Goal: Task Accomplishment & Management: Use online tool/utility

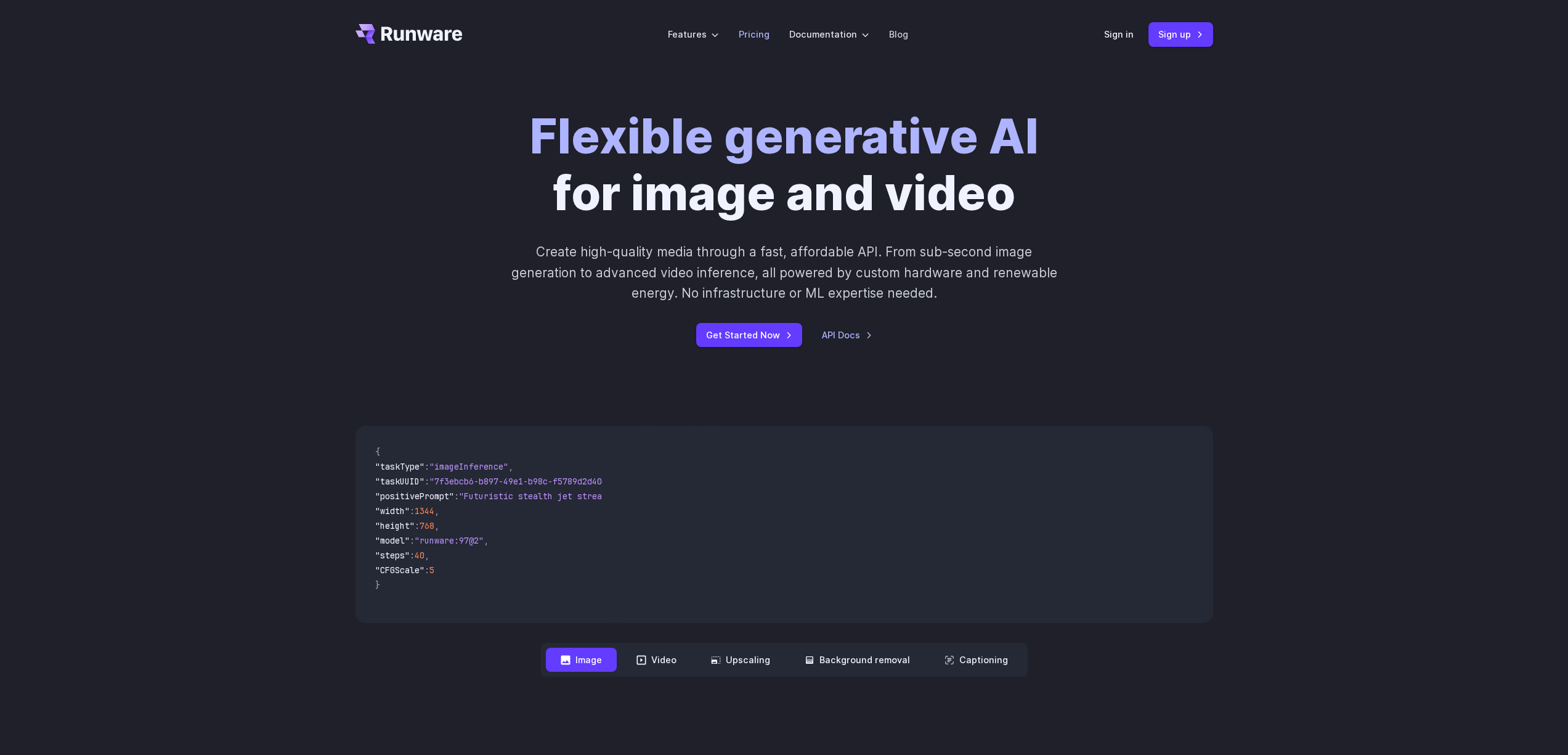
click at [752, 37] on link "Pricing" at bounding box center [754, 34] width 31 height 14
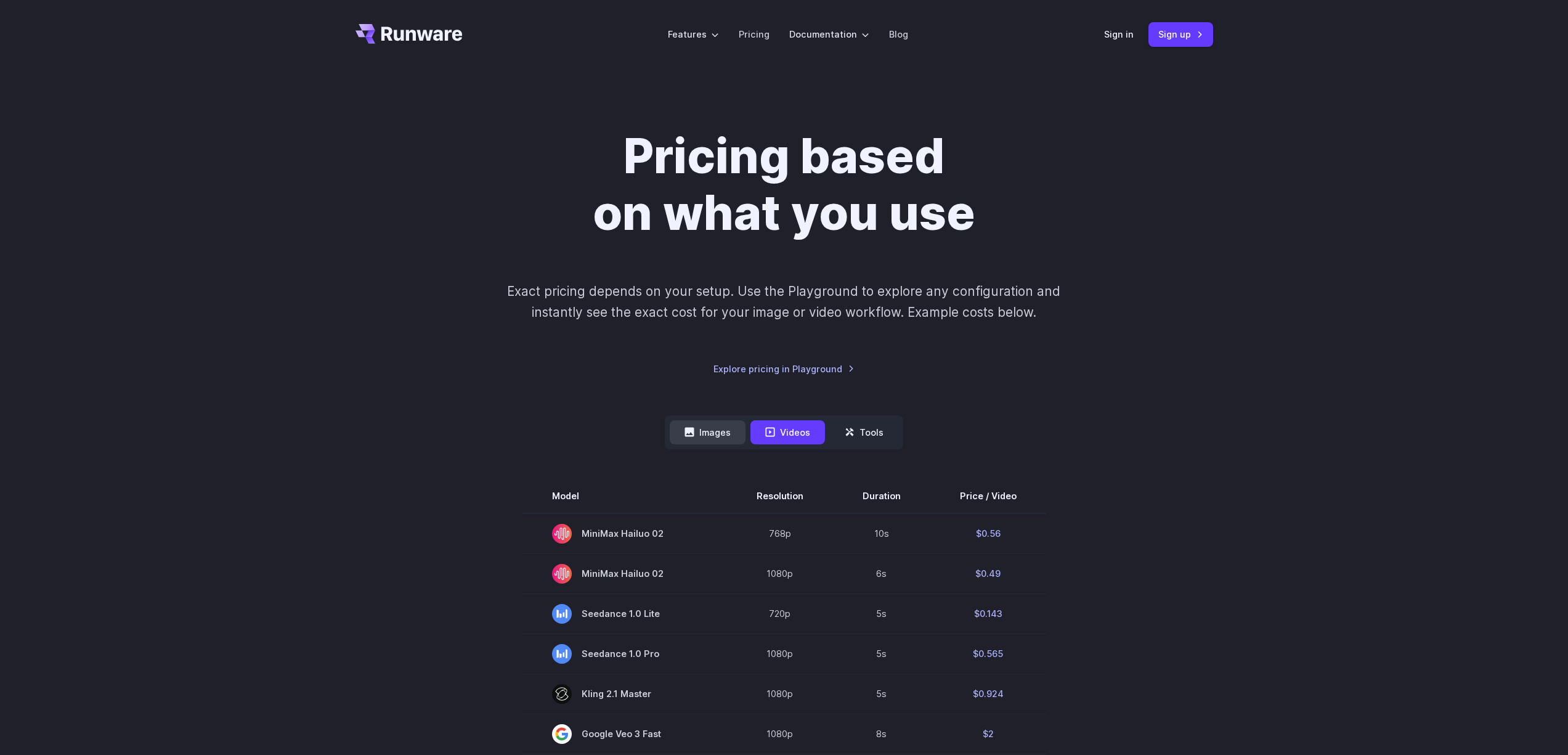
click at [718, 425] on button "Images" at bounding box center [707, 432] width 76 height 24
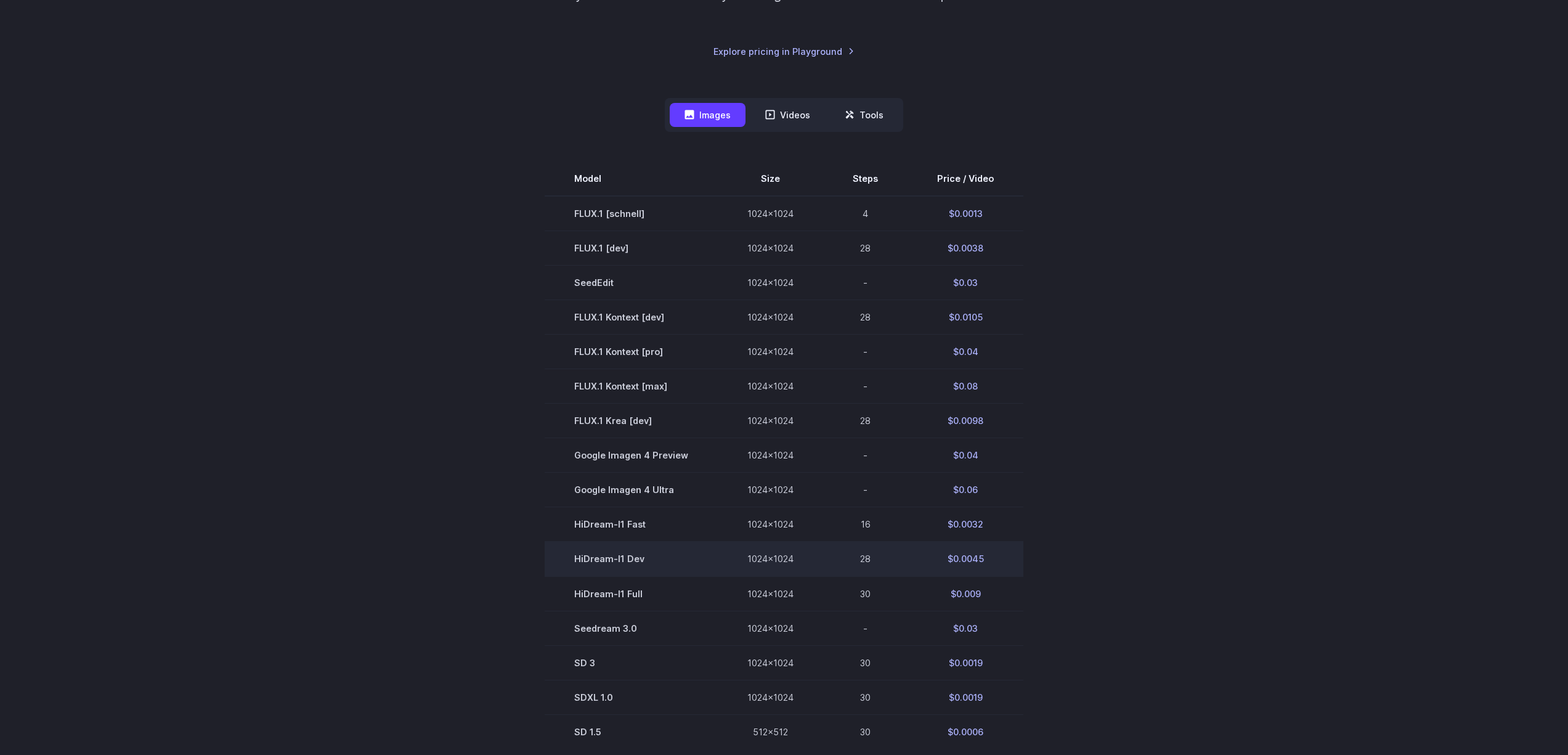
scroll to position [318, 0]
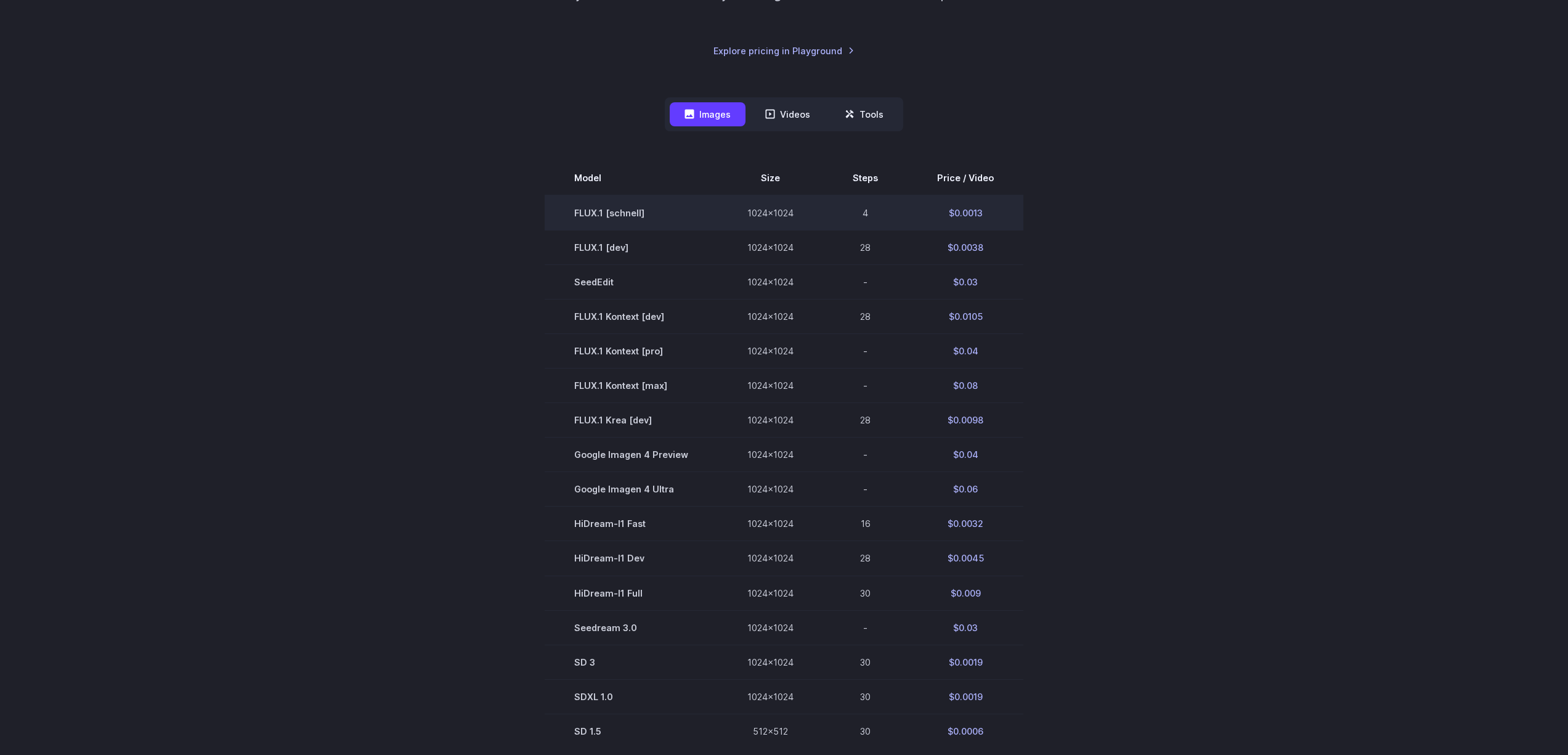
click at [792, 218] on td "1024x1024" at bounding box center [770, 213] width 105 height 35
click at [849, 204] on td "4" at bounding box center [865, 213] width 84 height 35
click at [959, 214] on td "$0.0013" at bounding box center [965, 213] width 116 height 35
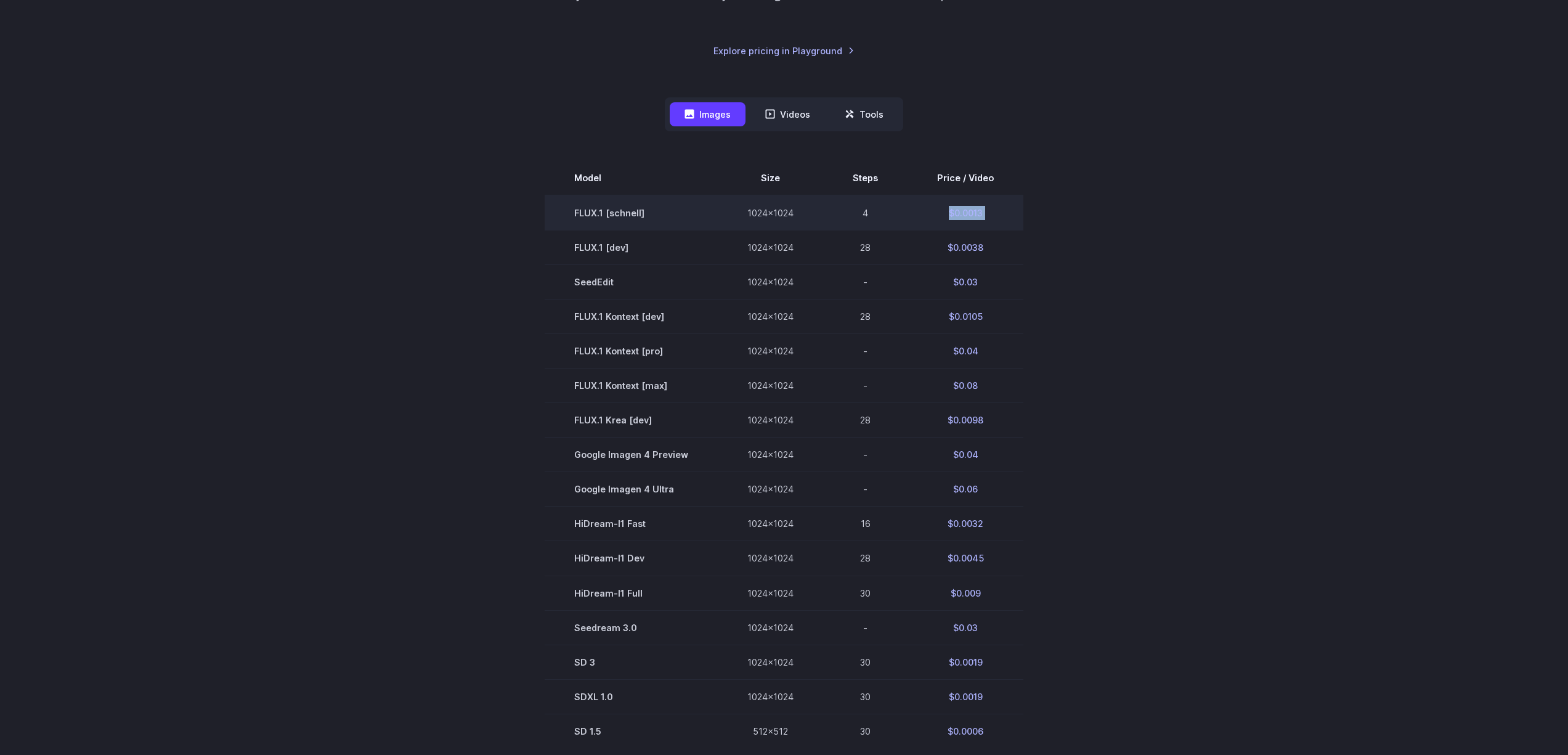
click at [959, 214] on td "$0.0013" at bounding box center [965, 213] width 116 height 35
click at [804, 56] on link "Explore pricing in Playground" at bounding box center [784, 51] width 141 height 14
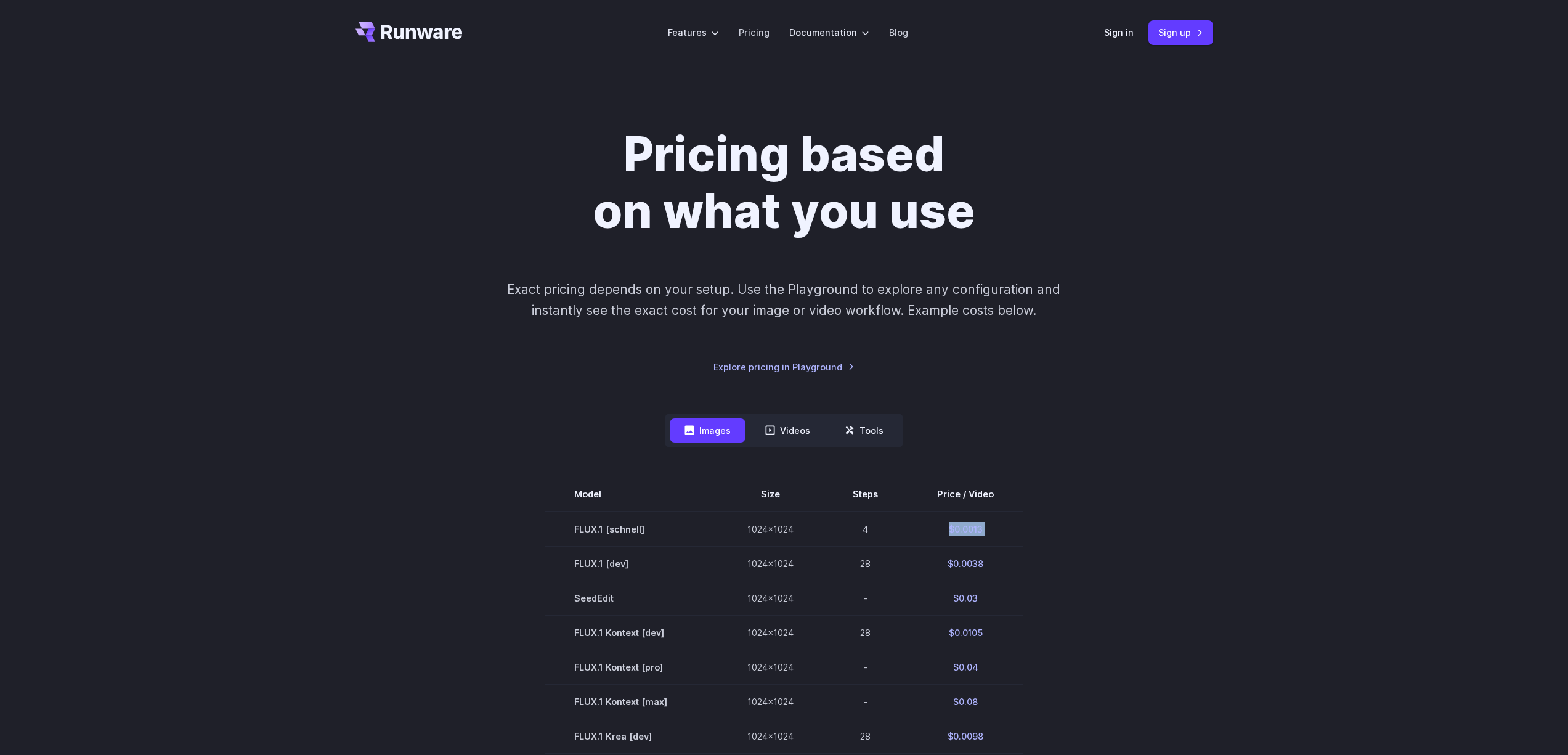
scroll to position [0, 0]
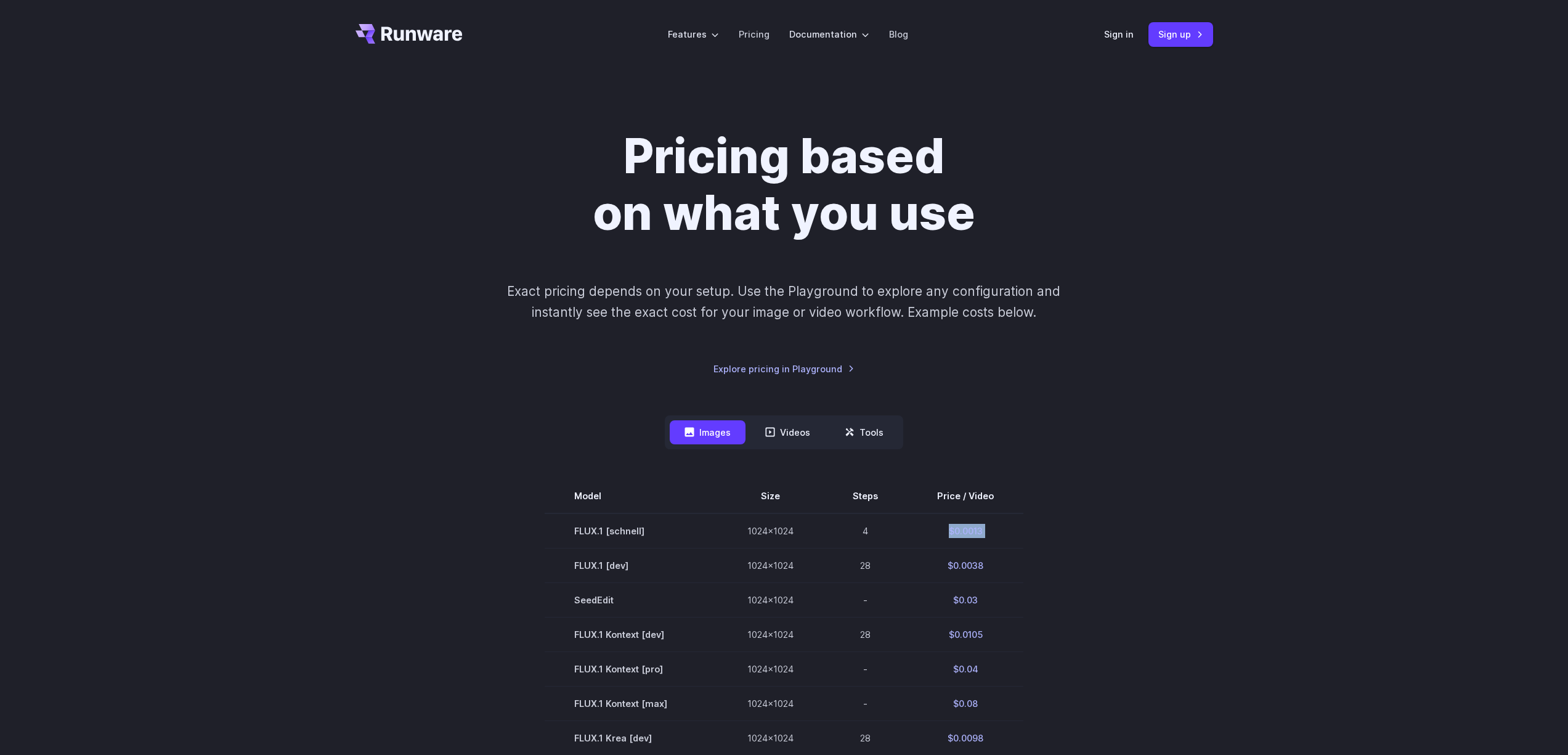
click at [441, 29] on icon "Go to /" at bounding box center [409, 34] width 107 height 20
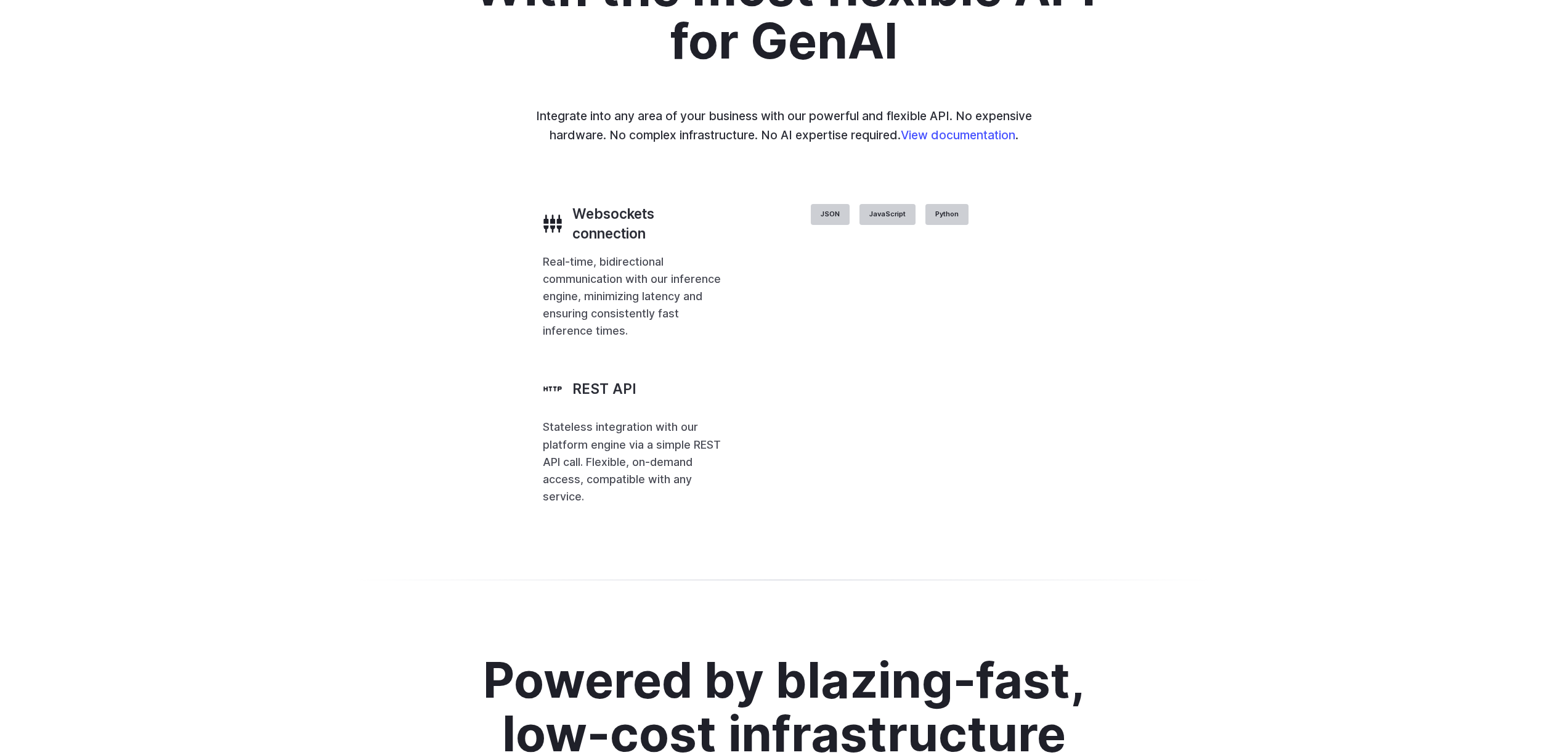
scroll to position [2874, 0]
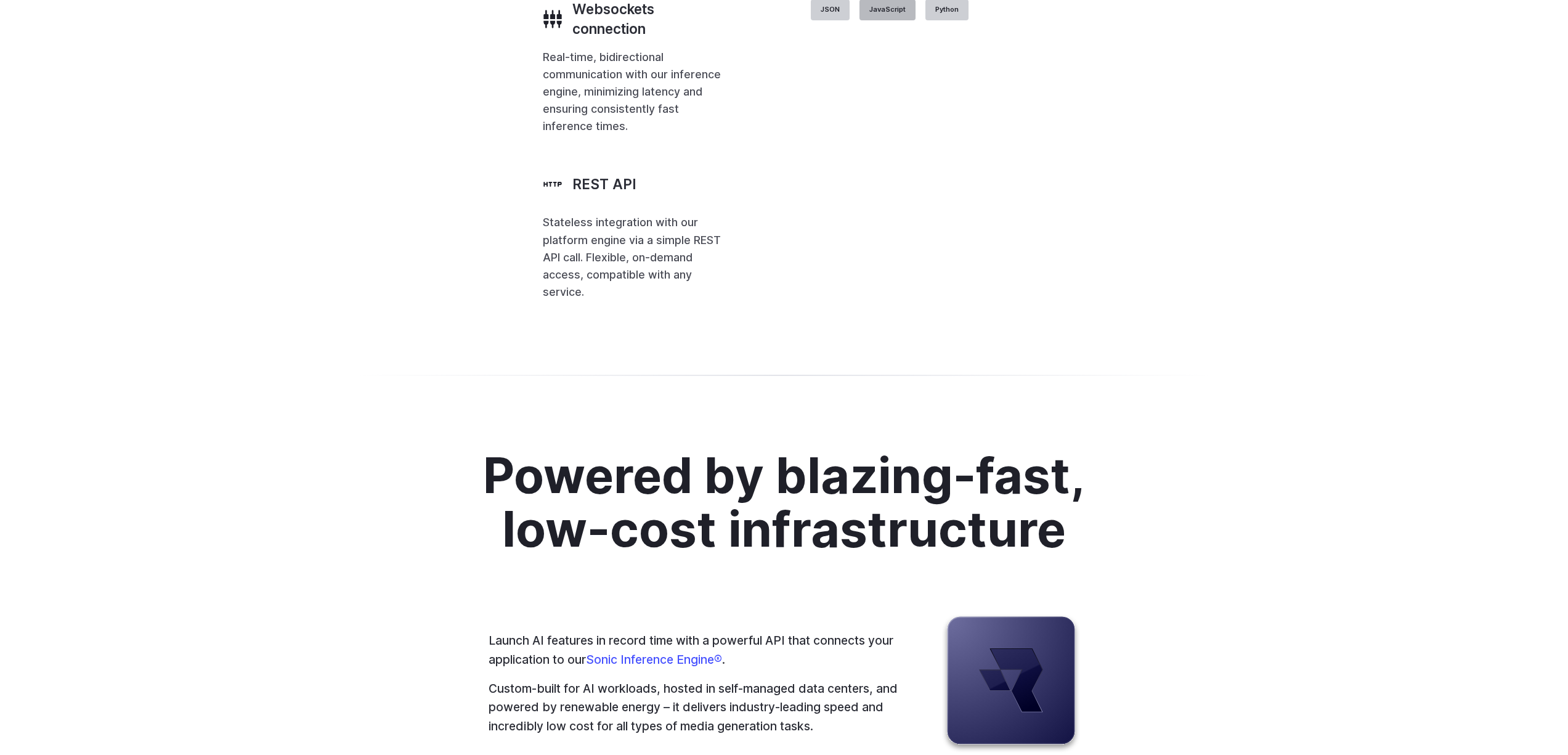
click at [915, 20] on label "JavaScript" at bounding box center [888, 10] width 56 height 21
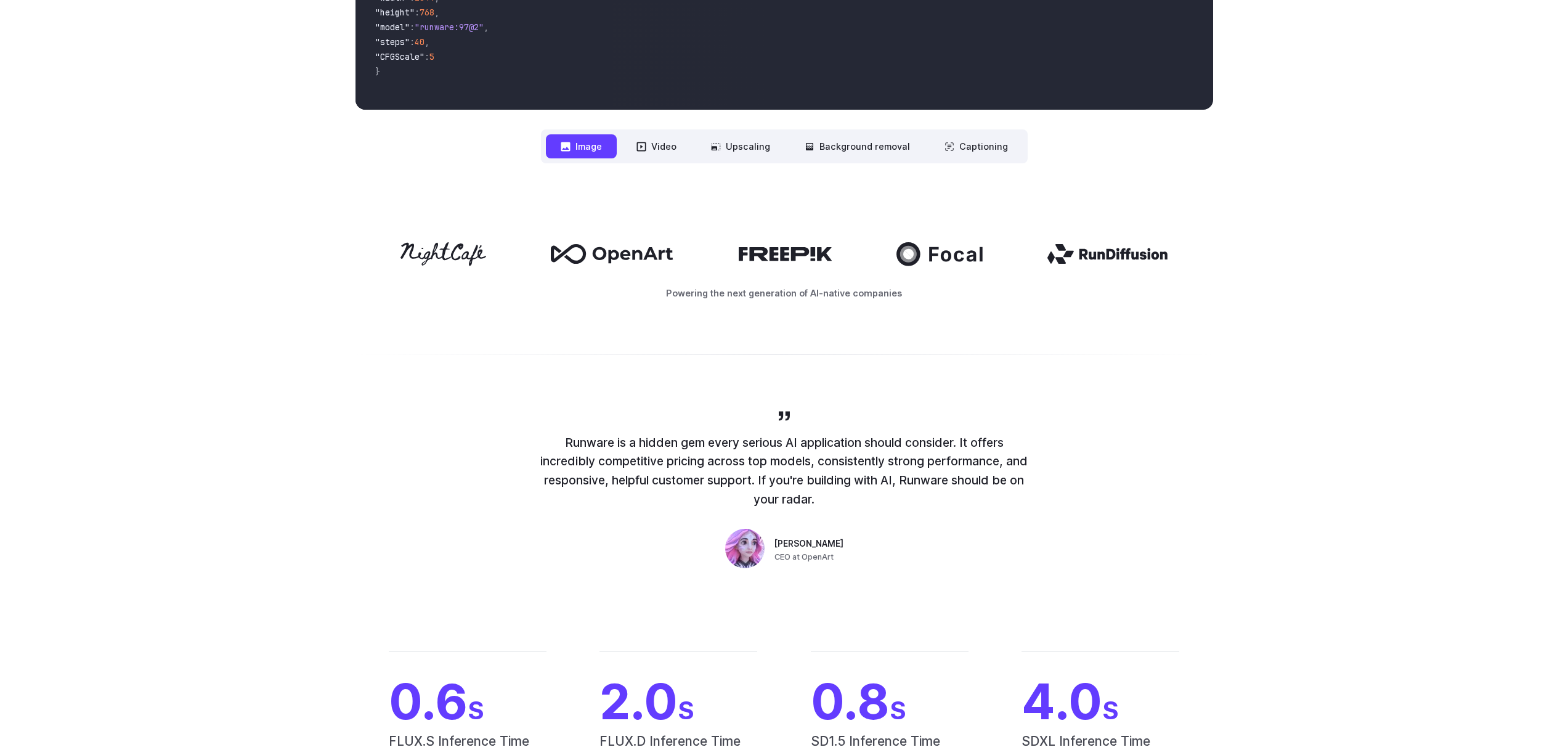
scroll to position [0, 0]
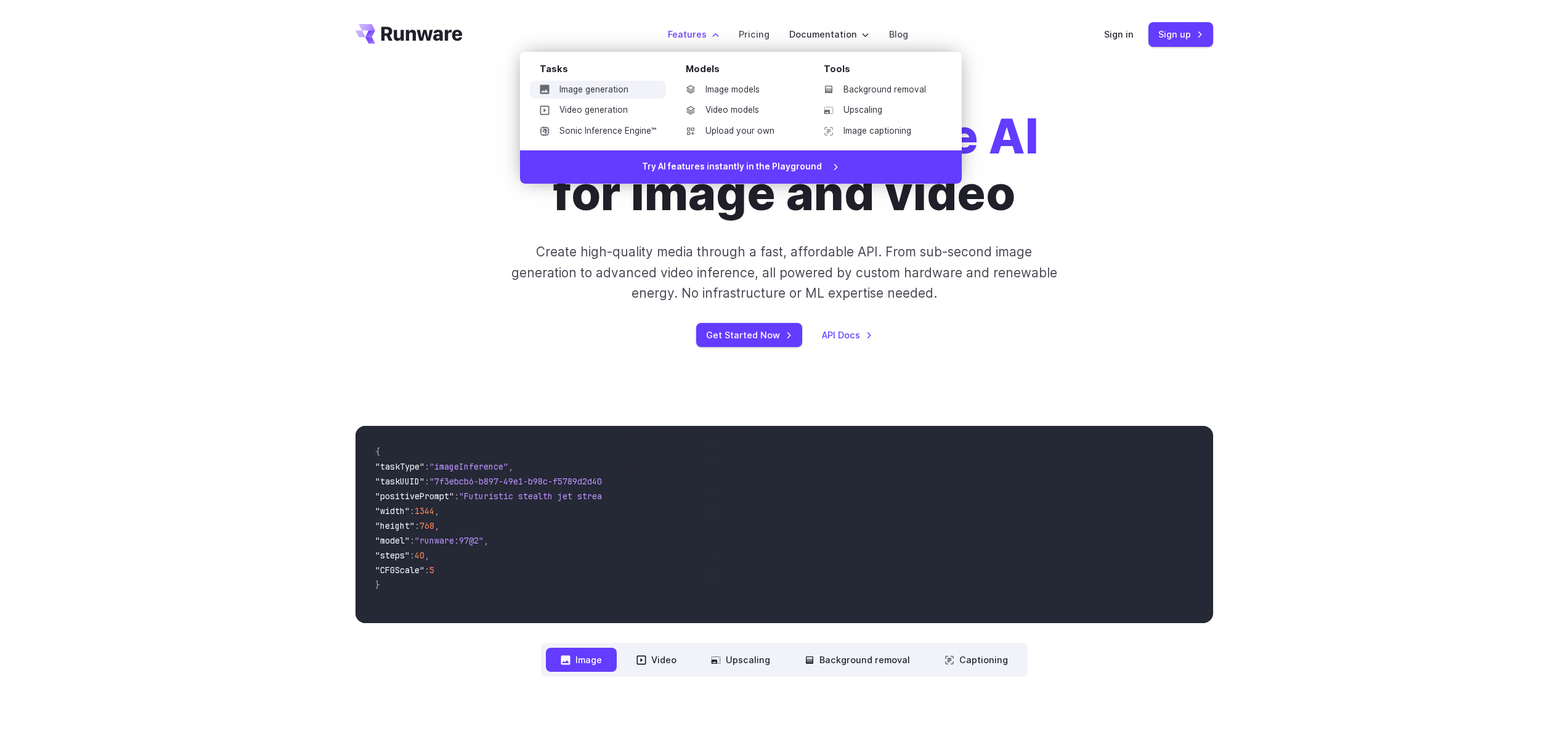
click at [613, 94] on link "Image generation" at bounding box center [598, 90] width 136 height 19
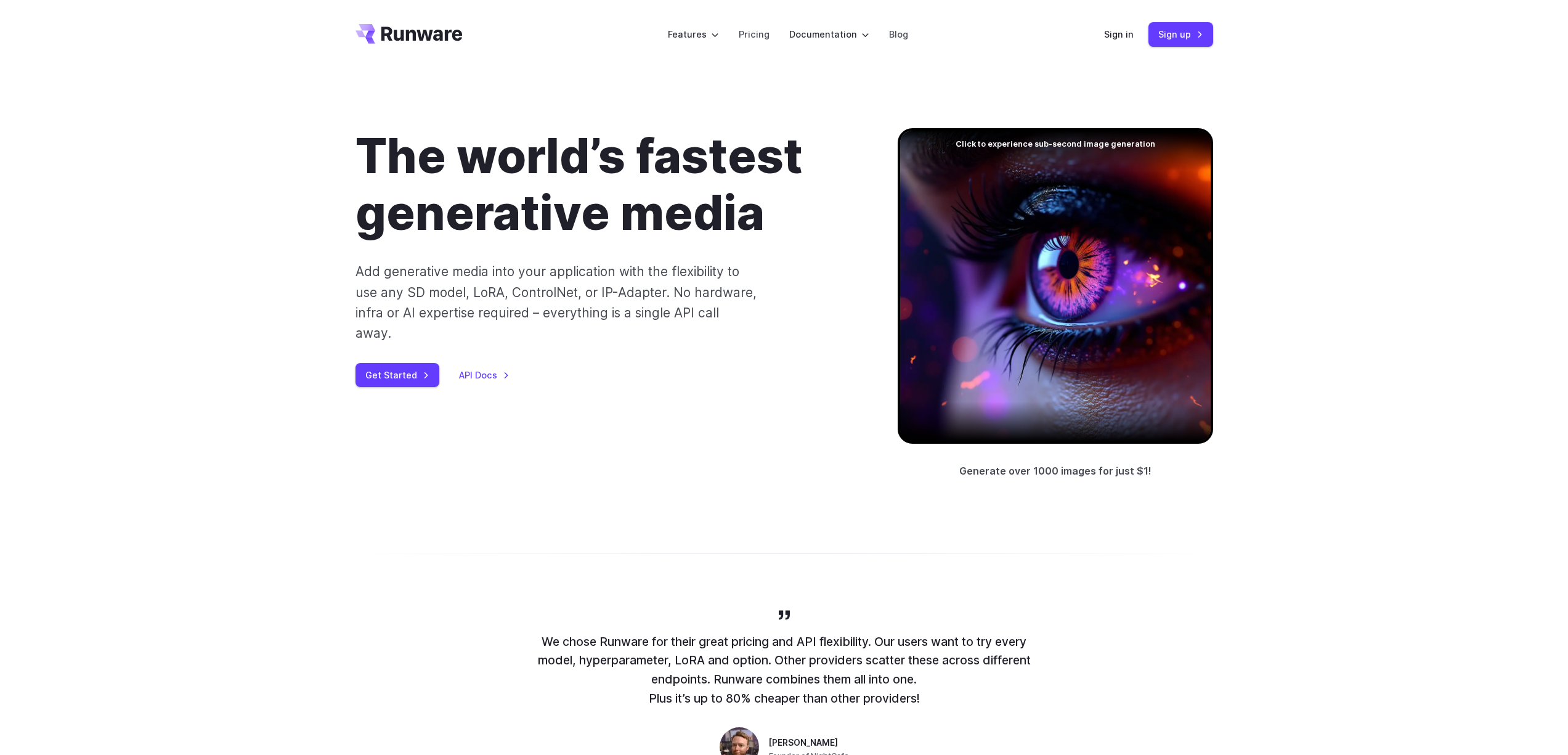
click at [1027, 302] on div at bounding box center [1055, 286] width 315 height 316
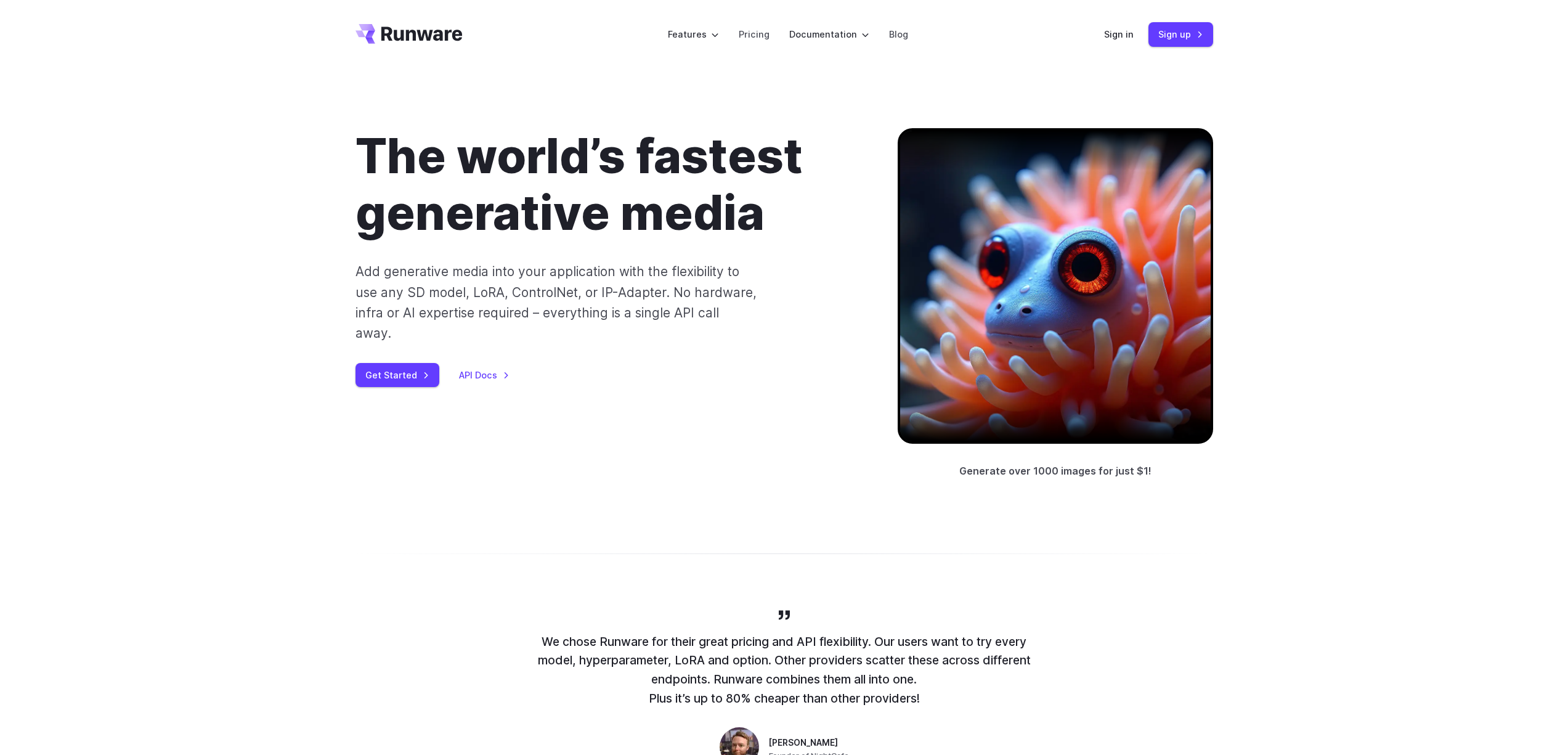
click at [1059, 304] on div at bounding box center [1055, 286] width 315 height 316
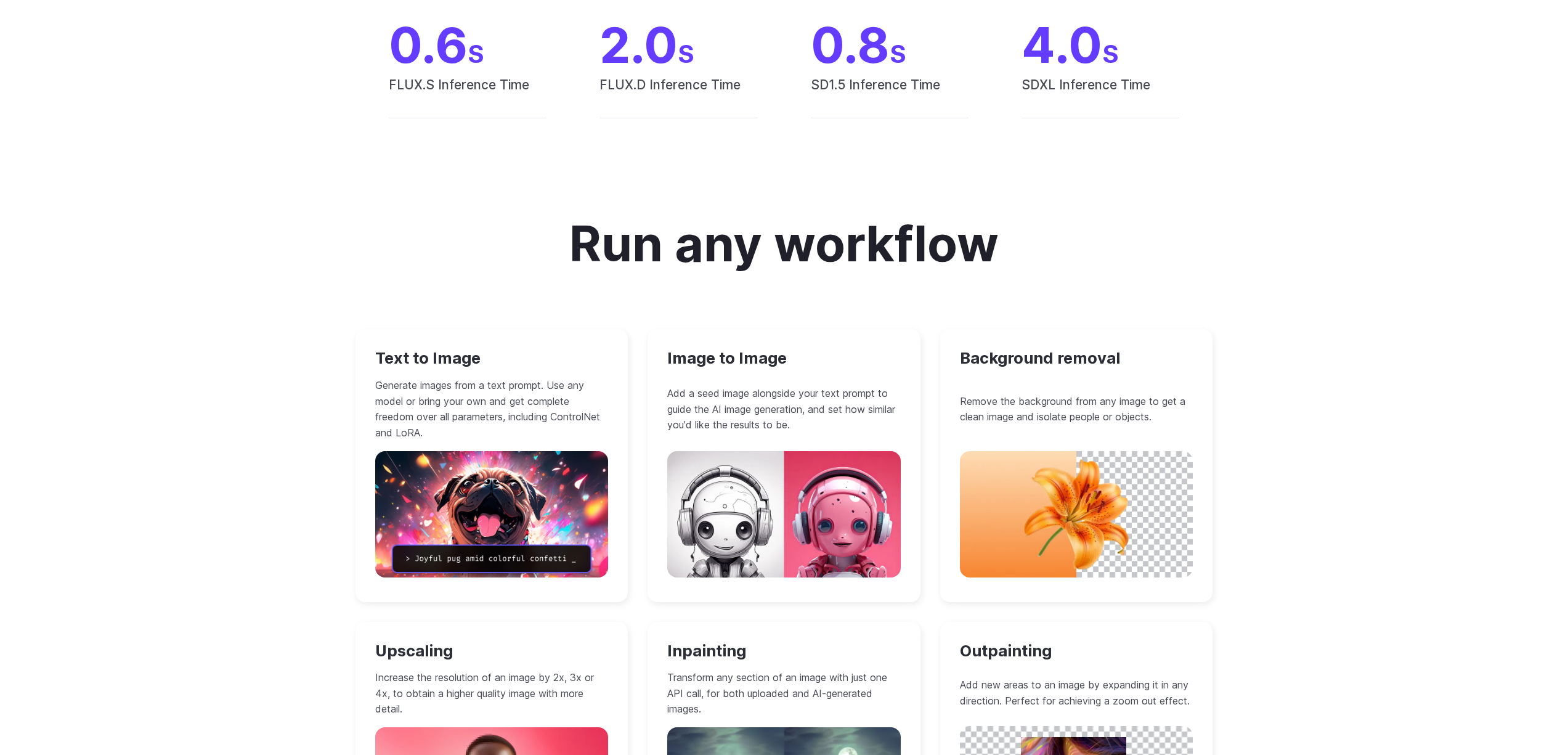
scroll to position [1012, 0]
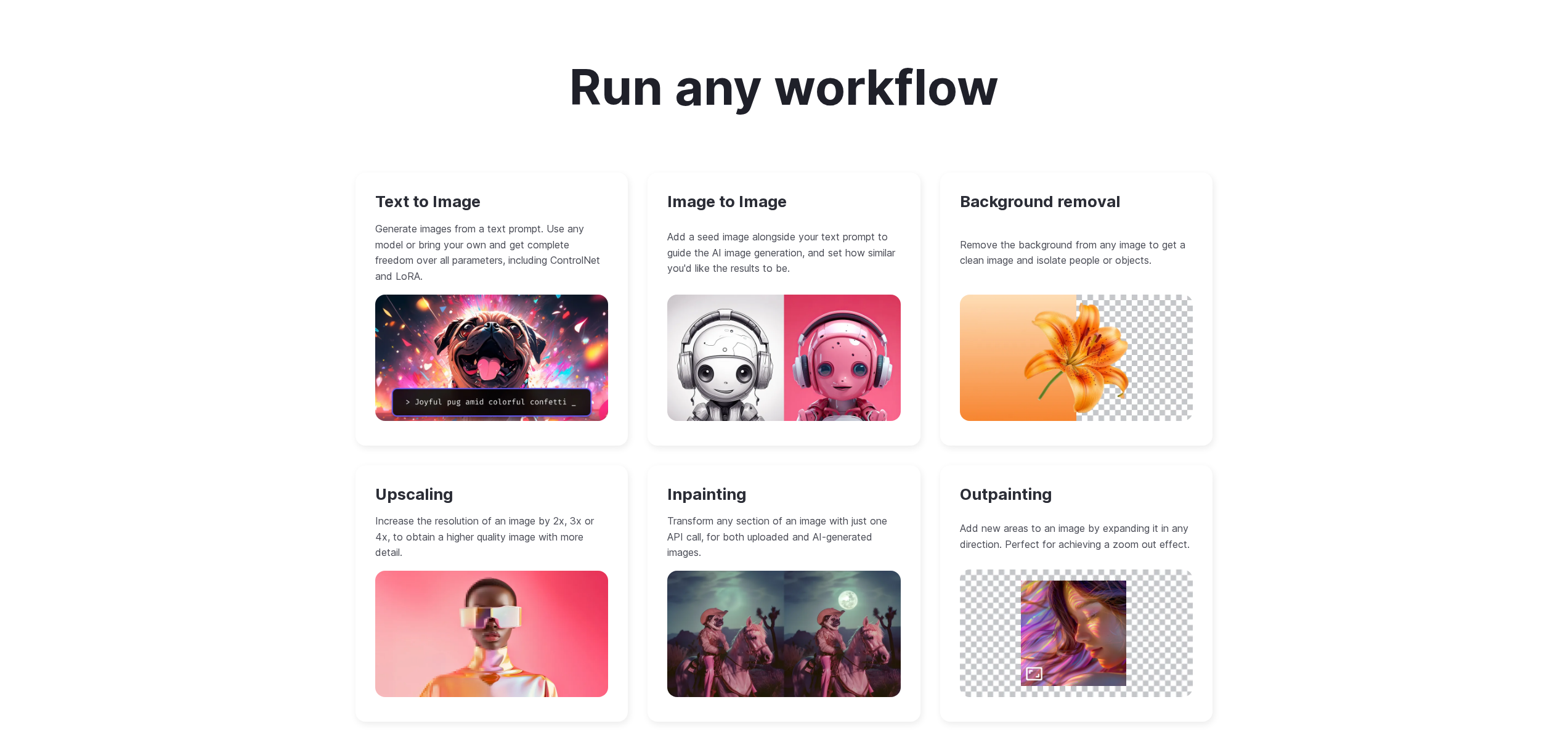
click at [461, 280] on p "Generate images from a text prompt. Use any model or bring your own and get com…" at bounding box center [491, 252] width 234 height 63
click at [426, 242] on p "Generate images from a text prompt. Use any model or bring your own and get com…" at bounding box center [491, 252] width 234 height 63
click at [457, 352] on img at bounding box center [491, 358] width 234 height 126
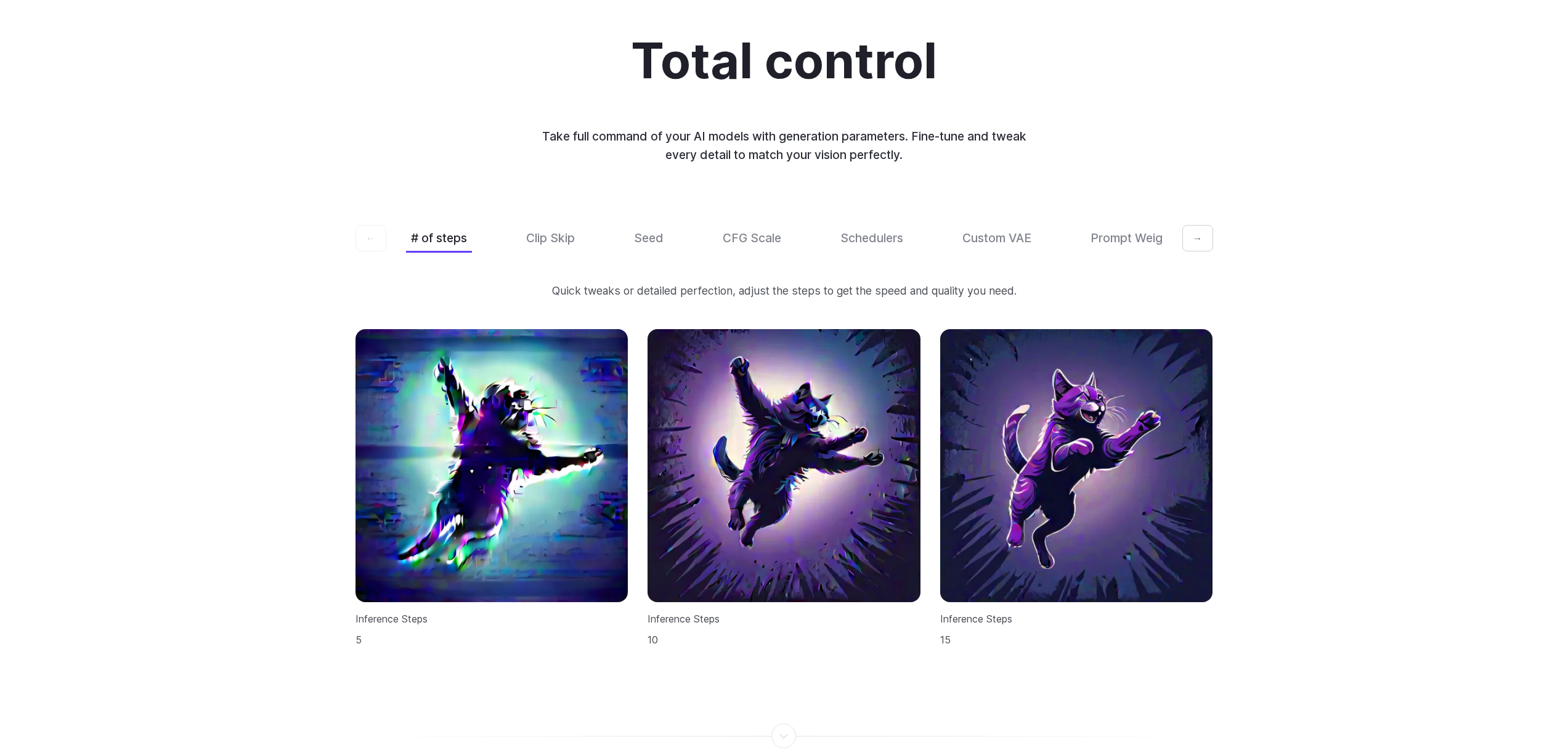
scroll to position [3705, 0]
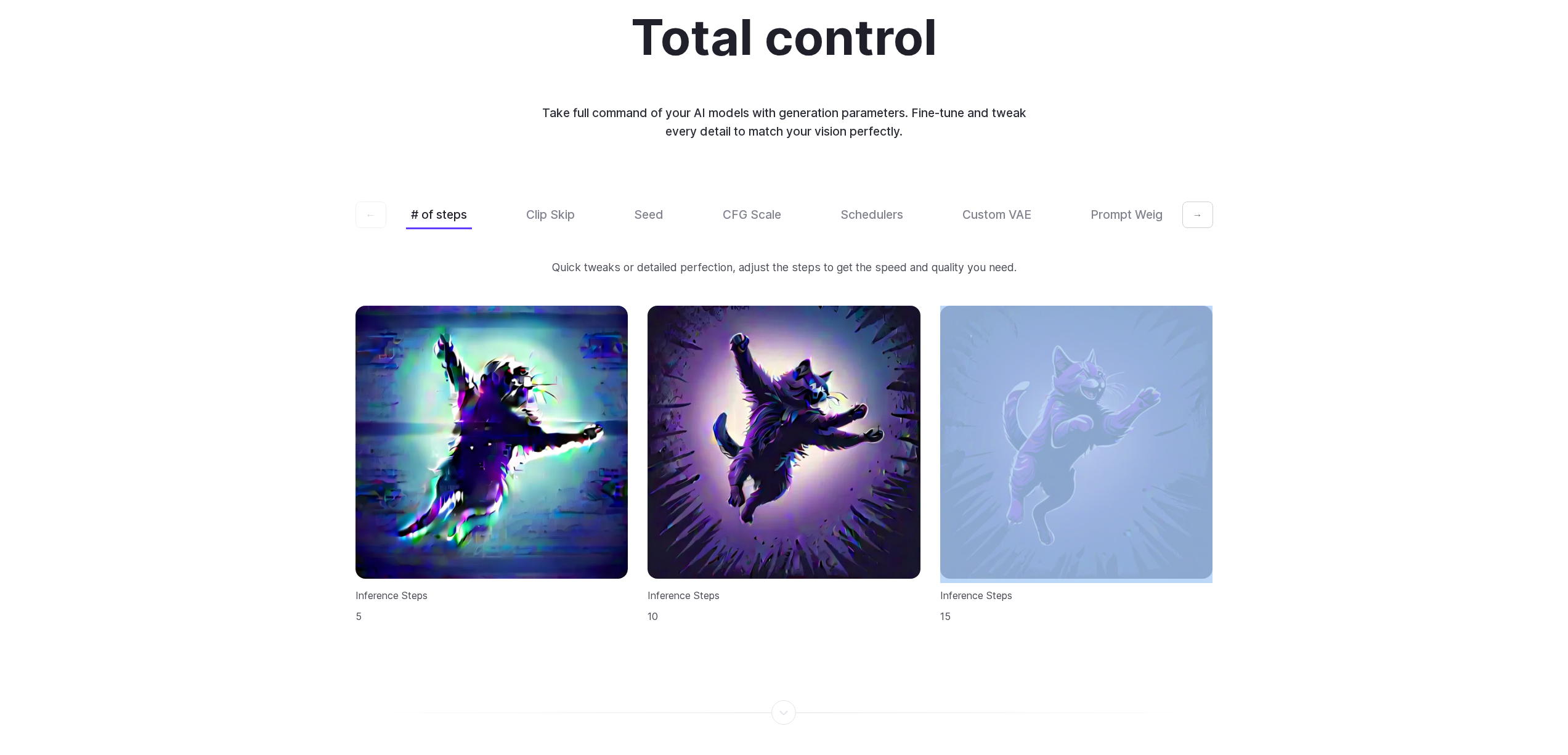
drag, startPoint x: 937, startPoint y: 376, endPoint x: 1266, endPoint y: 389, distance: 329.3
click at [1265, 389] on div "Total control Take full command of your AI models with generation parameters. F…" at bounding box center [784, 317] width 1568 height 732
click at [1264, 327] on div "Total control Take full command of your AI models with generation parameters. F…" at bounding box center [784, 317] width 1568 height 732
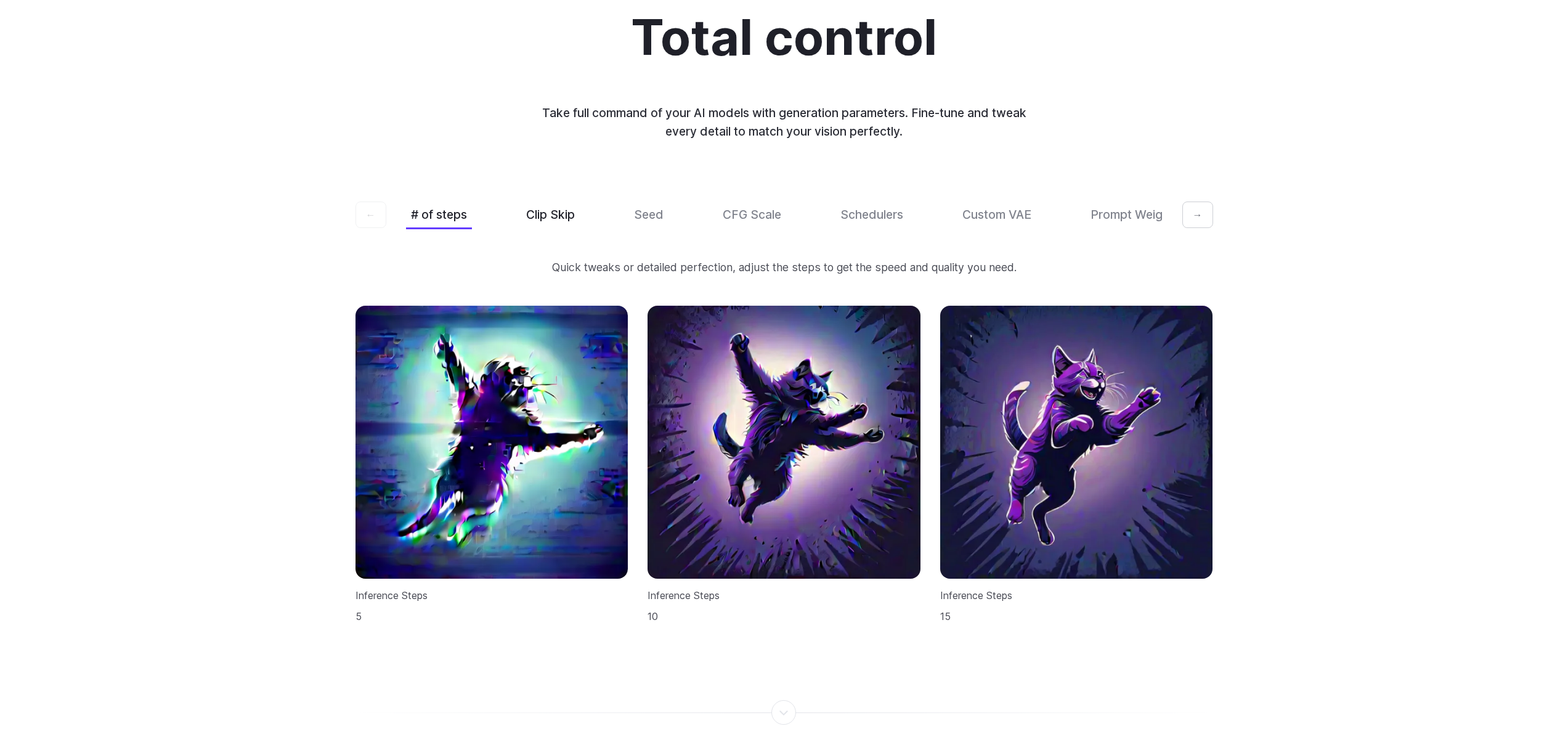
click at [552, 206] on button "Clip Skip" at bounding box center [550, 214] width 58 height 29
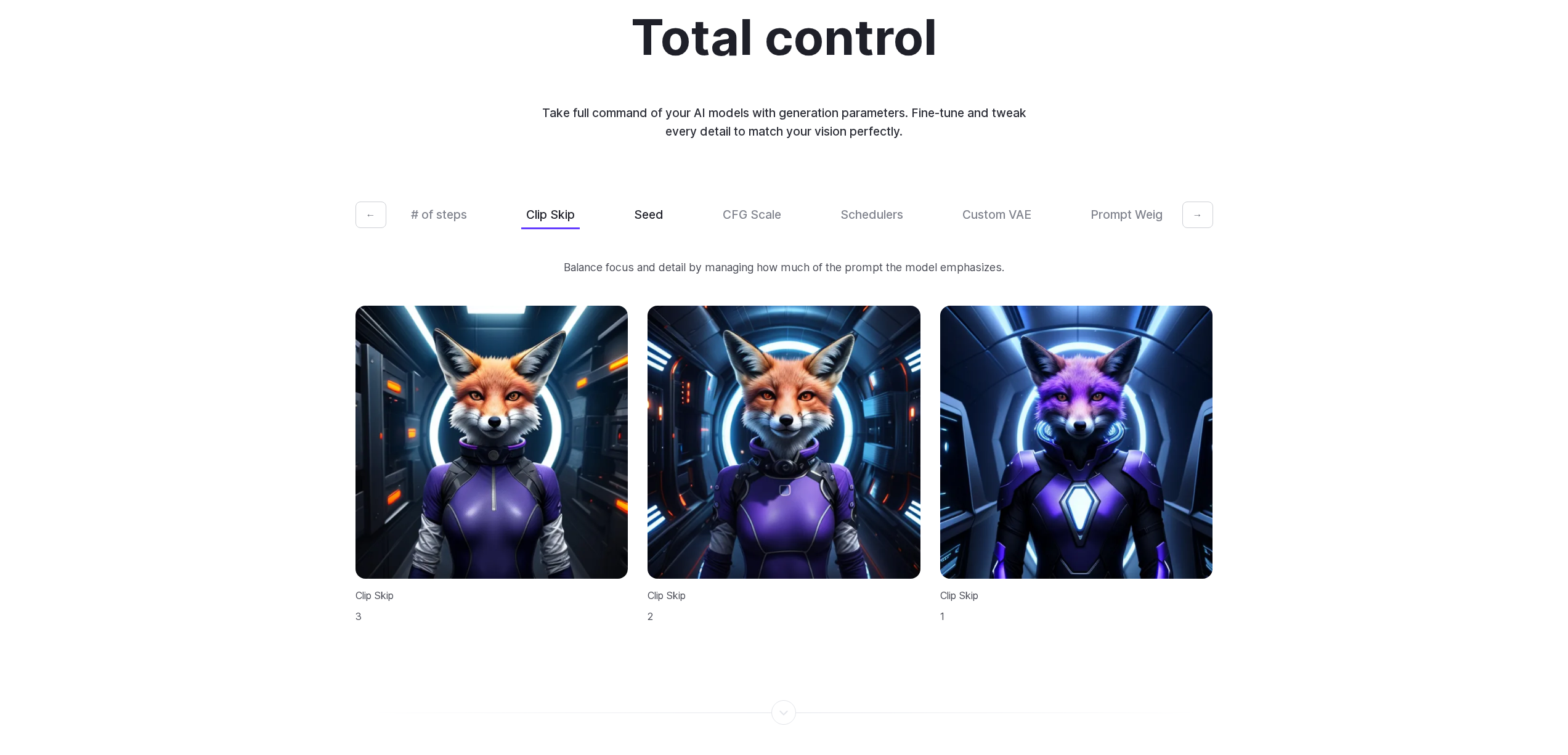
click at [638, 200] on button "Seed" at bounding box center [649, 214] width 40 height 29
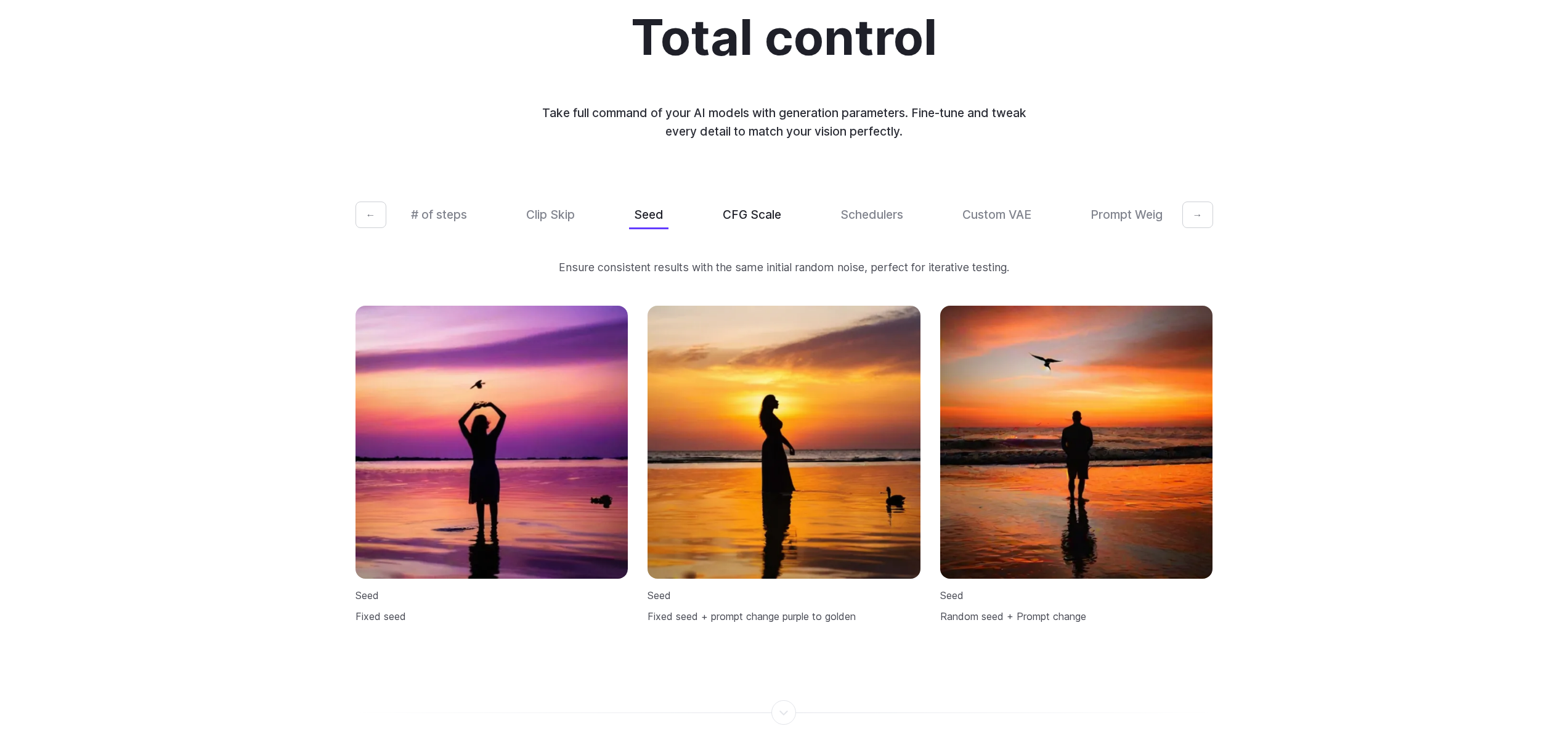
click at [770, 203] on button "CFG Scale" at bounding box center [752, 214] width 68 height 29
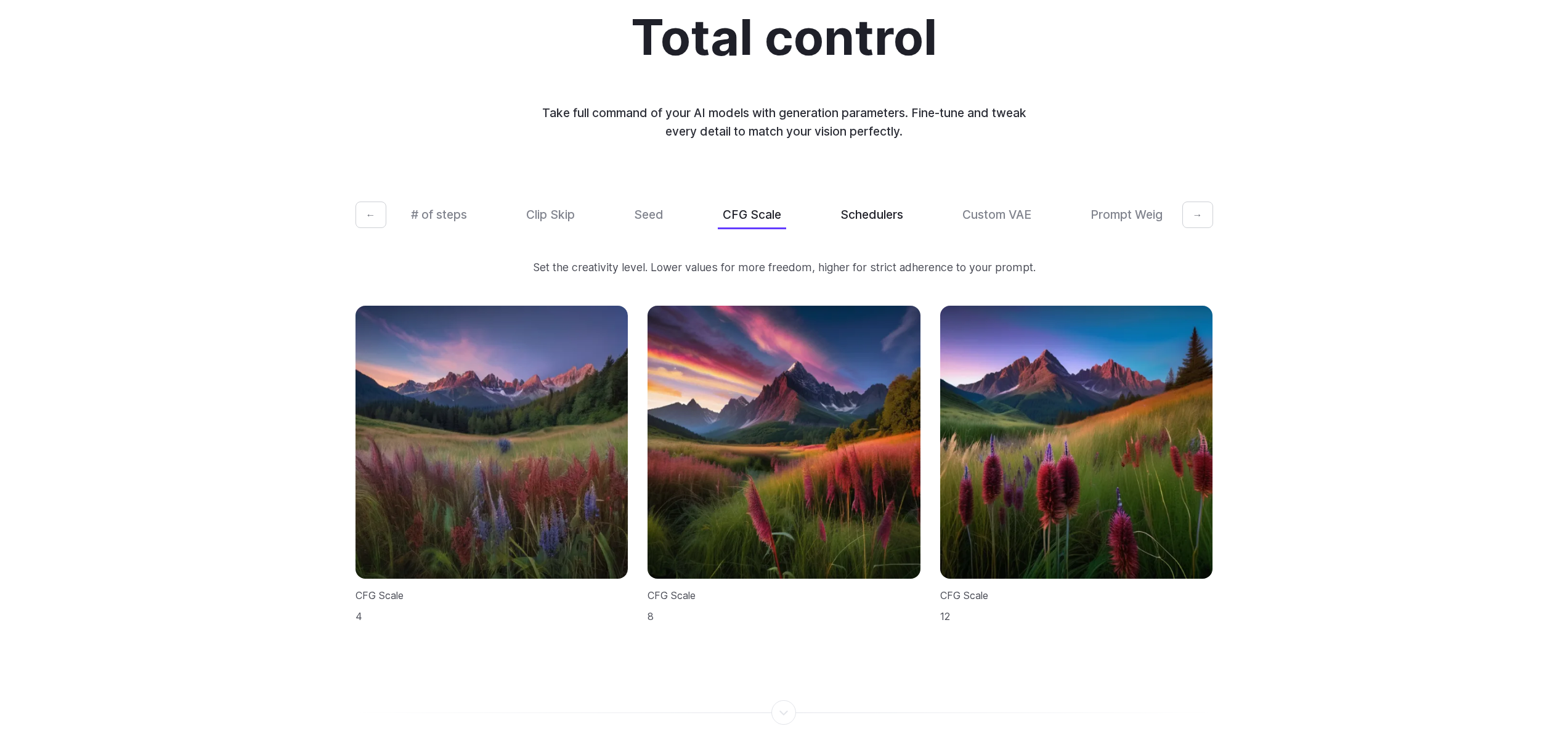
click at [861, 204] on button "Schedulers" at bounding box center [871, 214] width 73 height 29
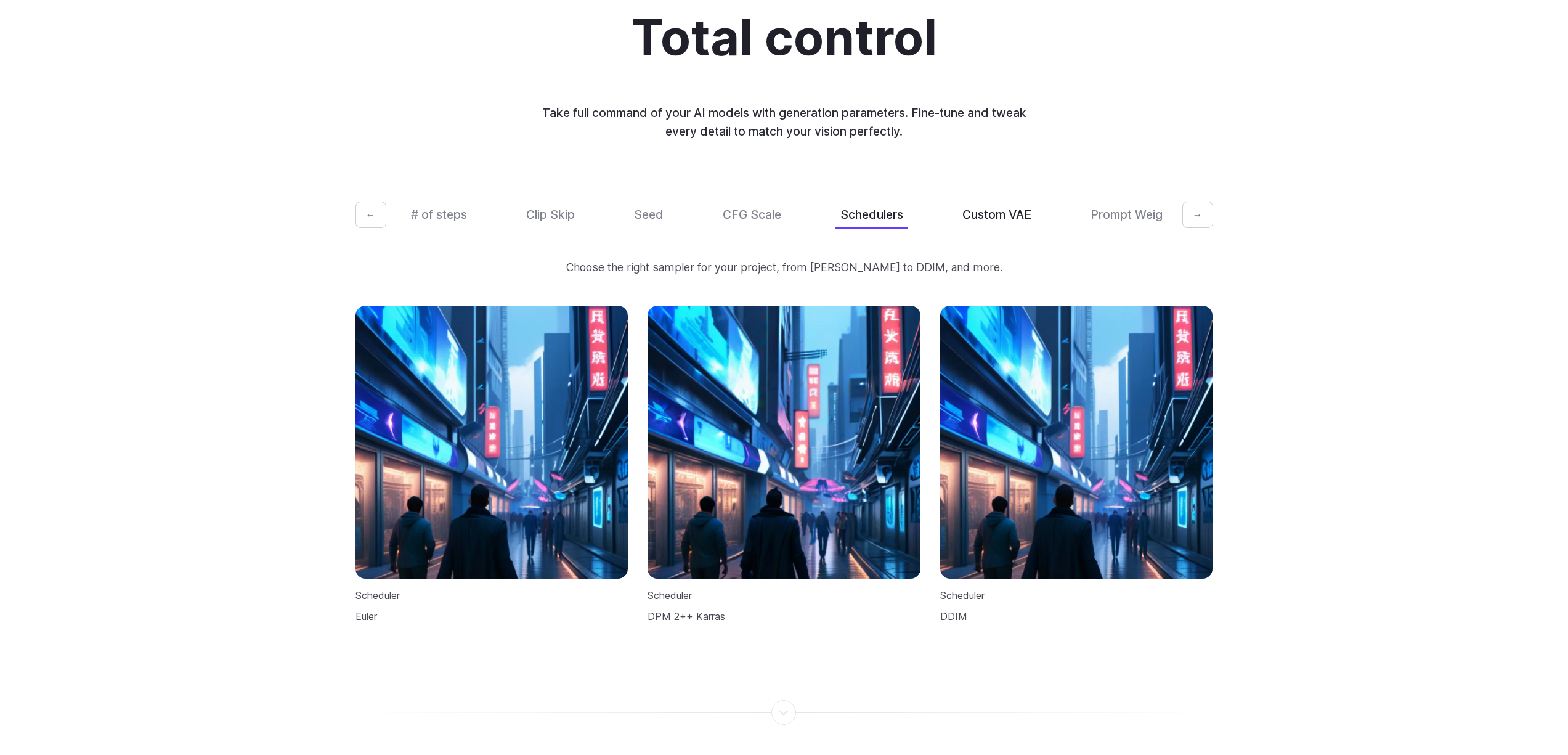
click at [1014, 206] on button "Custom VAE" at bounding box center [997, 214] width 79 height 29
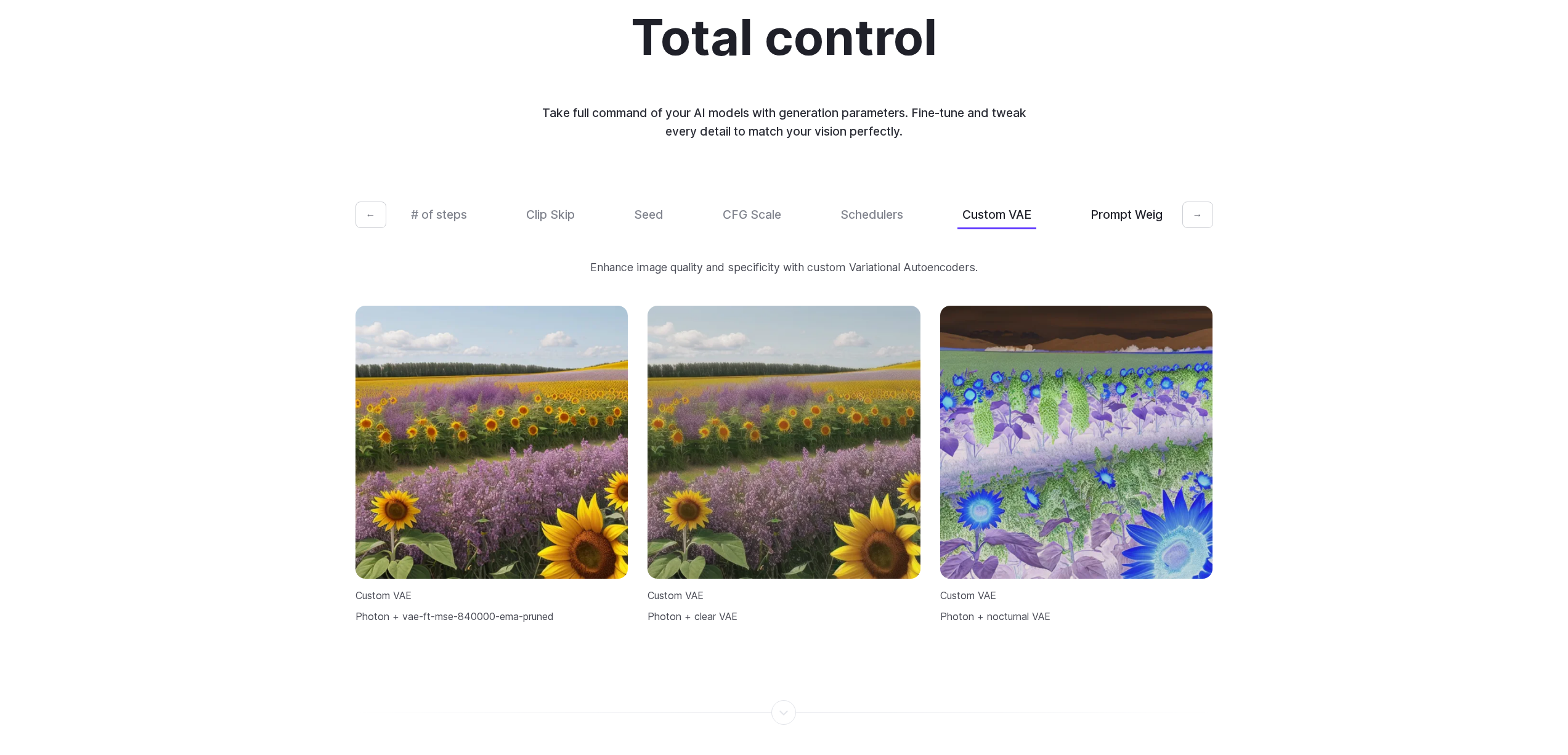
click at [1109, 204] on button "Prompt Weights" at bounding box center [1135, 214] width 99 height 29
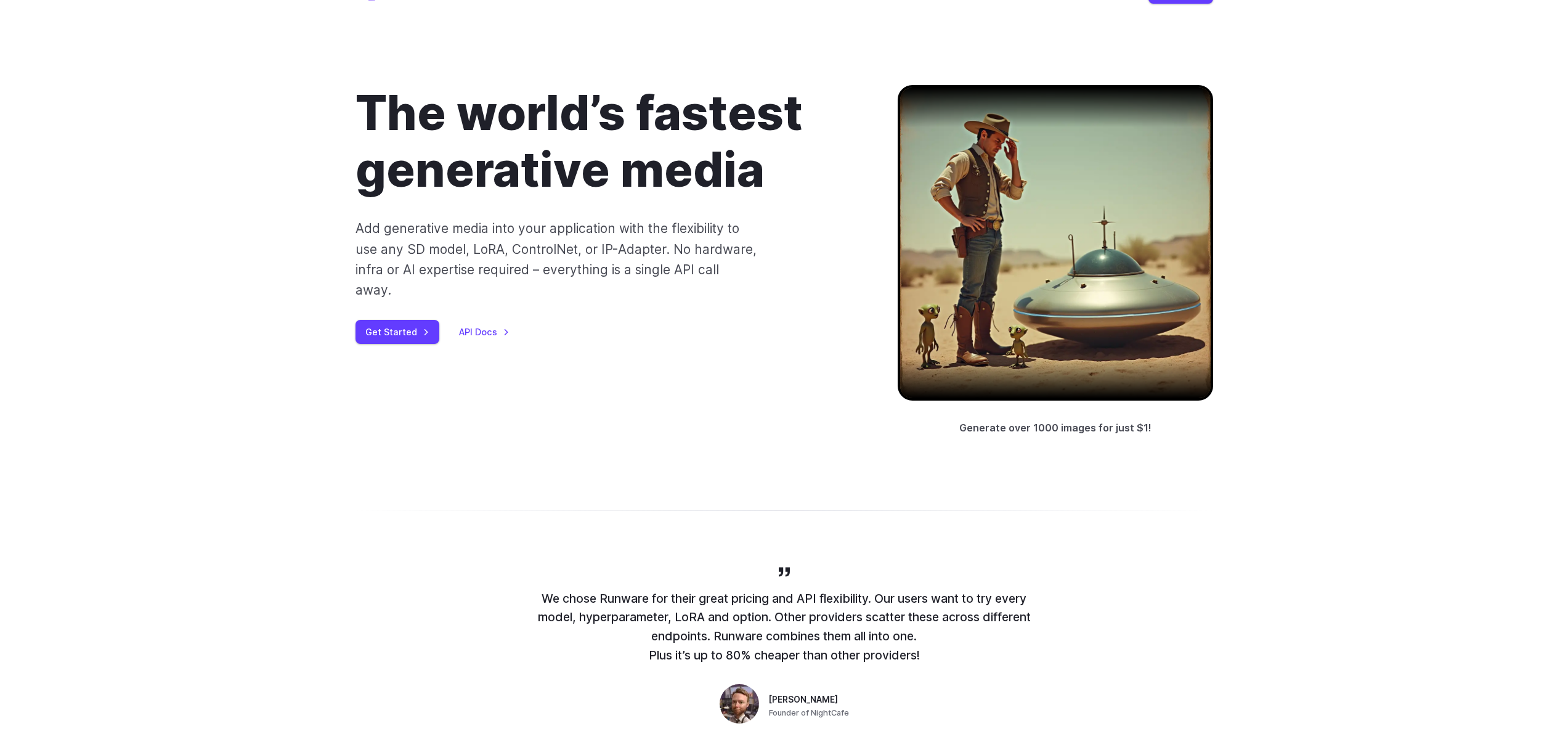
scroll to position [0, 0]
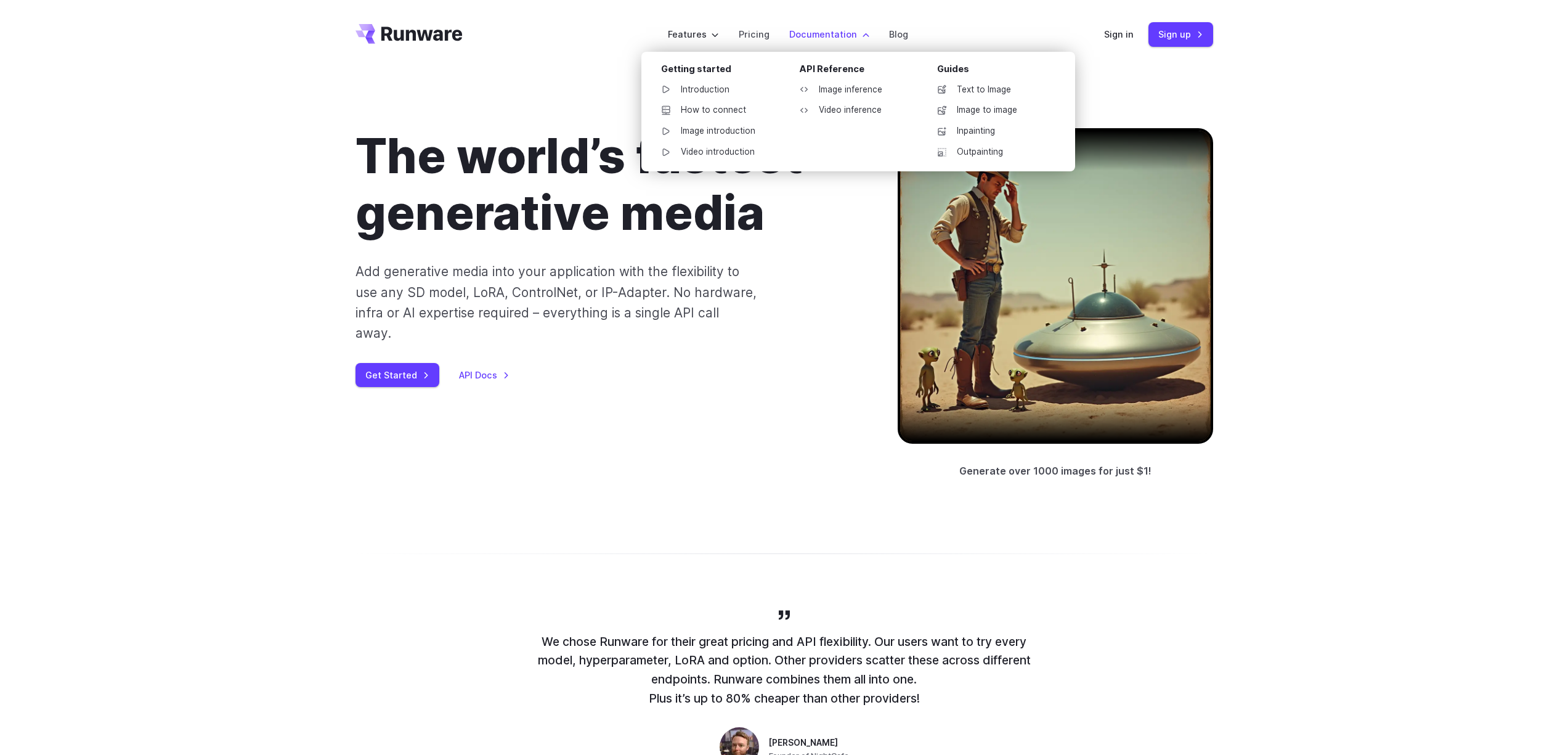
click at [811, 37] on label "Documentation" at bounding box center [829, 34] width 80 height 14
click at [701, 85] on link "Introduction" at bounding box center [715, 90] width 128 height 19
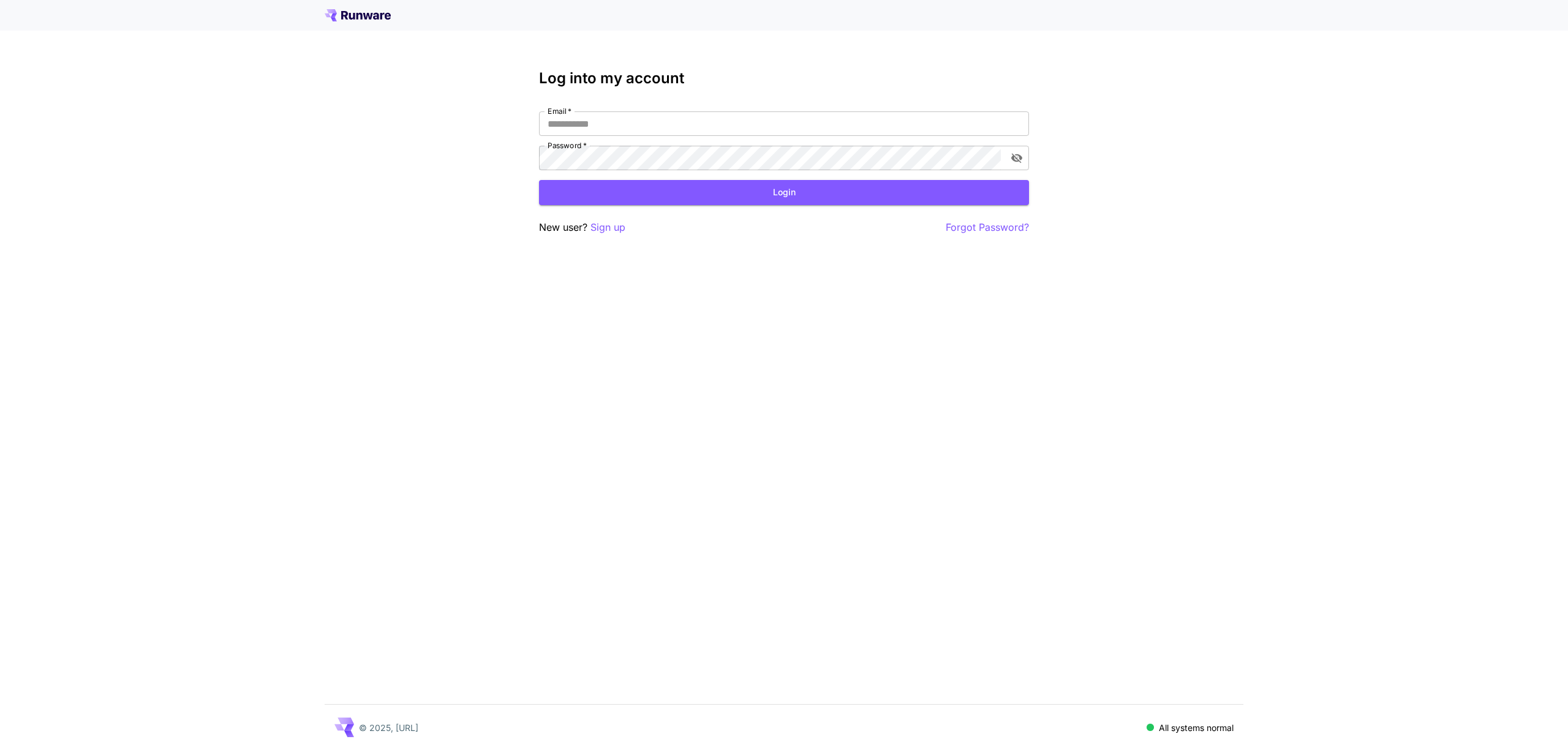
click at [635, 229] on div "New user? Sign up Forgot Password?" at bounding box center [784, 227] width 490 height 15
click at [615, 230] on p "Sign up" at bounding box center [607, 227] width 35 height 15
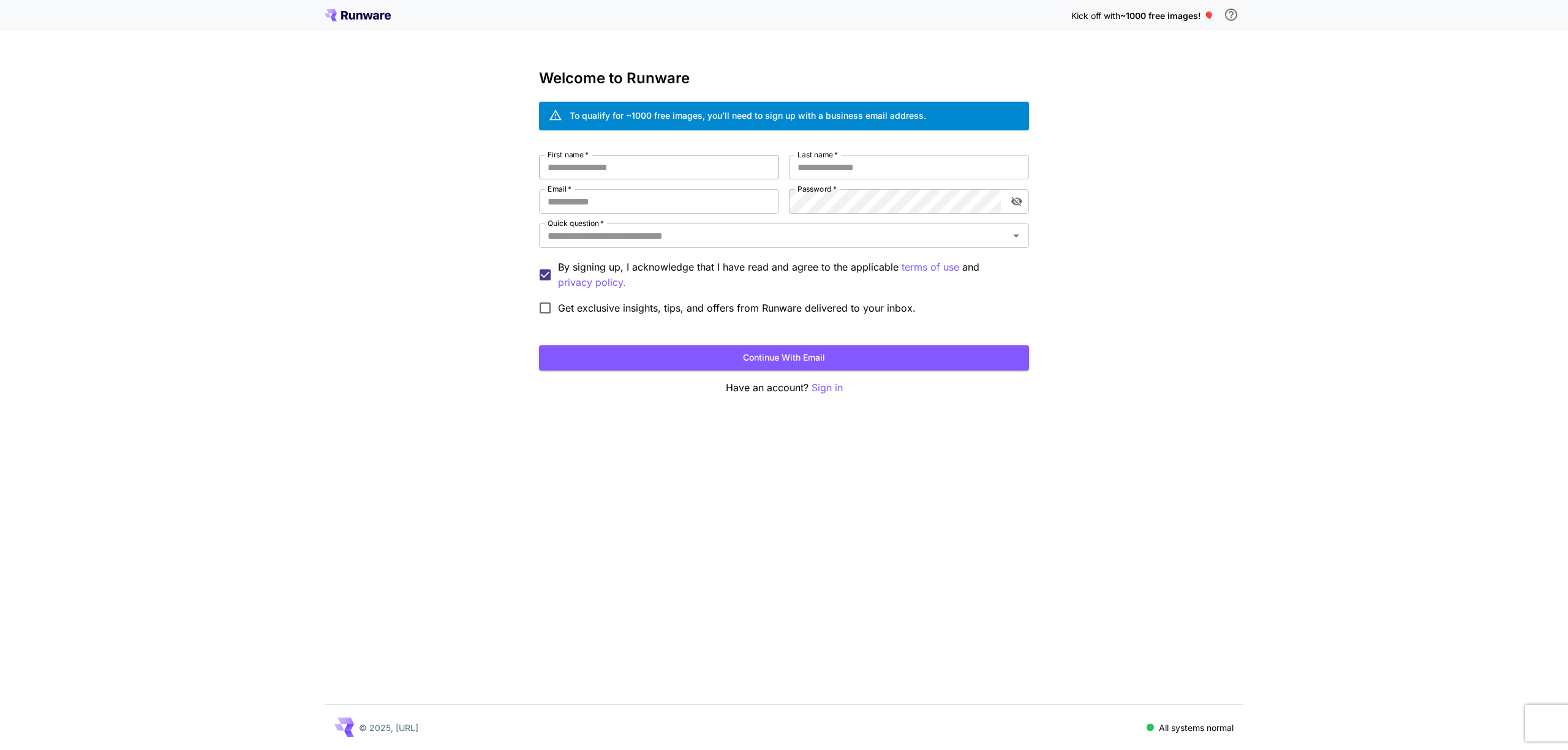
click at [623, 168] on input "First name   *" at bounding box center [659, 167] width 240 height 25
type input "***"
type input "*****"
type input "**********"
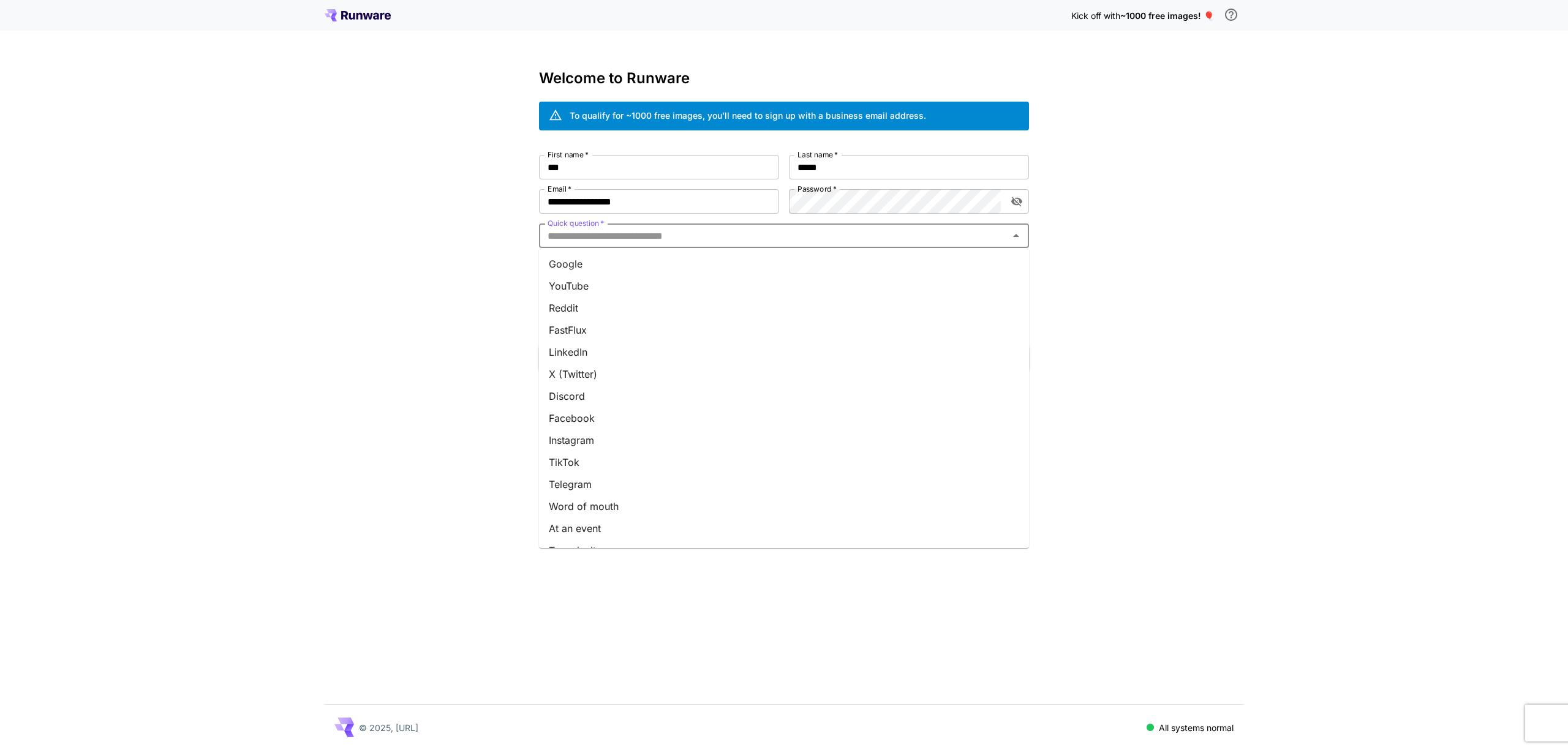
click at [693, 236] on input "Quick question   *" at bounding box center [774, 236] width 462 height 17
click at [682, 249] on ul "Google YouTube Reddit FastFlux LinkedIn X (Twitter) Discord Facebook Instagram …" at bounding box center [784, 398] width 490 height 300
click at [681, 254] on li "Google" at bounding box center [784, 264] width 490 height 22
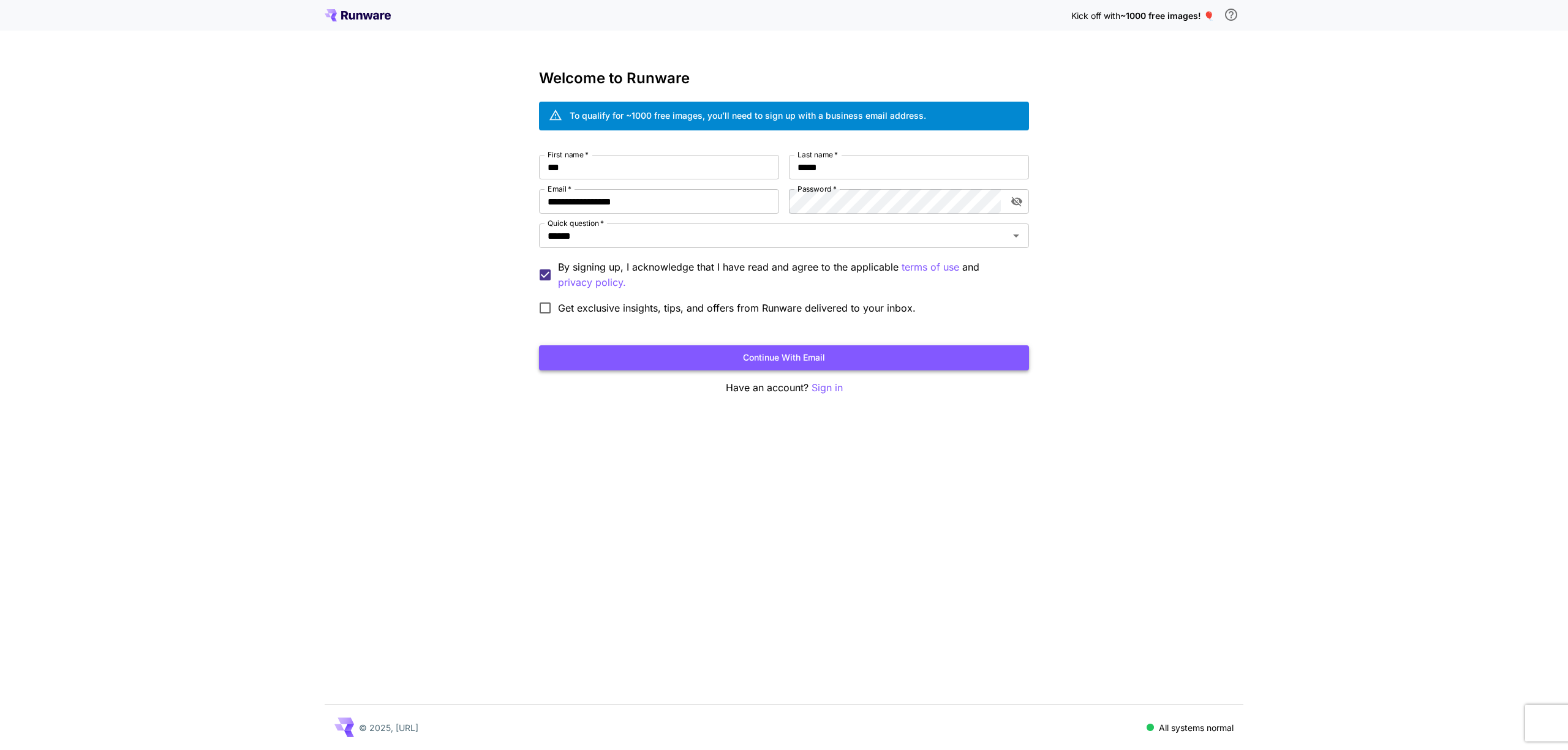
click at [764, 358] on button "Continue with email" at bounding box center [784, 358] width 490 height 25
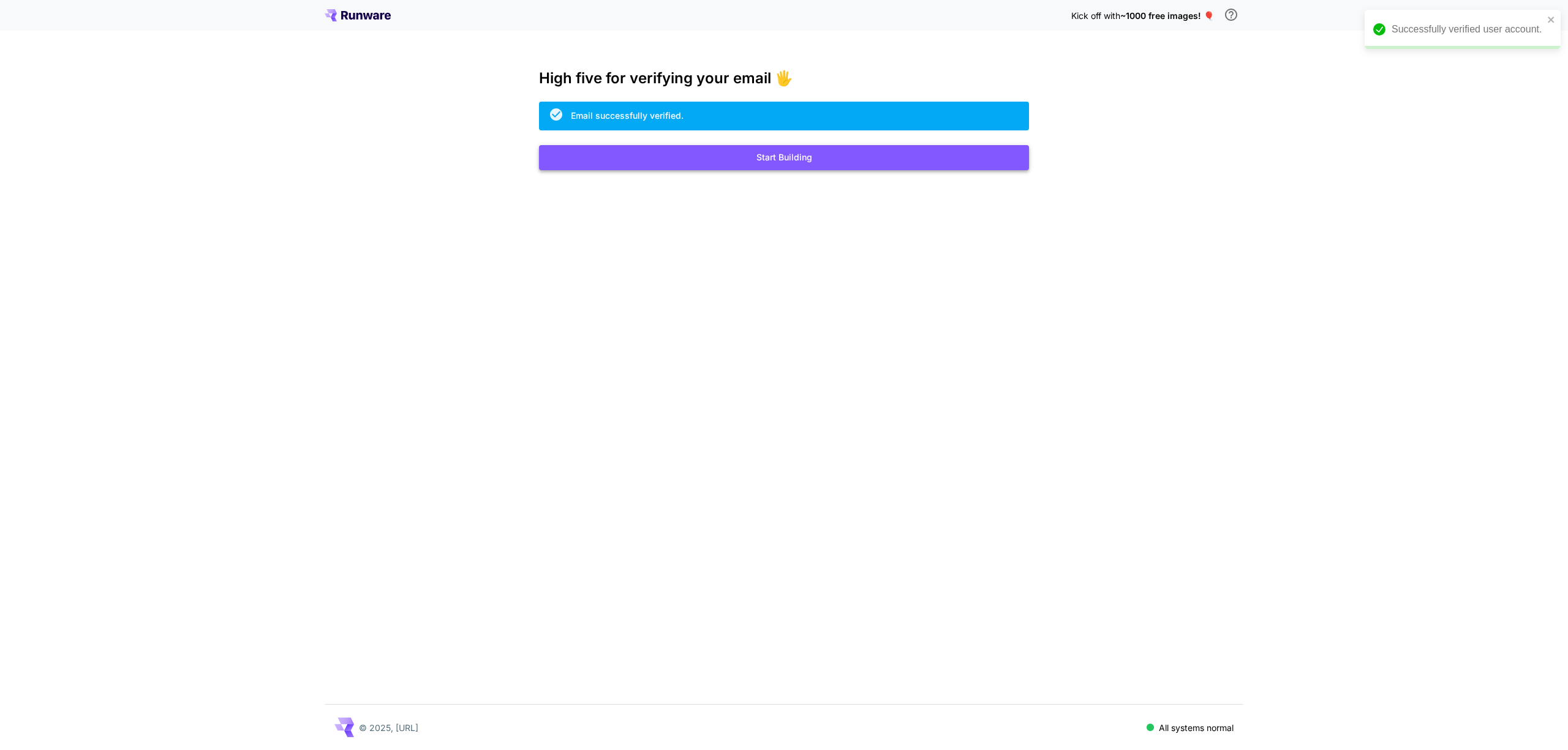
click at [855, 165] on button "Start Building" at bounding box center [784, 158] width 490 height 25
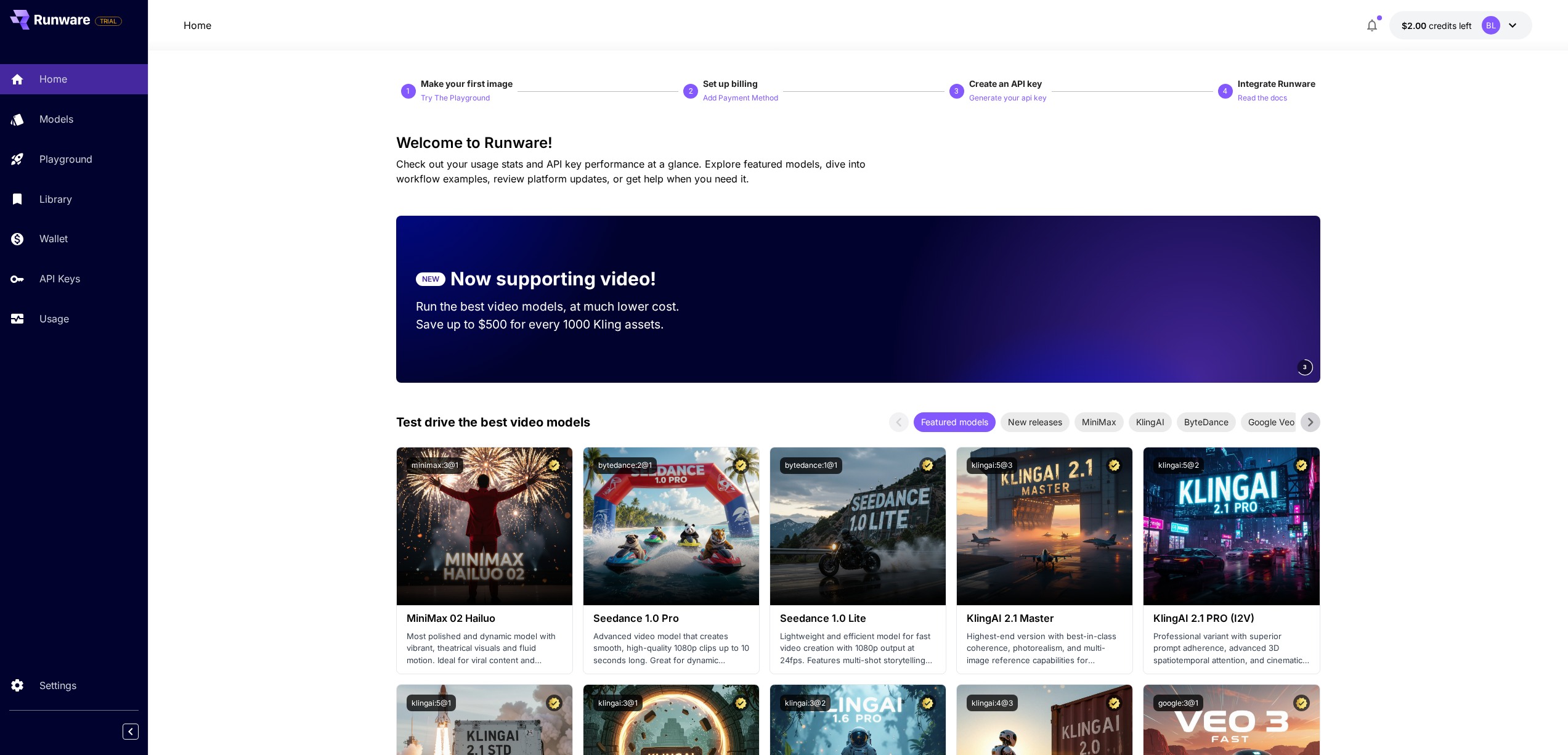
click at [1513, 25] on icon at bounding box center [1512, 25] width 15 height 15
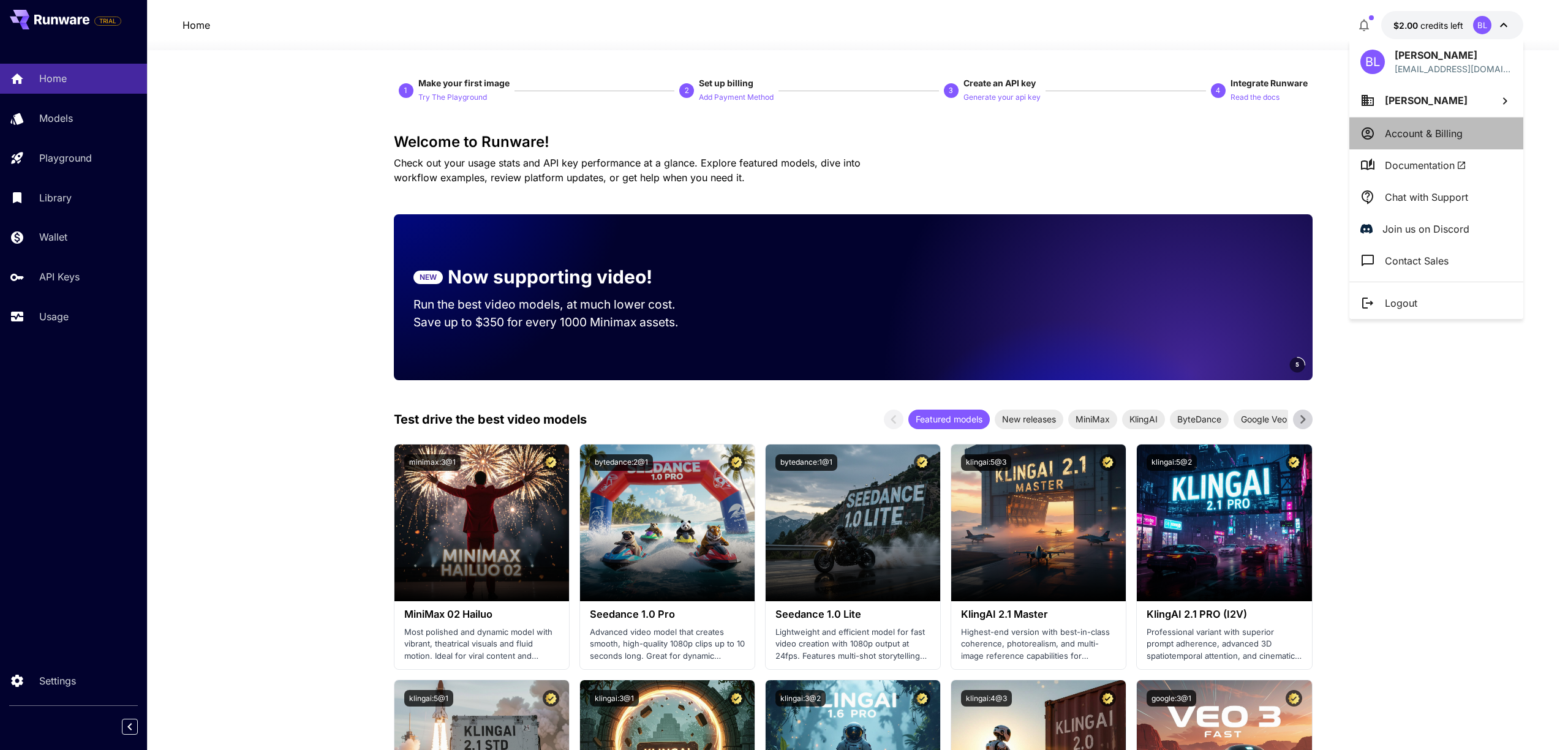
click at [1437, 135] on p "Account & Billing" at bounding box center [1423, 134] width 78 height 15
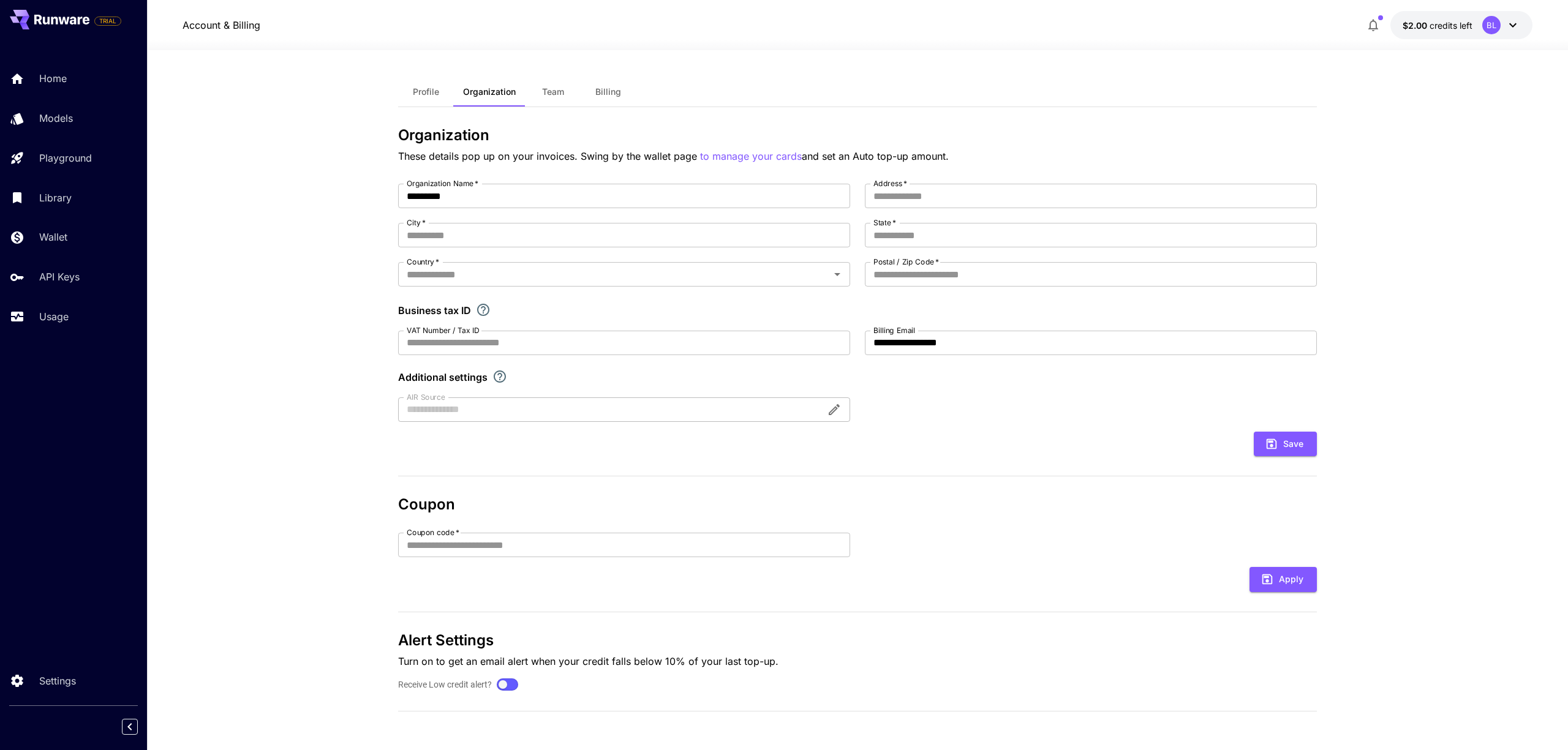
click at [615, 91] on span "Billing" at bounding box center [608, 92] width 26 height 11
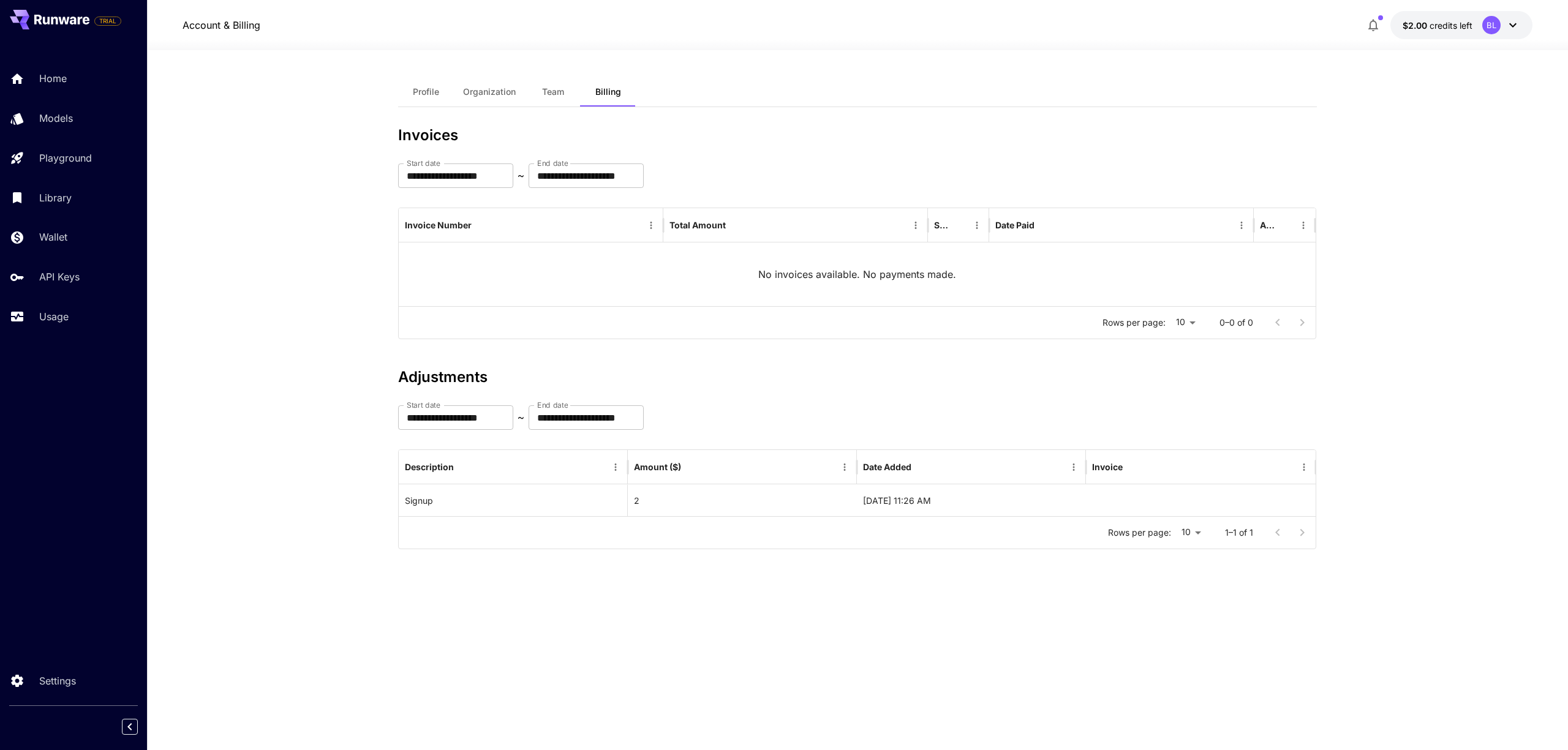
click at [555, 92] on span "Team" at bounding box center [553, 92] width 22 height 11
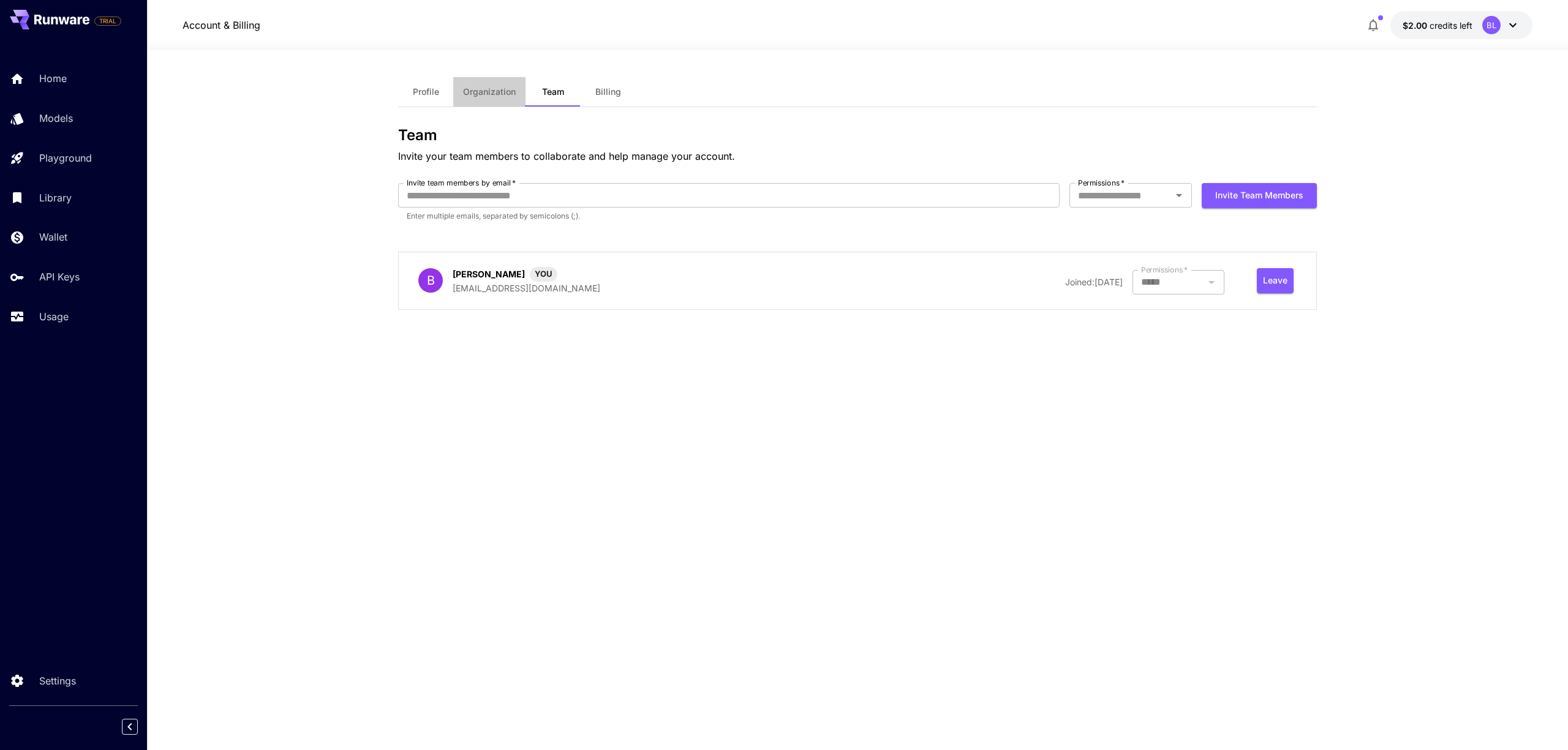
click at [492, 92] on span "Organization" at bounding box center [489, 92] width 52 height 11
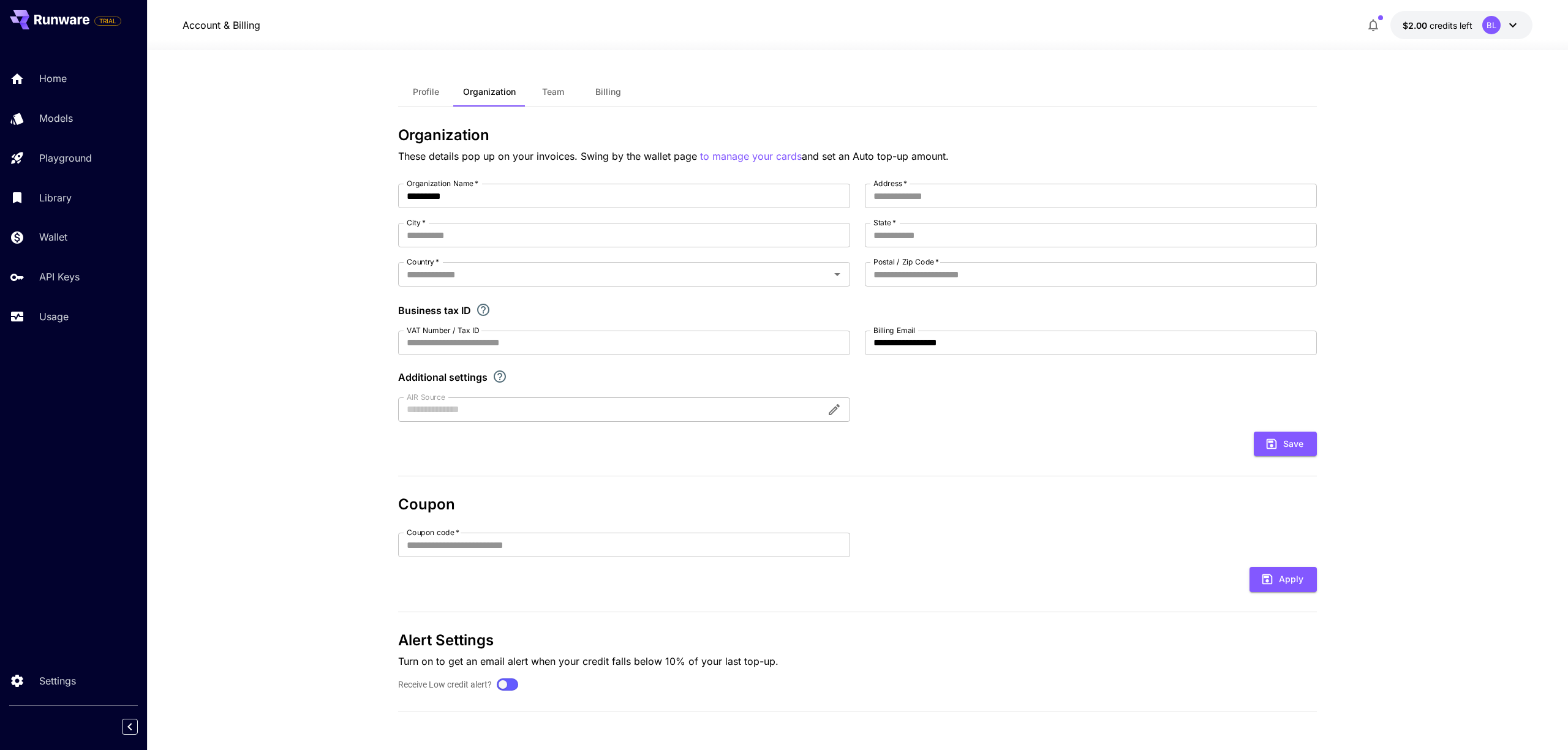
click at [404, 92] on button "Profile" at bounding box center [425, 92] width 55 height 30
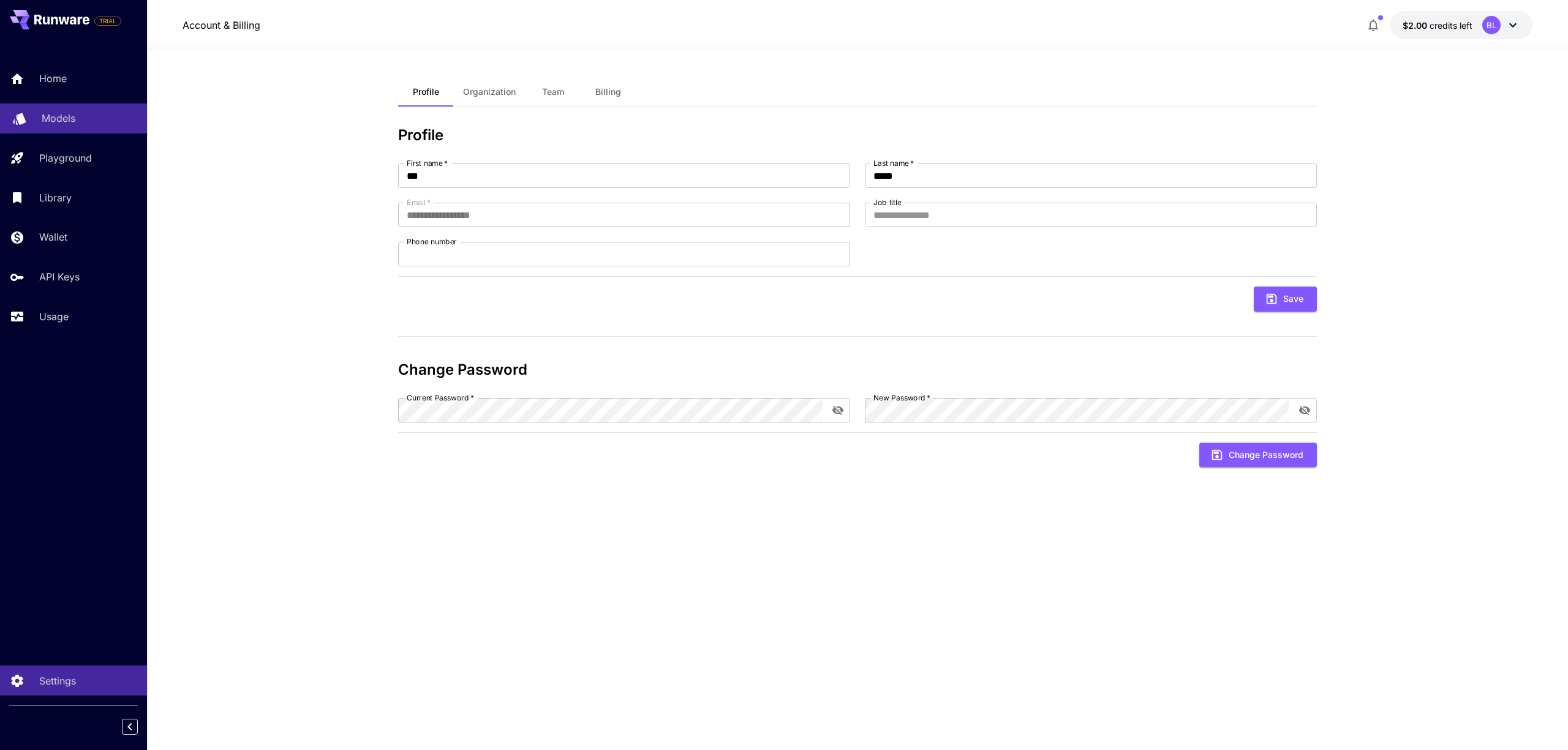
click at [67, 122] on p "Models" at bounding box center [59, 118] width 34 height 15
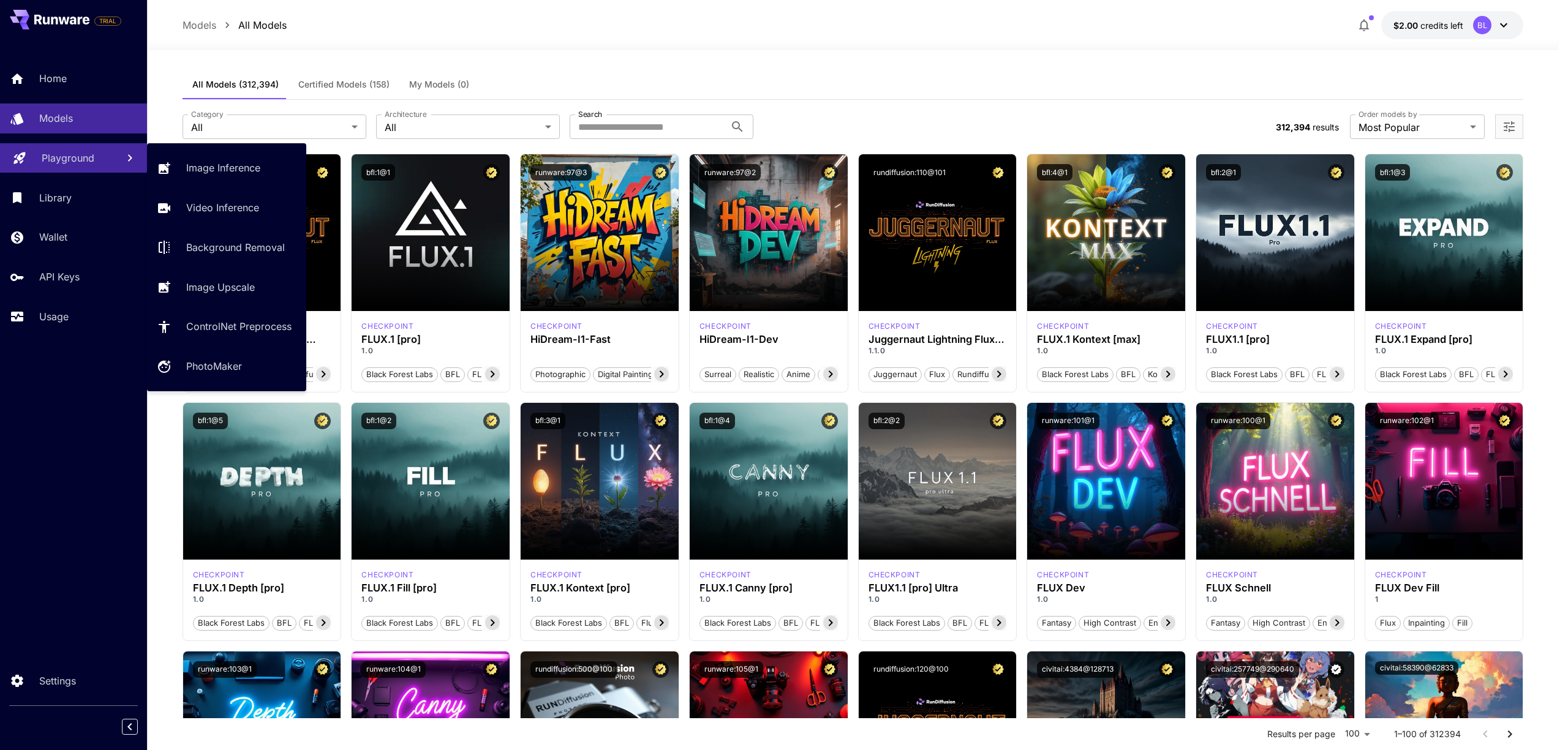
click at [59, 153] on p "Playground" at bounding box center [68, 158] width 52 height 15
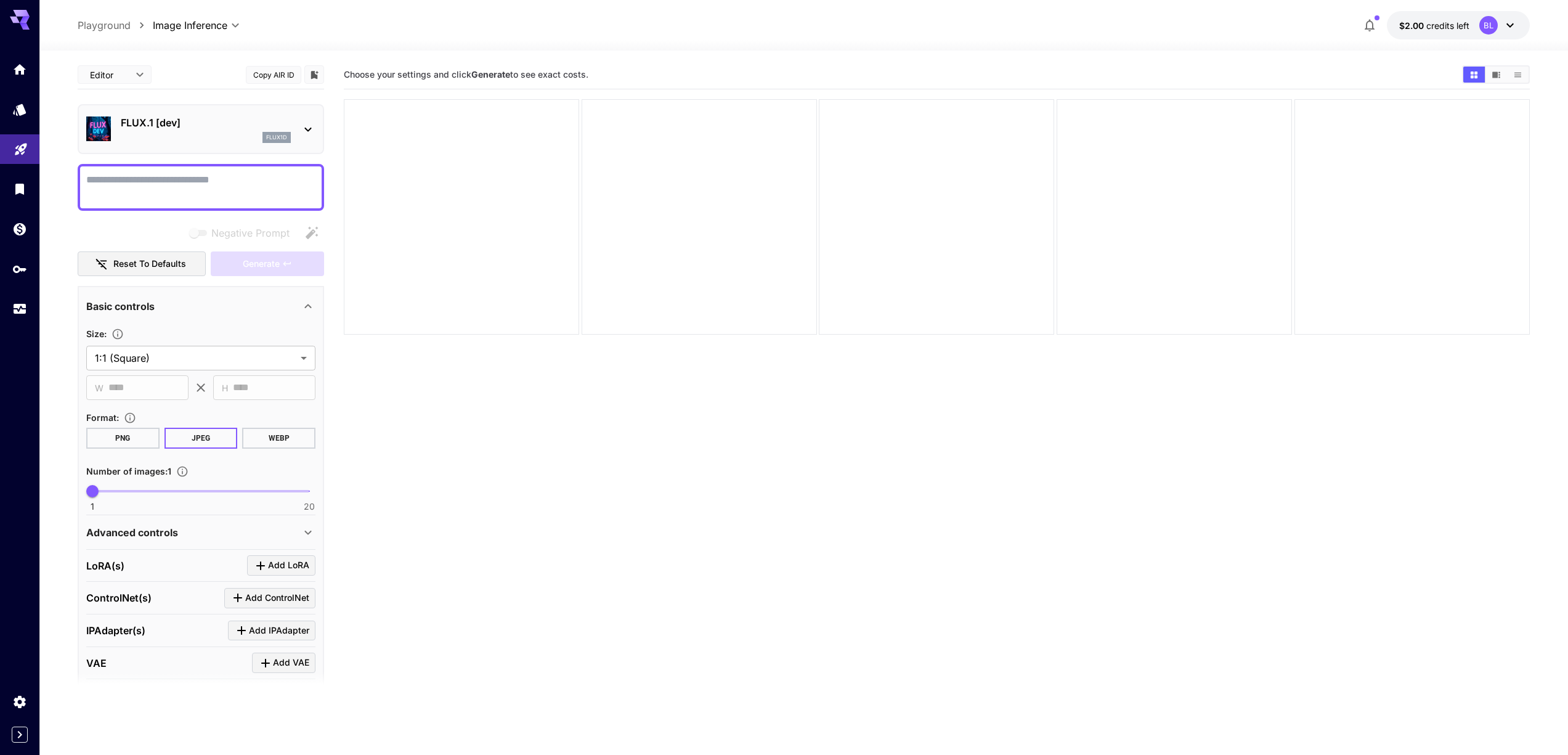
click at [244, 119] on p "FLUX.1 [dev]" at bounding box center [206, 123] width 170 height 15
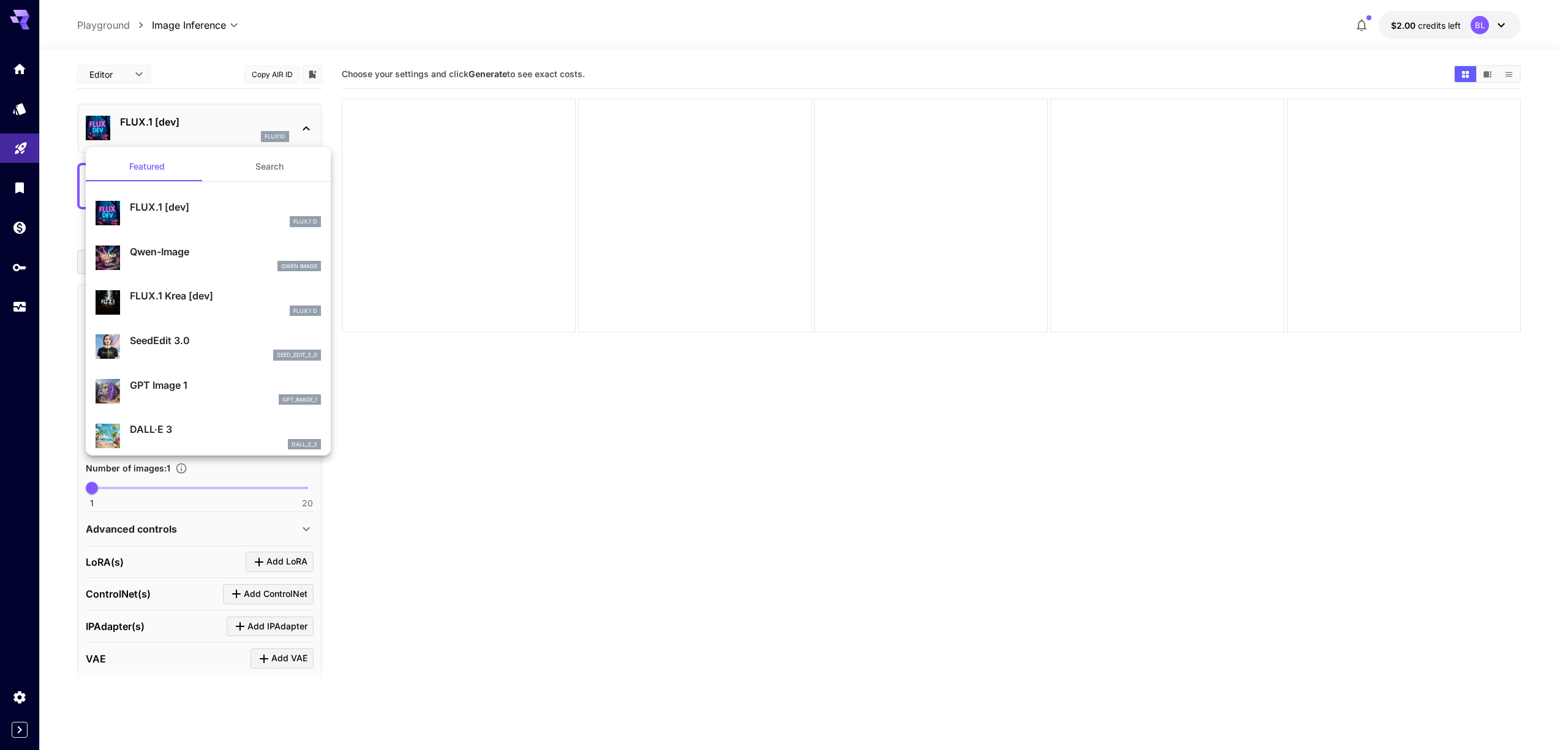
click at [243, 118] on div at bounding box center [784, 375] width 1568 height 750
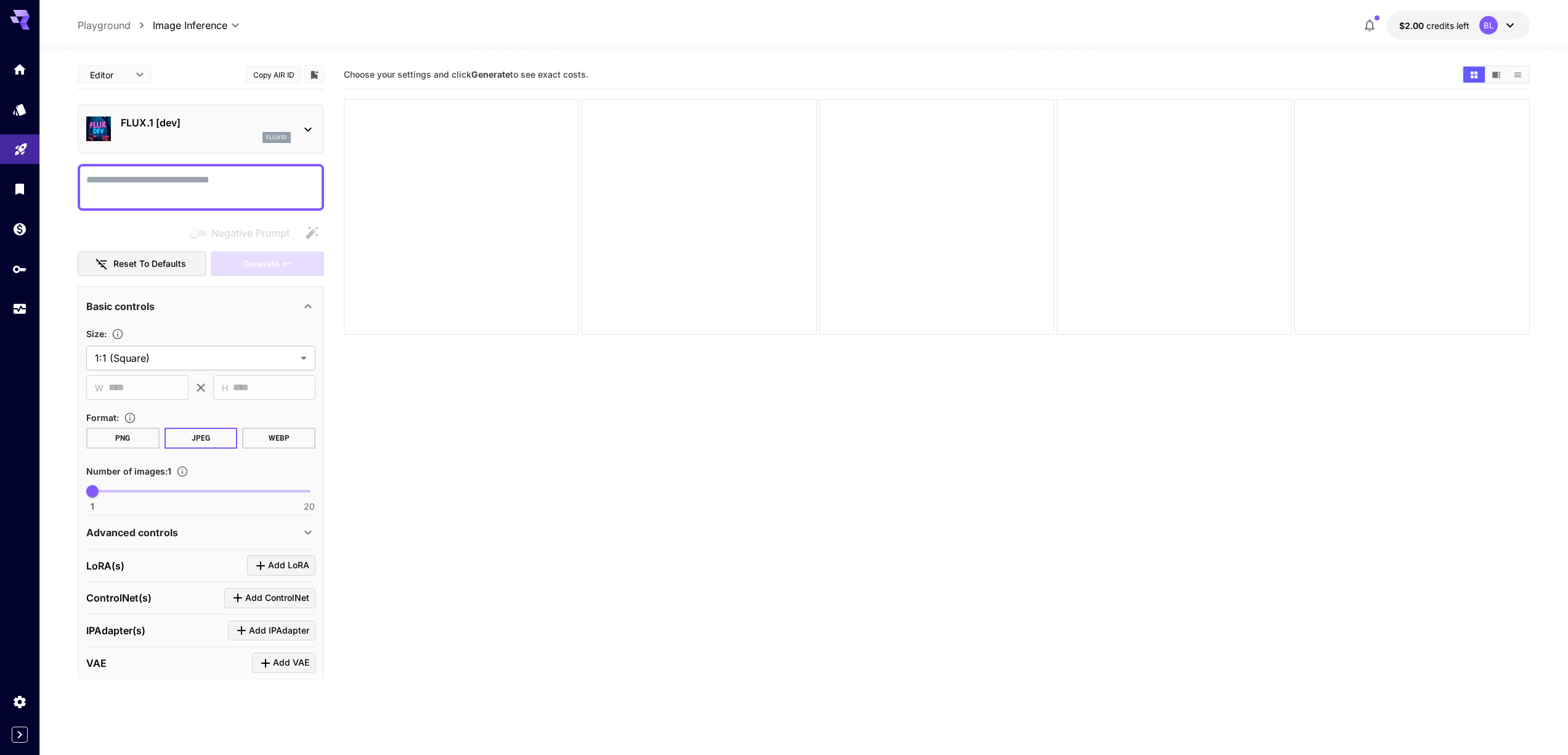
click at [201, 171] on div at bounding box center [201, 187] width 247 height 47
click at [196, 181] on textarea "Negative Prompt" at bounding box center [201, 187] width 229 height 30
paste textarea "**********"
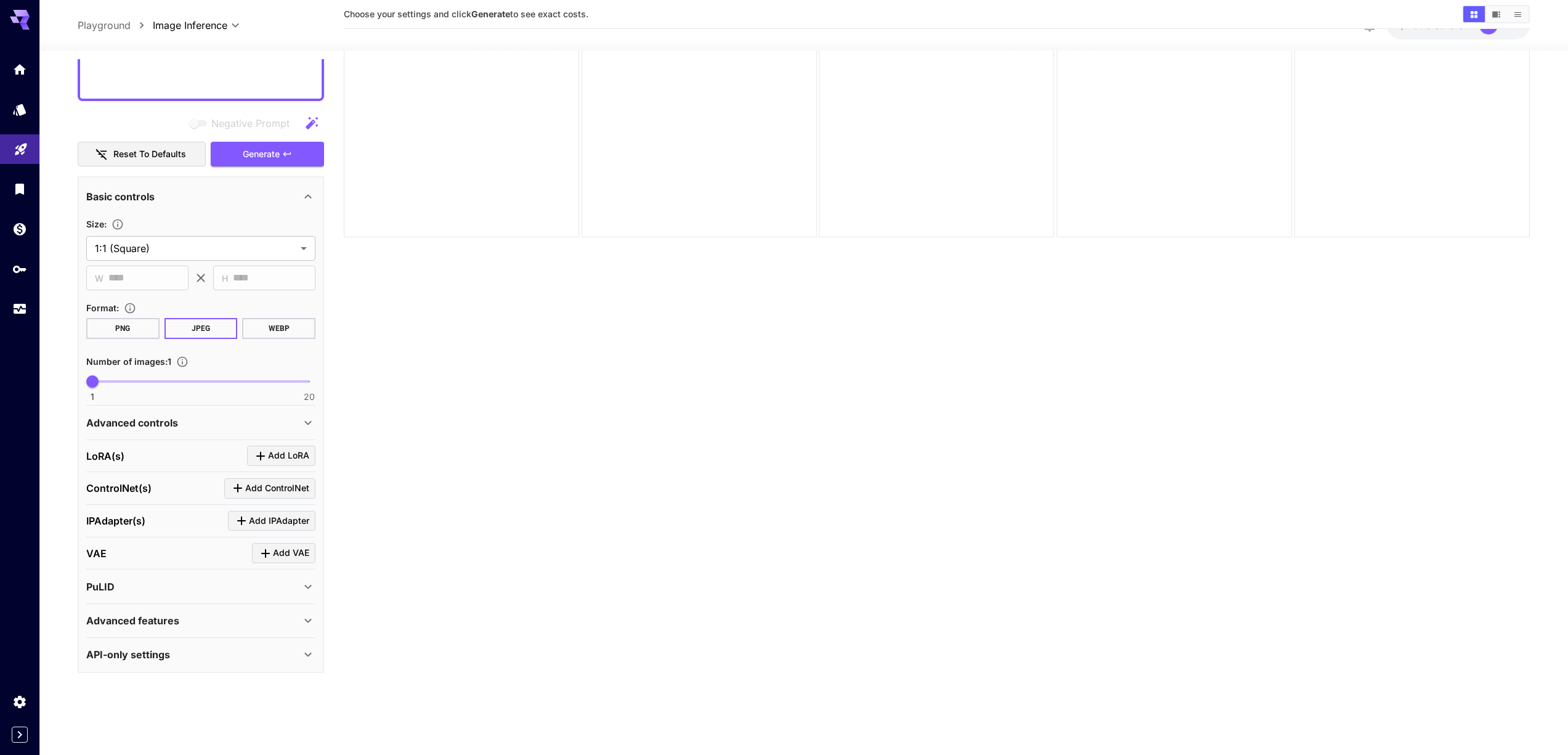
scroll to position [1132, 0]
type textarea "**********"
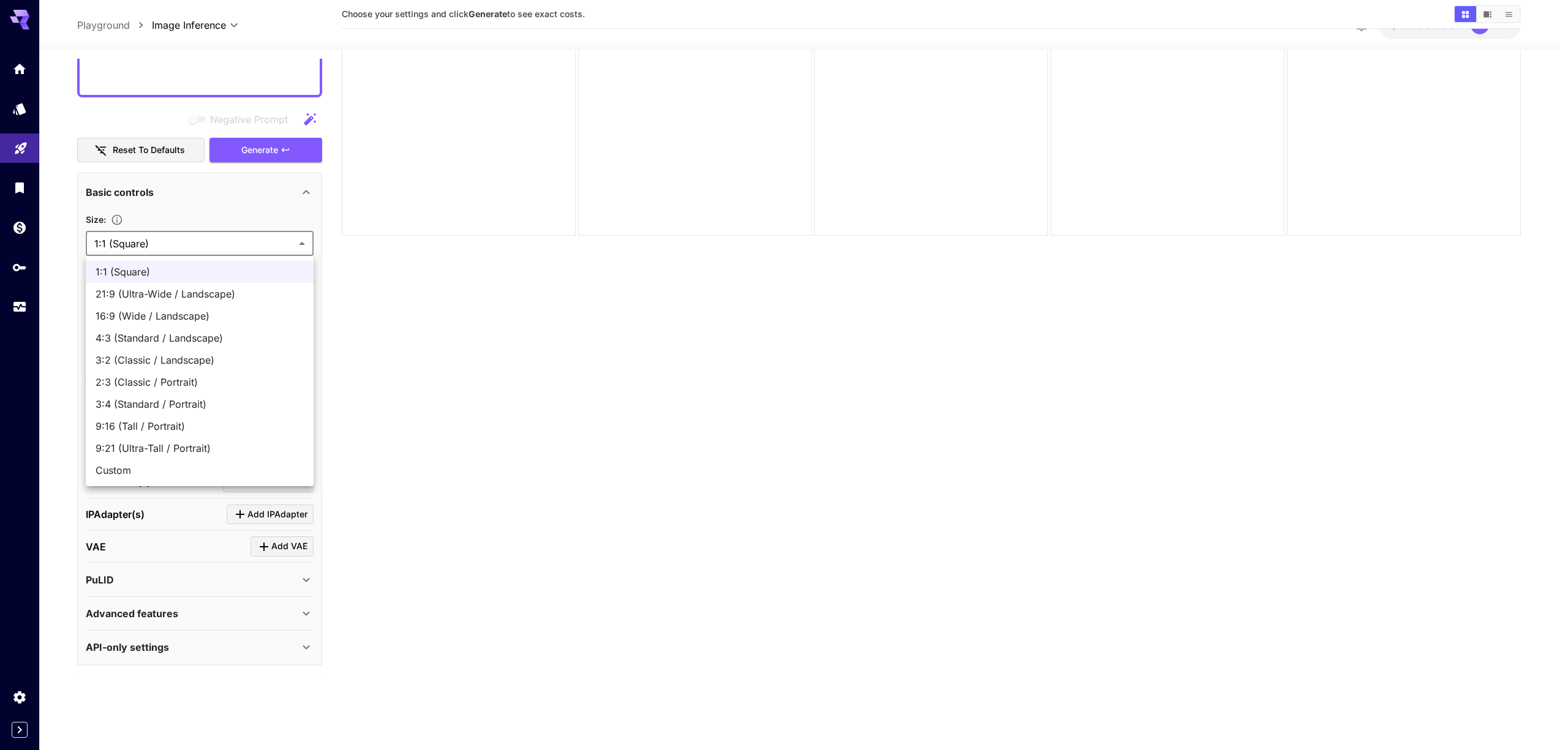
click at [176, 252] on body "**********" at bounding box center [784, 326] width 1568 height 847
click at [180, 246] on div at bounding box center [784, 375] width 1568 height 750
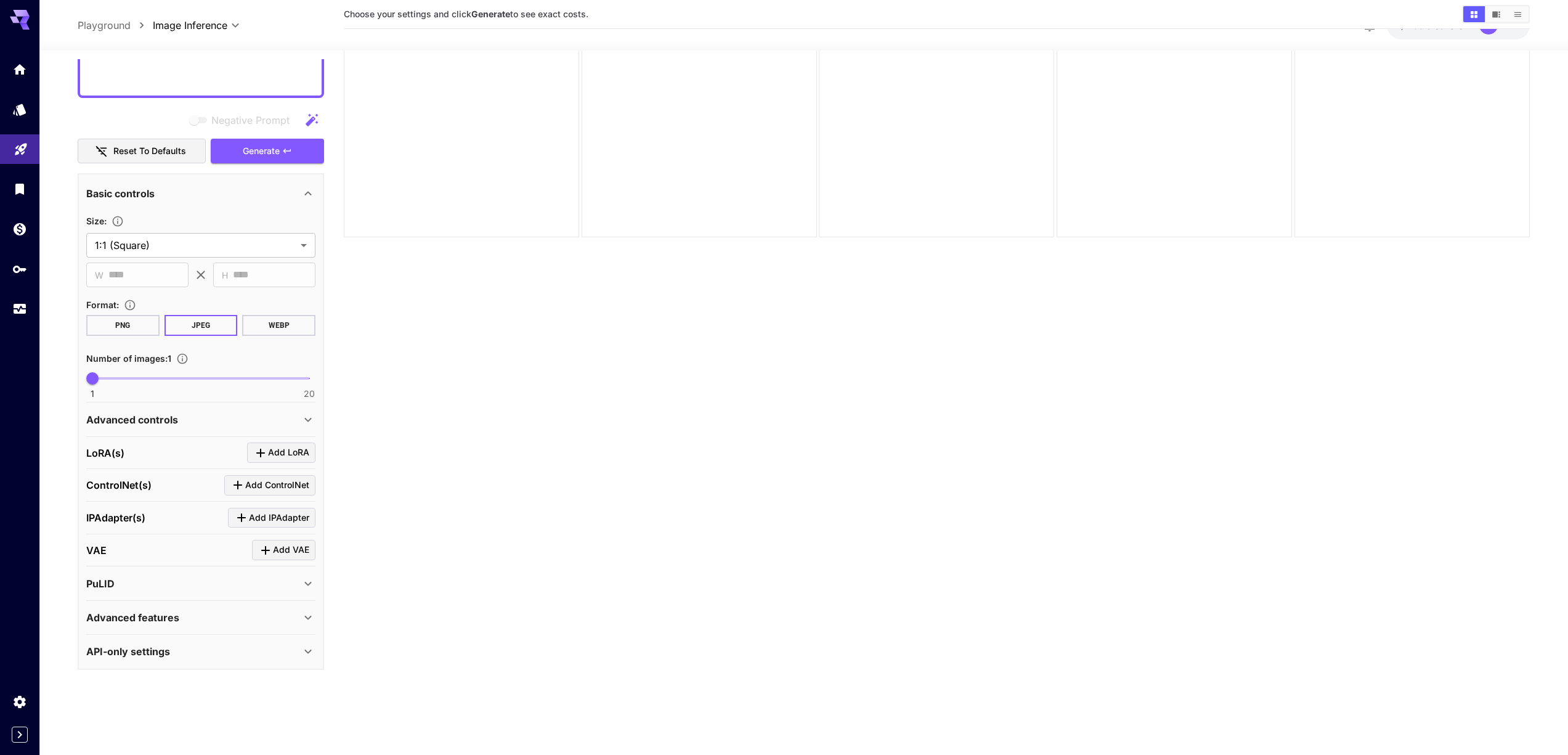
click at [155, 287] on div "**********" at bounding box center [201, 306] width 229 height 185
type input "*"
drag, startPoint x: 94, startPoint y: 374, endPoint x: 125, endPoint y: 378, distance: 31.3
click at [125, 378] on span "4" at bounding box center [127, 378] width 12 height 12
click at [275, 426] on div "Advanced controls" at bounding box center [193, 420] width 214 height 15
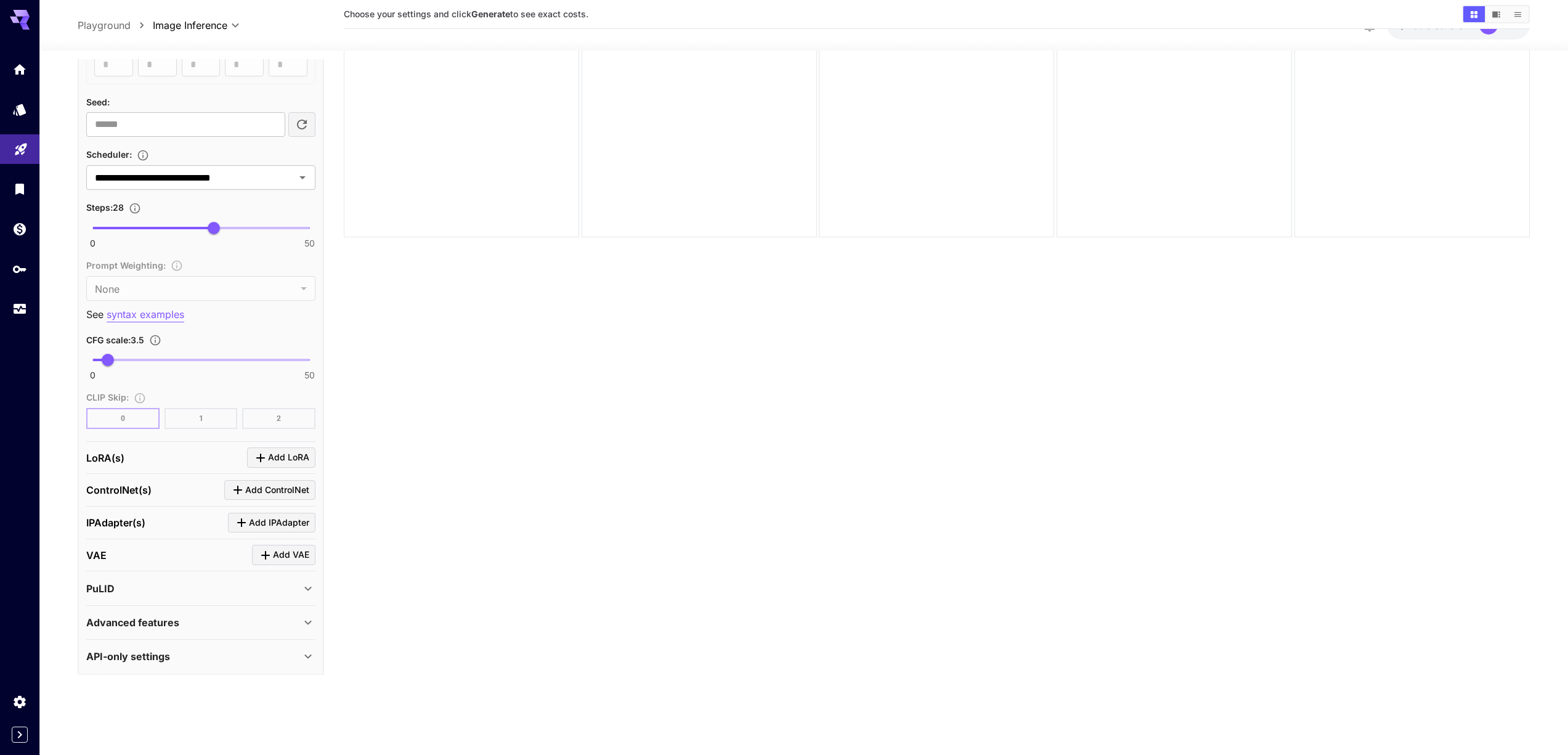
scroll to position [1743, 0]
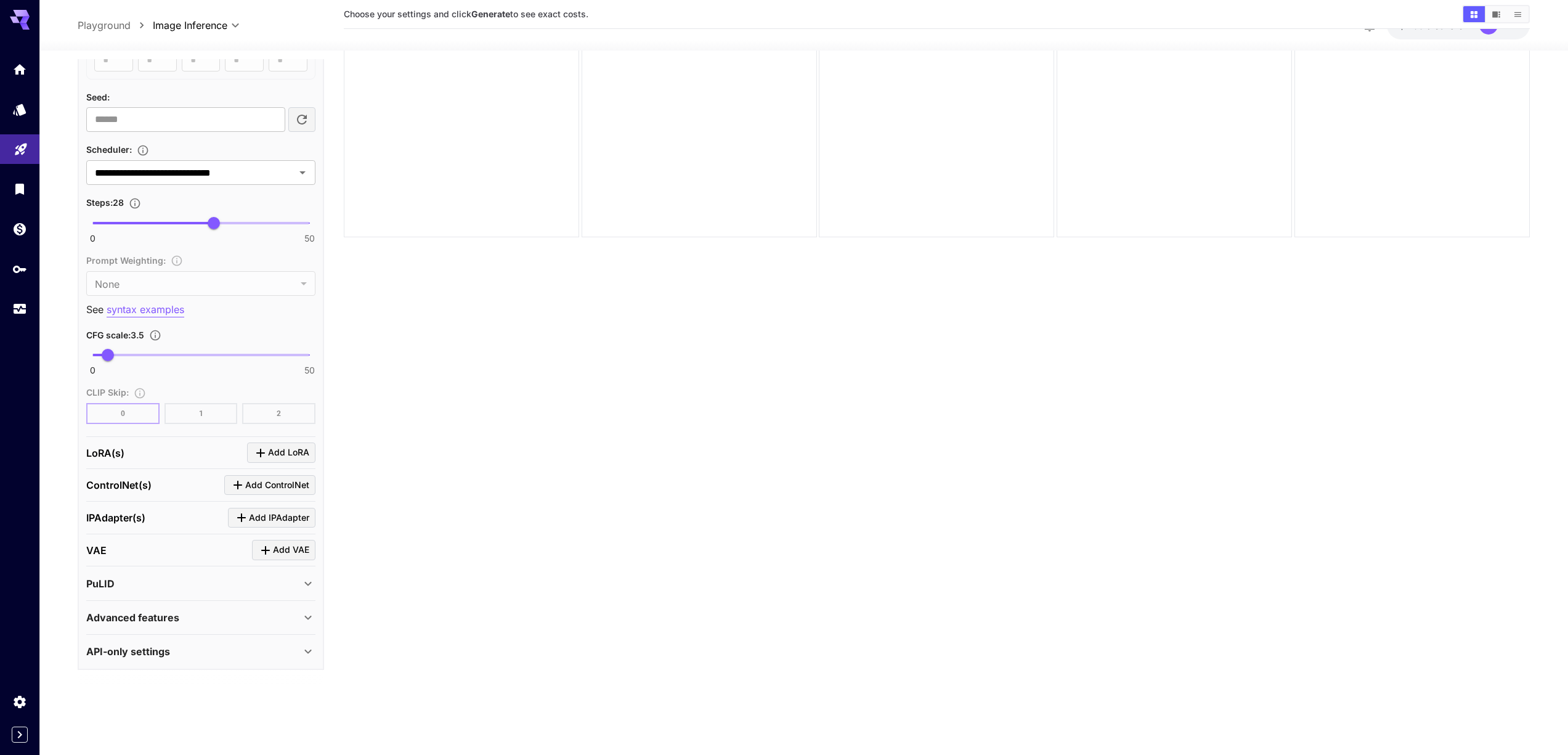
click at [172, 617] on p "Advanced features" at bounding box center [133, 617] width 93 height 15
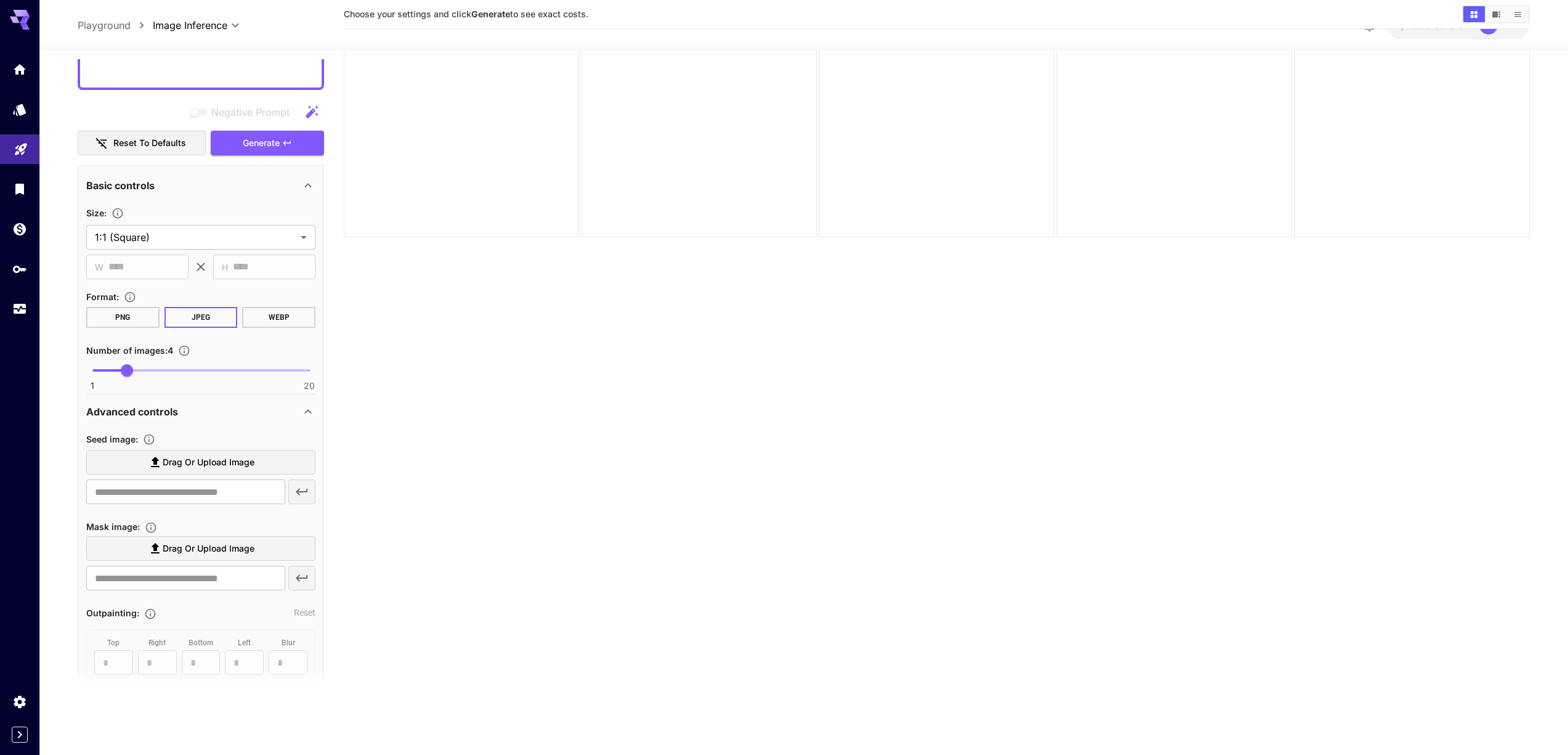
scroll to position [912, 0]
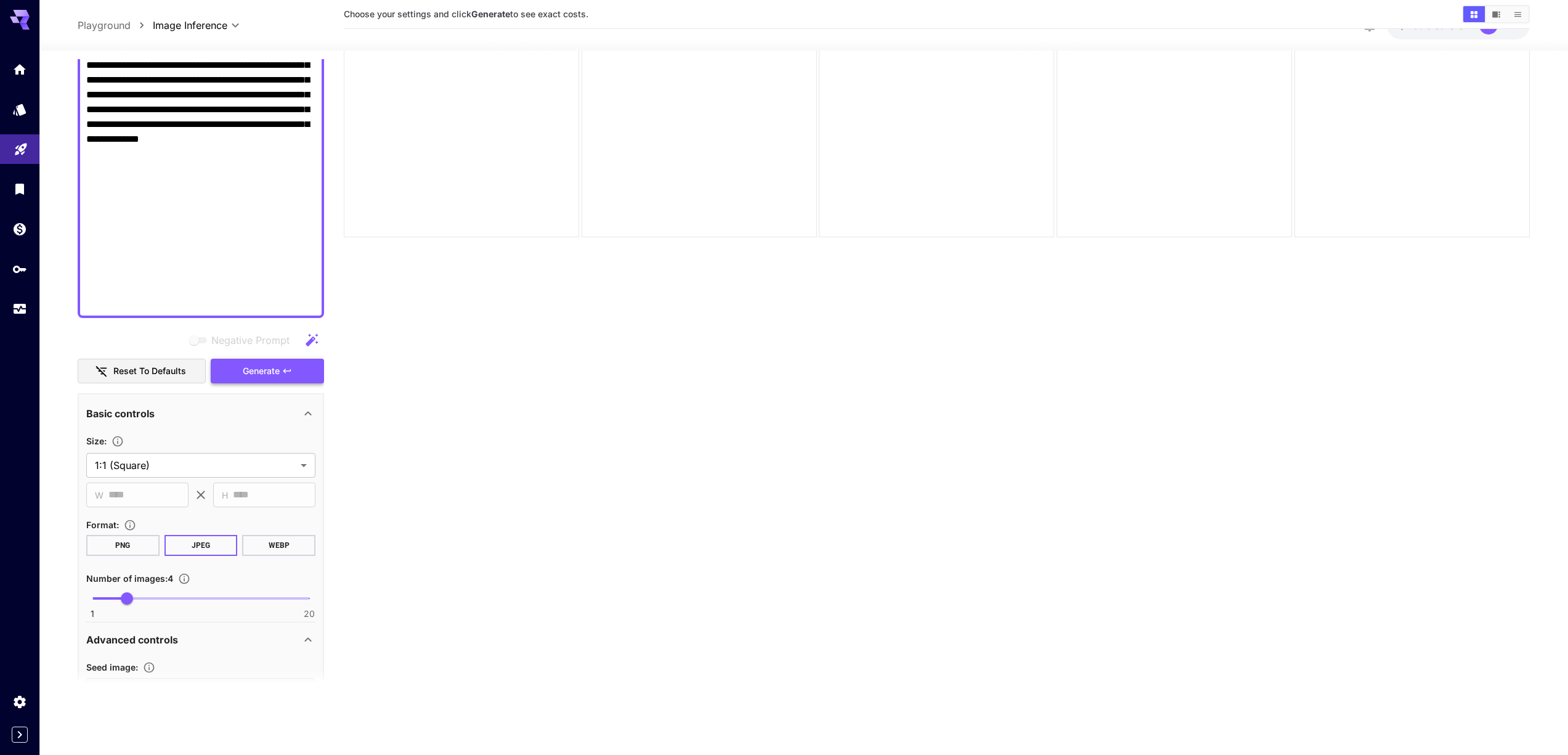
click at [254, 369] on span "Generate" at bounding box center [262, 371] width 37 height 15
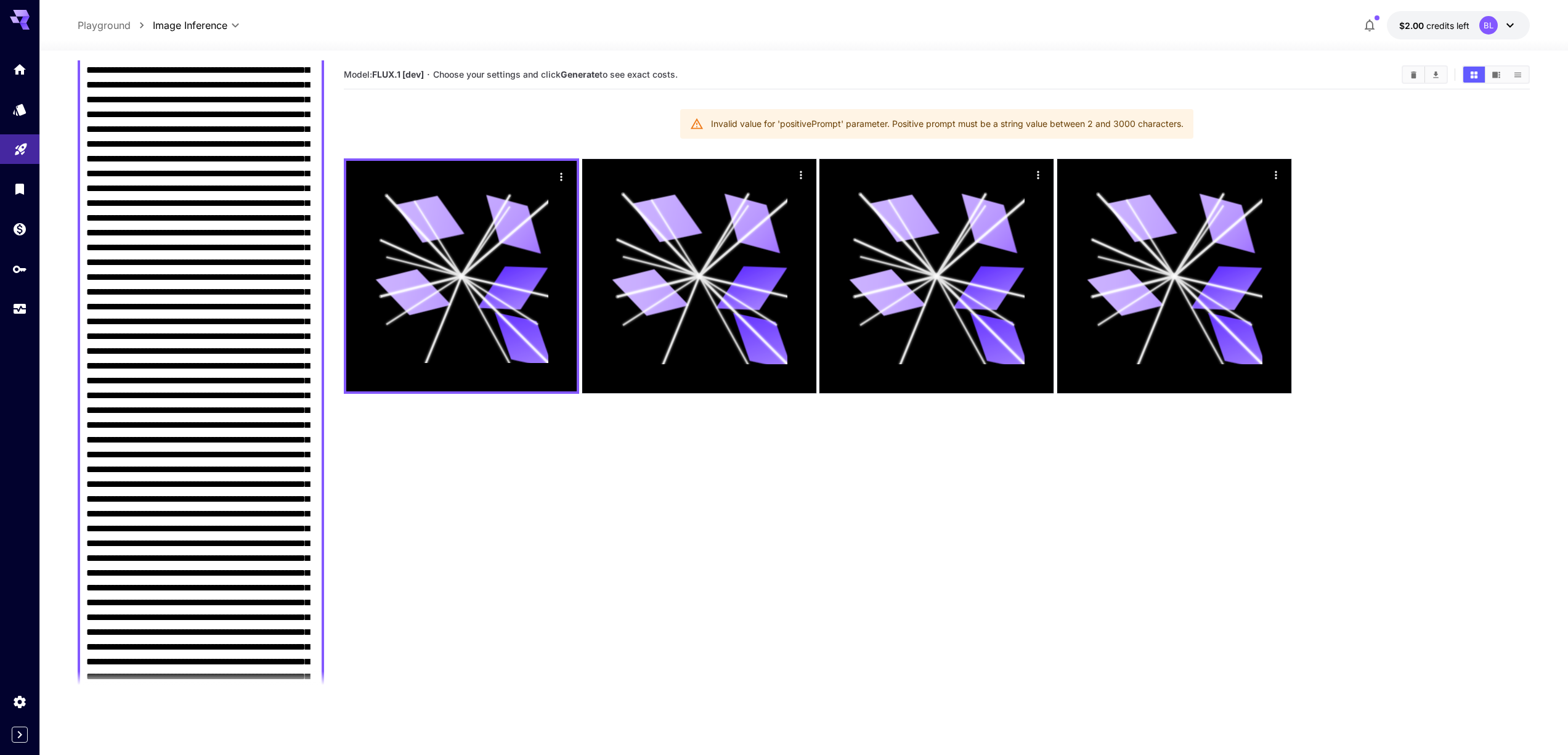
scroll to position [0, 0]
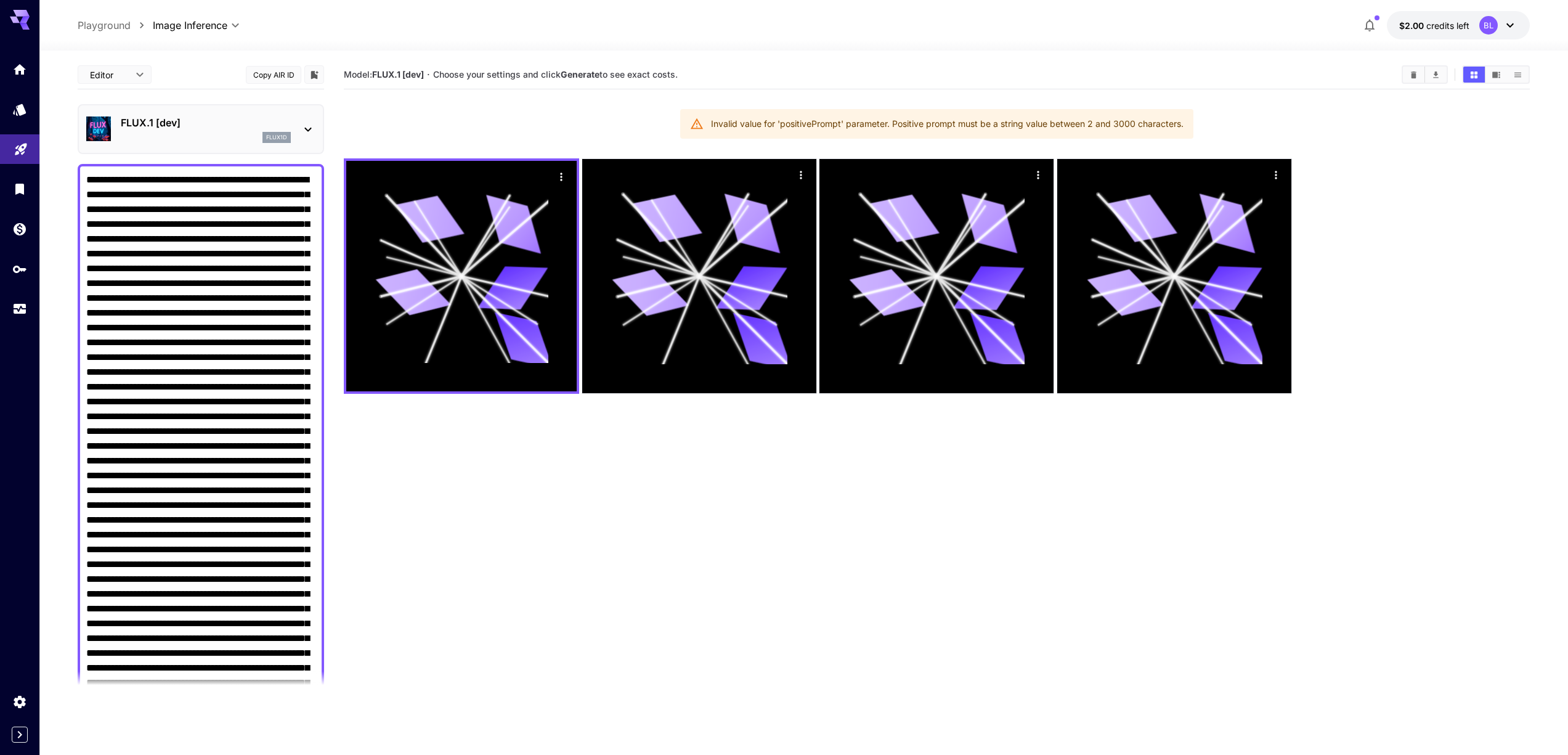
click at [108, 180] on textarea "Negative Prompt" at bounding box center [201, 697] width 229 height 1050
click at [232, 180] on textarea "Negative Prompt" at bounding box center [201, 697] width 229 height 1050
click at [94, 229] on textarea "Negative Prompt" at bounding box center [201, 697] width 229 height 1050
drag, startPoint x: 238, startPoint y: 227, endPoint x: 226, endPoint y: 227, distance: 12.0
click at [226, 227] on textarea "Negative Prompt" at bounding box center [201, 697] width 229 height 1050
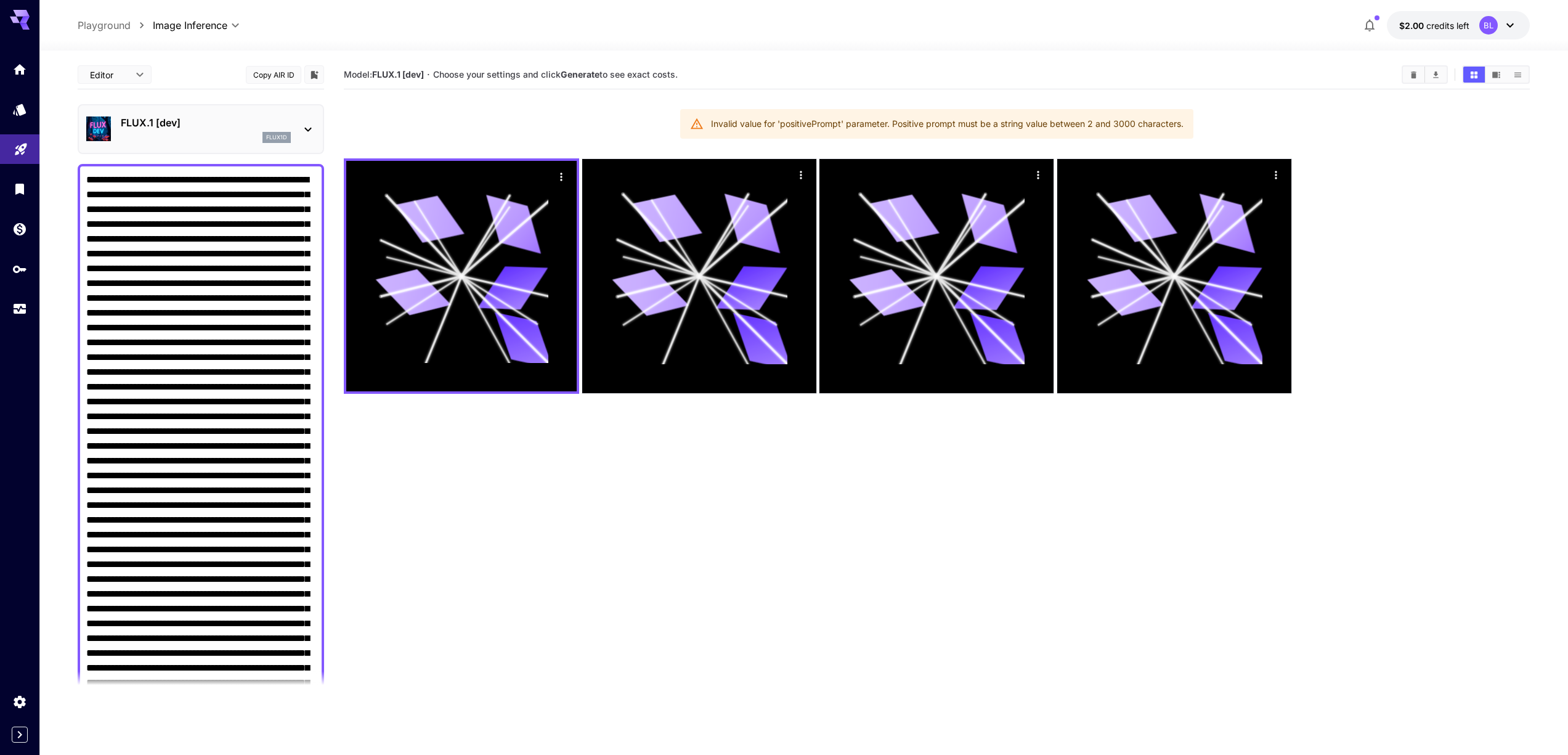
type textarea "**********"
click at [270, 292] on textarea "Negative Prompt" at bounding box center [201, 697] width 229 height 1050
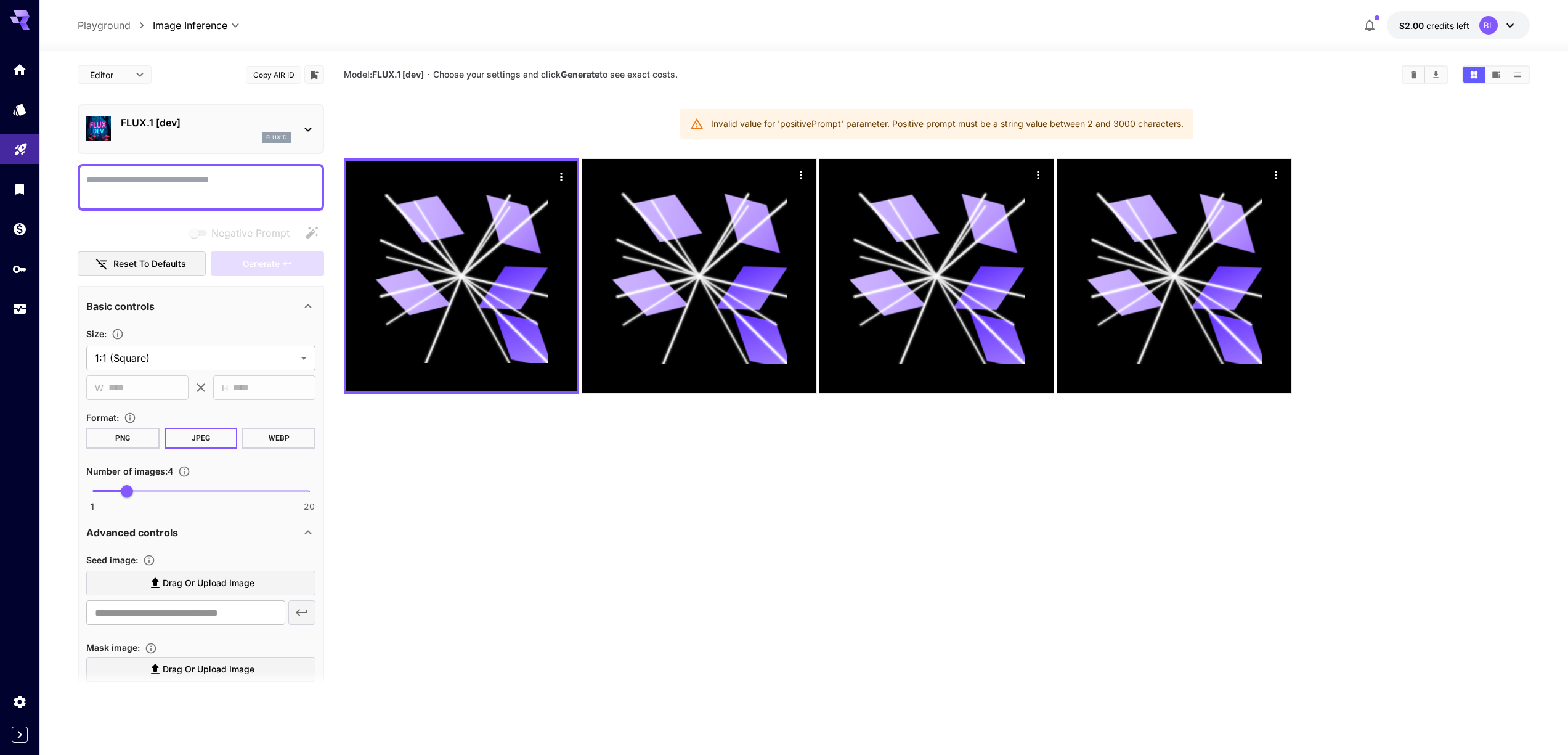
click at [747, 603] on section "Model: FLUX.1 [dev] · Choose your settings and click Generate to see exact cost…" at bounding box center [936, 438] width 1186 height 755
click at [248, 182] on textarea "Negative Prompt" at bounding box center [201, 187] width 229 height 30
paste textarea "**********"
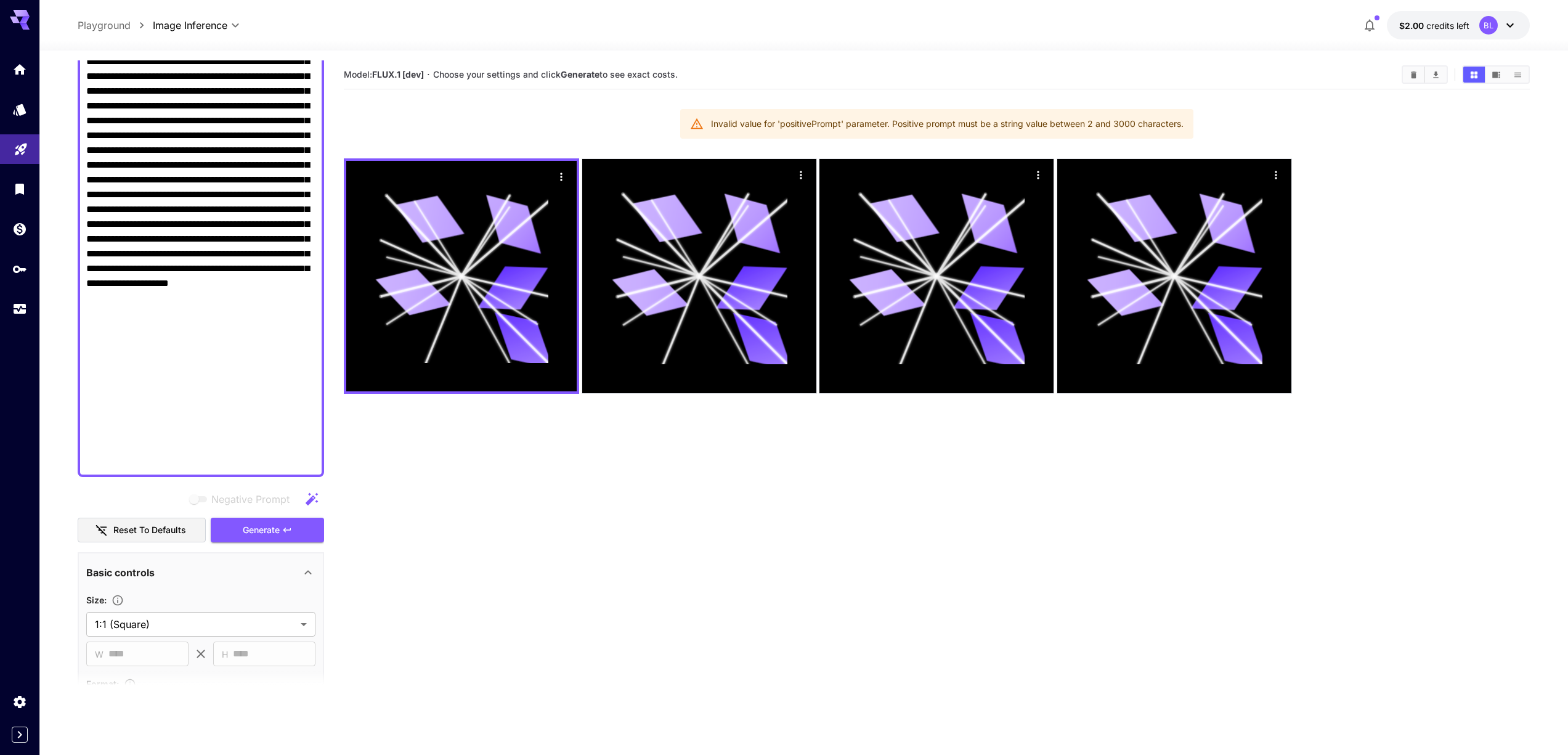
scroll to position [1092, 0]
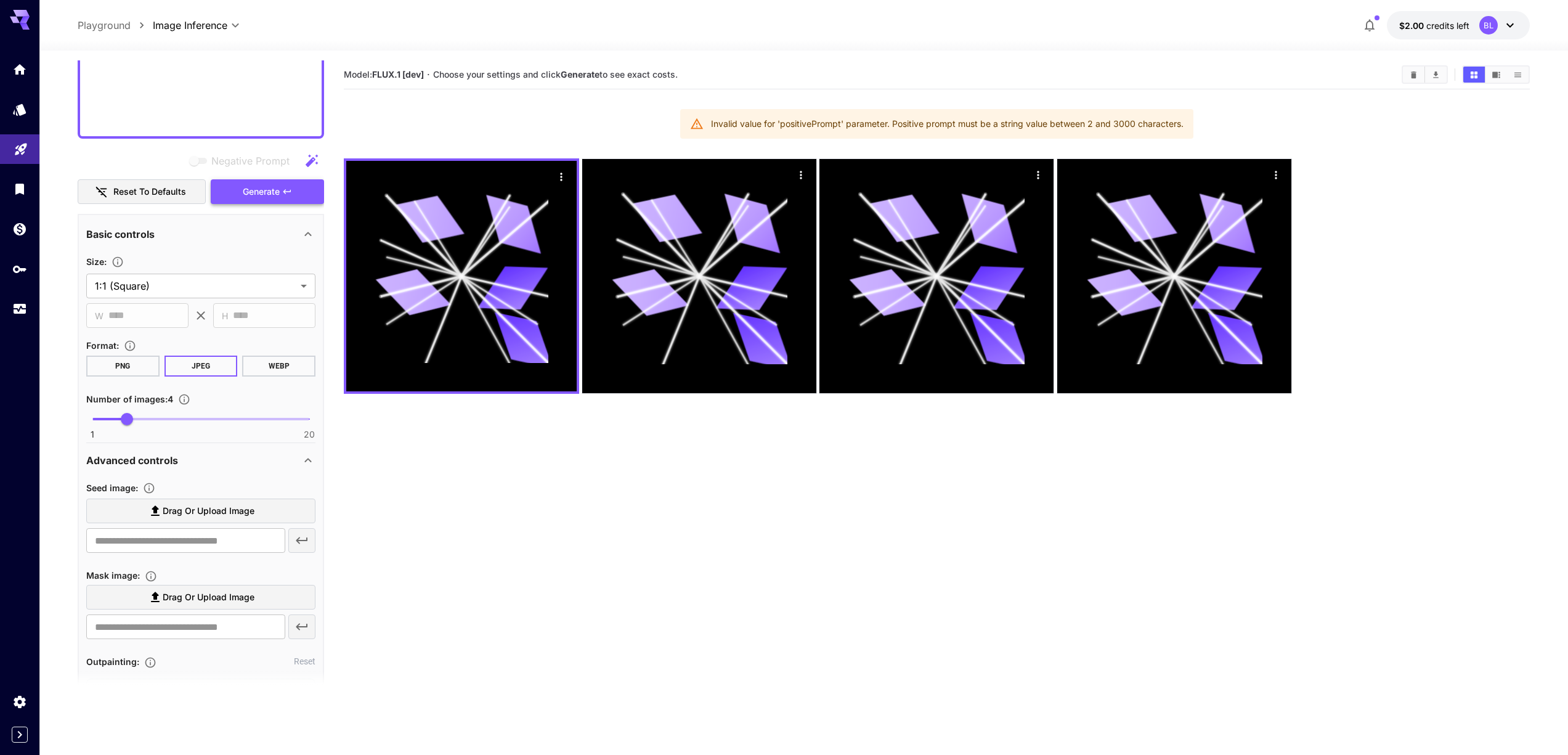
click at [253, 185] on span "Generate" at bounding box center [262, 192] width 37 height 15
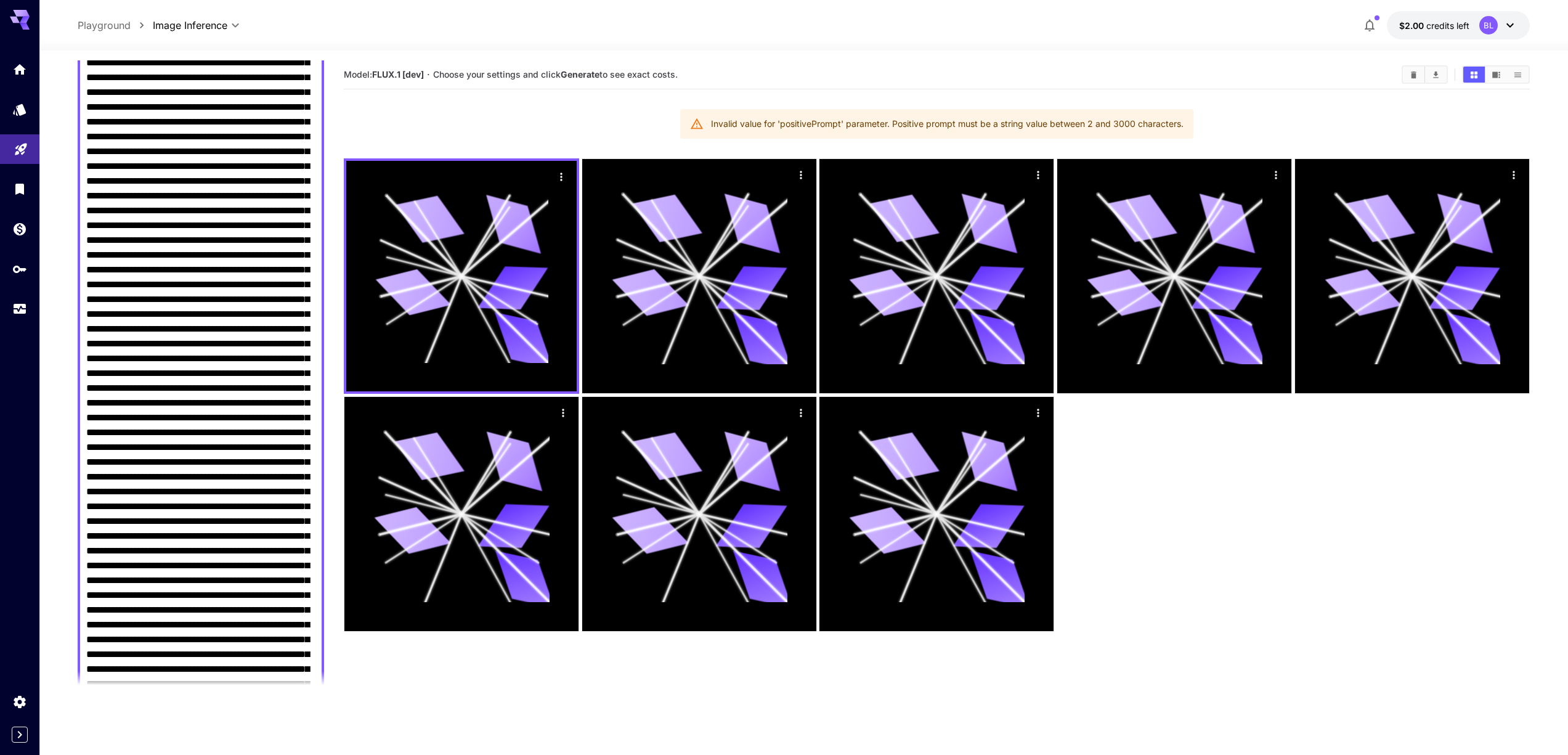
scroll to position [0, 0]
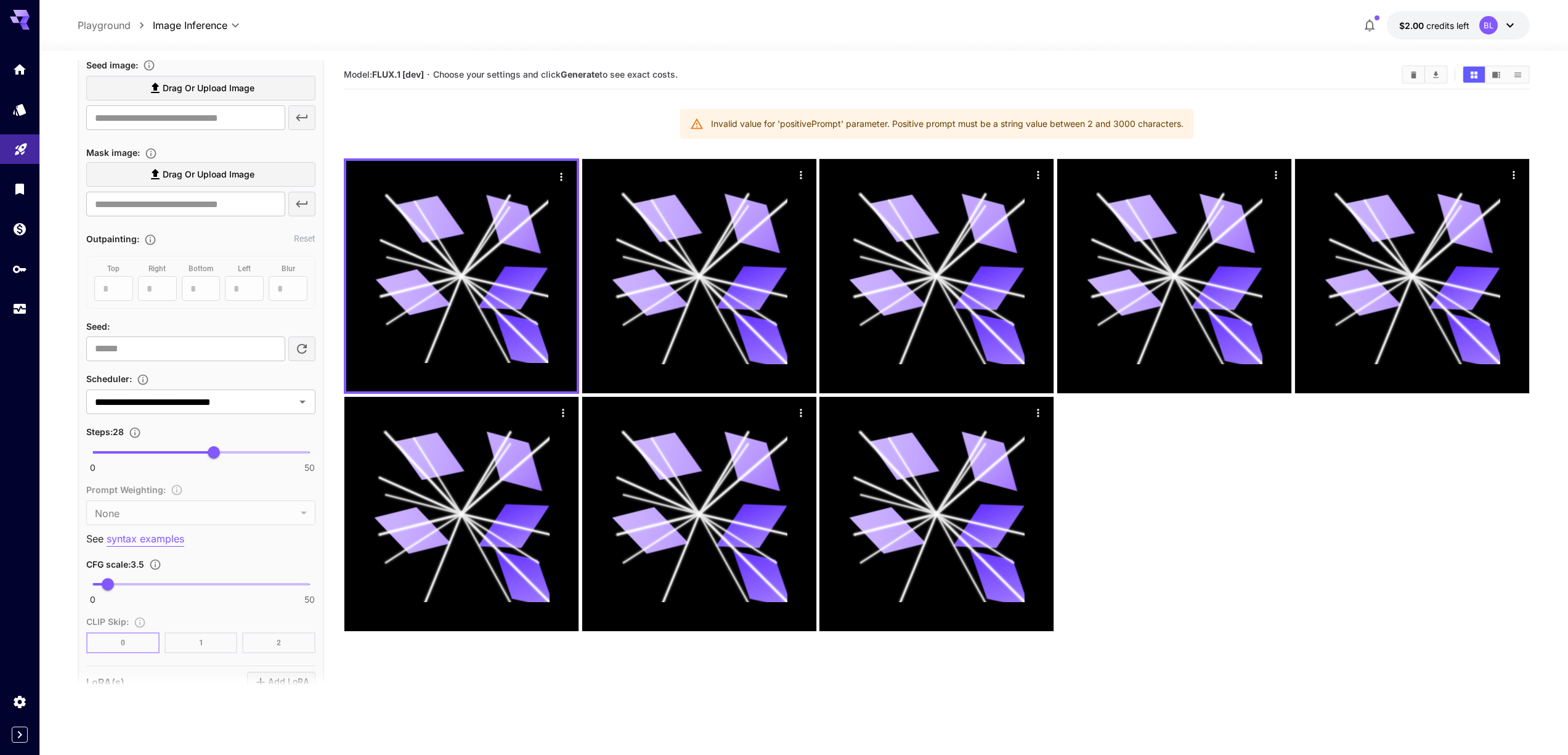
drag, startPoint x: 169, startPoint y: 208, endPoint x: 274, endPoint y: 470, distance: 282.3
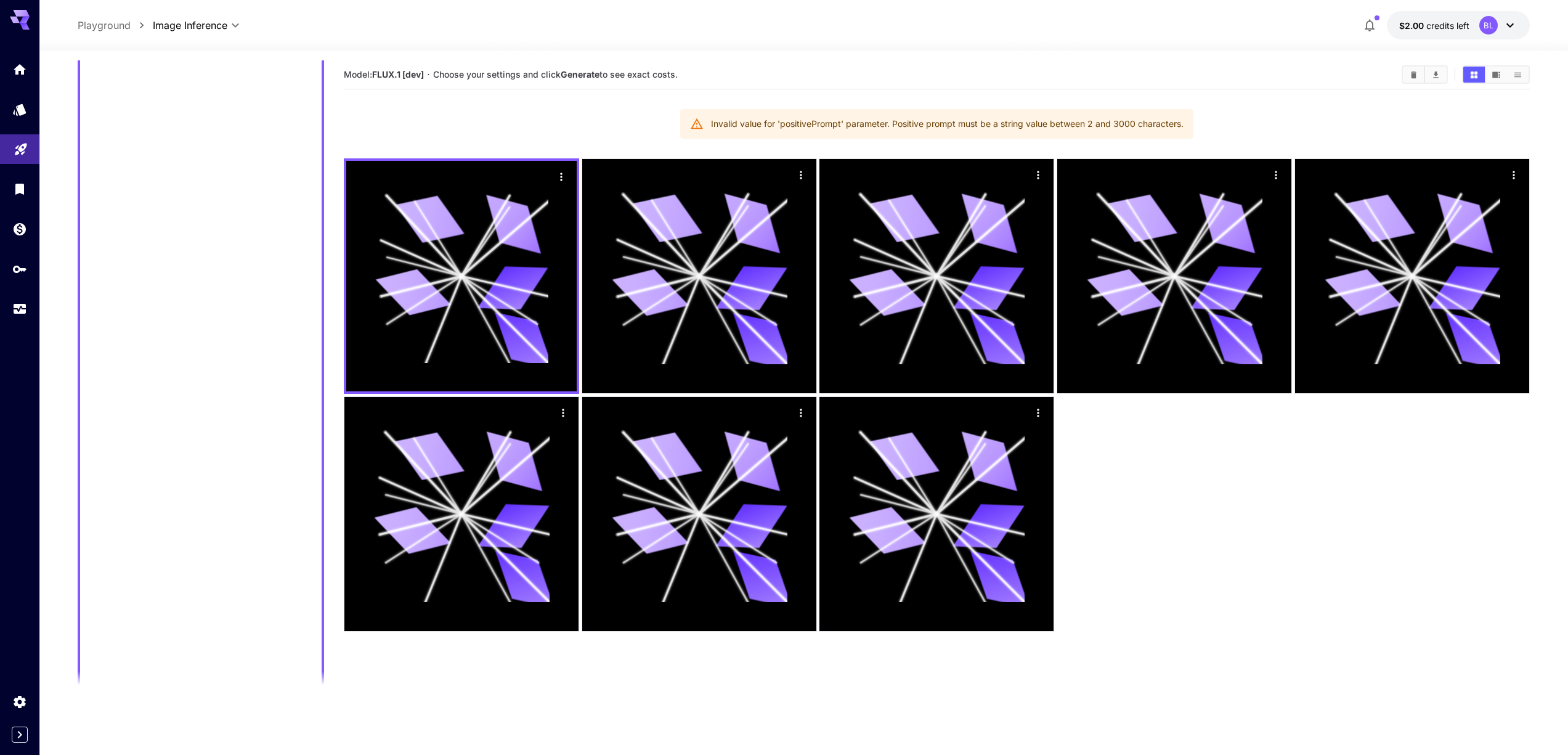
scroll to position [143, 0]
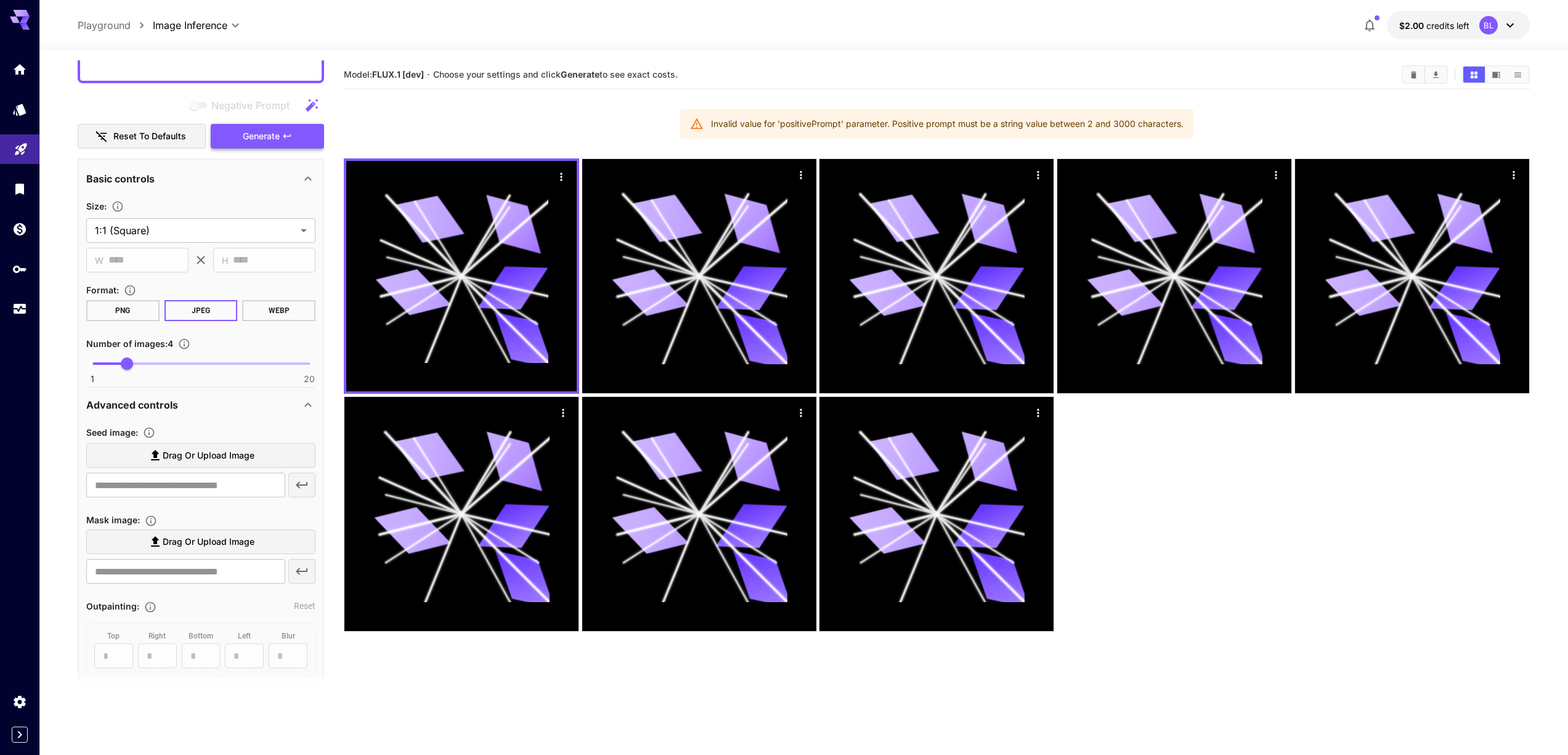
click at [276, 133] on span "Generate" at bounding box center [262, 136] width 37 height 15
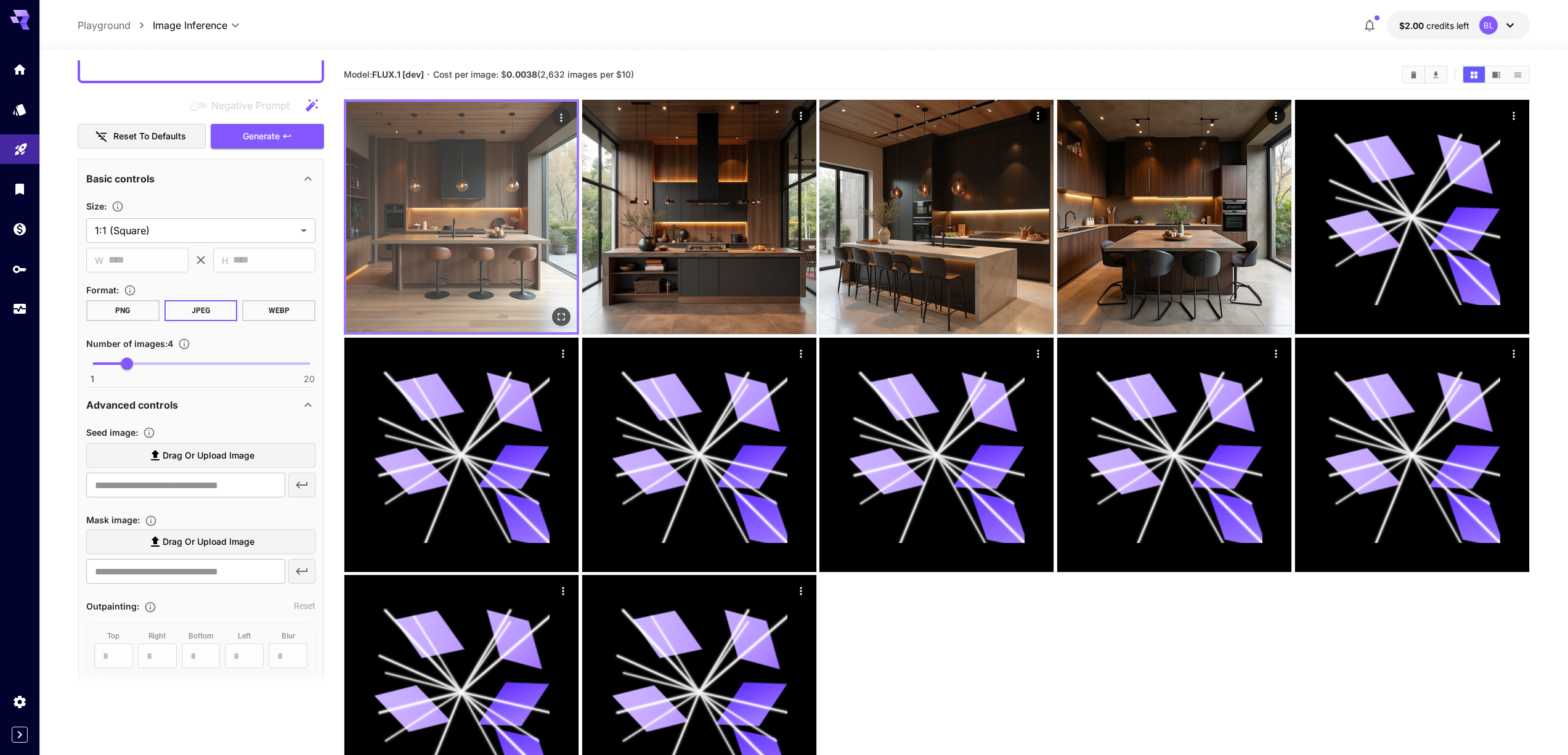
click at [414, 207] on img at bounding box center [462, 217] width 231 height 231
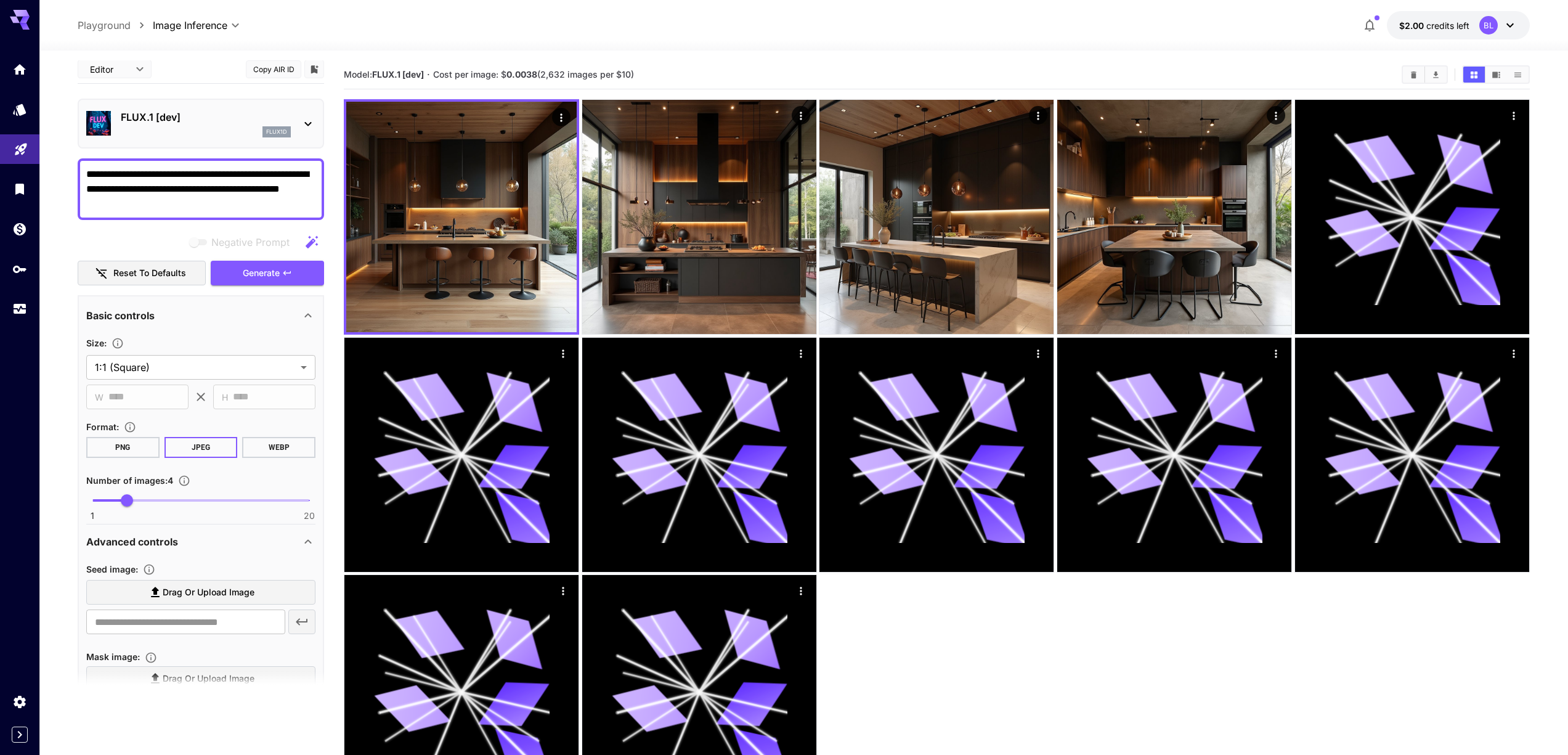
scroll to position [0, 0]
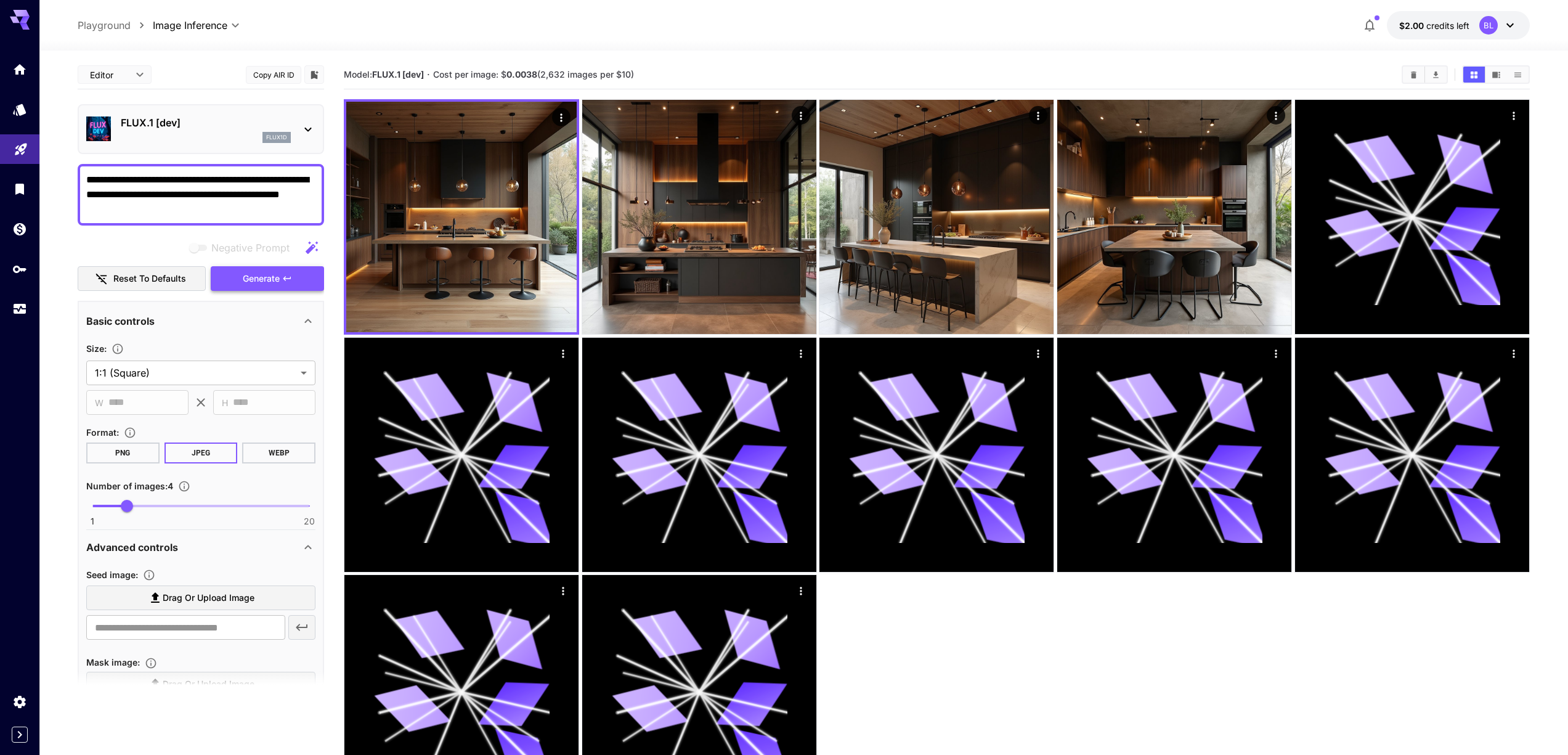
click at [259, 278] on span "Generate" at bounding box center [262, 278] width 37 height 15
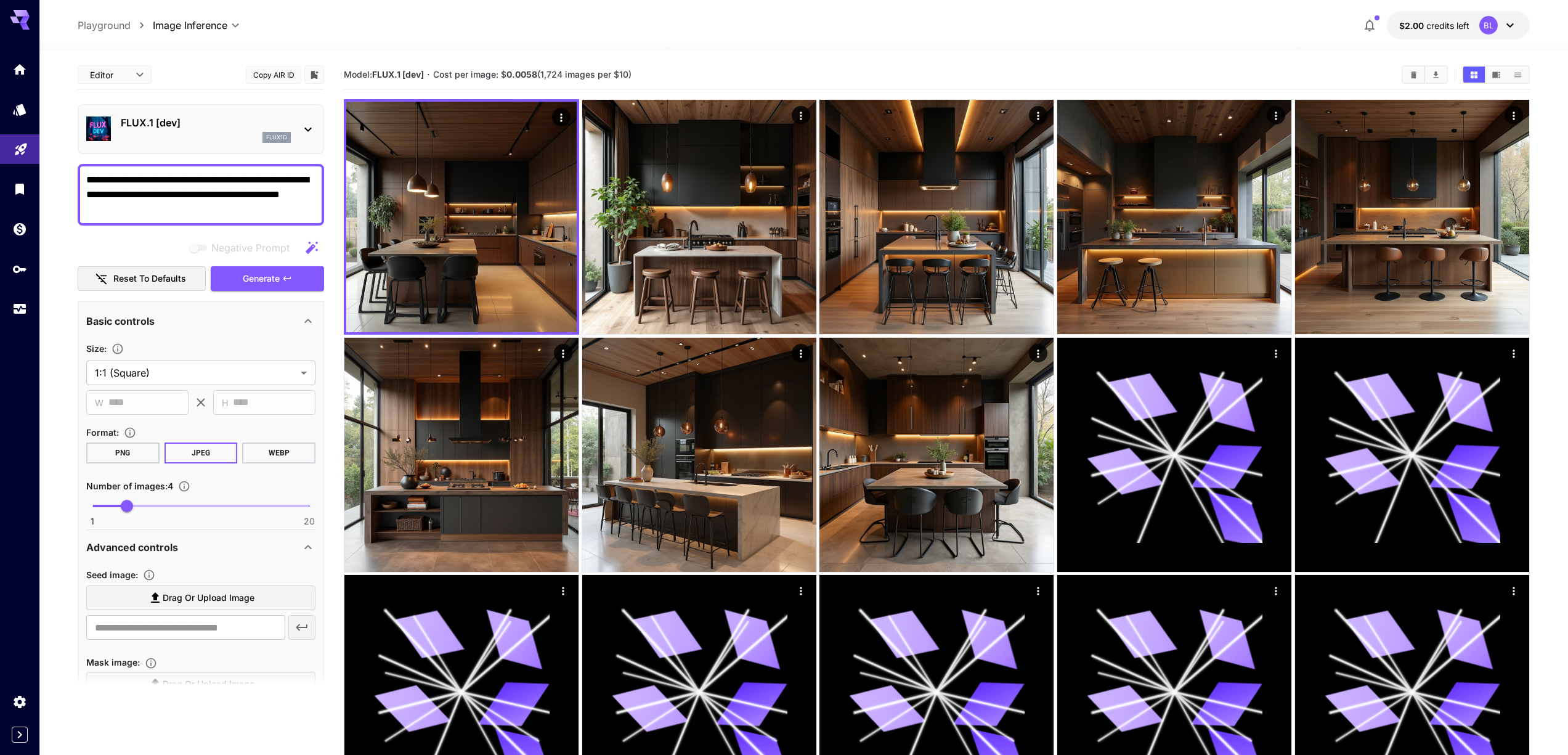
click at [156, 199] on textarea "**********" at bounding box center [201, 195] width 229 height 45
paste textarea "**********"
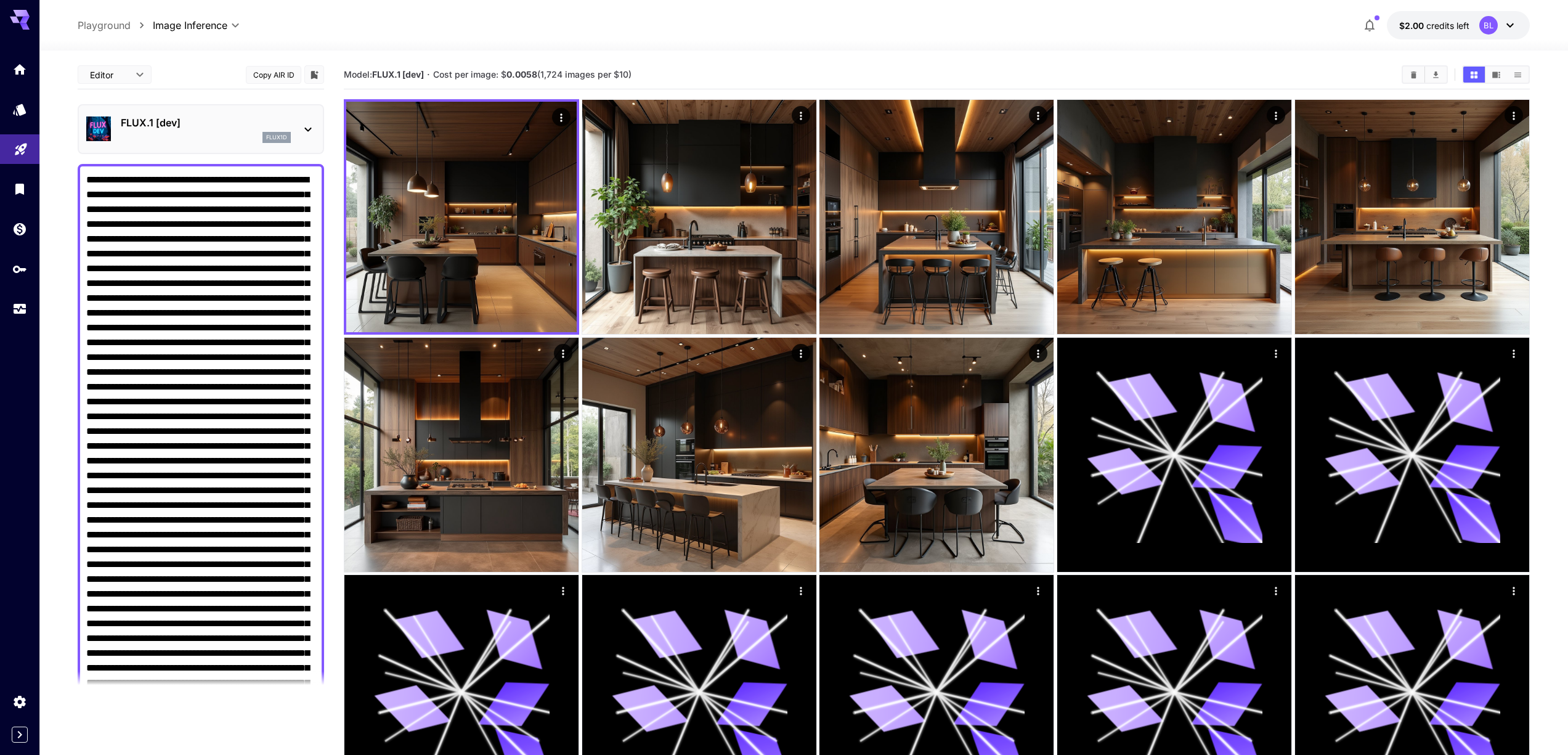
click at [220, 266] on textarea "Negative Prompt" at bounding box center [201, 697] width 229 height 1050
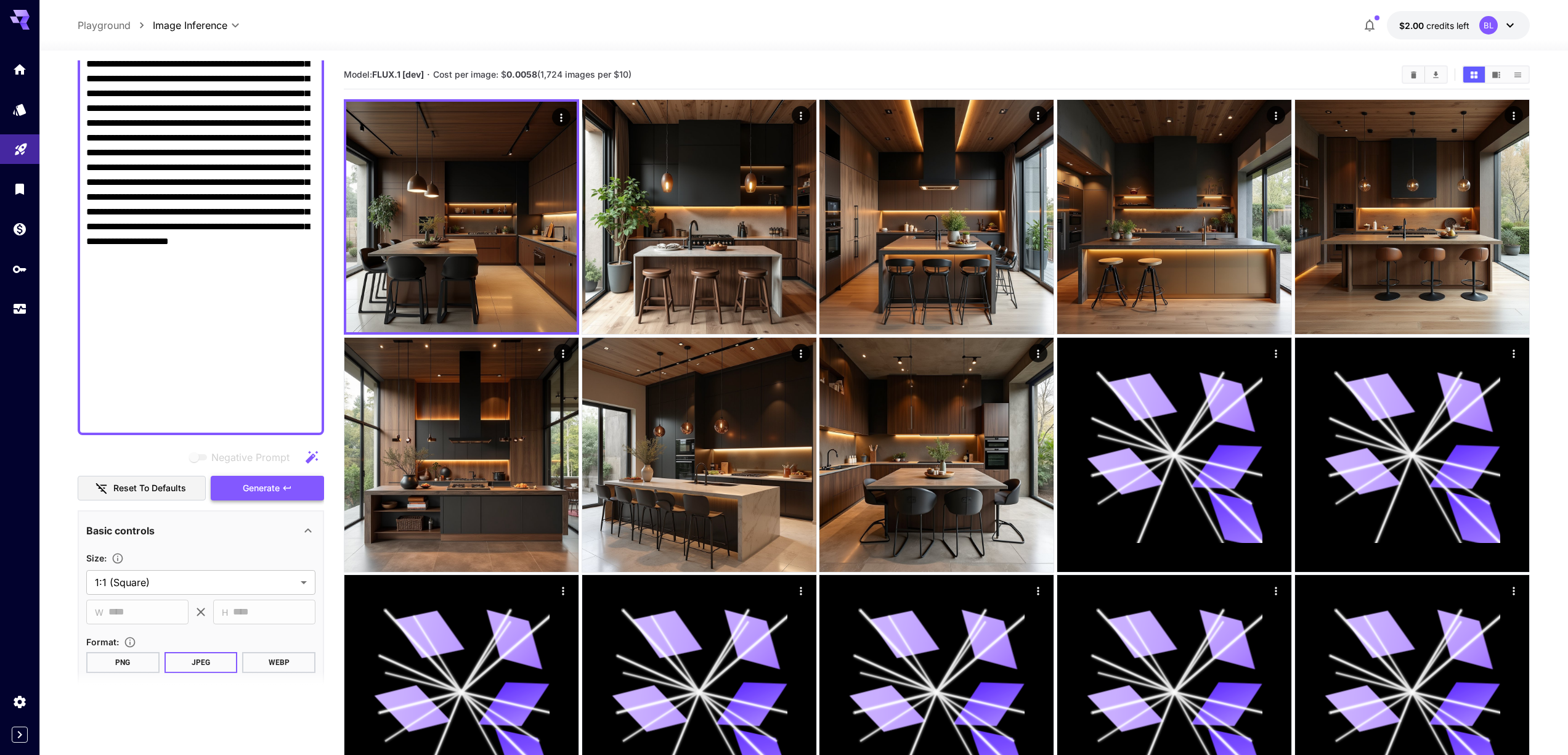
click at [247, 490] on span "Generate" at bounding box center [262, 488] width 37 height 15
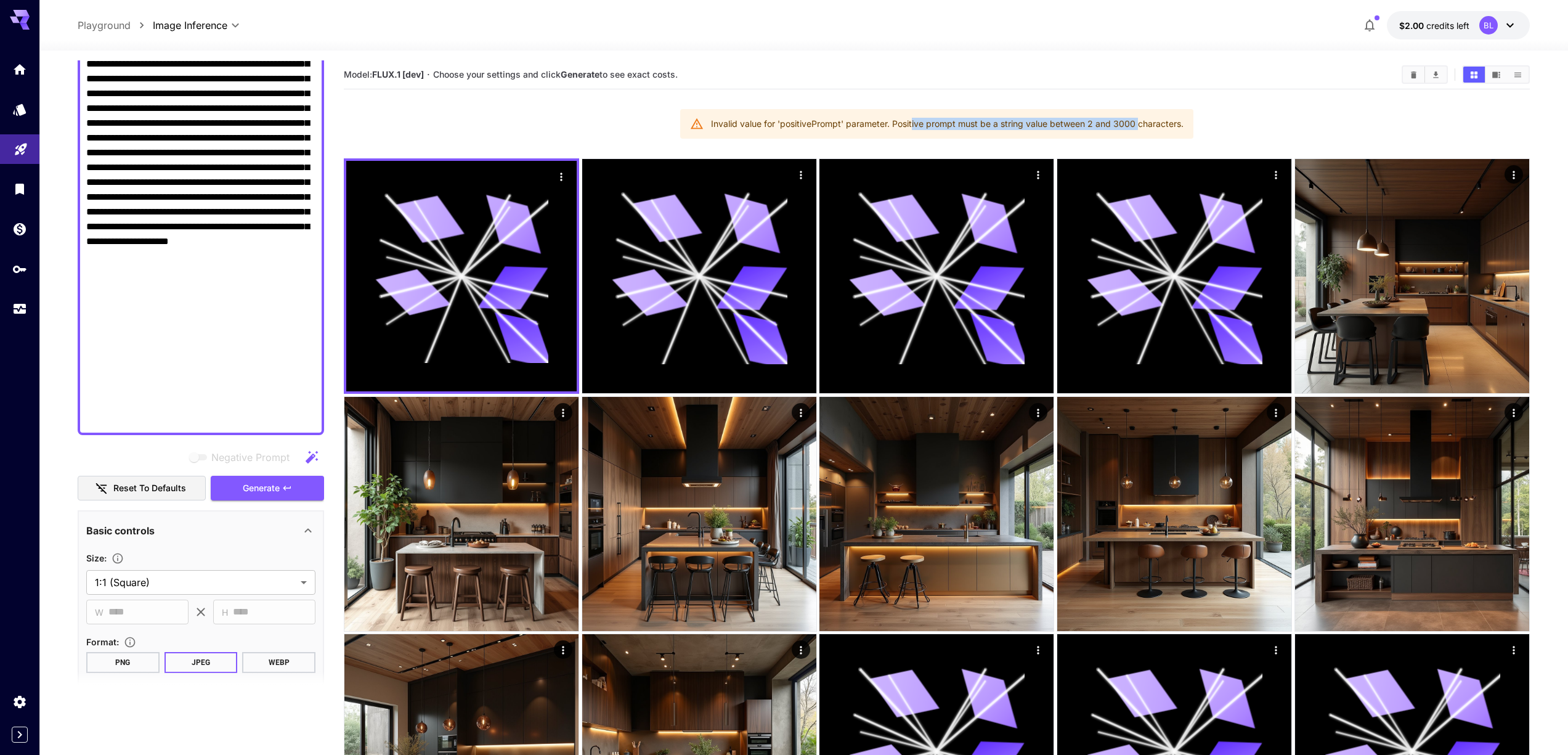
drag, startPoint x: 912, startPoint y: 125, endPoint x: 1140, endPoint y: 122, distance: 228.0
click at [1140, 122] on div "Invalid value for 'positivePrompt' parameter. Positive prompt must be a string …" at bounding box center [947, 124] width 472 height 22
drag, startPoint x: 224, startPoint y: 417, endPoint x: 142, endPoint y: 374, distance: 92.6
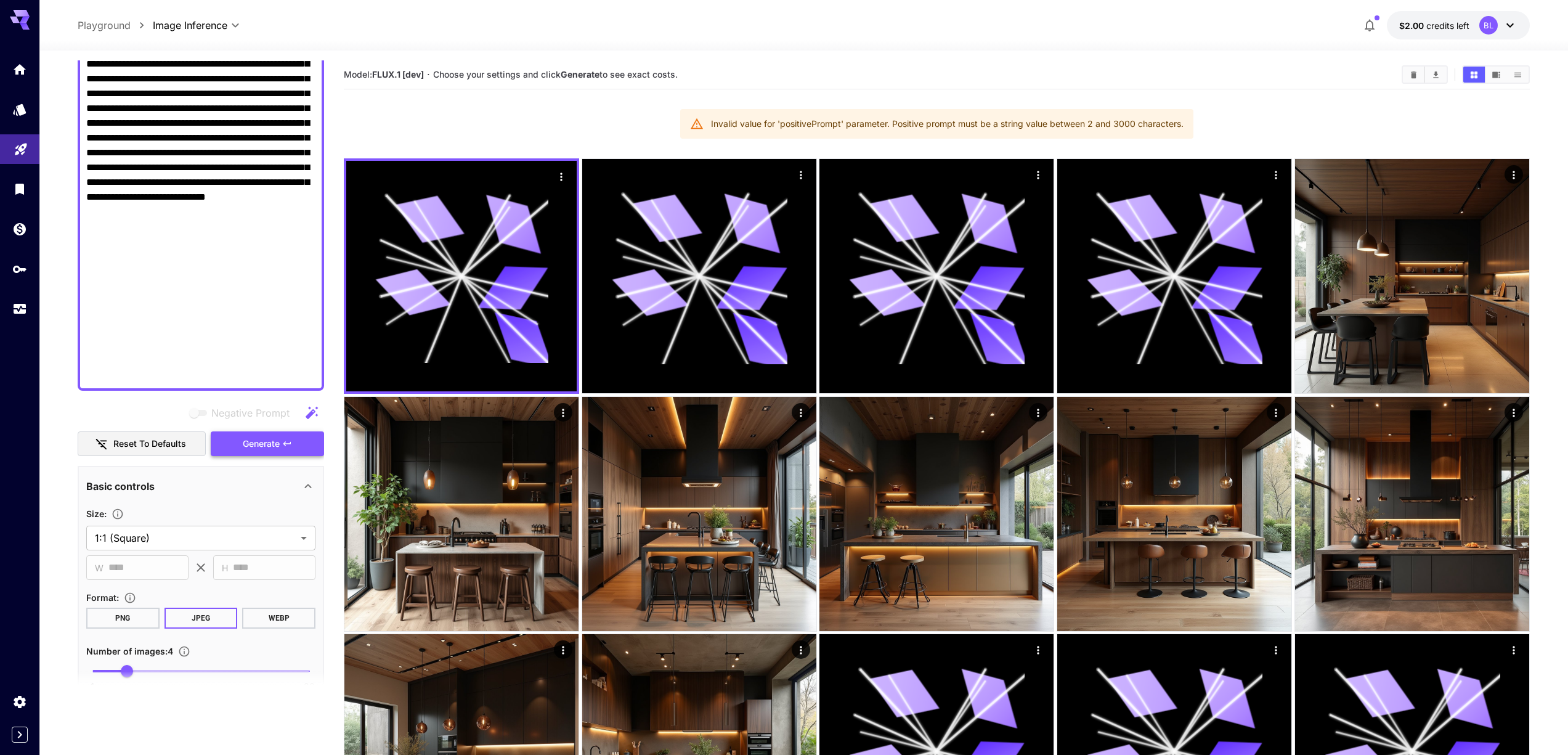
click at [260, 441] on span "Generate" at bounding box center [262, 444] width 37 height 15
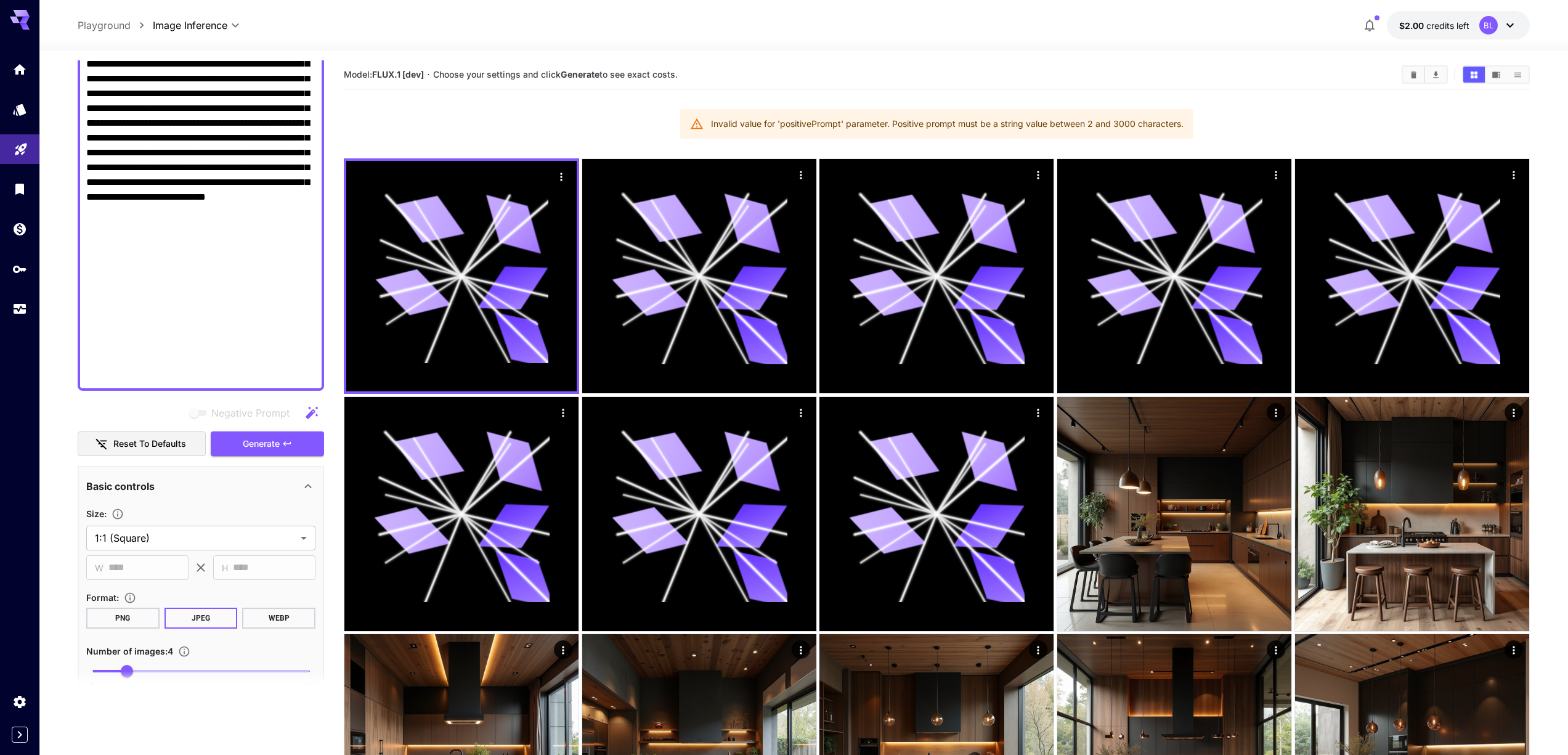
paste textarea
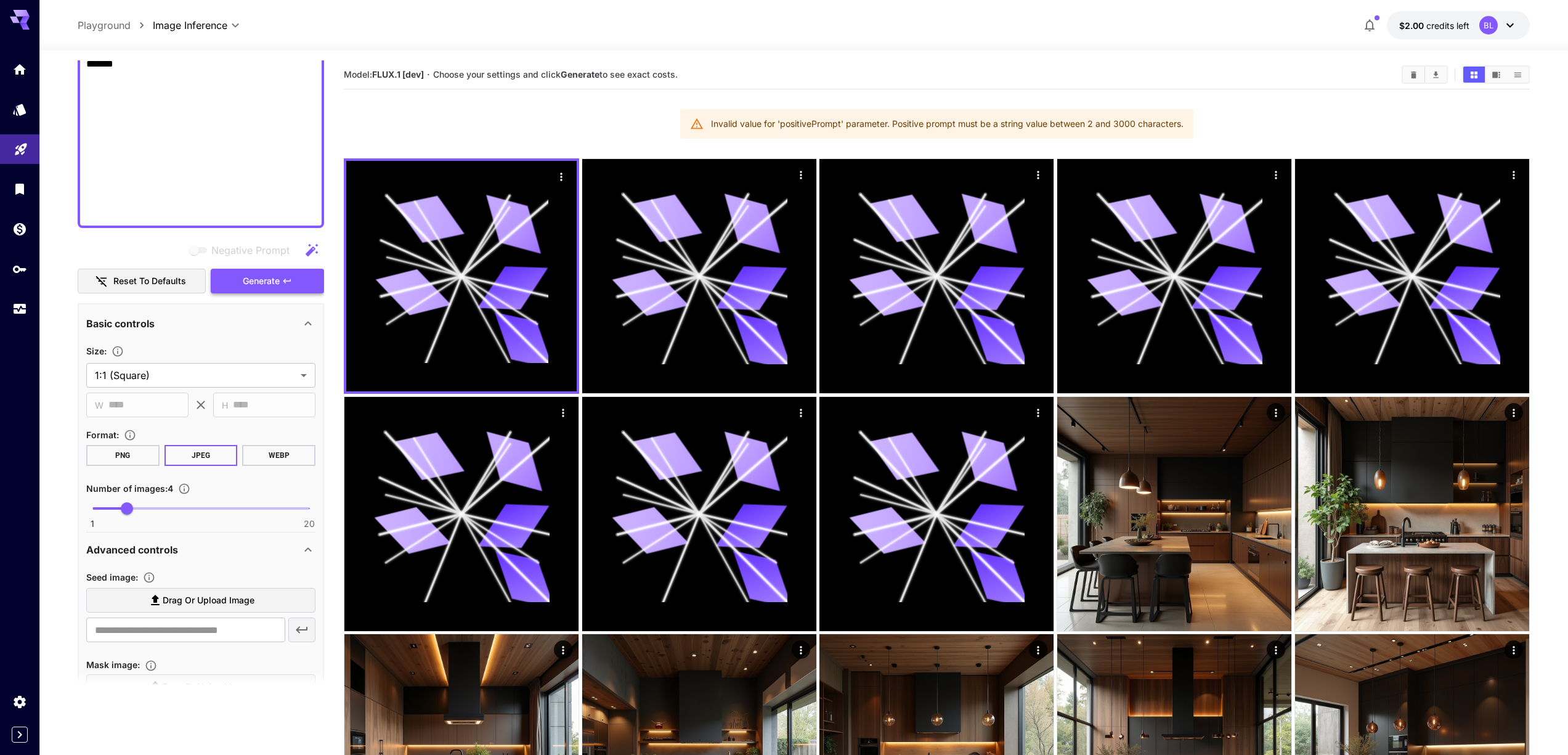
type textarea "**********"
click at [282, 281] on icon "button" at bounding box center [287, 281] width 10 height 10
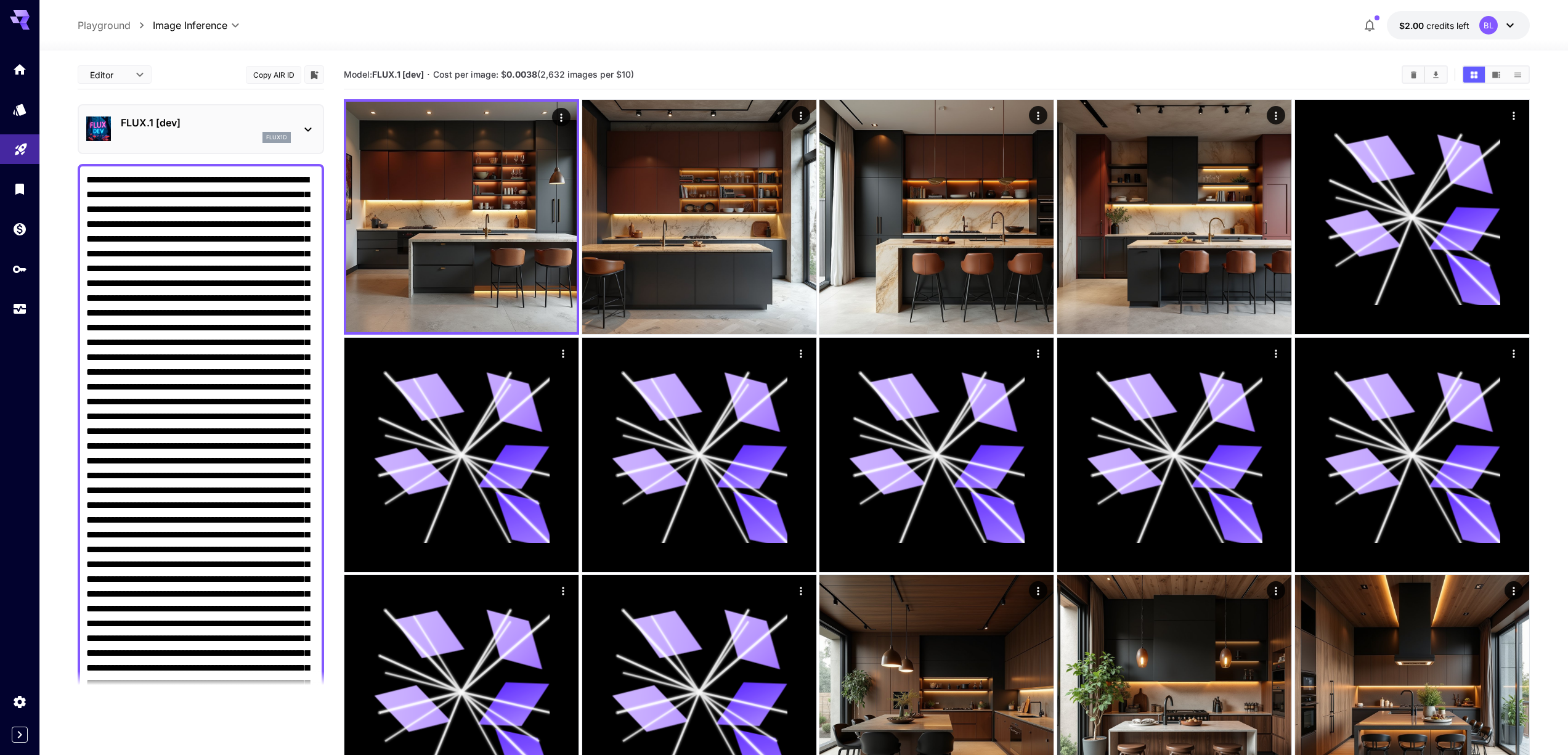
click at [255, 129] on p "FLUX.1 [dev]" at bounding box center [206, 123] width 170 height 15
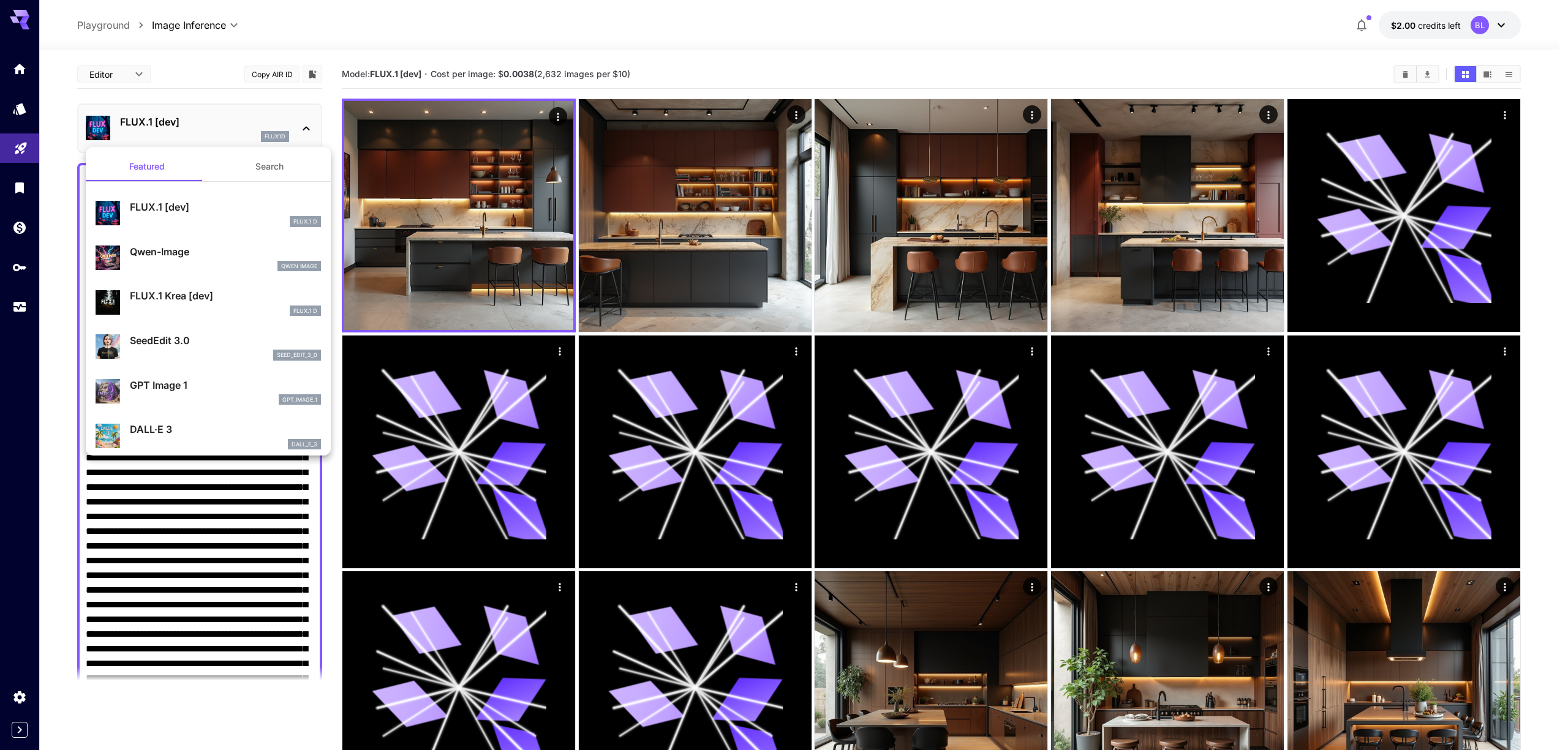
click at [70, 203] on div at bounding box center [784, 375] width 1568 height 750
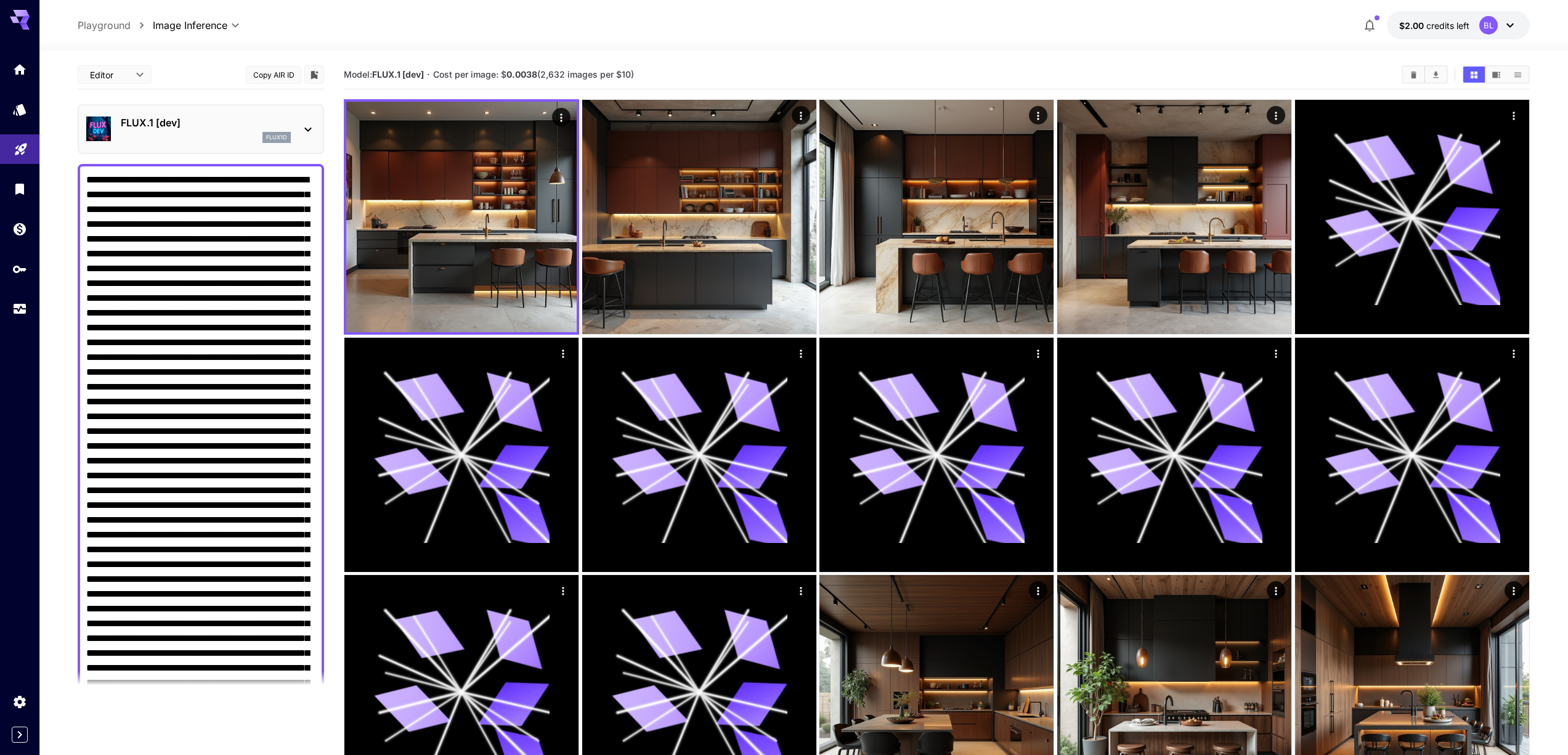
click at [1068, 36] on div at bounding box center [804, 43] width 1528 height 15
click at [24, 74] on div "Home" at bounding box center [20, 88] width 36 height 28
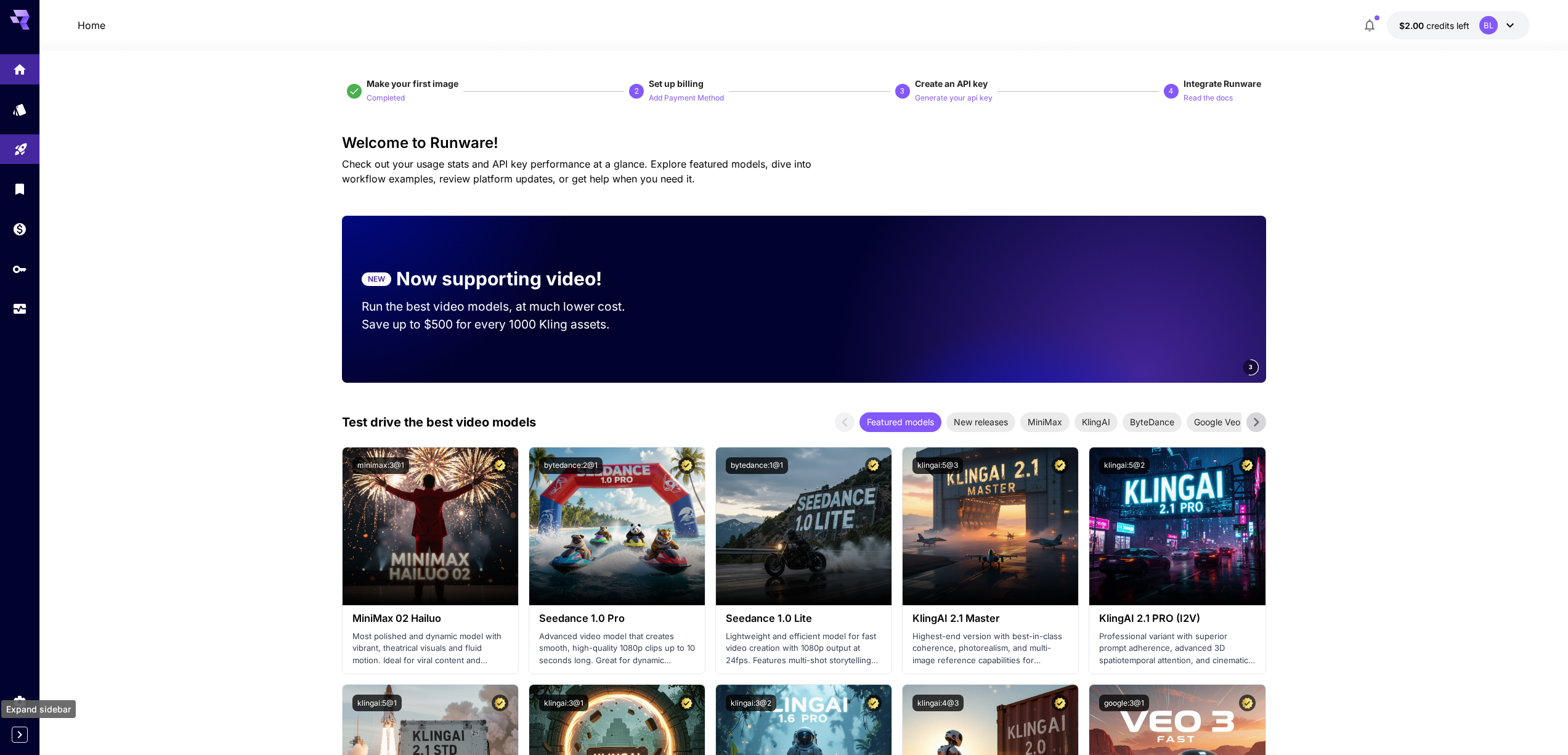
click at [21, 740] on icon "Expand sidebar" at bounding box center [20, 735] width 15 height 15
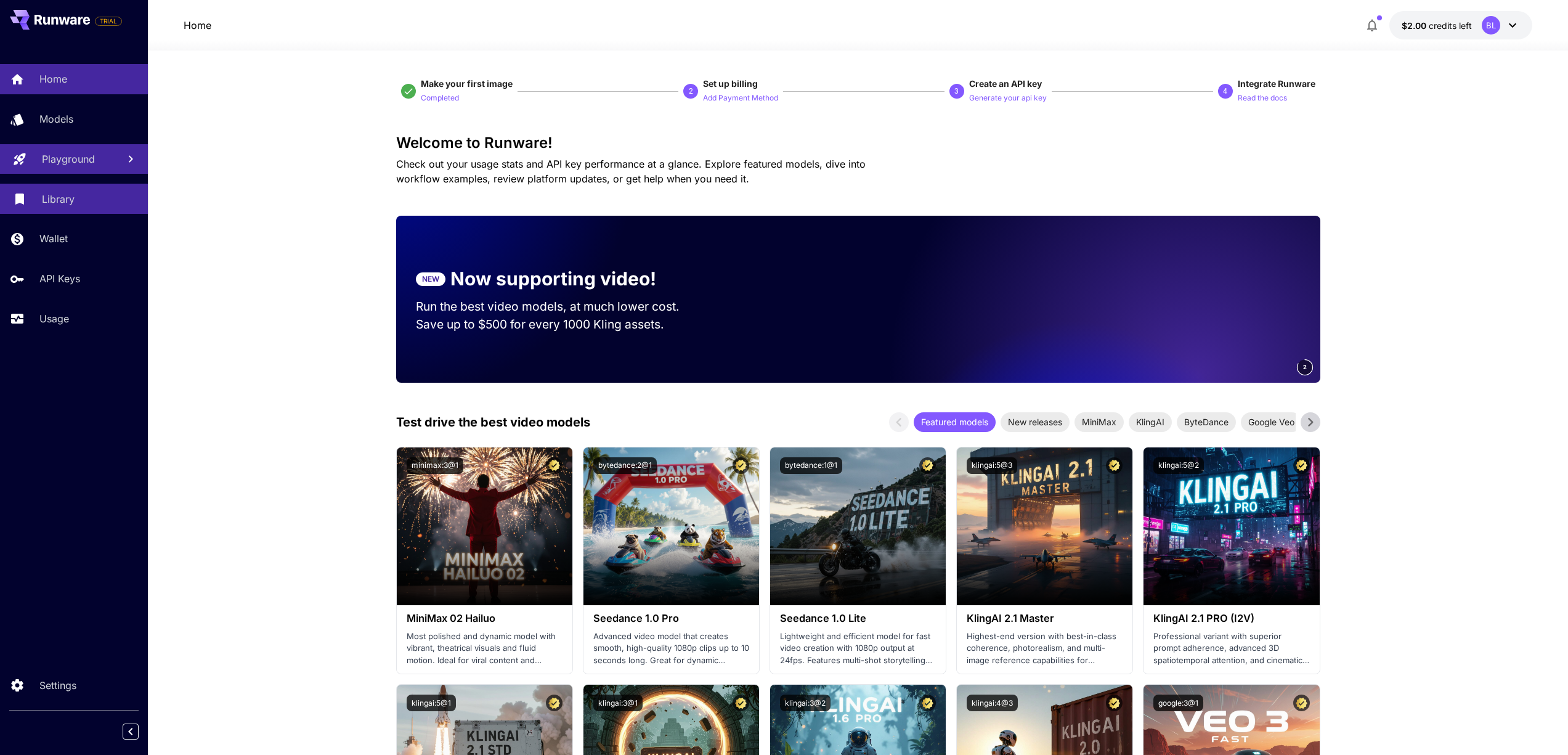
click at [73, 204] on p "Library" at bounding box center [58, 199] width 33 height 15
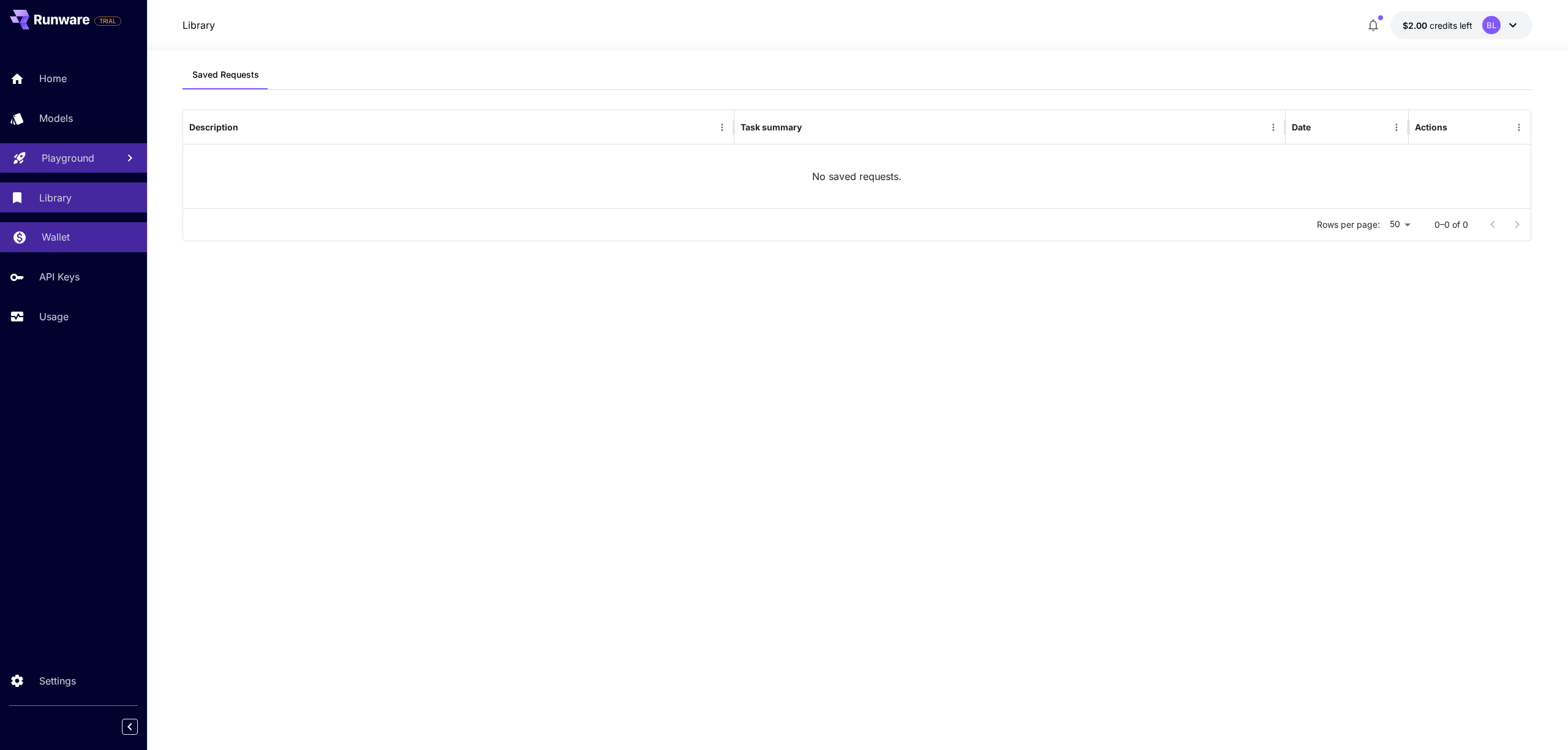
click at [71, 238] on div "Wallet" at bounding box center [89, 237] width 95 height 15
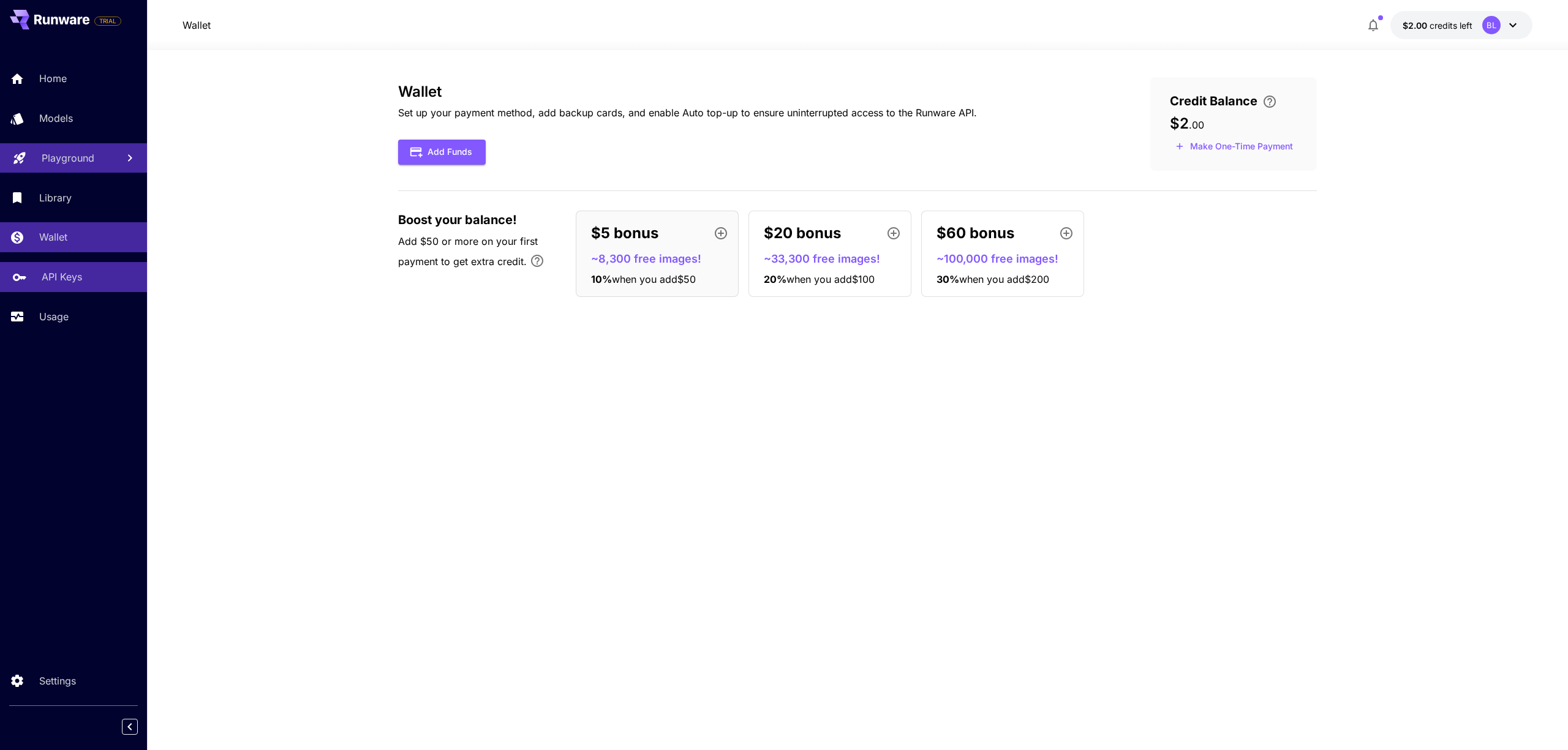
click at [61, 280] on p "API Keys" at bounding box center [62, 276] width 41 height 15
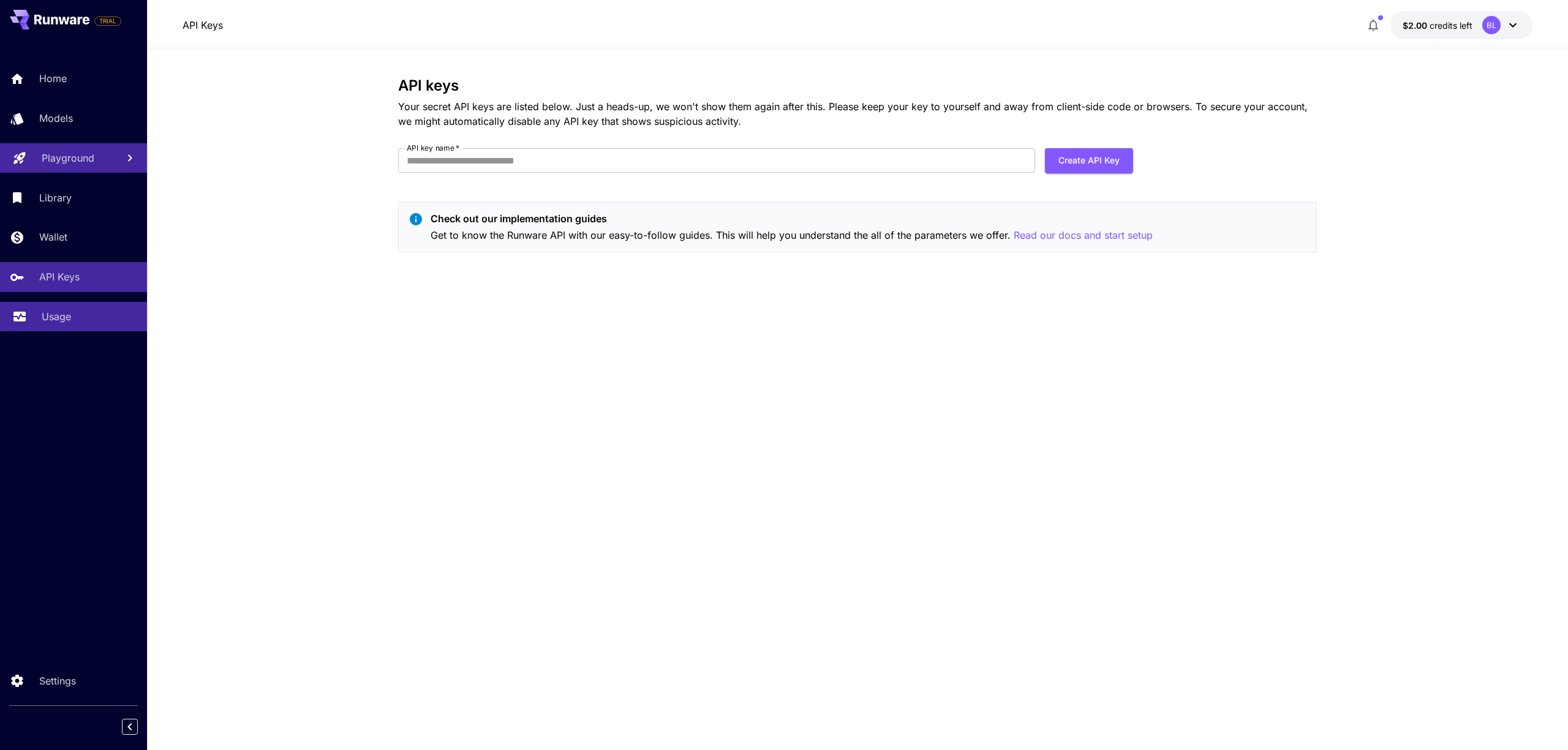
click at [68, 316] on p "Usage" at bounding box center [57, 317] width 30 height 15
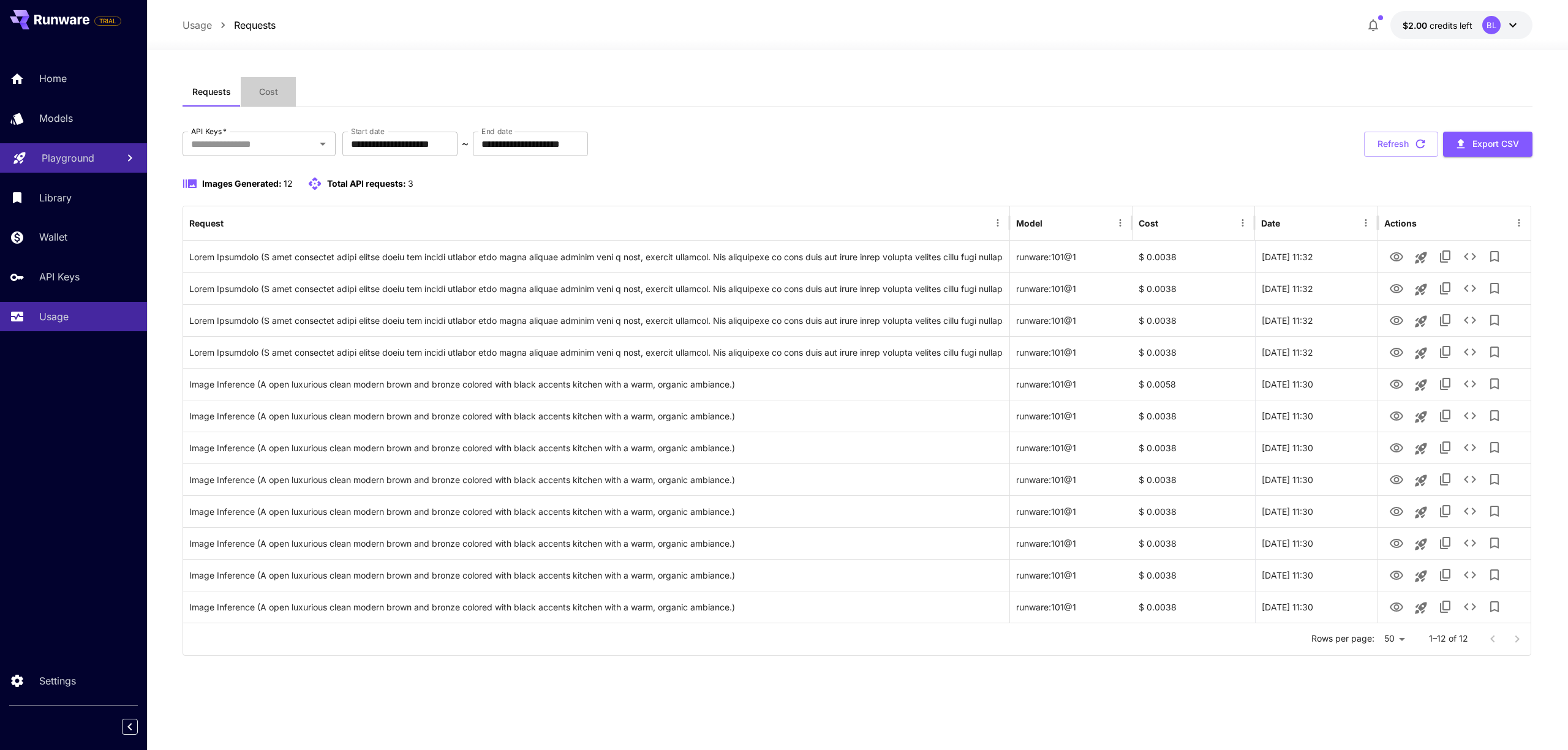
click at [266, 94] on span "Cost" at bounding box center [268, 92] width 19 height 11
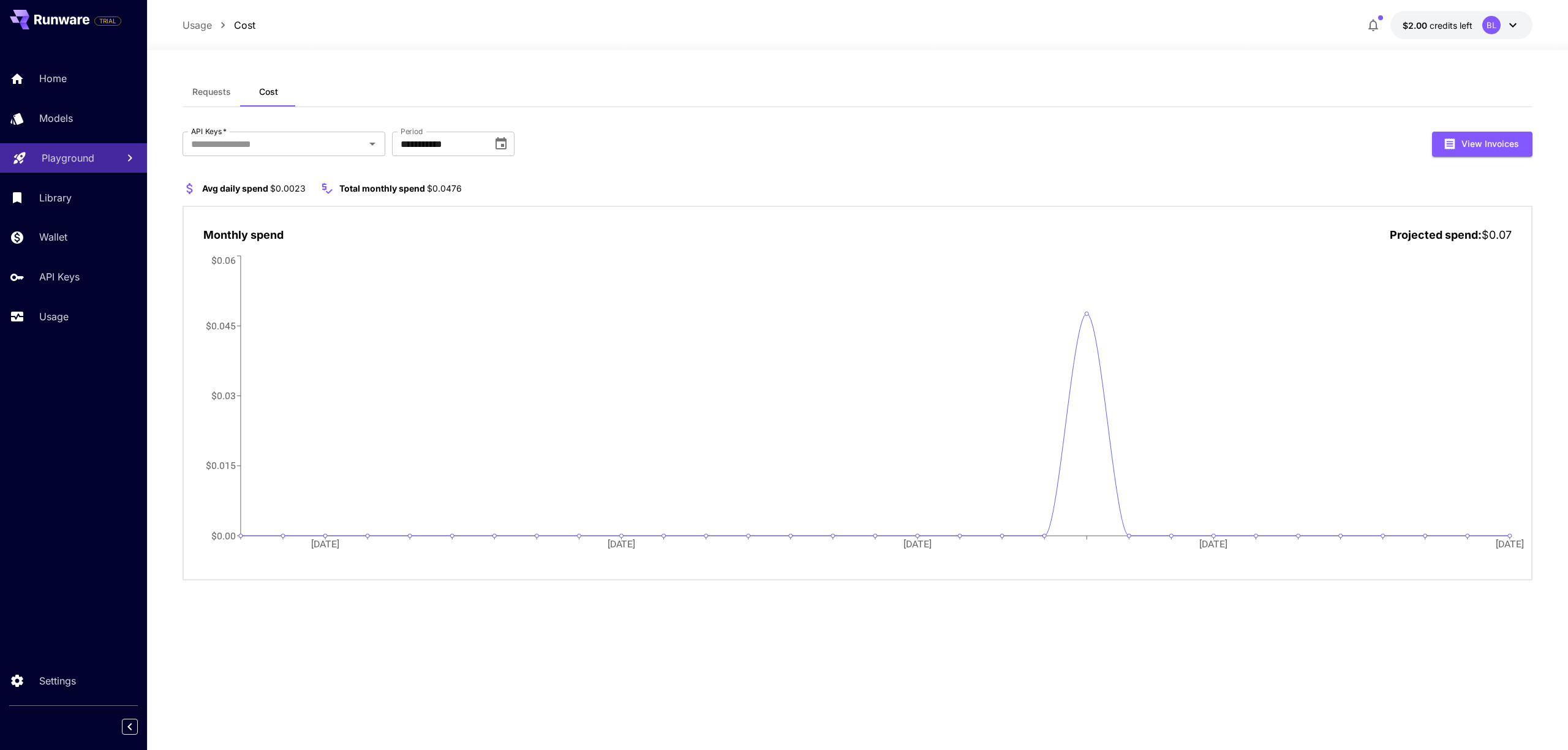
click at [1510, 31] on icon at bounding box center [1513, 25] width 15 height 15
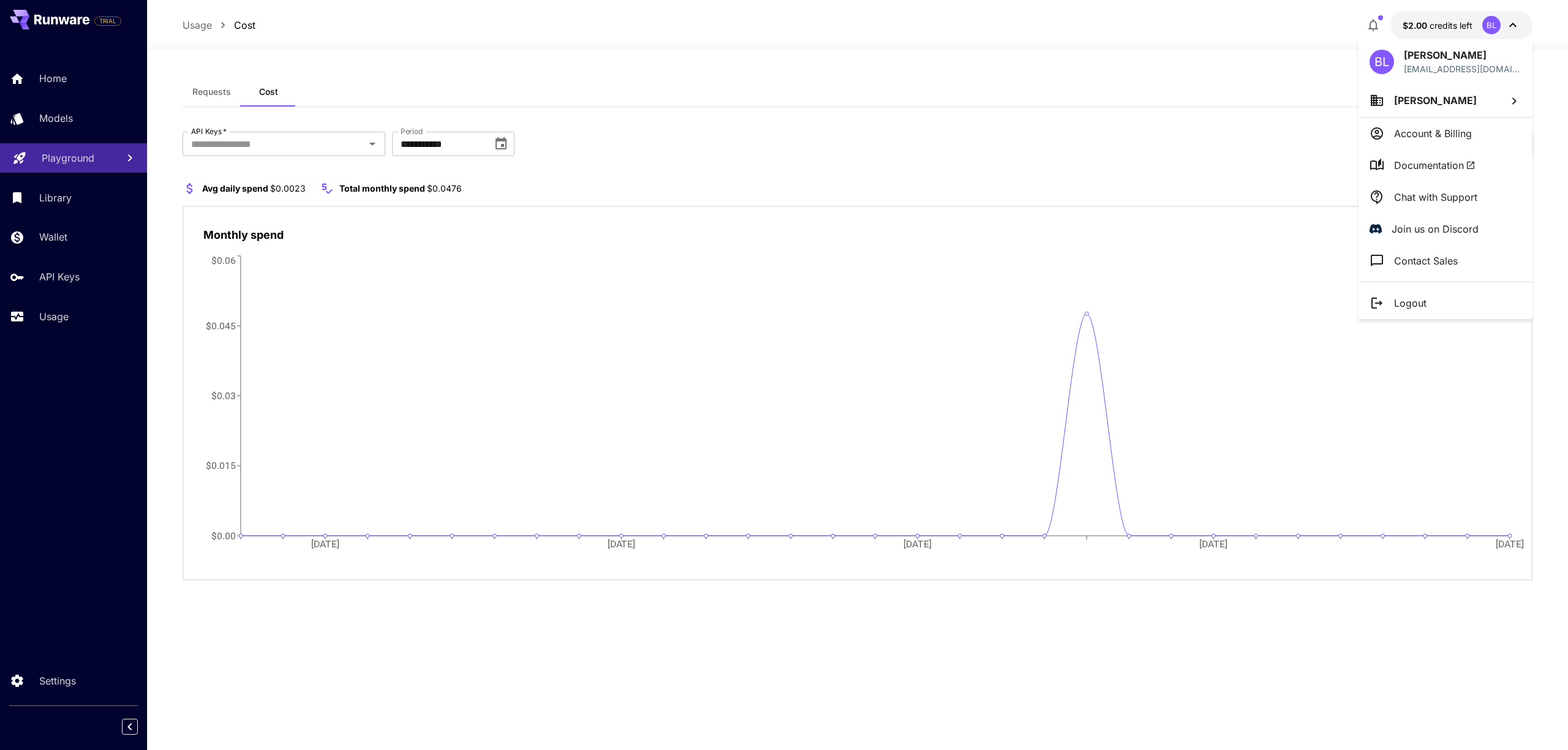
drag, startPoint x: 47, startPoint y: 89, endPoint x: 54, endPoint y: 87, distance: 7.3
click at [47, 89] on div at bounding box center [784, 375] width 1568 height 750
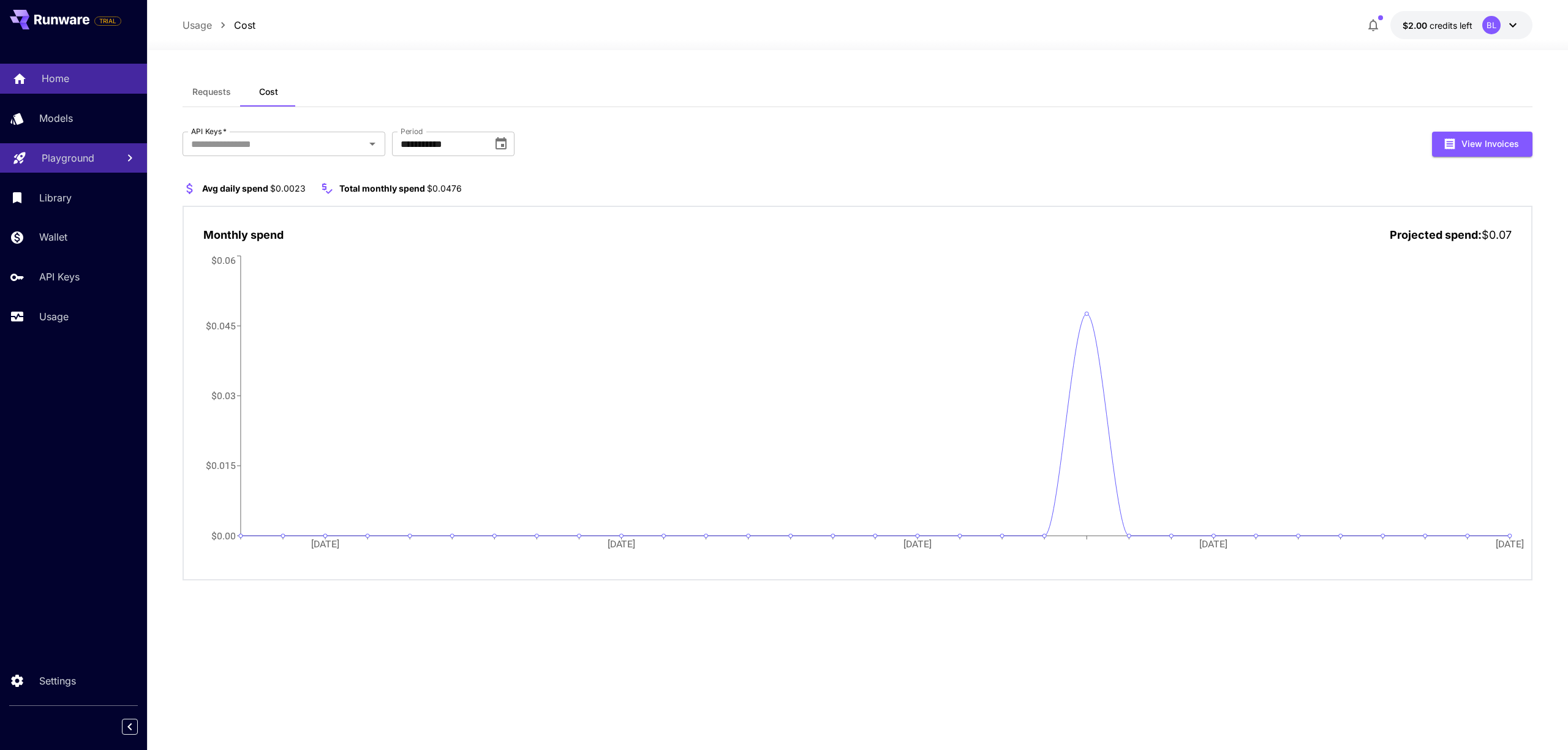
click at [57, 76] on p "Home" at bounding box center [55, 78] width 28 height 15
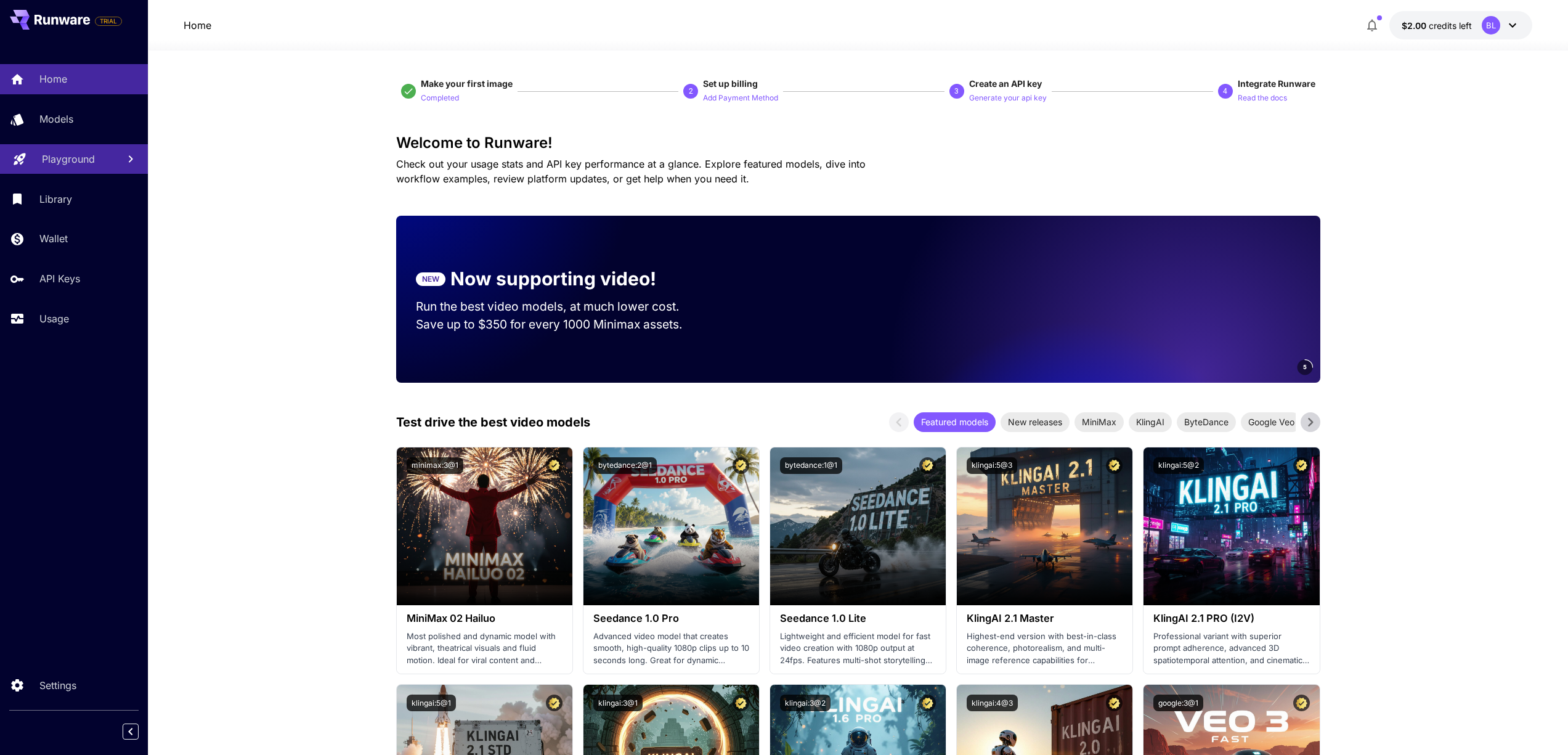
click at [731, 91] on button "Add Payment Method" at bounding box center [740, 97] width 75 height 15
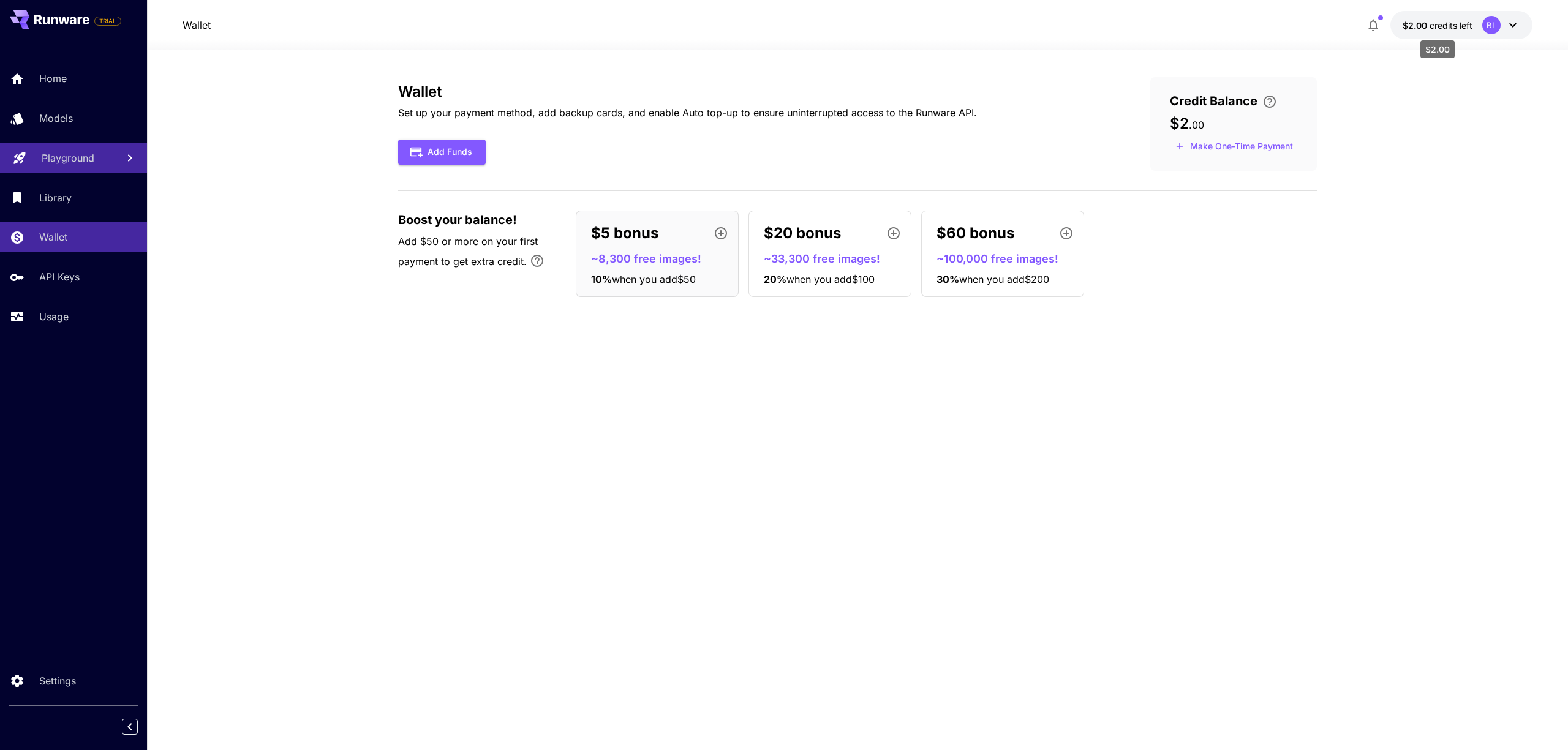
click at [1444, 21] on span "credits left" at bounding box center [1451, 25] width 43 height 10
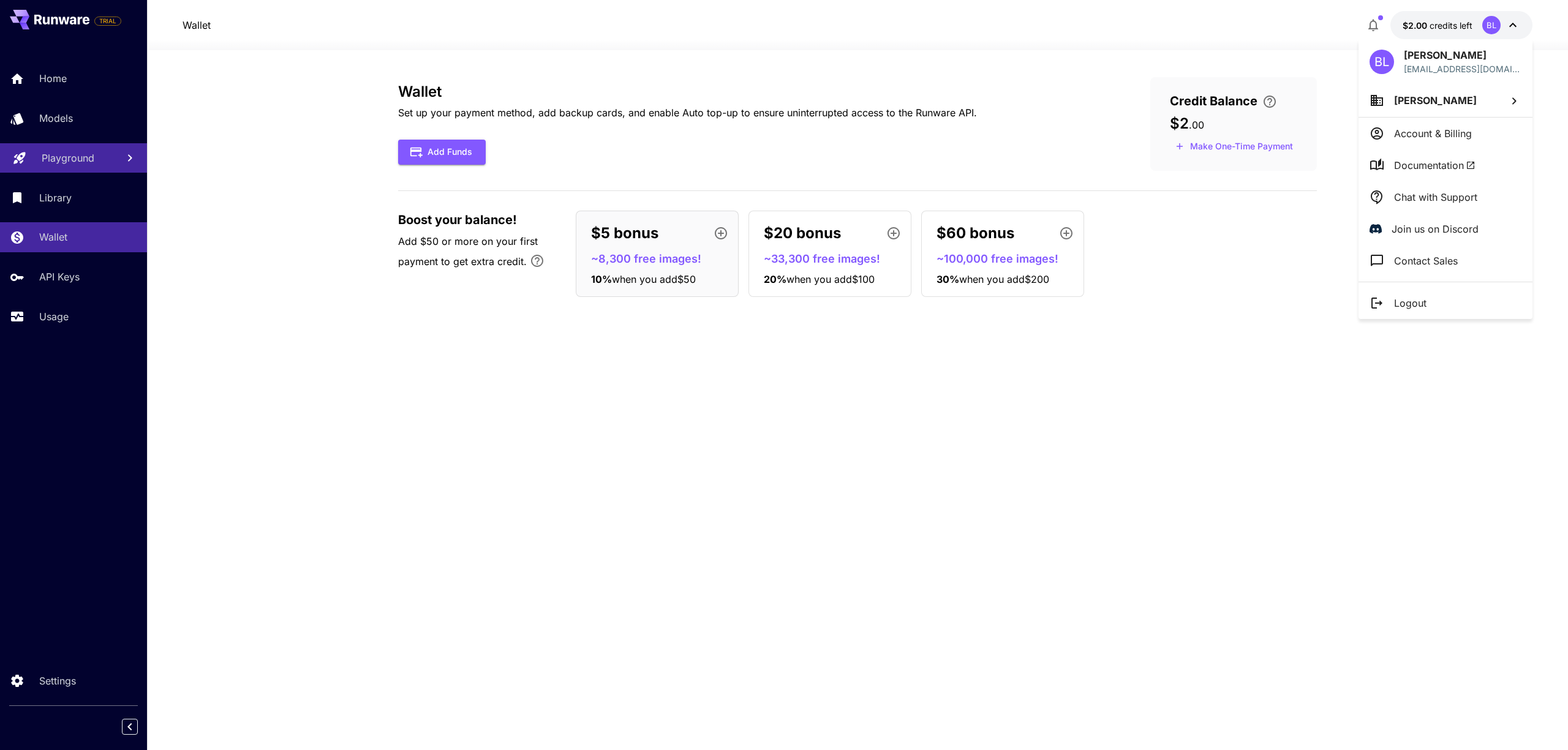
click at [1444, 21] on div at bounding box center [784, 375] width 1568 height 750
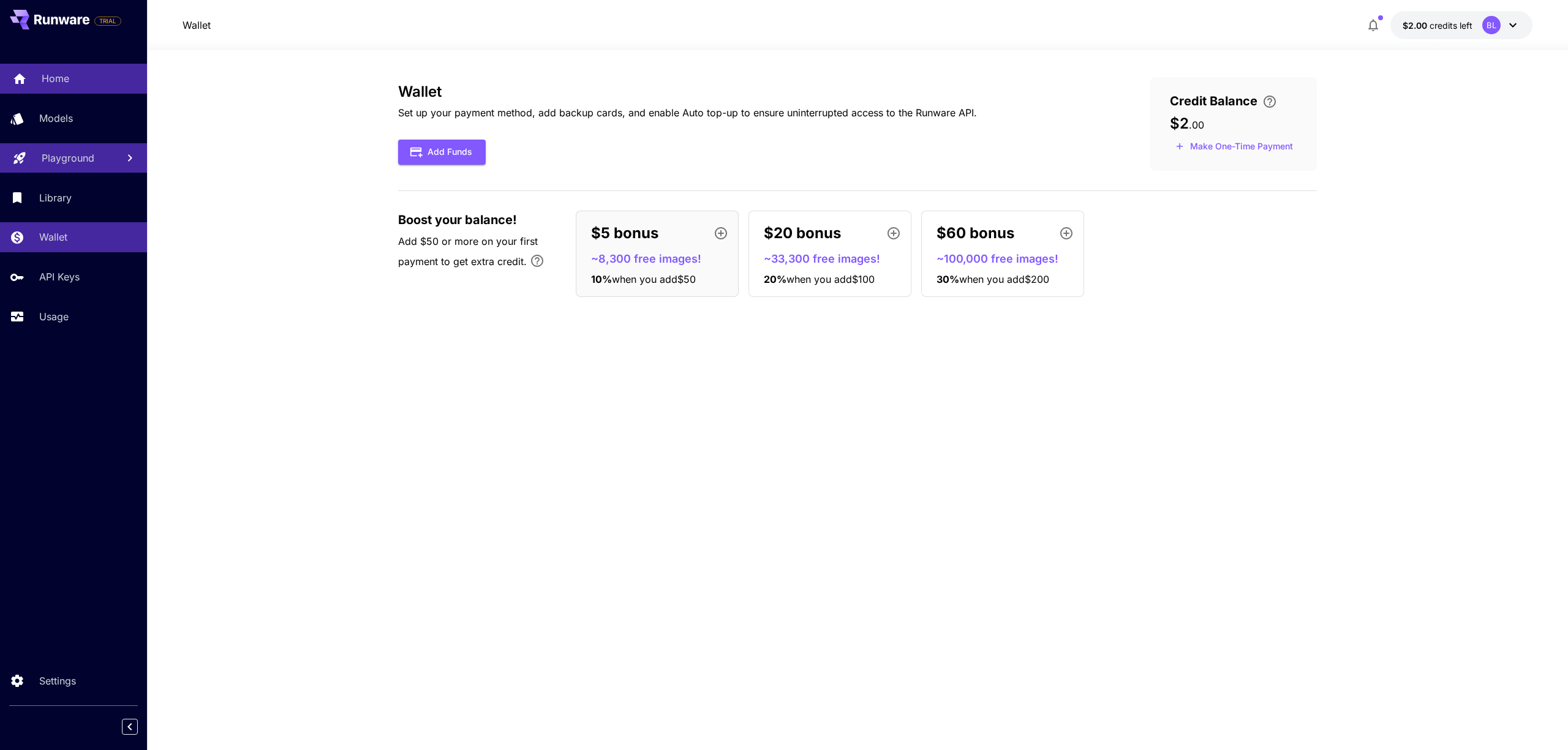
click at [43, 92] on link "Home" at bounding box center [73, 78] width 147 height 30
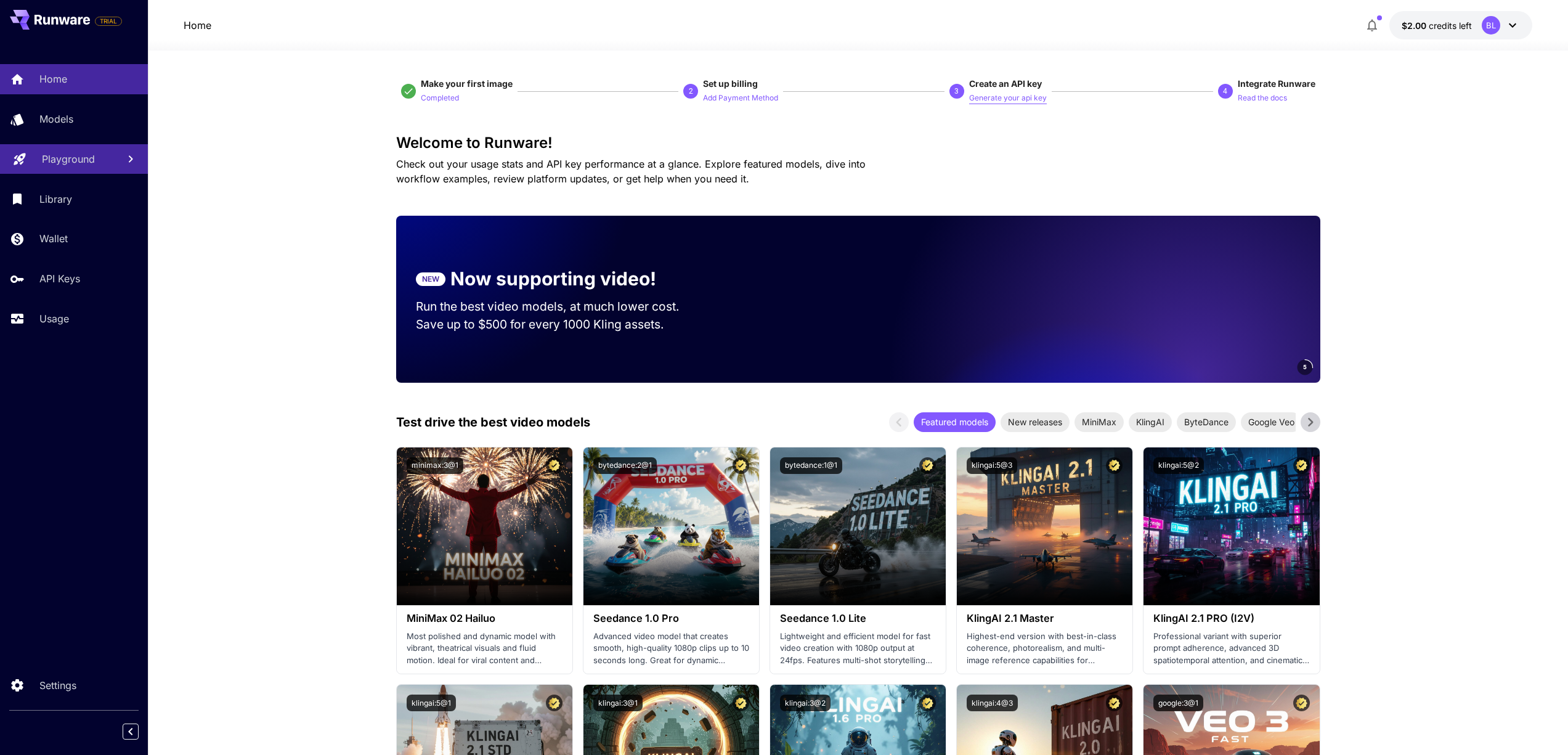
click at [1004, 100] on p "Generate your api key" at bounding box center [1008, 98] width 77 height 12
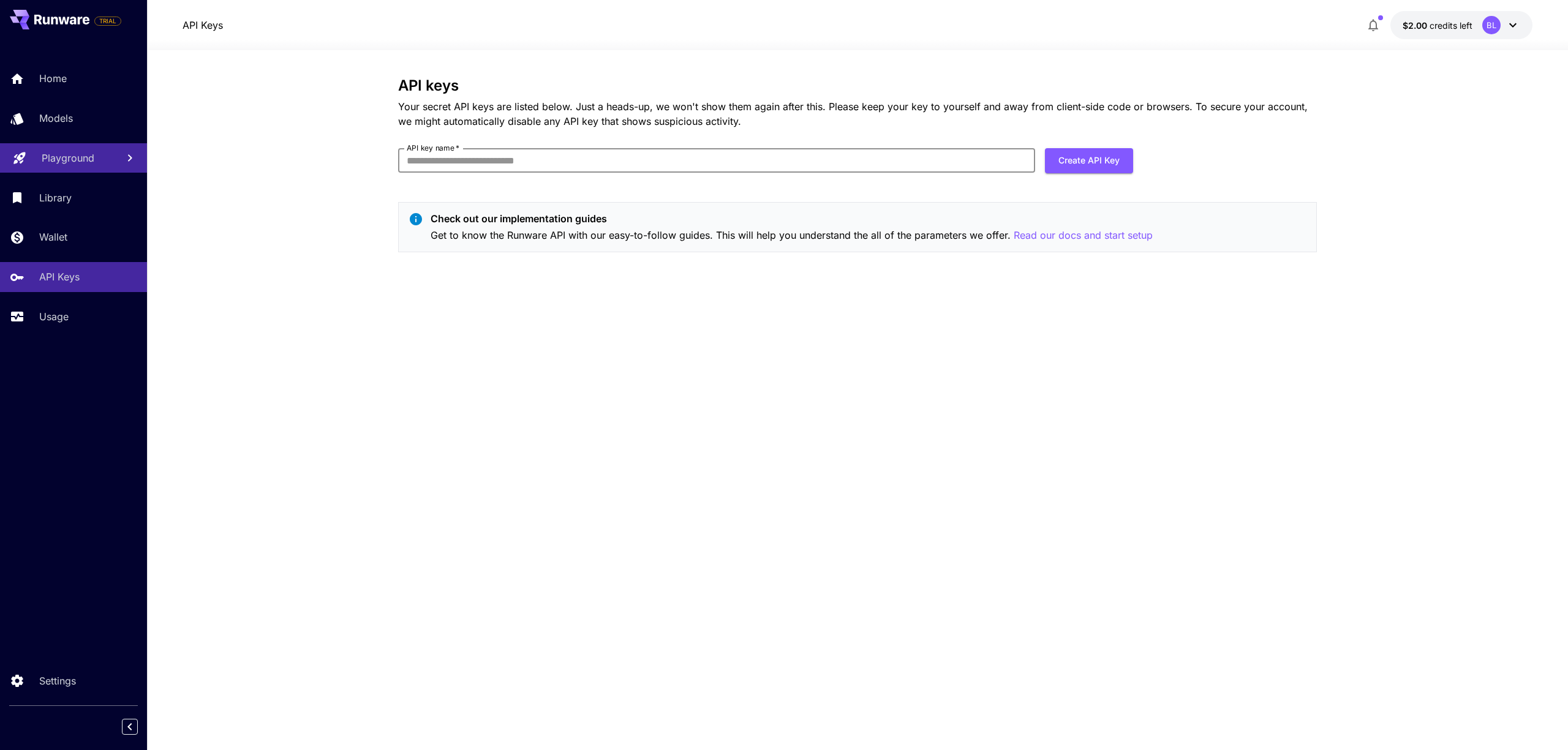
click at [646, 158] on input "API key name   *" at bounding box center [717, 161] width 637 height 25
type input "*"
click at [343, 131] on section "API keys Your secret API keys are listed below. Just a heads-up, we won't show …" at bounding box center [858, 400] width 1421 height 700
click at [54, 115] on p "Models" at bounding box center [59, 118] width 34 height 15
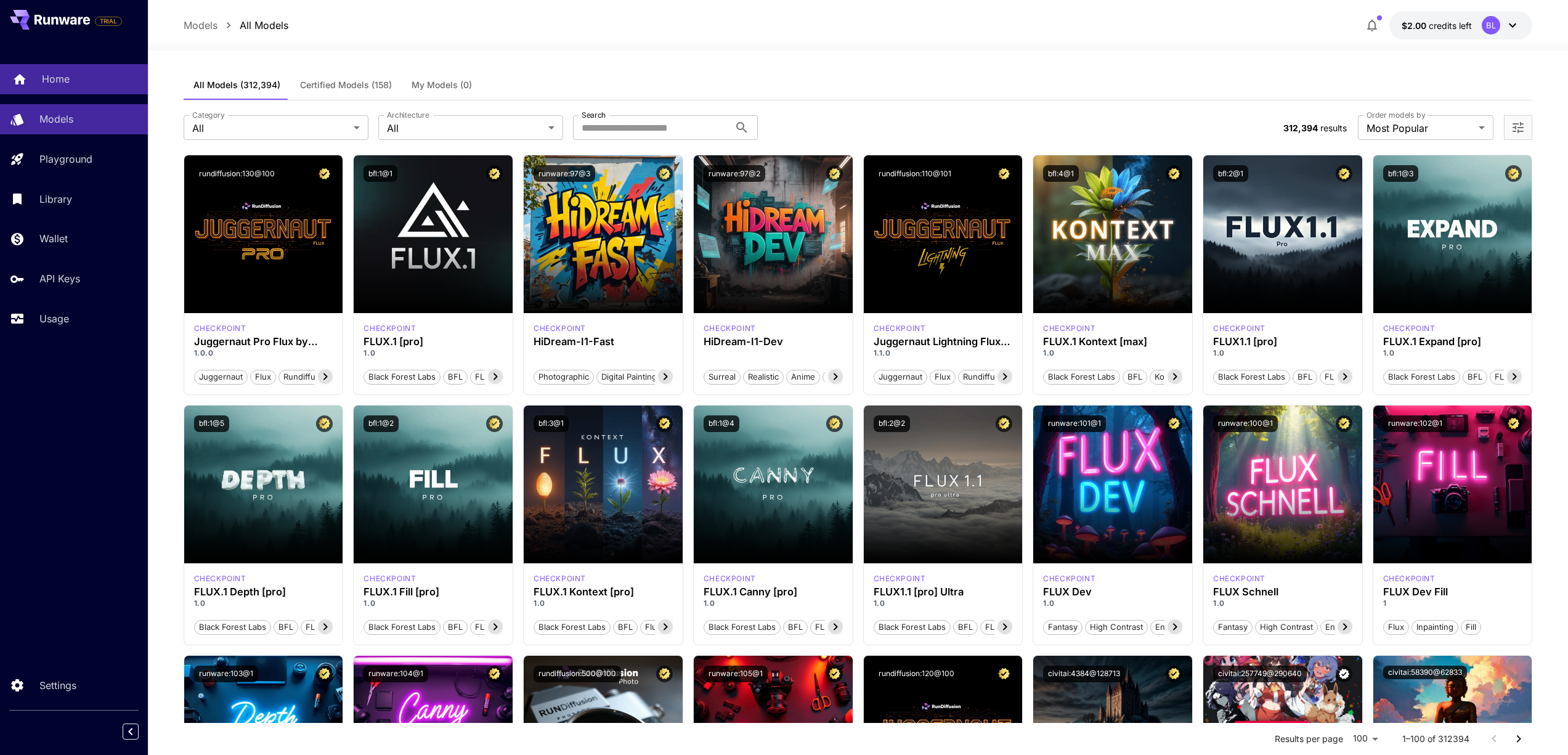
click at [62, 84] on p "Home" at bounding box center [56, 79] width 28 height 15
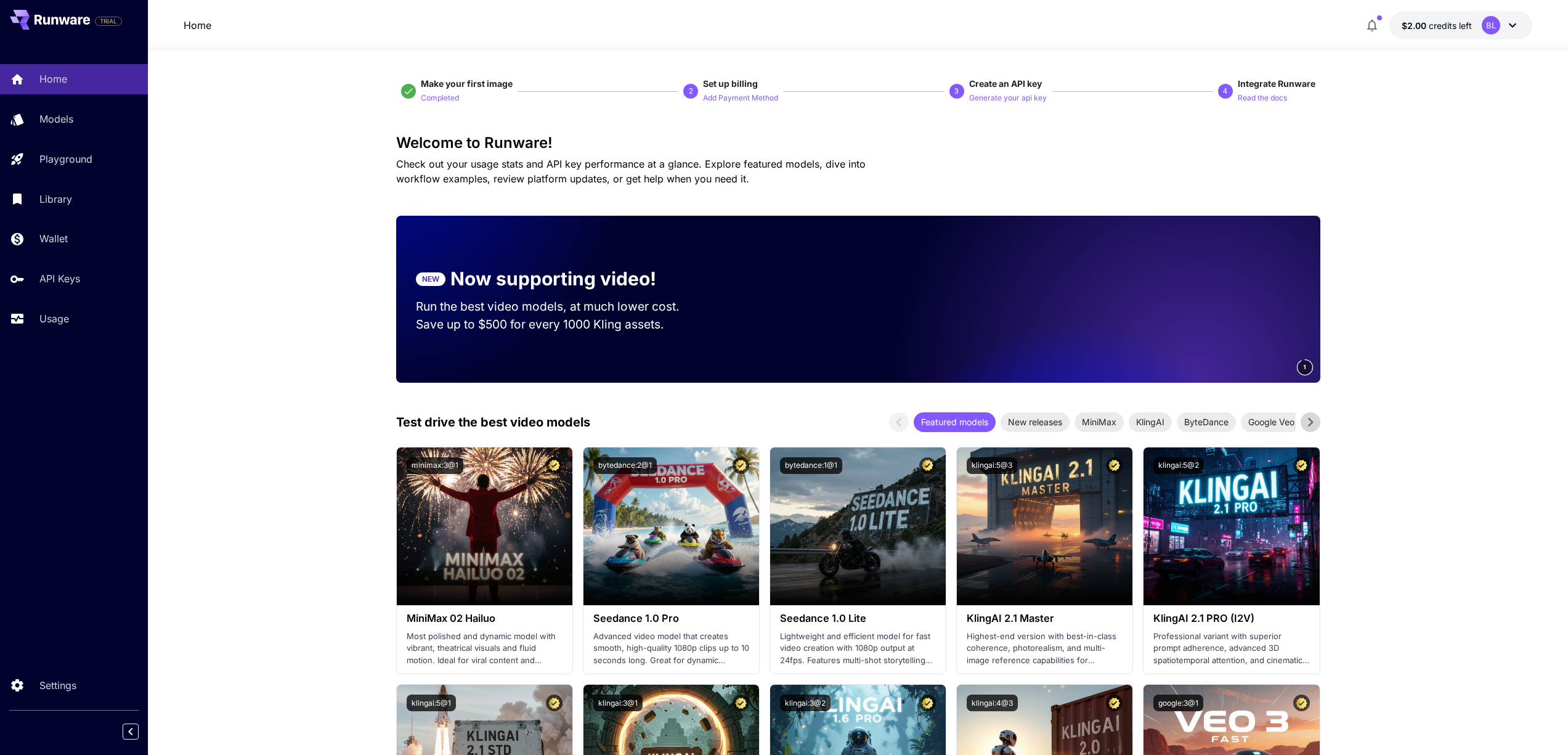
click at [1513, 26] on icon at bounding box center [1512, 25] width 7 height 4
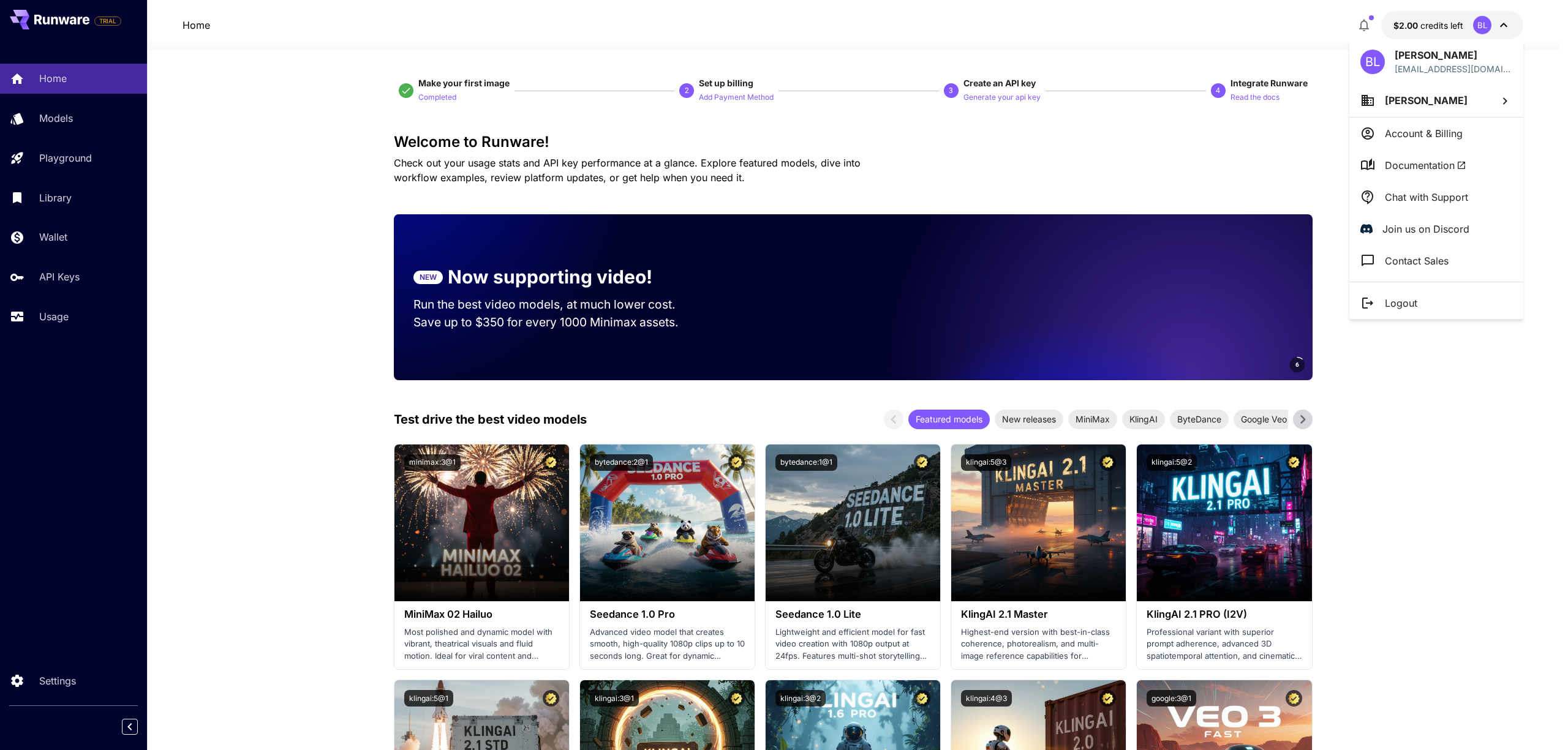
click at [1453, 163] on span "Documentation" at bounding box center [1425, 165] width 81 height 15
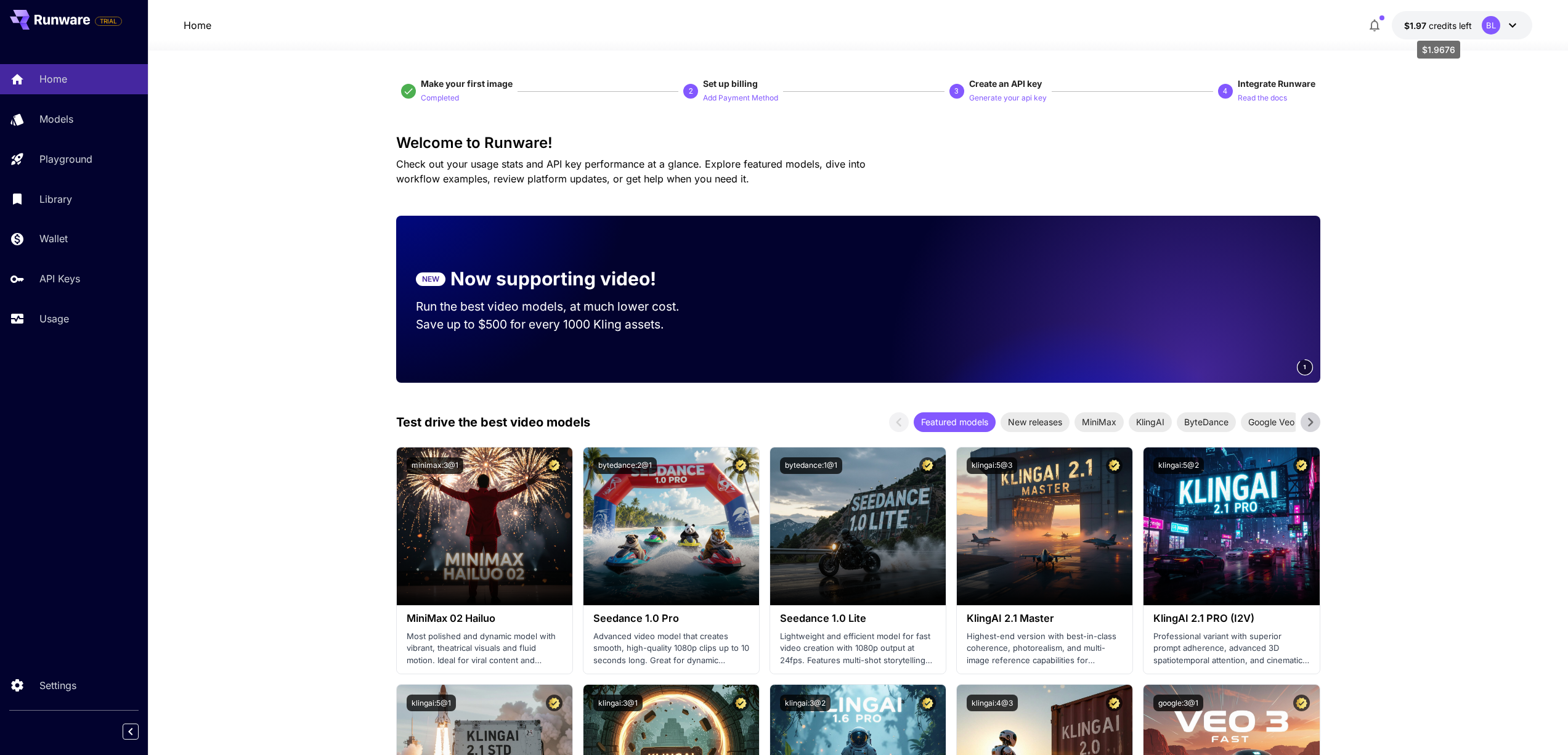
click at [1432, 30] on span "credits left" at bounding box center [1450, 25] width 43 height 11
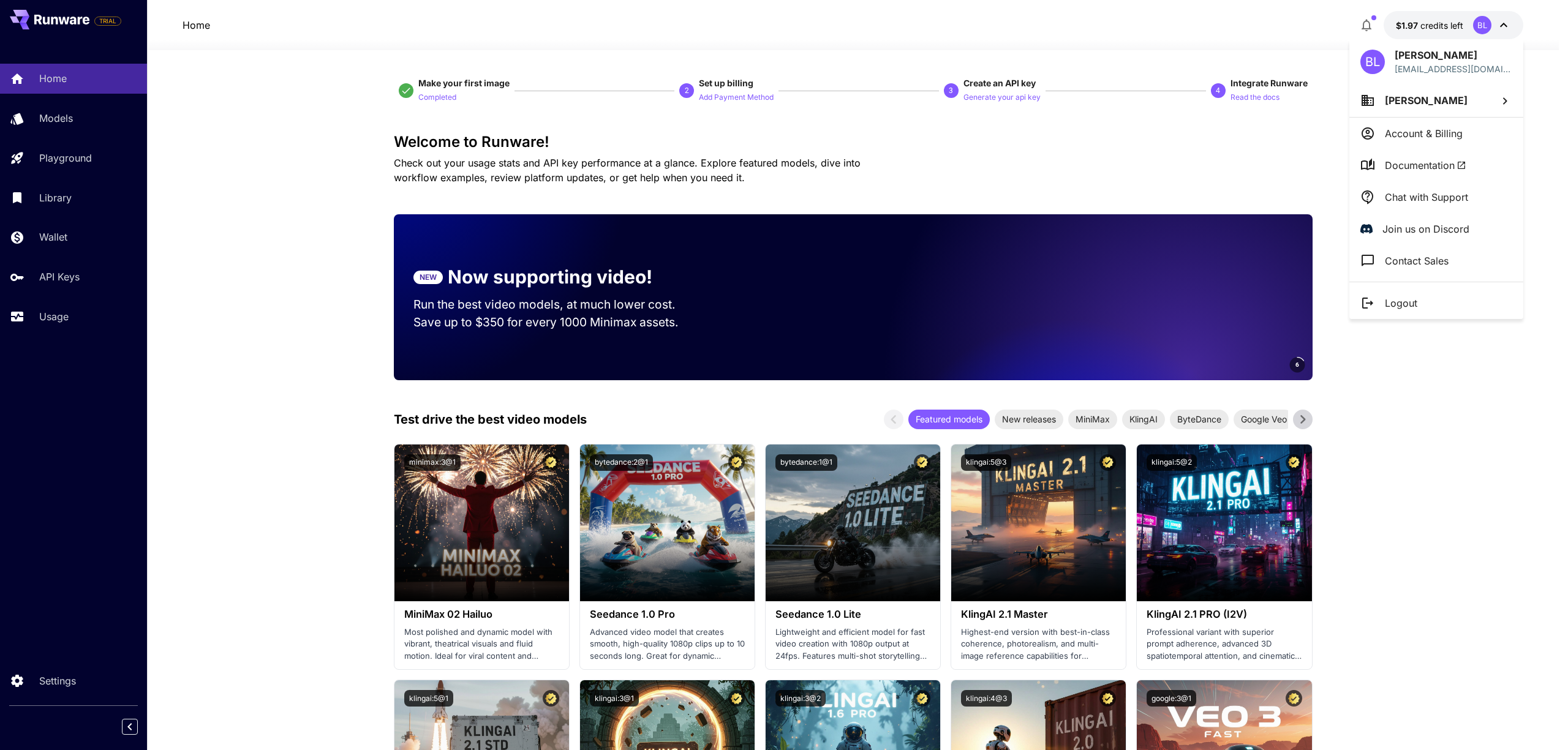
click at [1424, 30] on div at bounding box center [784, 375] width 1568 height 750
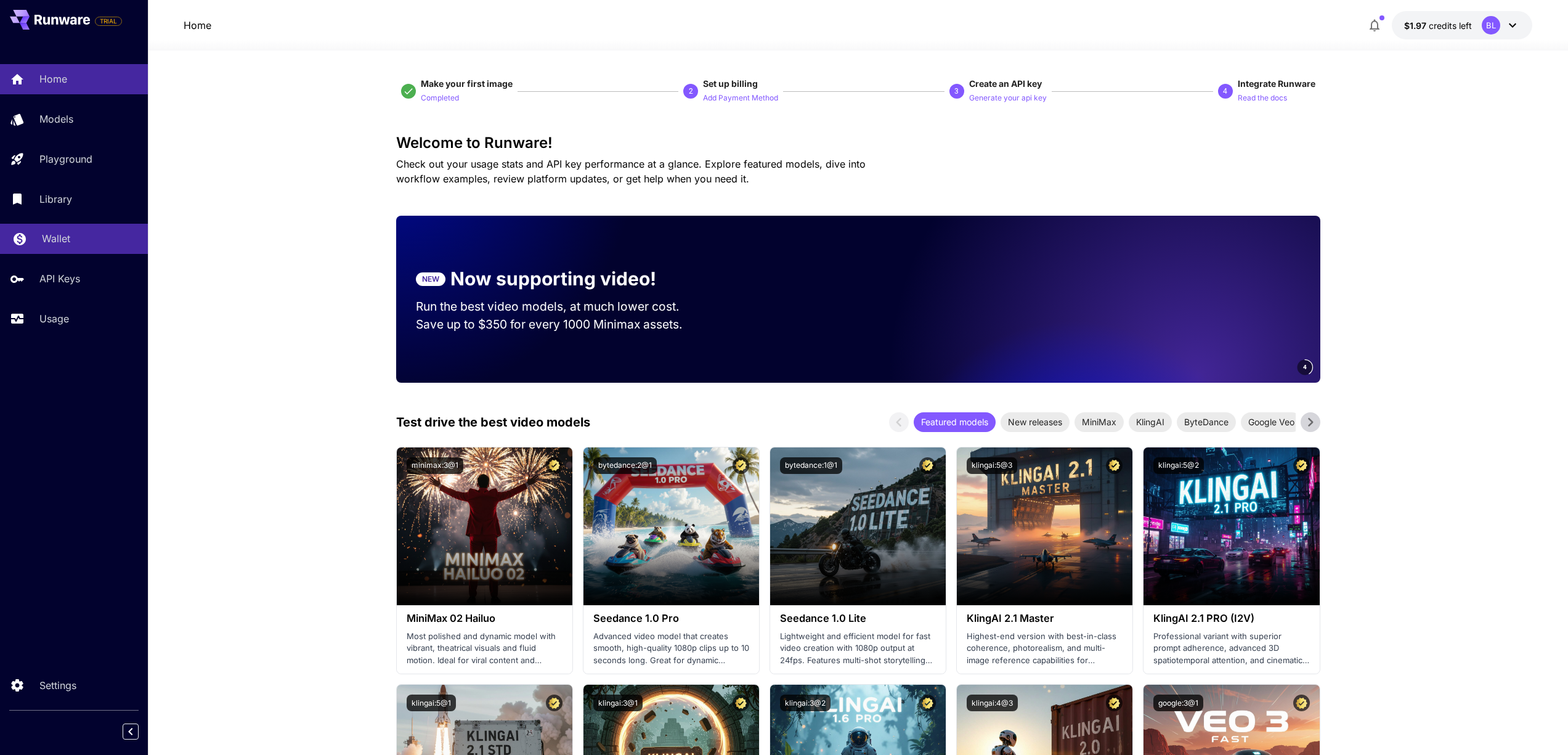
click at [68, 236] on div "Wallet" at bounding box center [90, 239] width 96 height 15
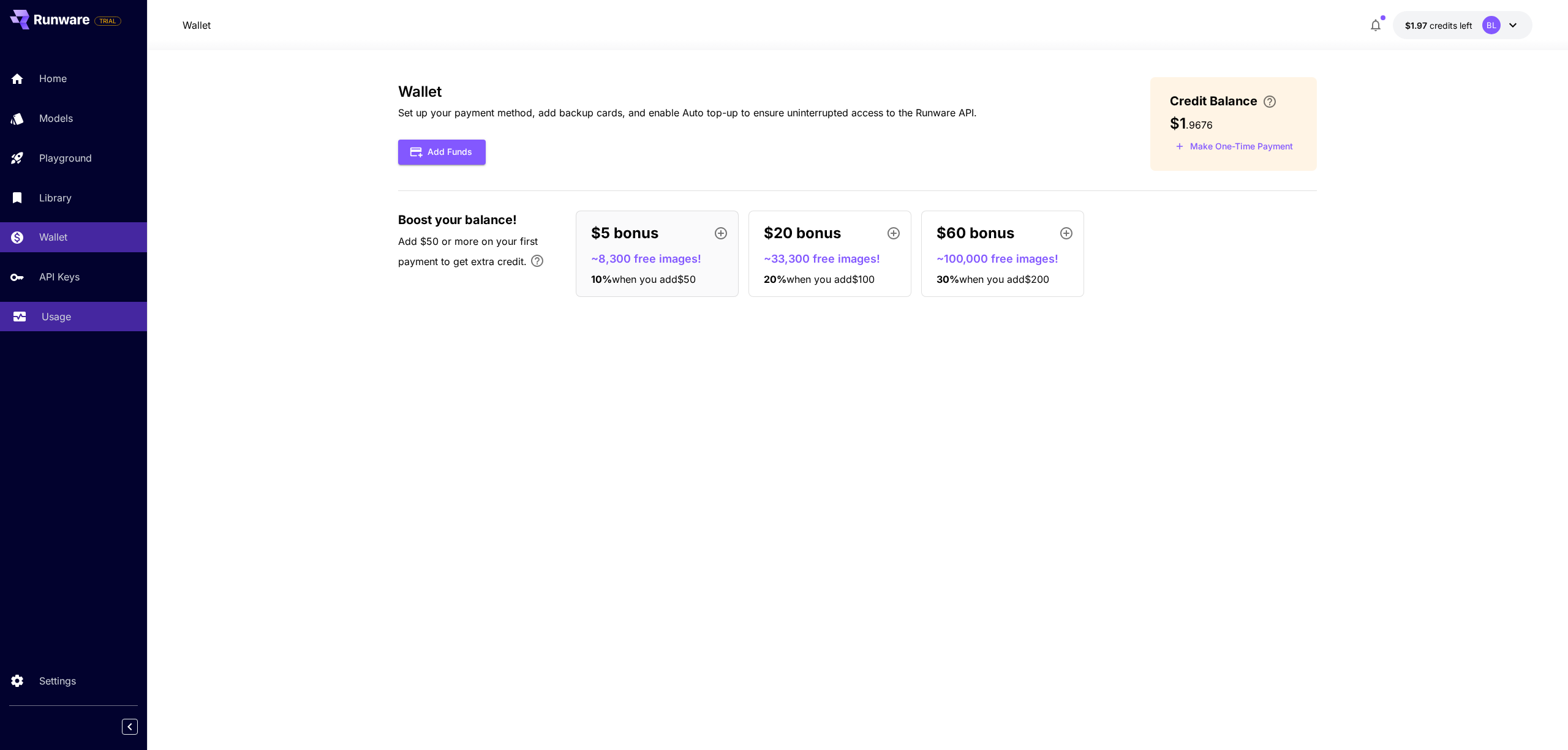
click at [59, 318] on p "Usage" at bounding box center [57, 317] width 30 height 15
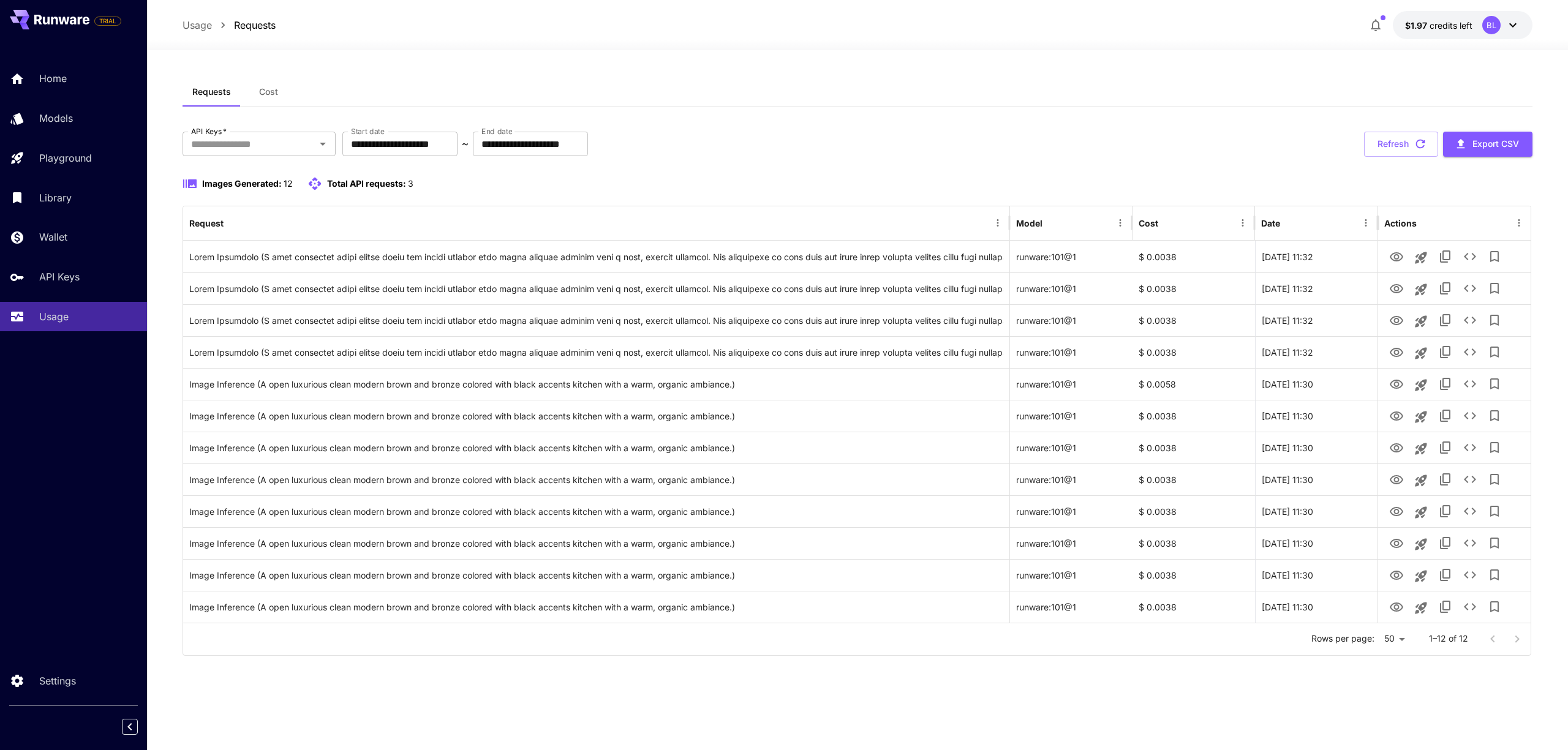
drag, startPoint x: 267, startPoint y: 91, endPoint x: 349, endPoint y: 70, distance: 84.6
click at [349, 70] on div "**********" at bounding box center [857, 400] width 1350 height 700
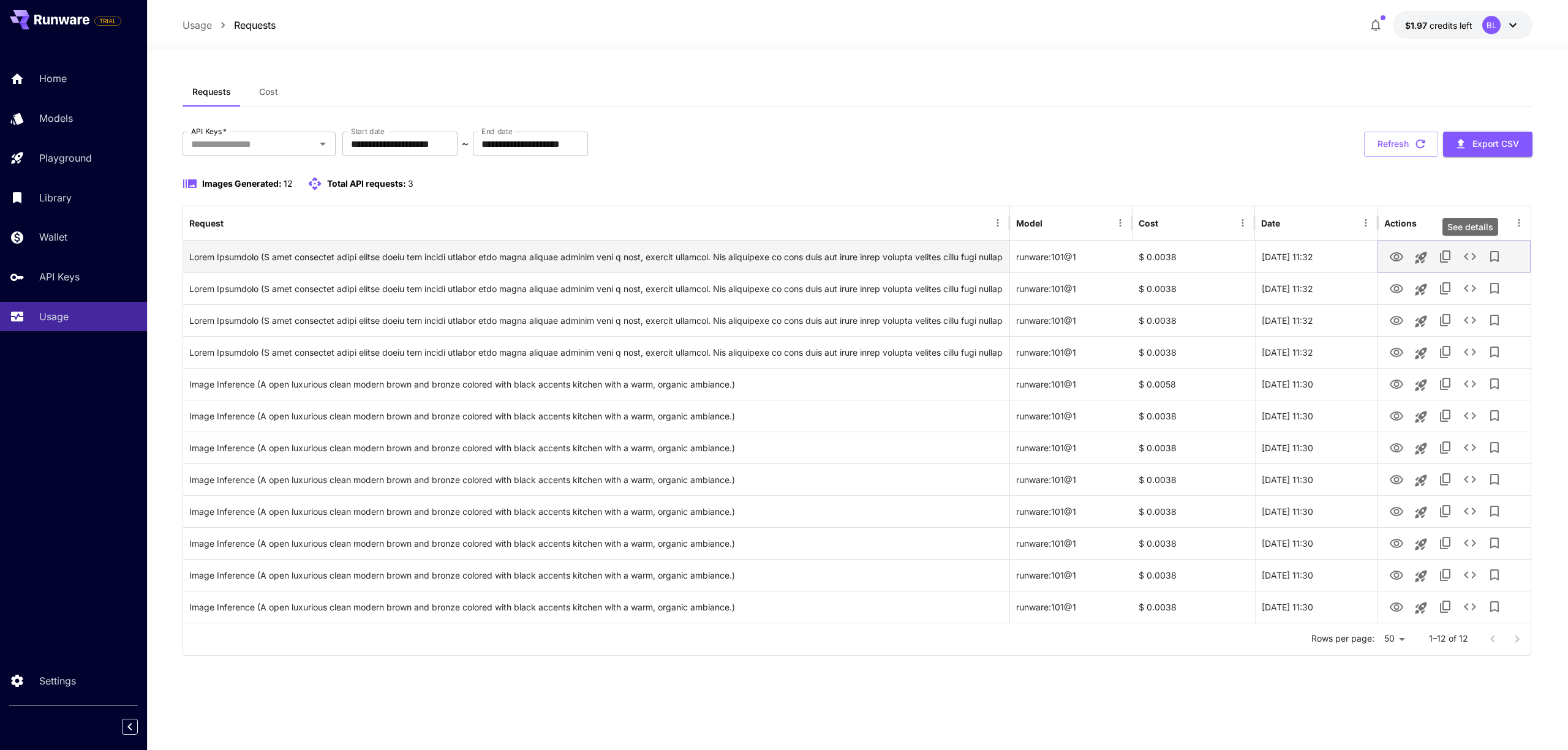
click at [1460, 264] on button "See details" at bounding box center [1470, 257] width 25 height 25
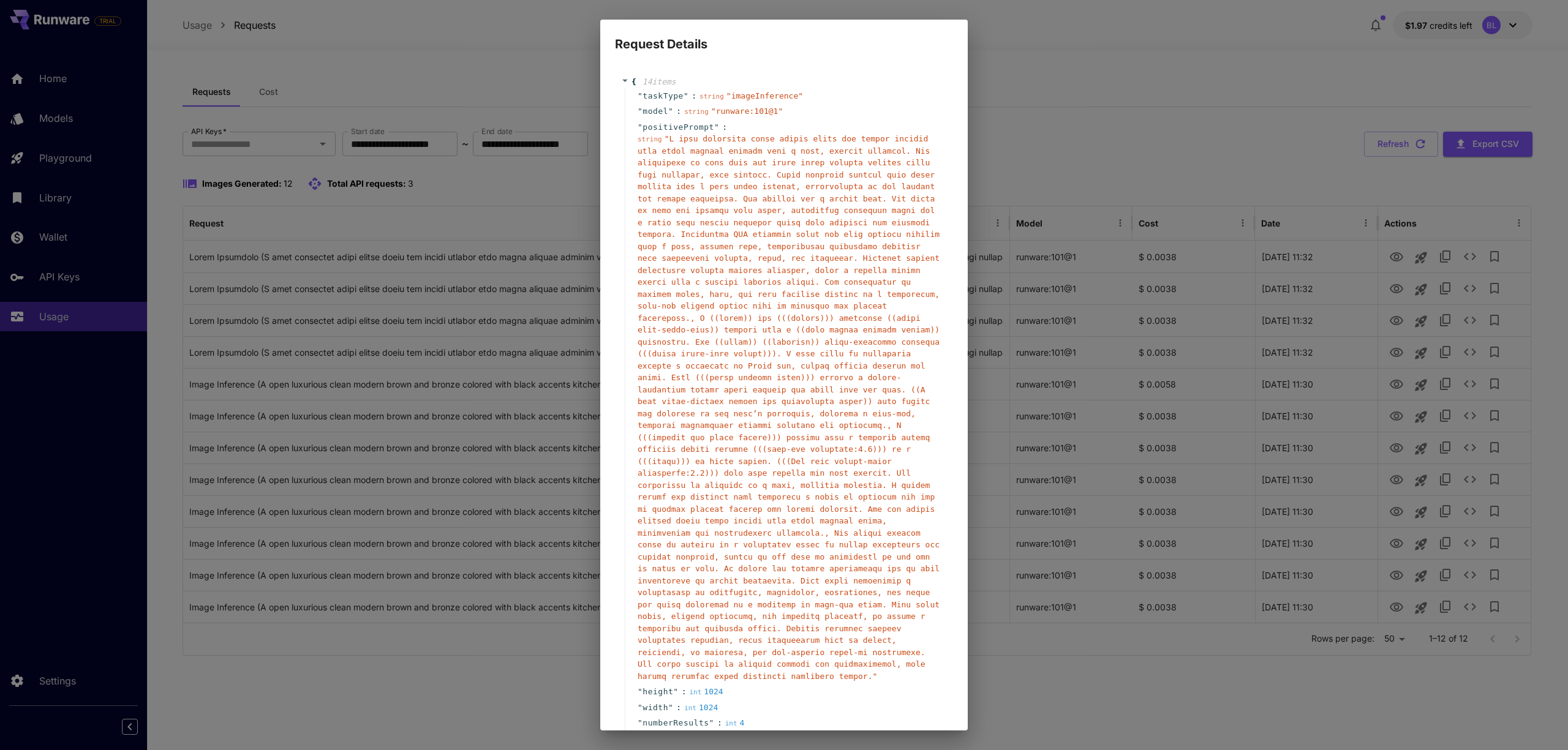
click at [1055, 117] on div "Request Details { 14 item s " taskType " : string " imageInference " " model " …" at bounding box center [784, 375] width 1568 height 750
click at [912, 35] on h2 "Request Details" at bounding box center [784, 37] width 367 height 34
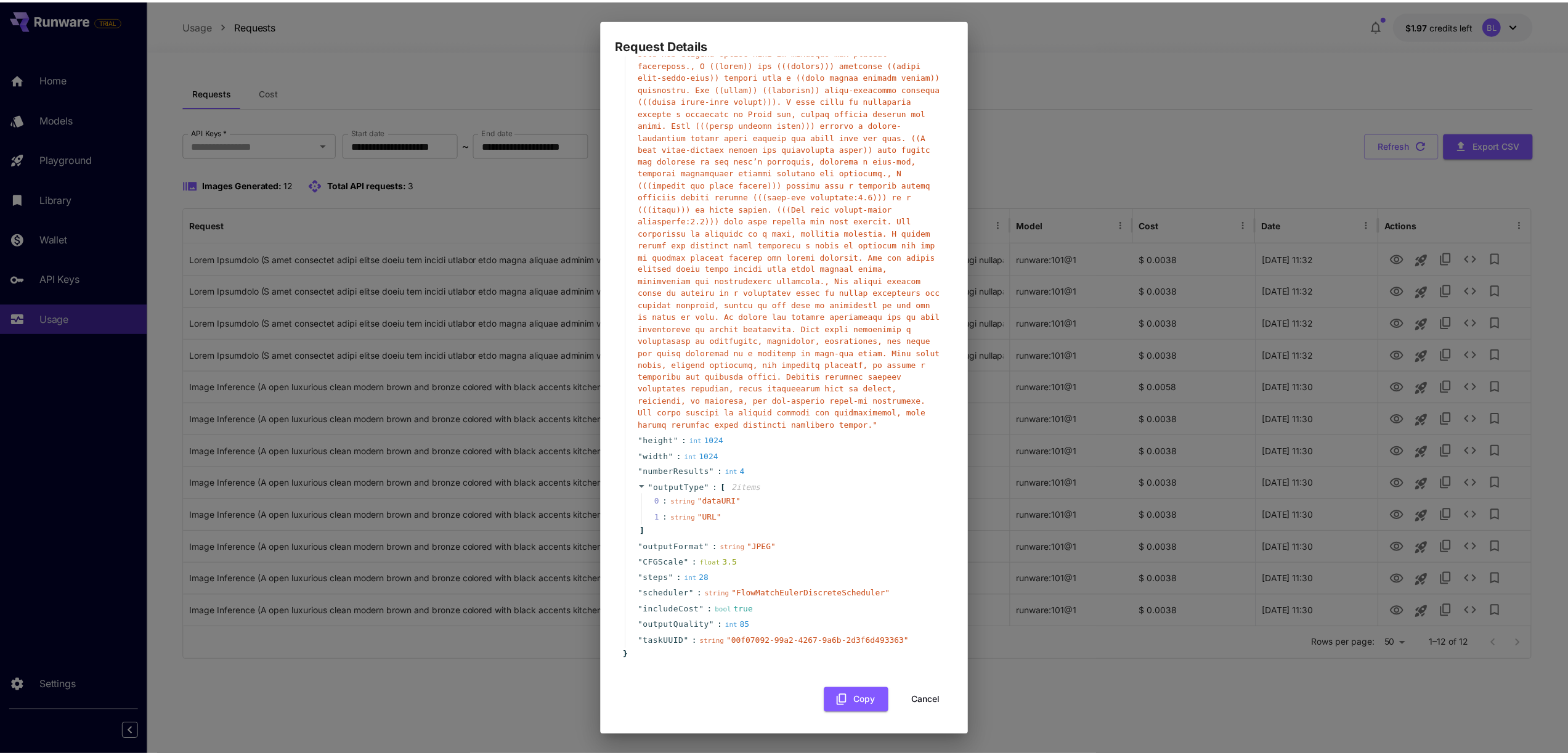
scroll to position [280, 0]
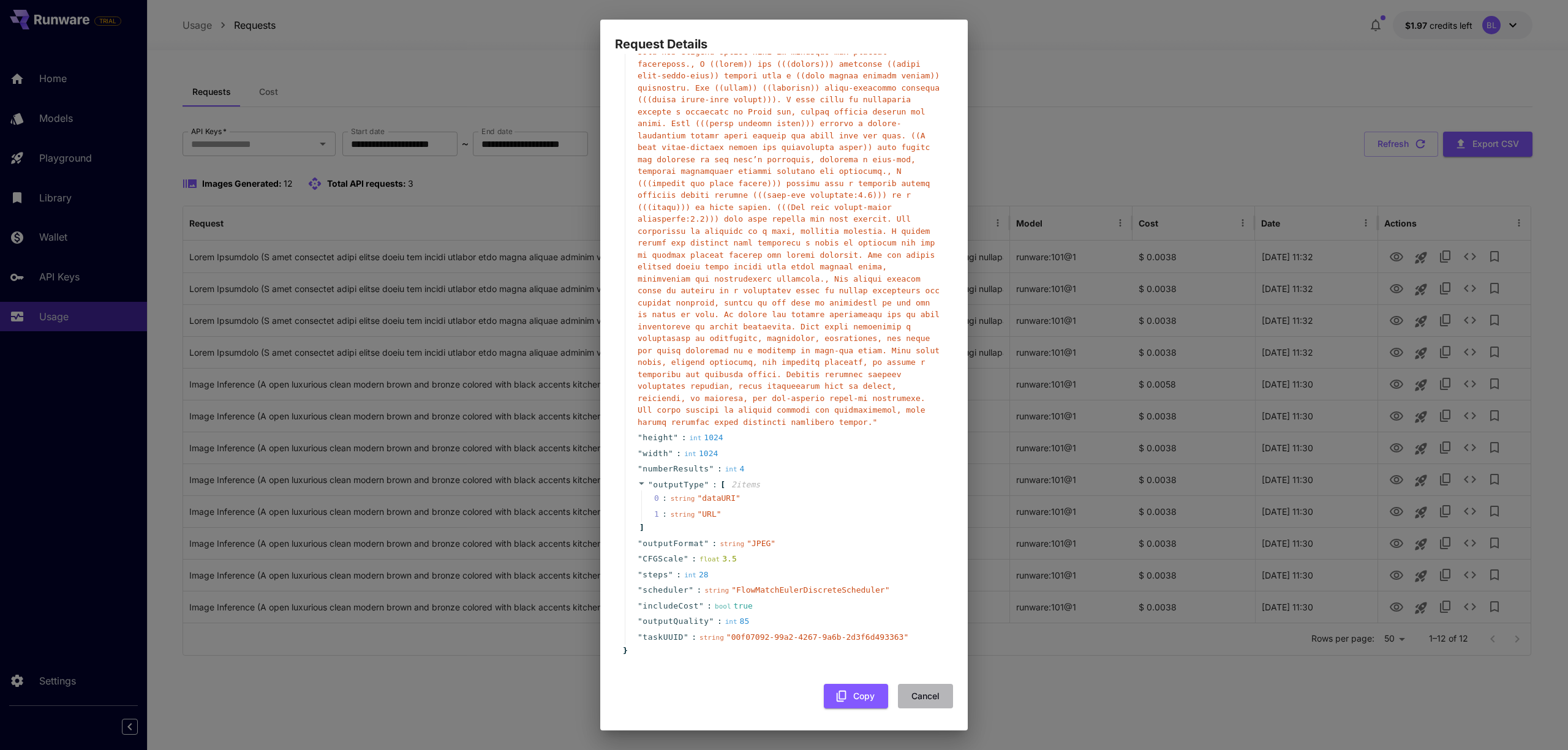
click at [921, 698] on button "Cancel" at bounding box center [925, 696] width 55 height 25
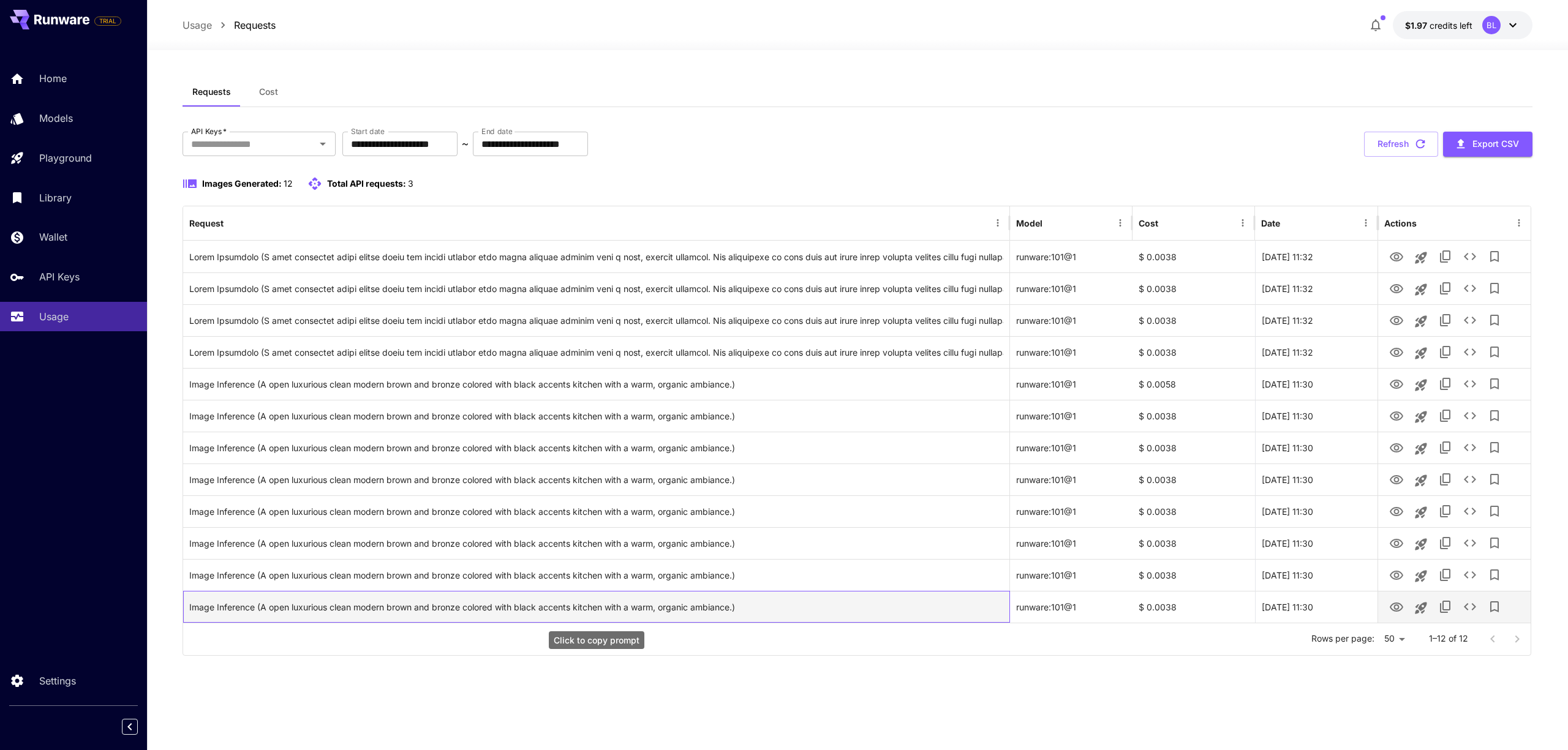
click at [420, 606] on div "Image Inference (A open luxurious clean modern brown and bronze colored with bl…" at bounding box center [596, 607] width 814 height 31
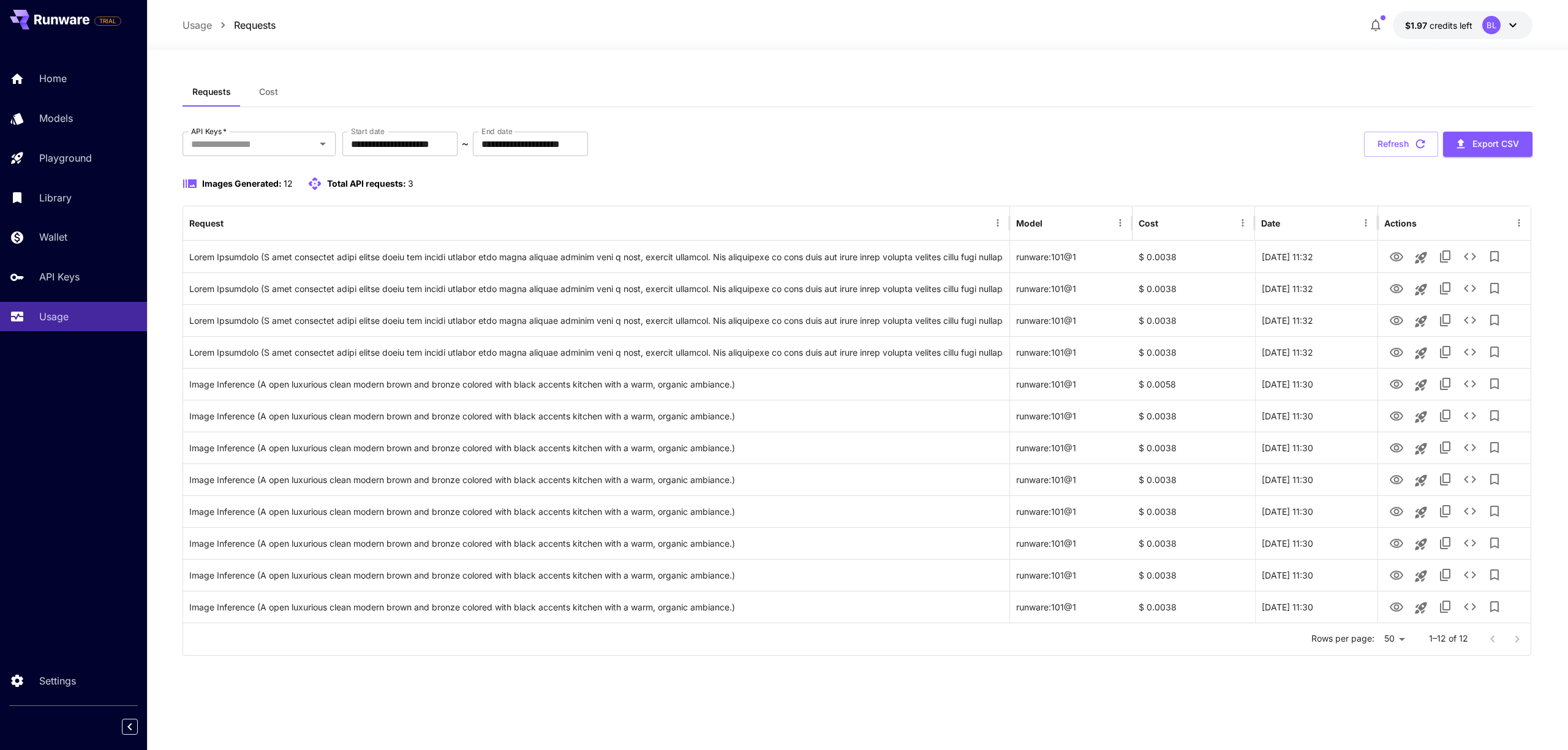
click at [269, 94] on span "Cost" at bounding box center [268, 92] width 19 height 11
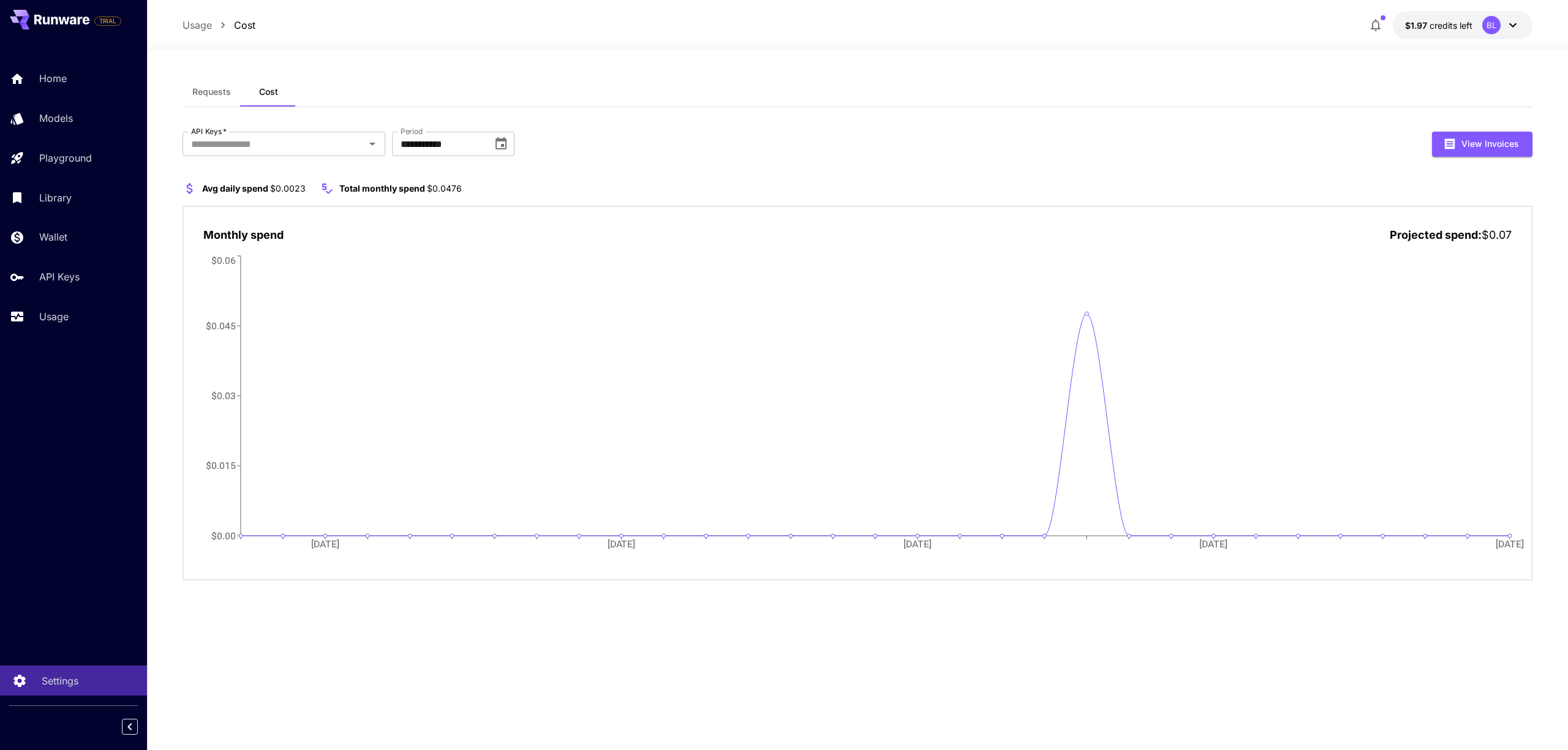
click at [78, 676] on div "Settings" at bounding box center [89, 680] width 95 height 15
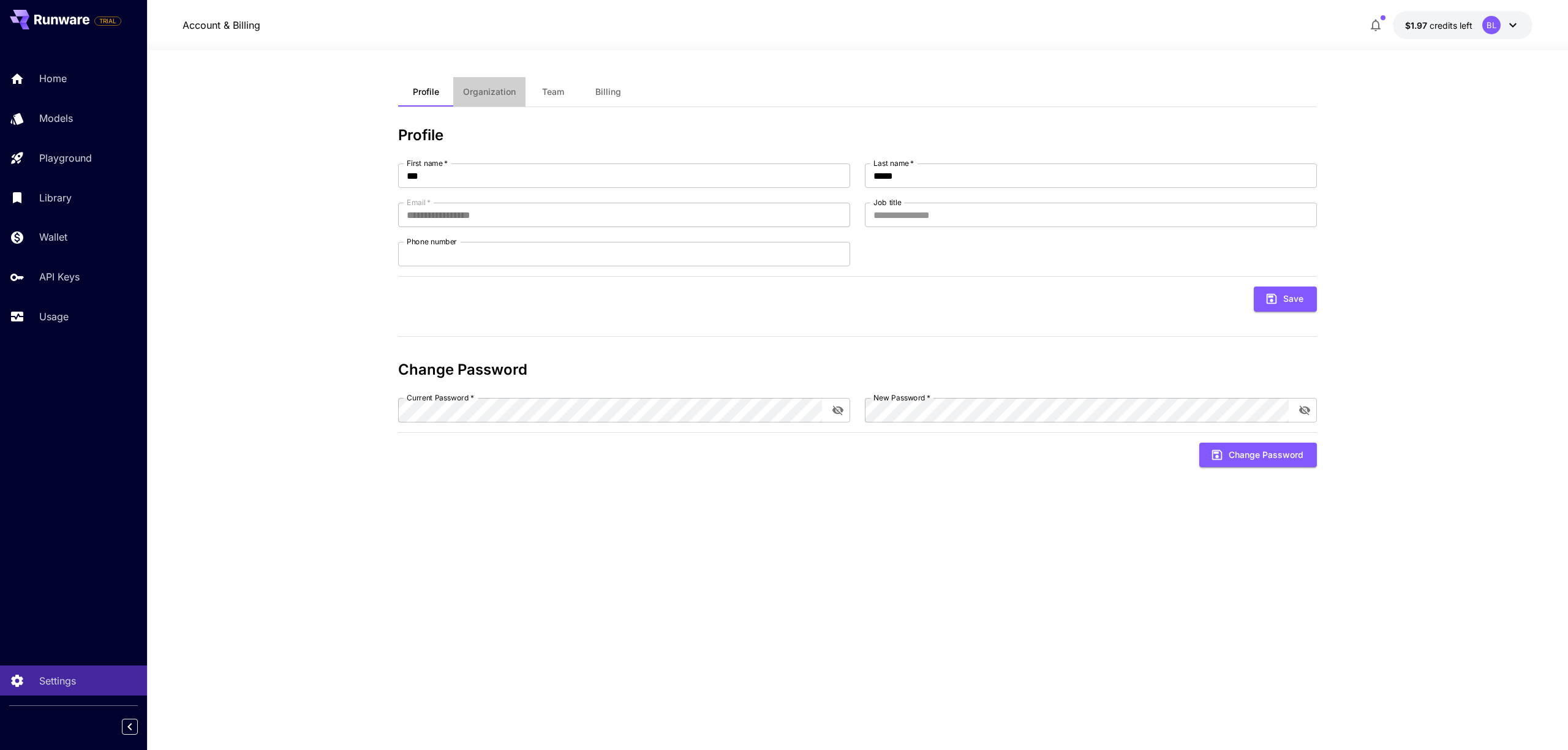
click at [471, 95] on span "Organization" at bounding box center [489, 92] width 52 height 11
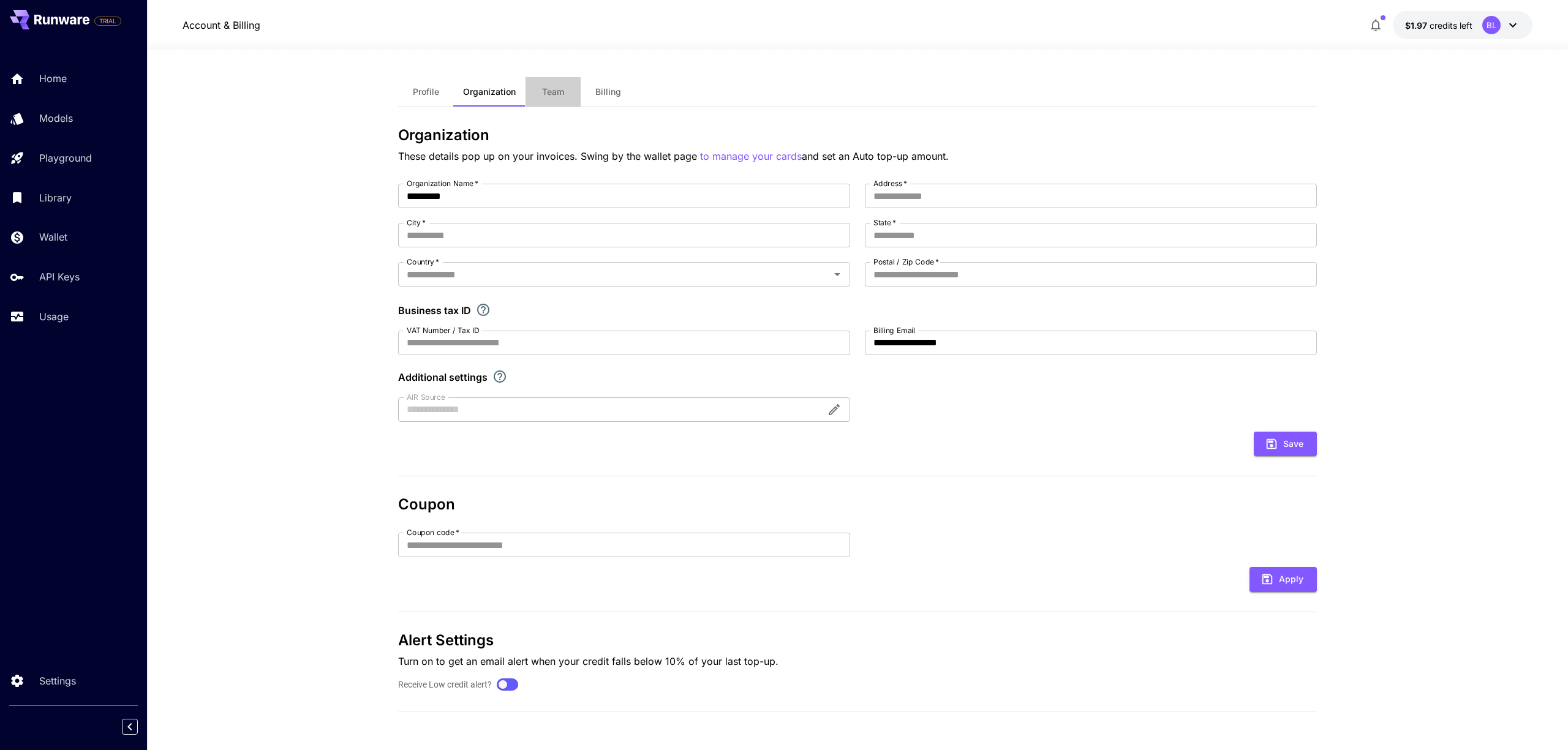
click at [555, 96] on span "Team" at bounding box center [553, 92] width 22 height 11
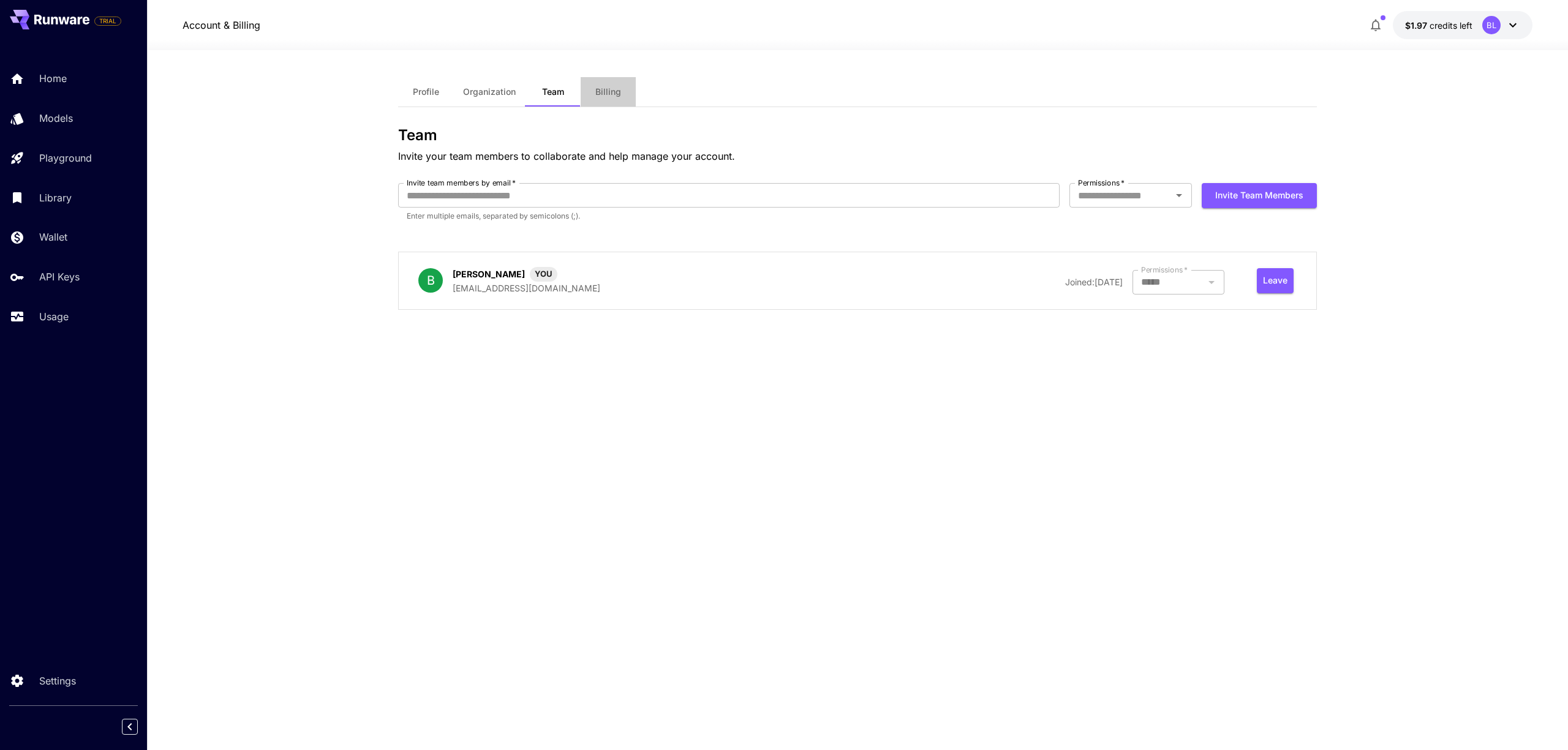
click at [611, 86] on span "Billing" at bounding box center [608, 92] width 26 height 11
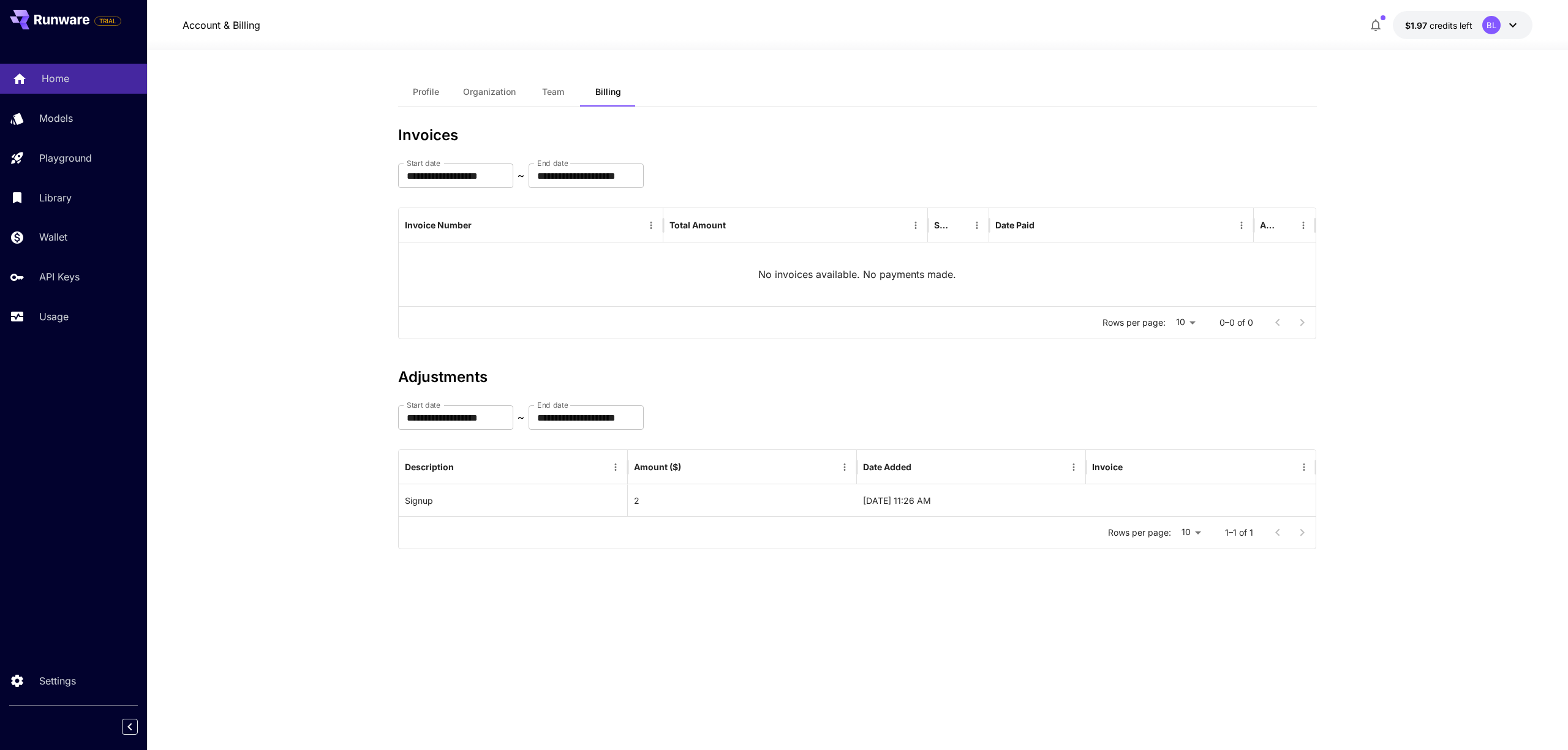
click at [43, 76] on p "Home" at bounding box center [55, 78] width 28 height 15
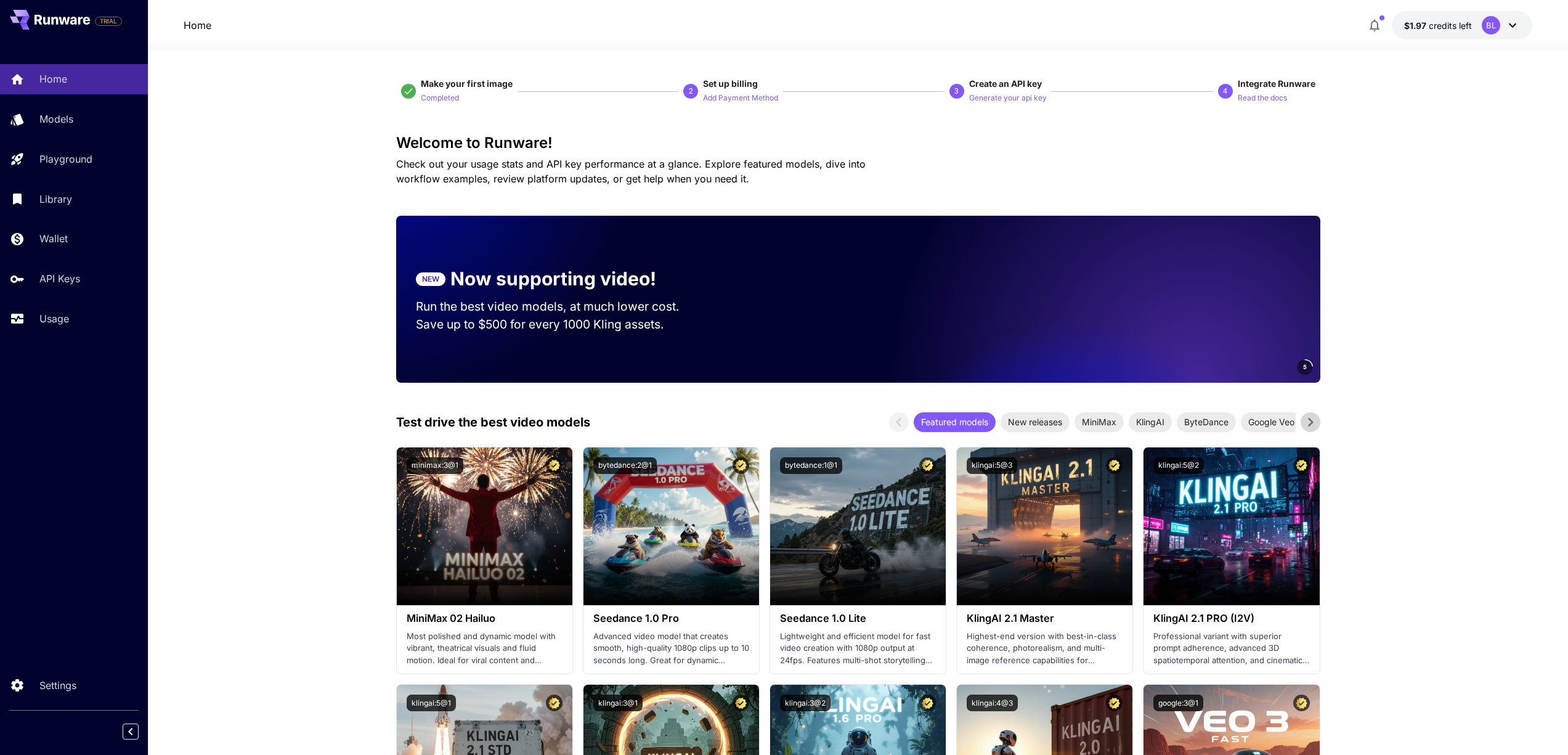
click at [1513, 32] on icon at bounding box center [1512, 25] width 15 height 15
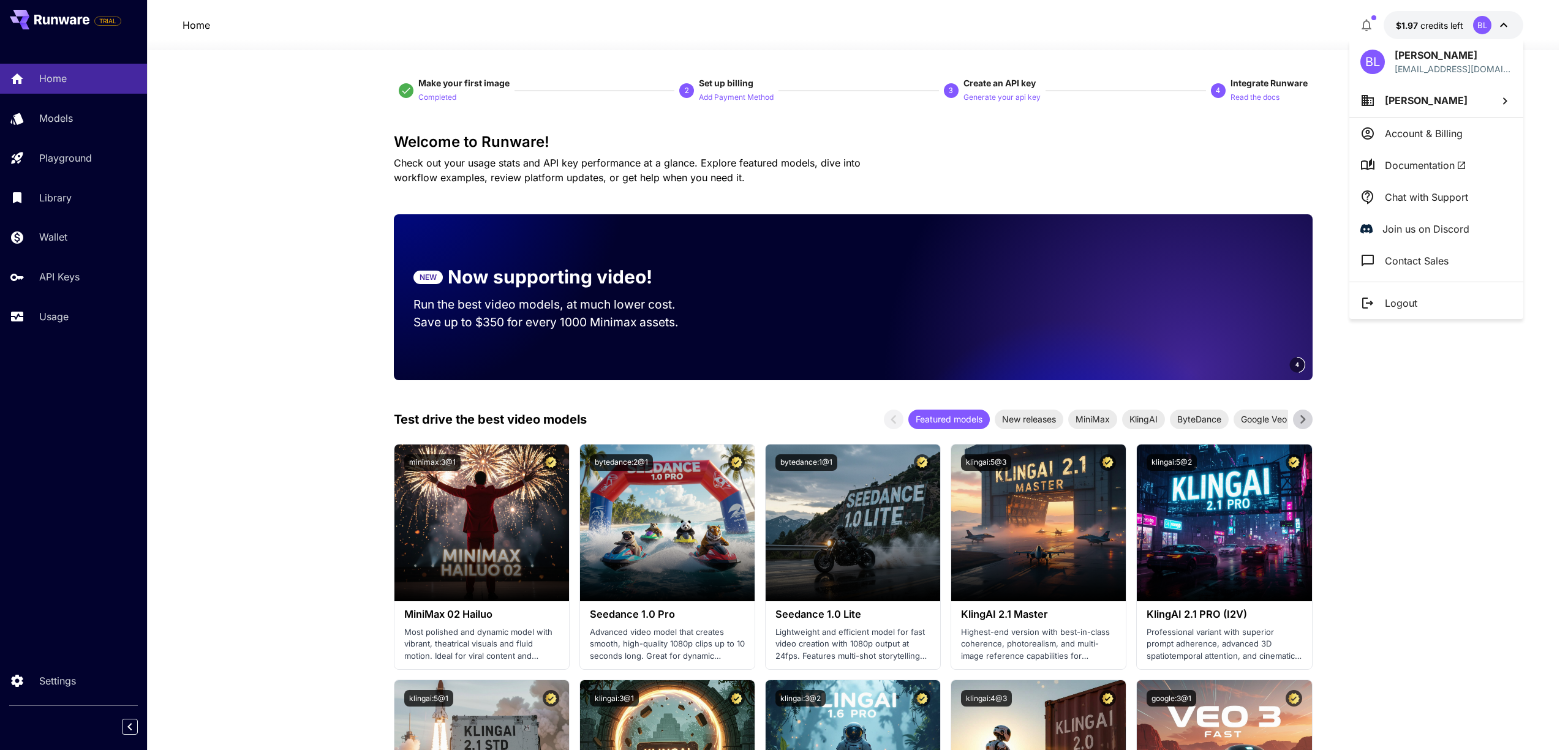
drag, startPoint x: 1405, startPoint y: 203, endPoint x: 1407, endPoint y: 193, distance: 10.2
click at [1407, 193] on p "Chat with Support" at bounding box center [1426, 197] width 83 height 15
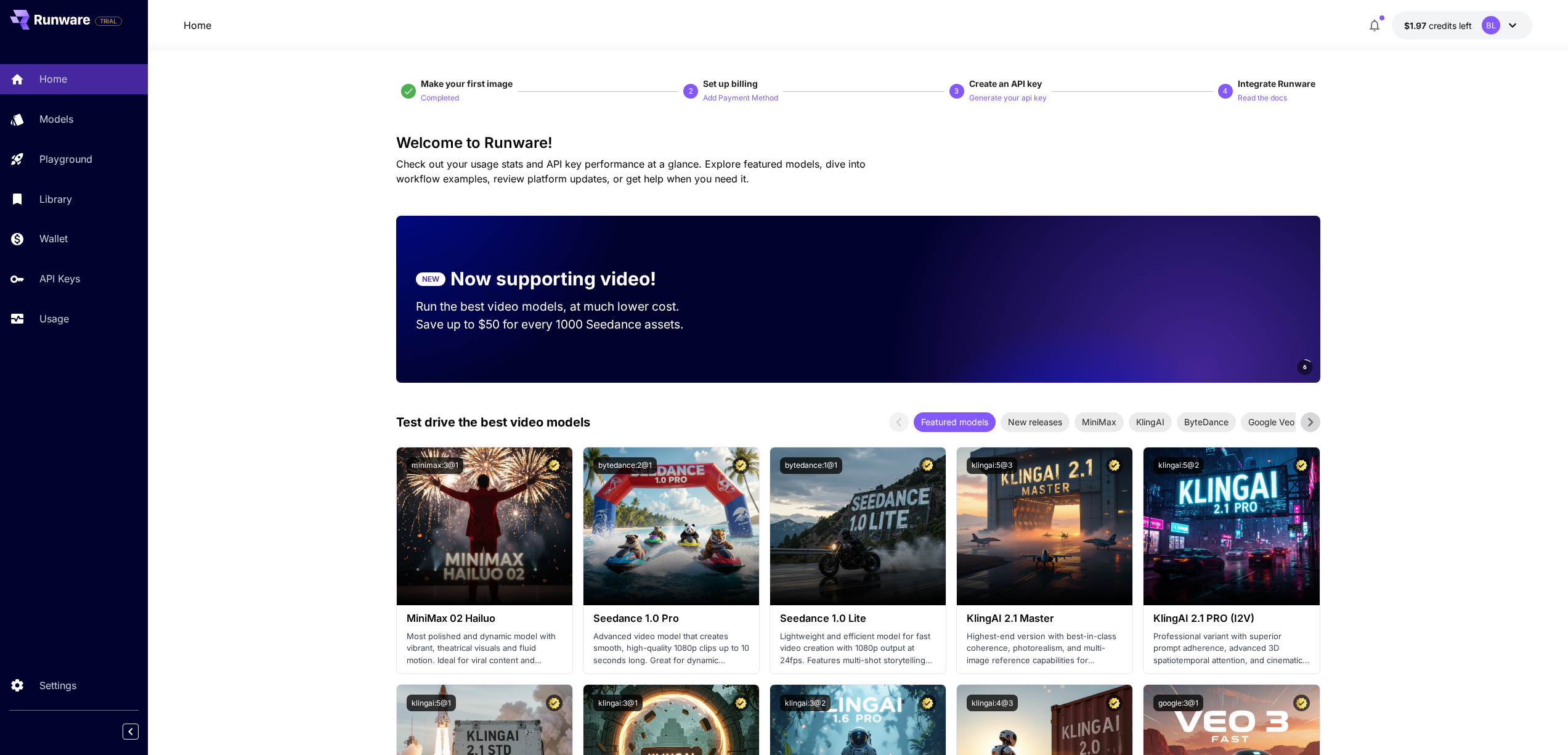
click at [1031, 35] on div "Home $1.97 credits left BL" at bounding box center [858, 25] width 1349 height 29
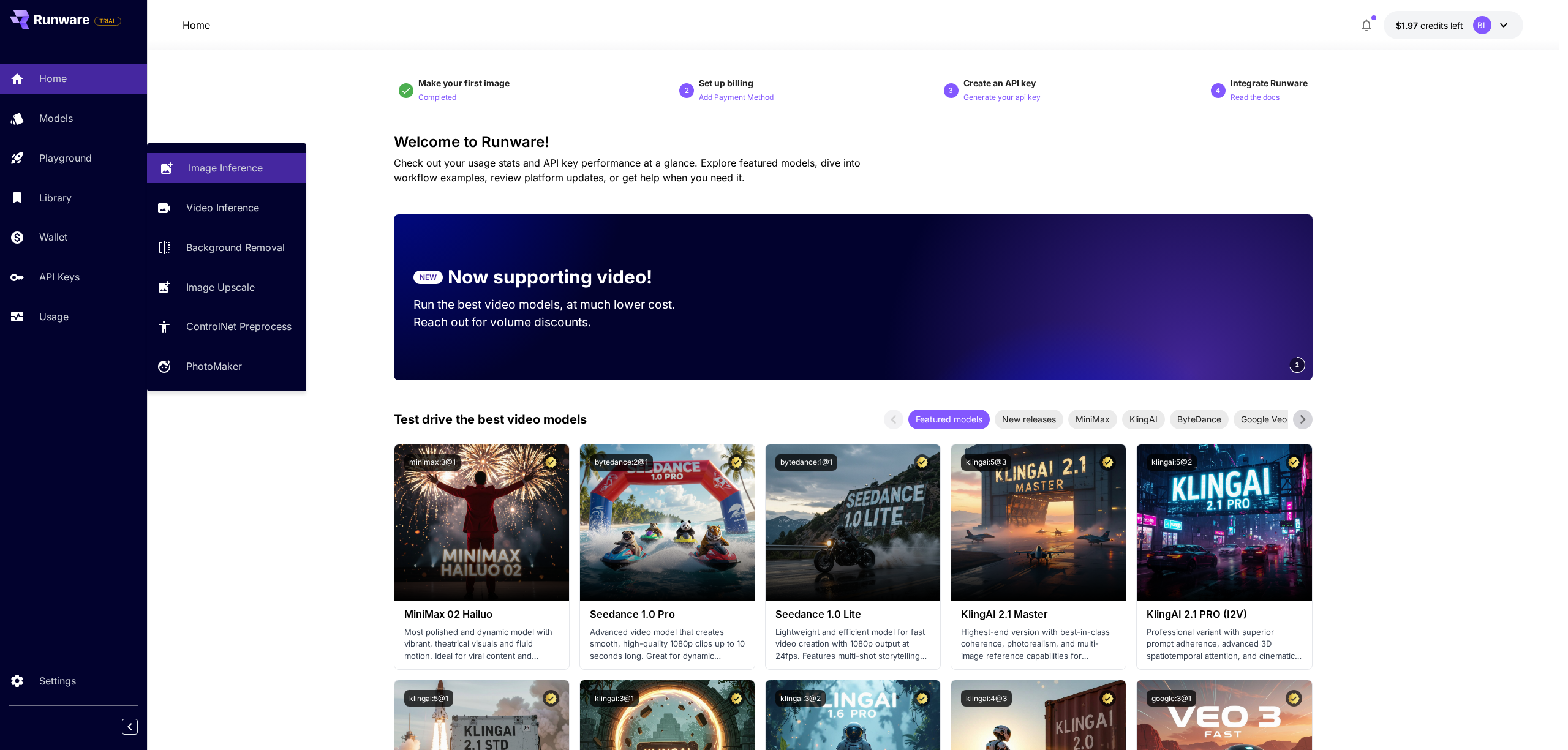
click at [252, 171] on p "Image Inference" at bounding box center [225, 167] width 74 height 15
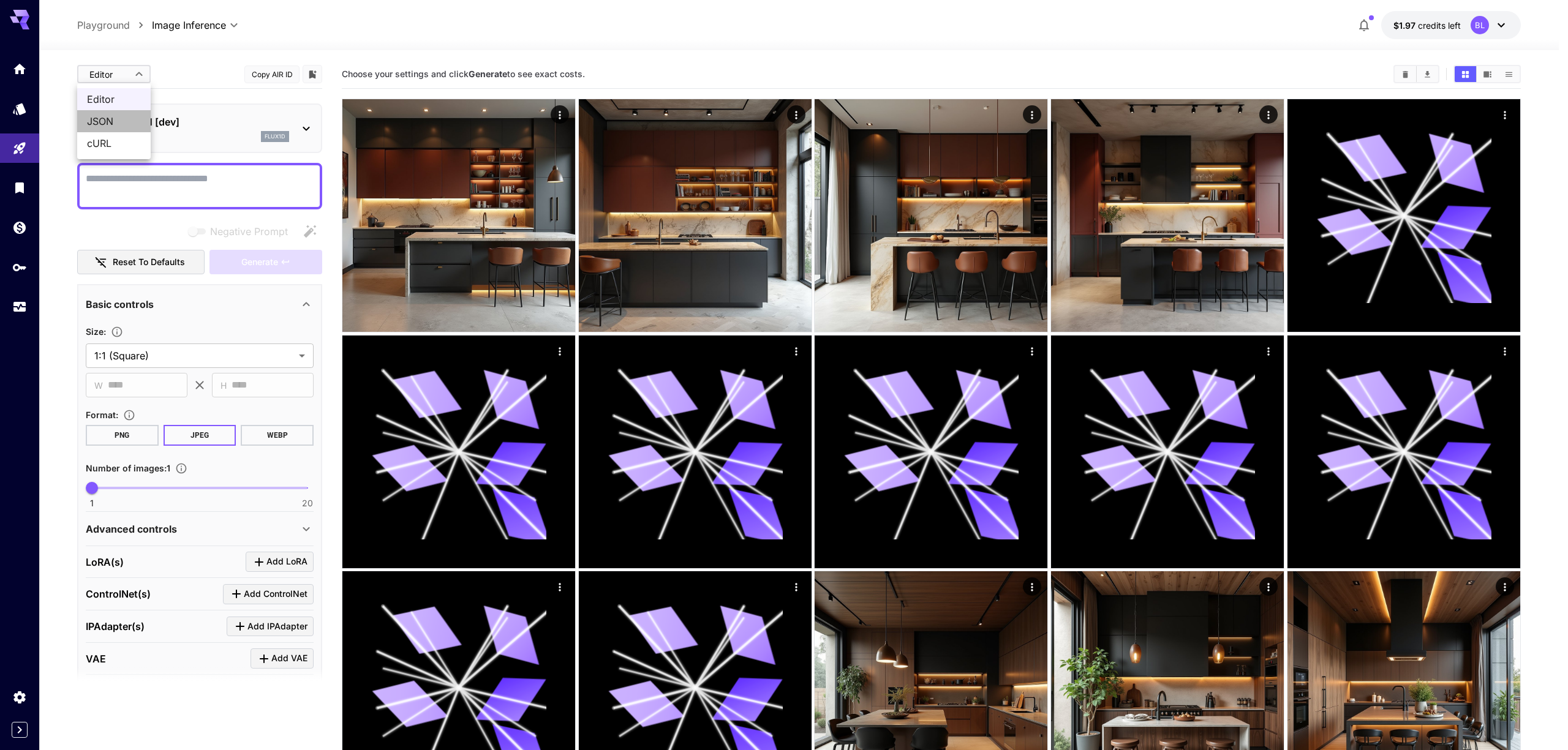
click at [117, 127] on span "JSON" at bounding box center [113, 121] width 54 height 15
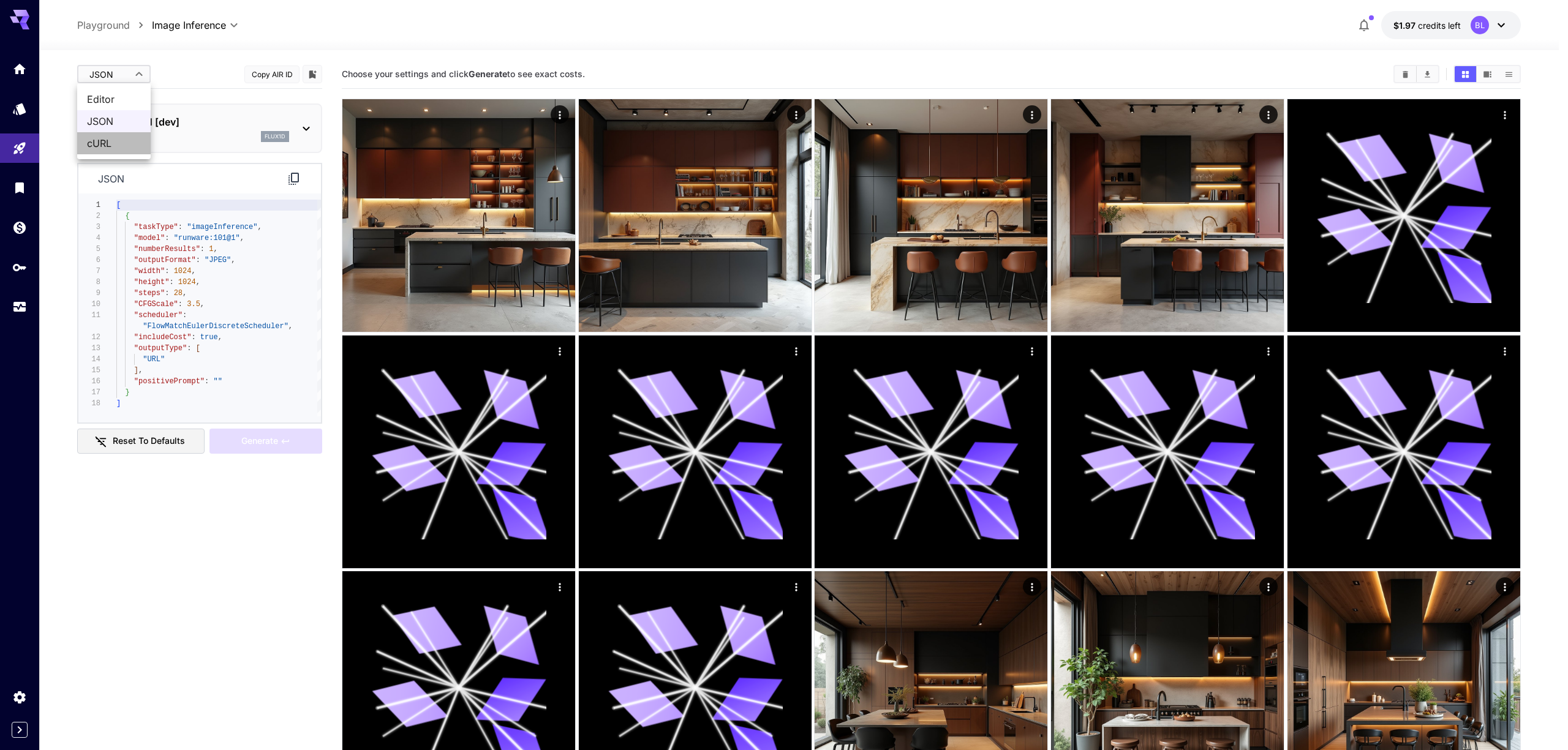
click at [123, 142] on span "cURL" at bounding box center [113, 143] width 54 height 15
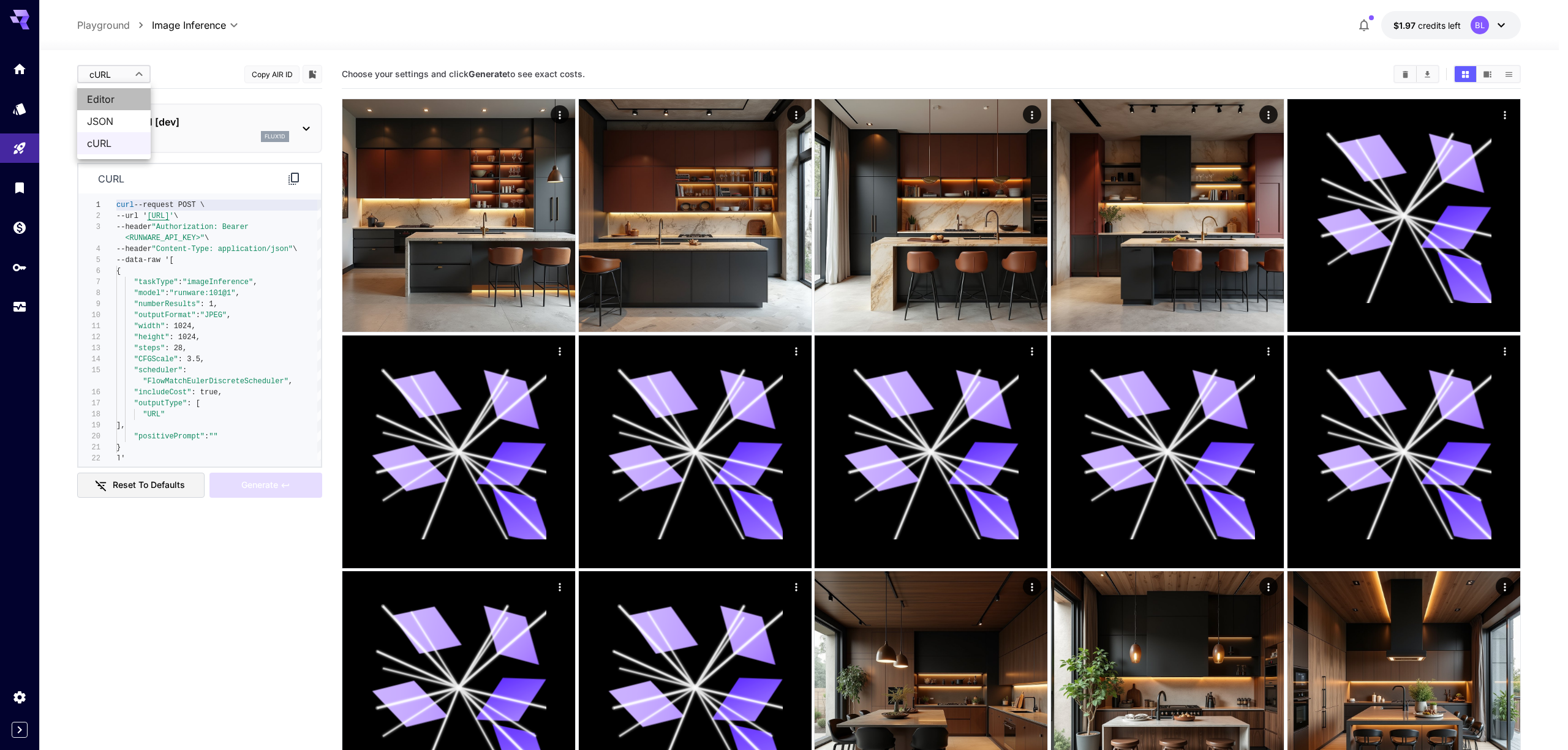
click at [126, 98] on span "Editor" at bounding box center [113, 99] width 54 height 15
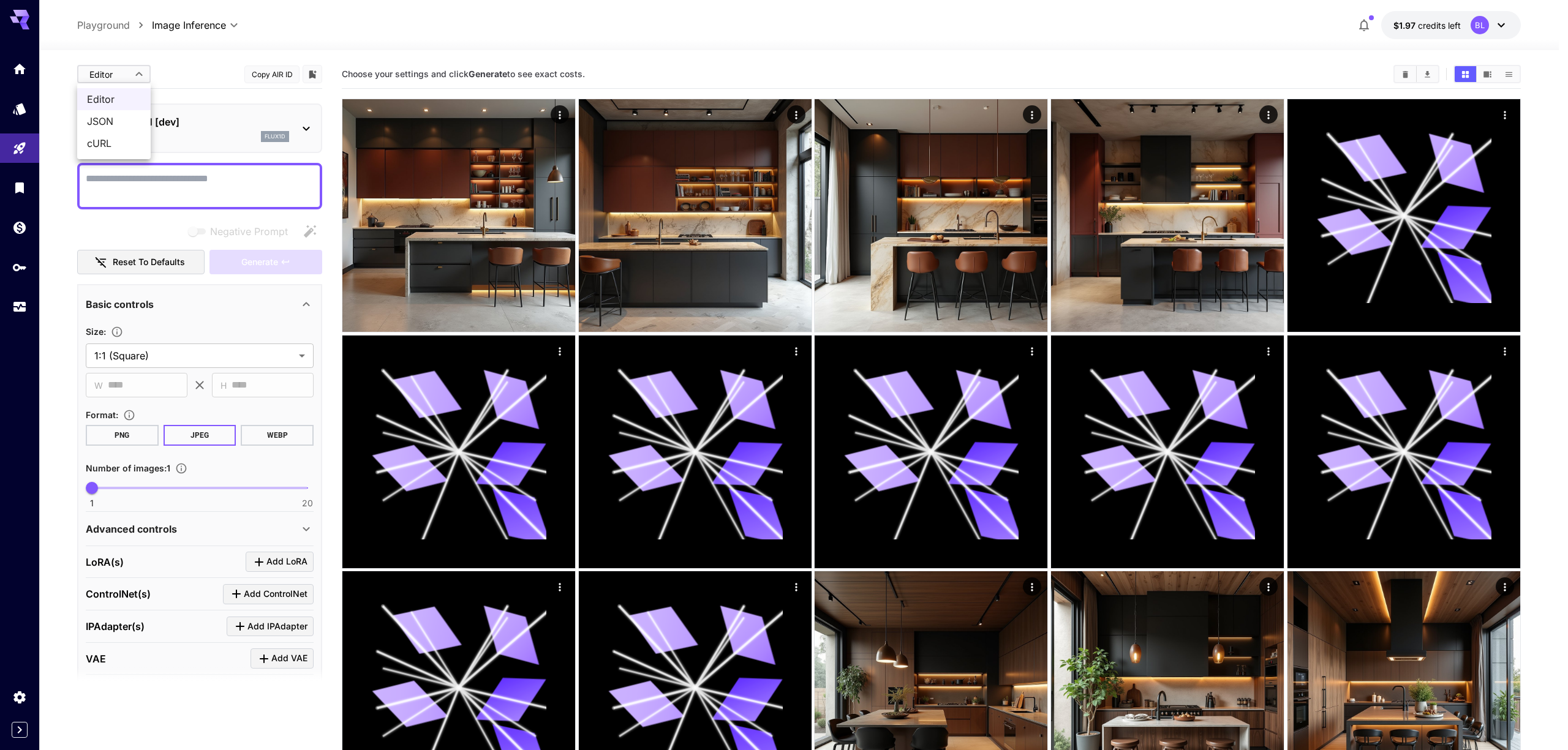
click at [120, 115] on span "JSON" at bounding box center [113, 121] width 54 height 15
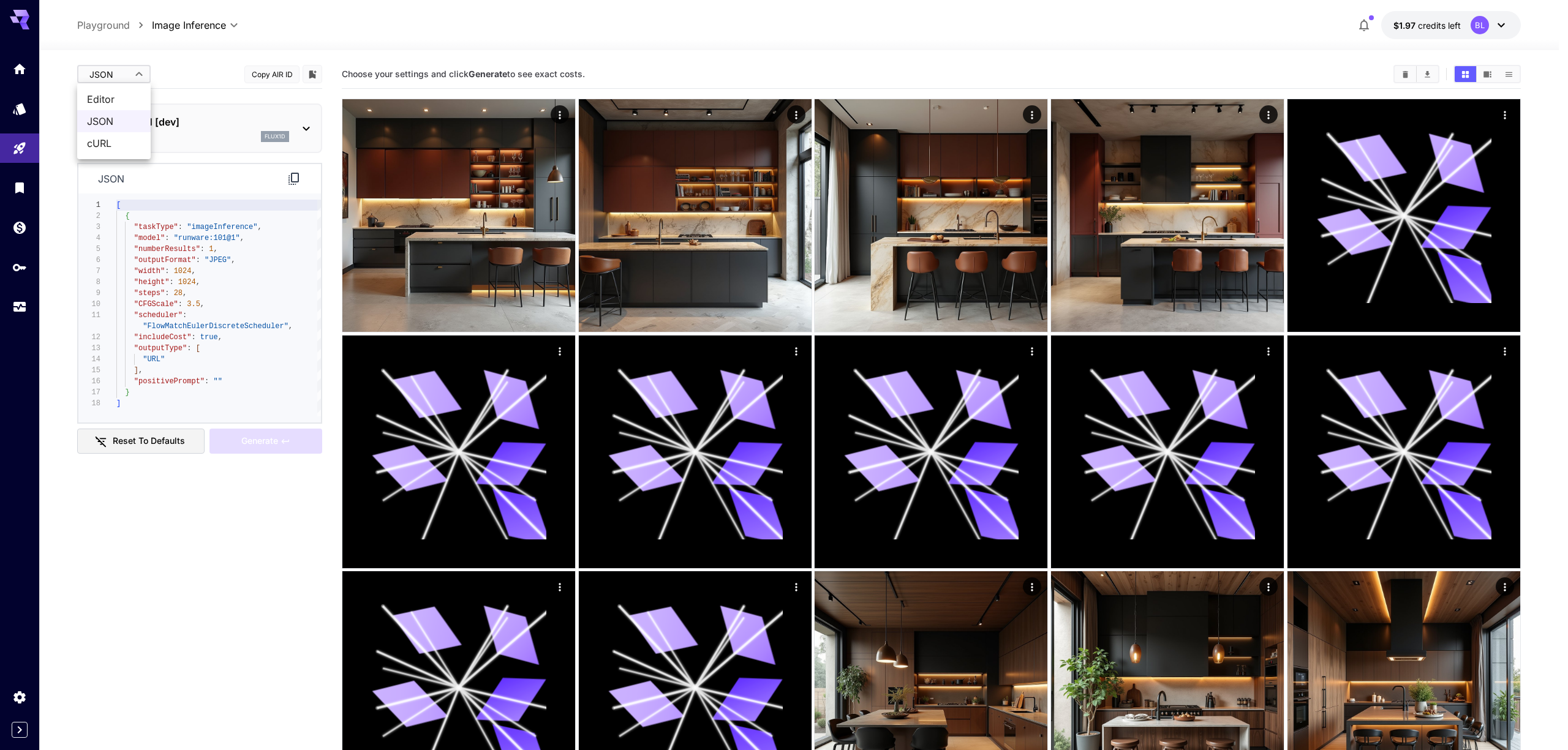
click at [99, 102] on span "Editor" at bounding box center [113, 99] width 54 height 15
type input "****"
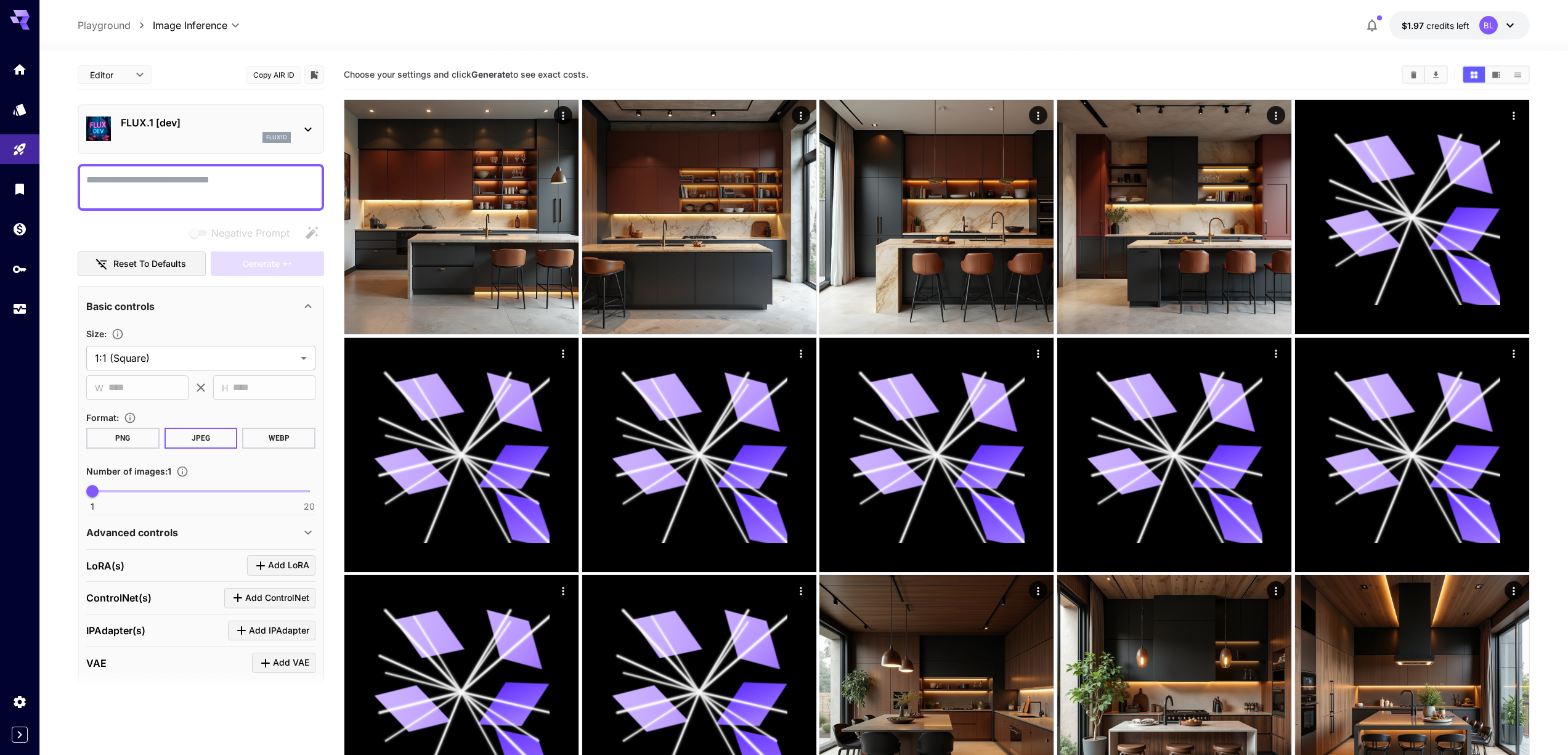
click at [81, 411] on div "**********" at bounding box center [201, 534] width 247 height 496
type input "*"
drag, startPoint x: 94, startPoint y: 491, endPoint x: 129, endPoint y: 493, distance: 35.1
click at [129, 493] on span "4" at bounding box center [127, 491] width 12 height 12
click at [241, 257] on div "Generate" at bounding box center [267, 264] width 113 height 25
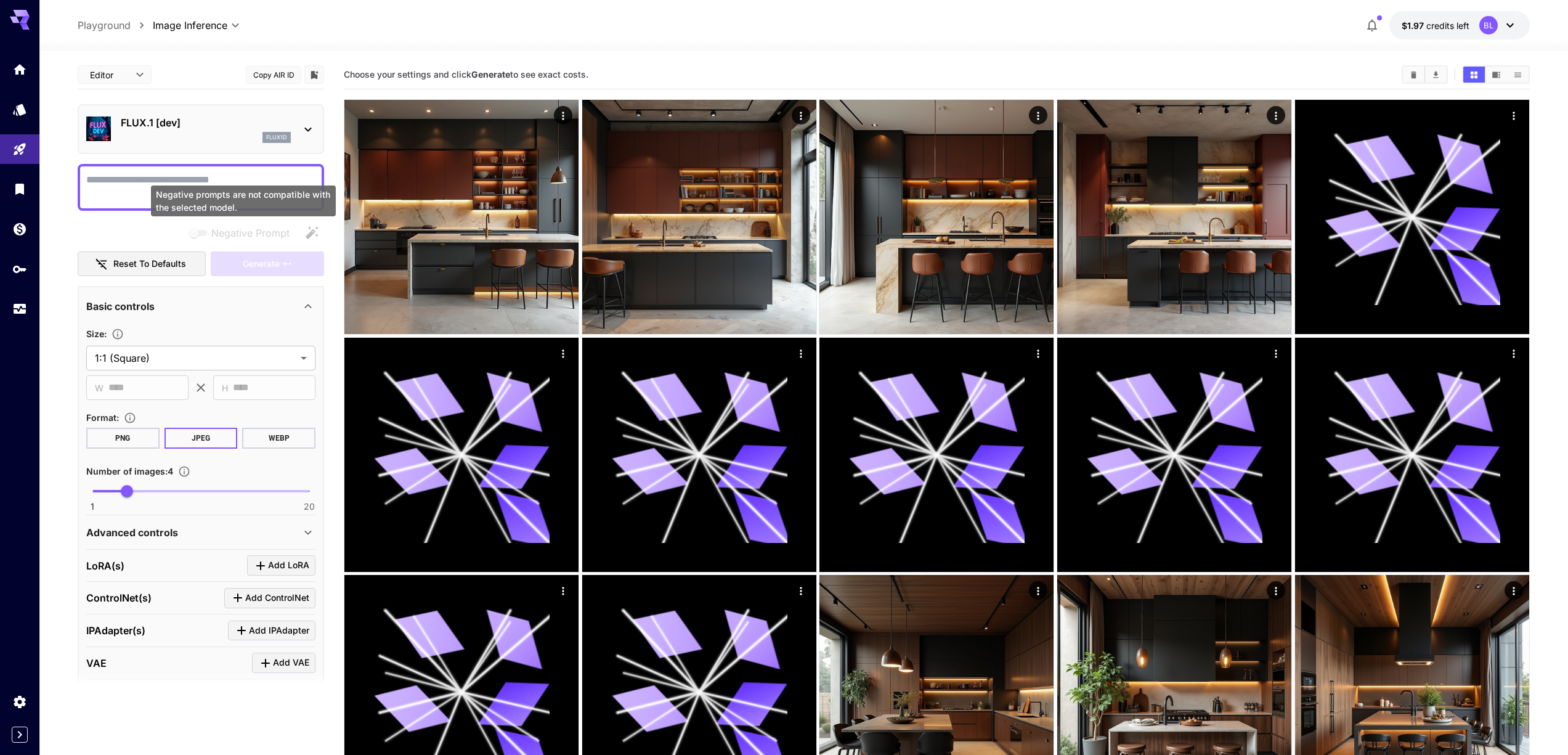
click at [227, 185] on div "Negative prompts are not compatible with the selected model." at bounding box center [244, 201] width 185 height 31
click at [208, 168] on div at bounding box center [201, 187] width 247 height 47
click at [212, 179] on textarea "Negative Prompt" at bounding box center [201, 187] width 229 height 30
click at [1520, 29] on button "$1.97 credits left BL" at bounding box center [1459, 25] width 141 height 29
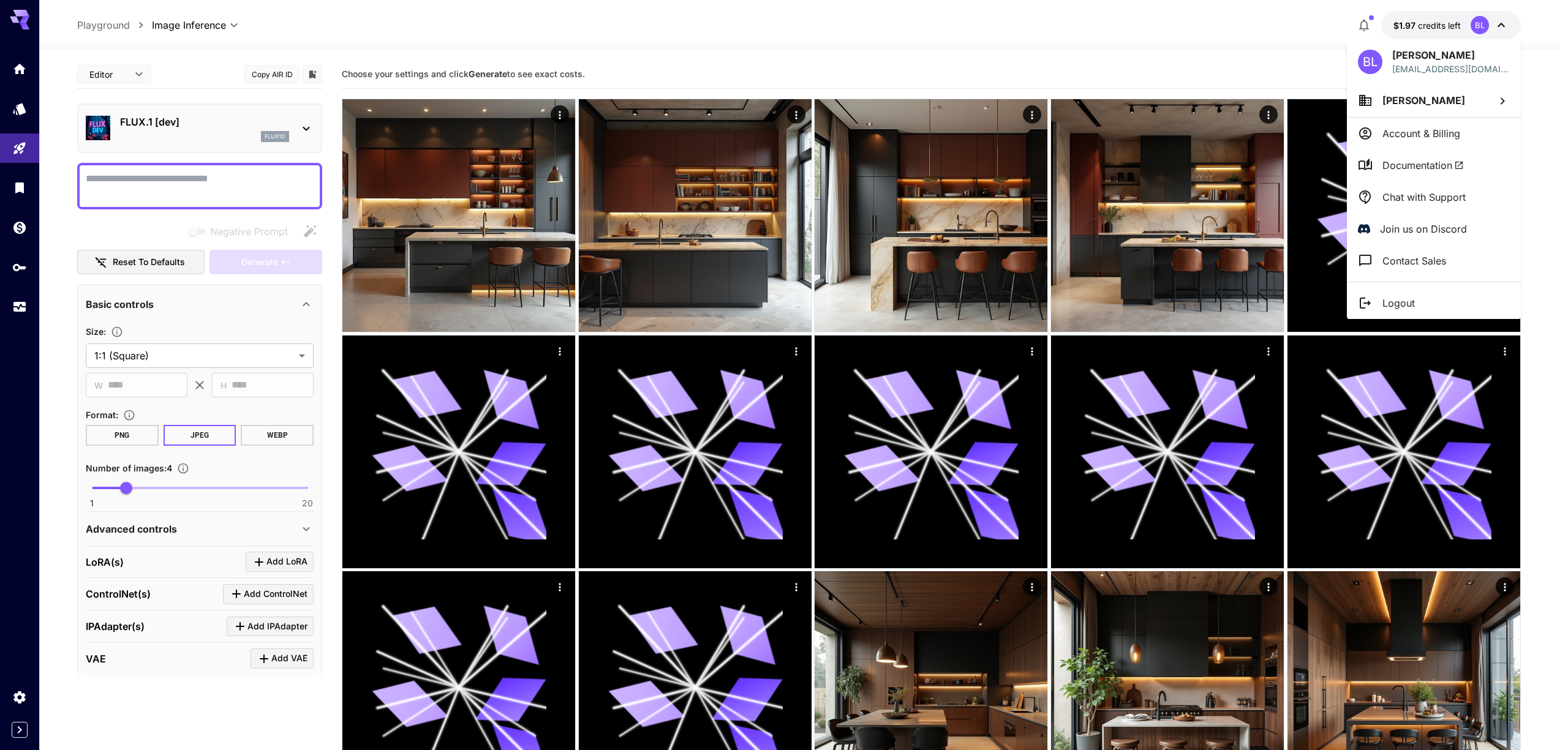
click at [1423, 192] on p "Chat with Support" at bounding box center [1423, 197] width 83 height 15
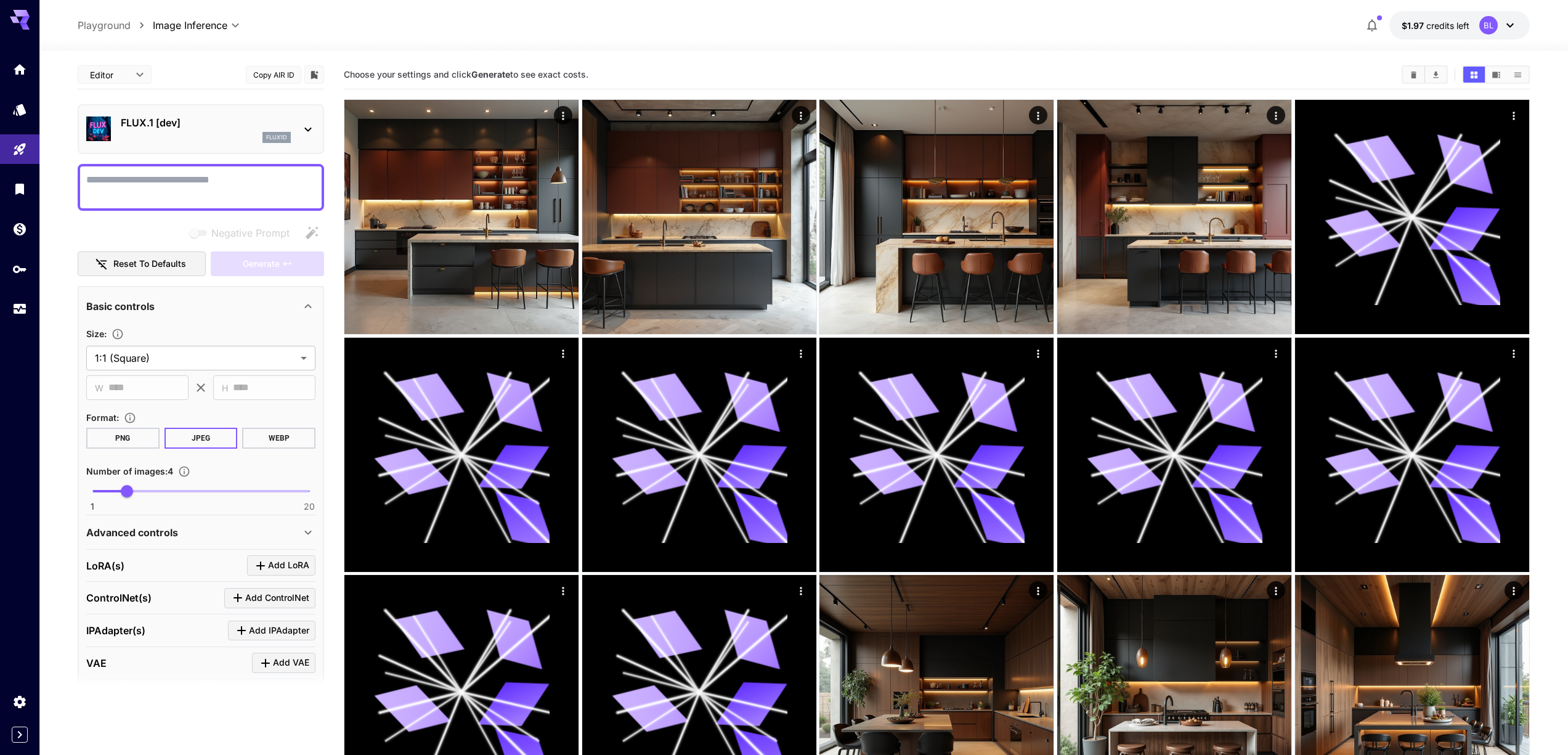
click at [188, 190] on textarea "Negative Prompt" at bounding box center [201, 187] width 229 height 30
paste textarea "**********"
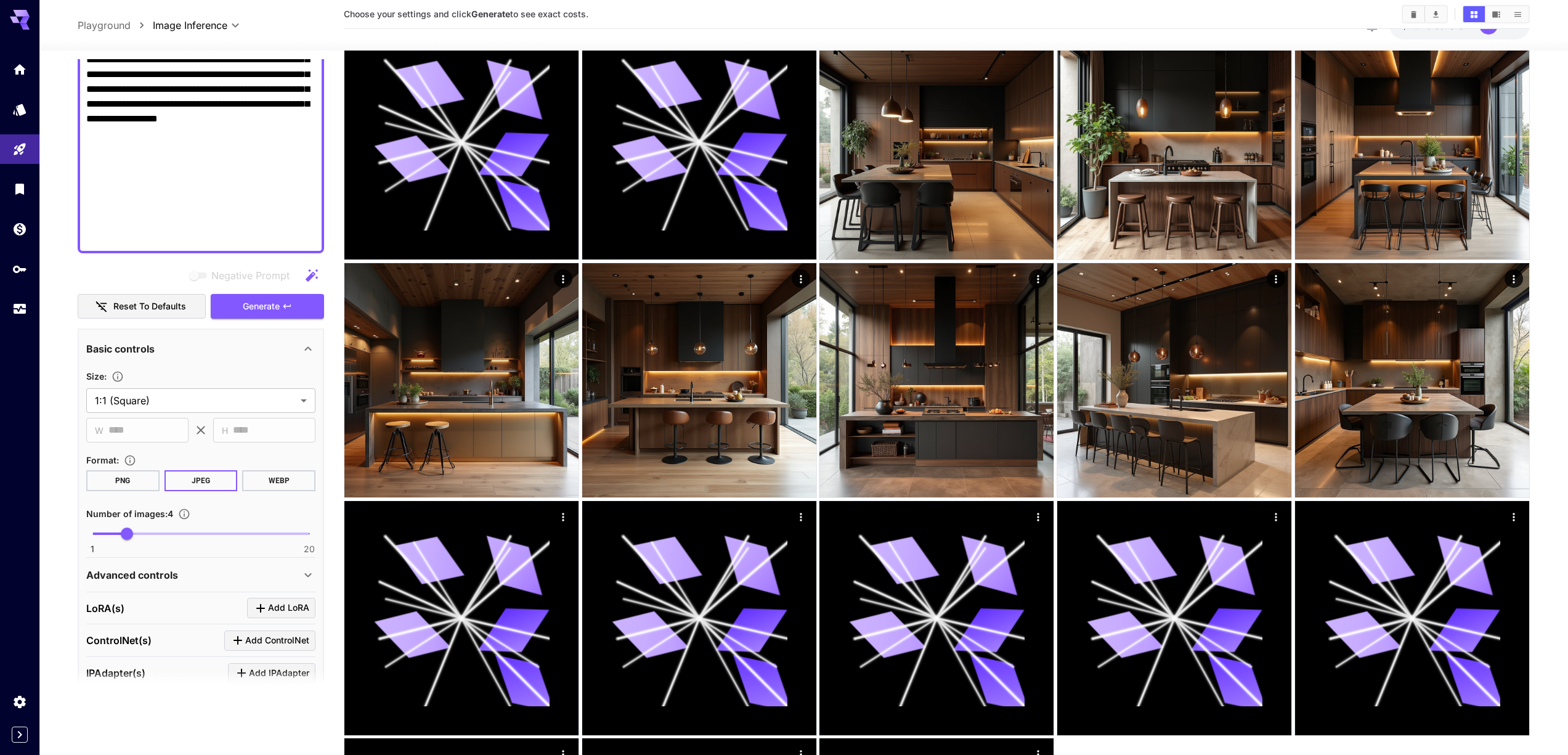
scroll to position [969, 0]
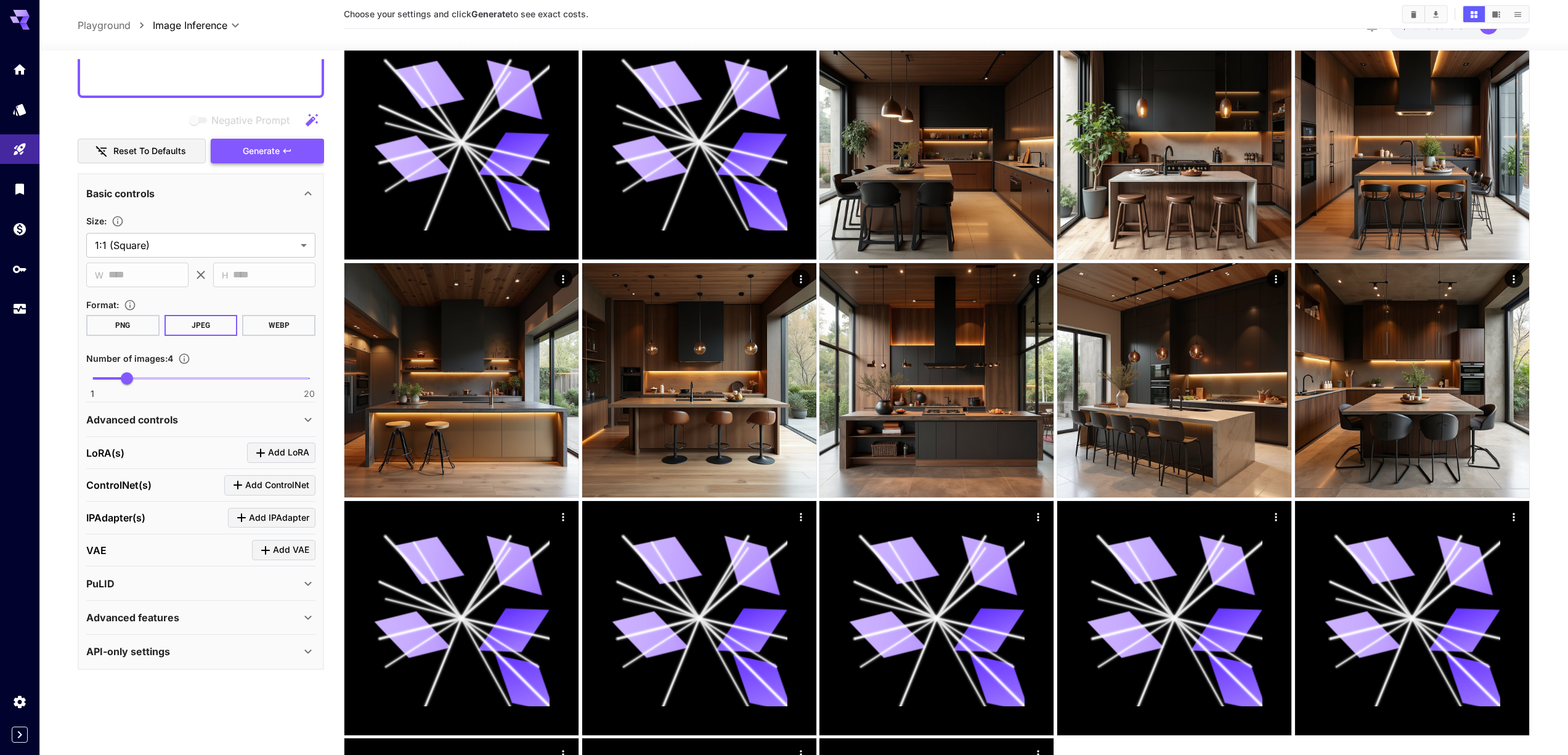
type textarea "**********"
click at [280, 156] on span "Generate" at bounding box center [262, 151] width 37 height 15
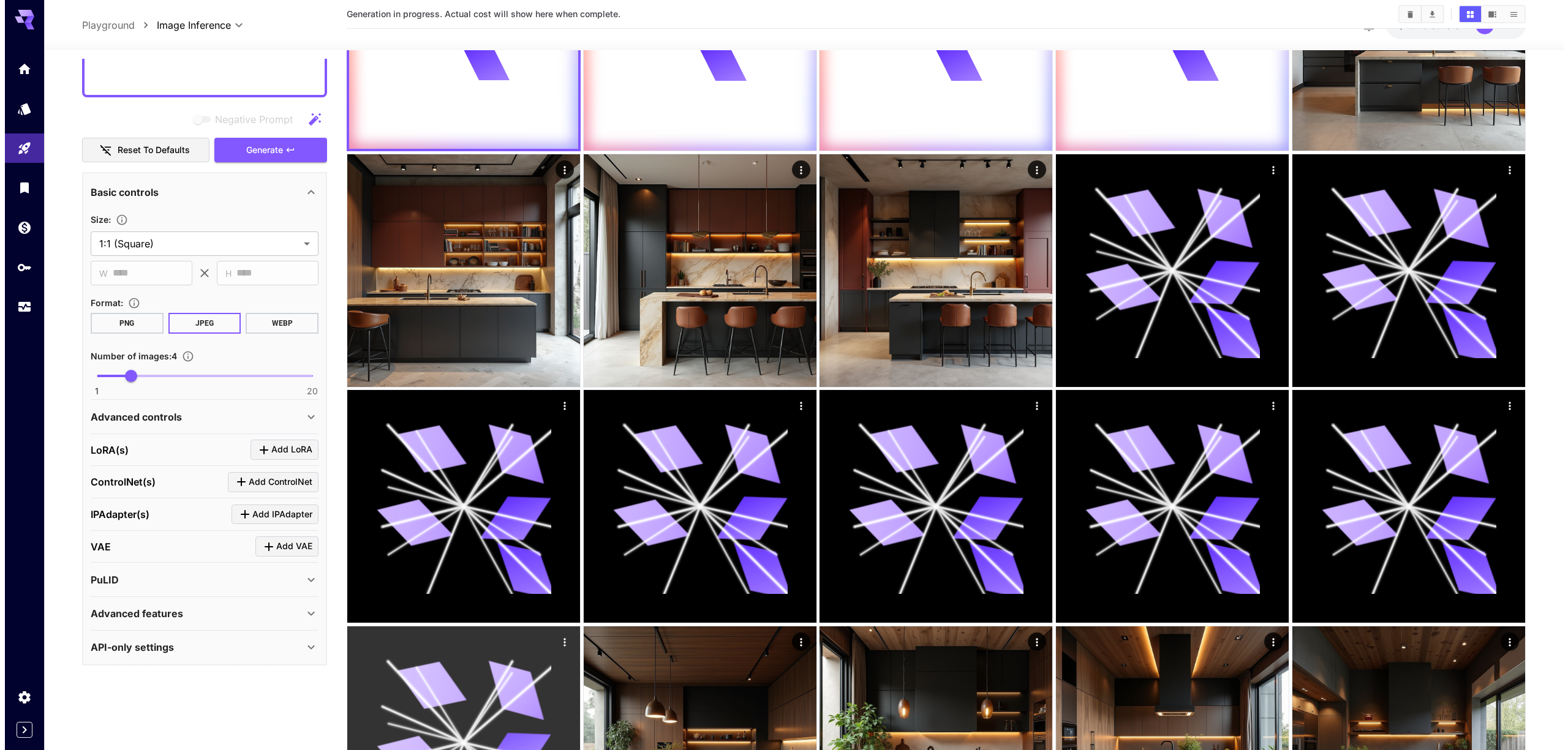
scroll to position [0, 0]
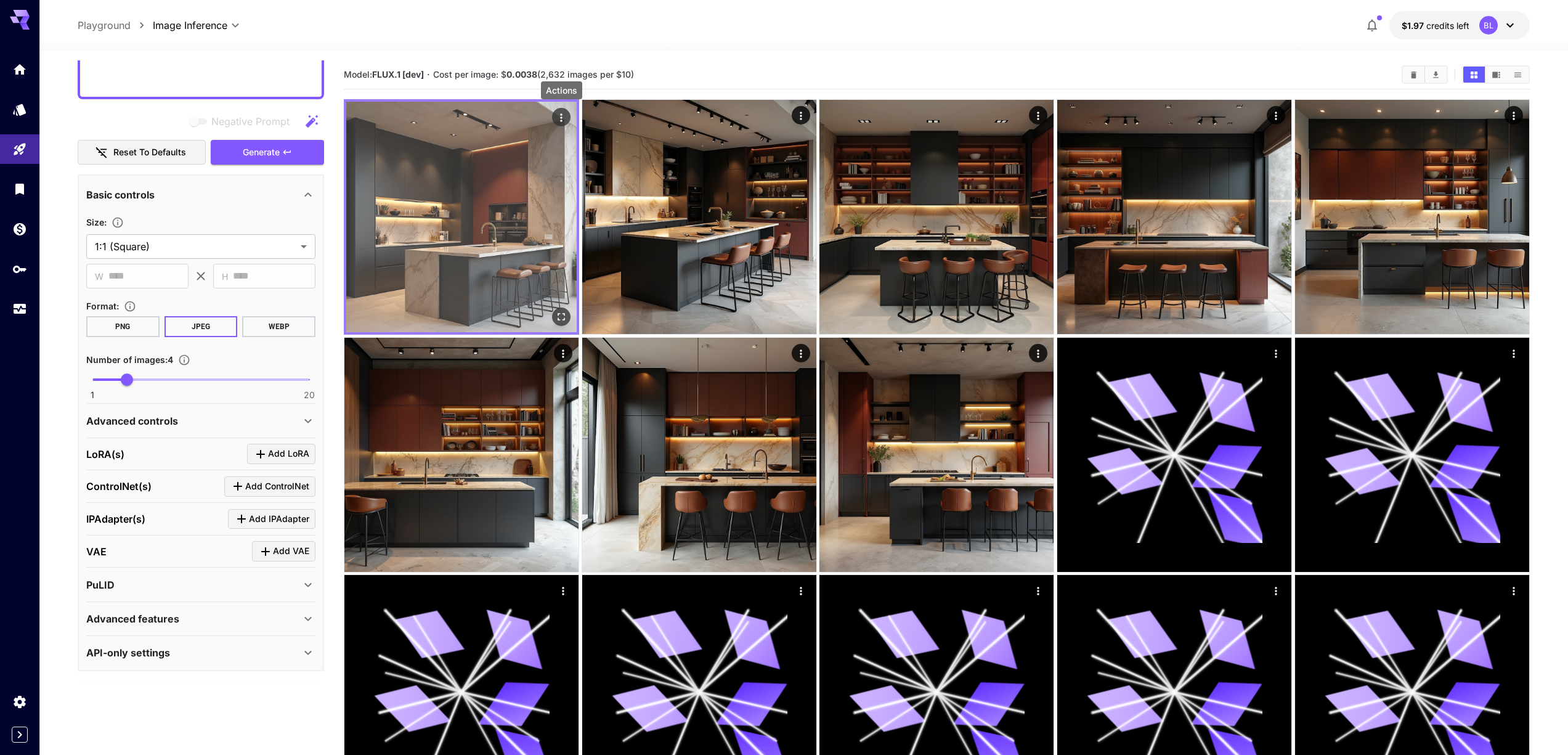
click at [562, 115] on icon "Actions" at bounding box center [562, 117] width 2 height 8
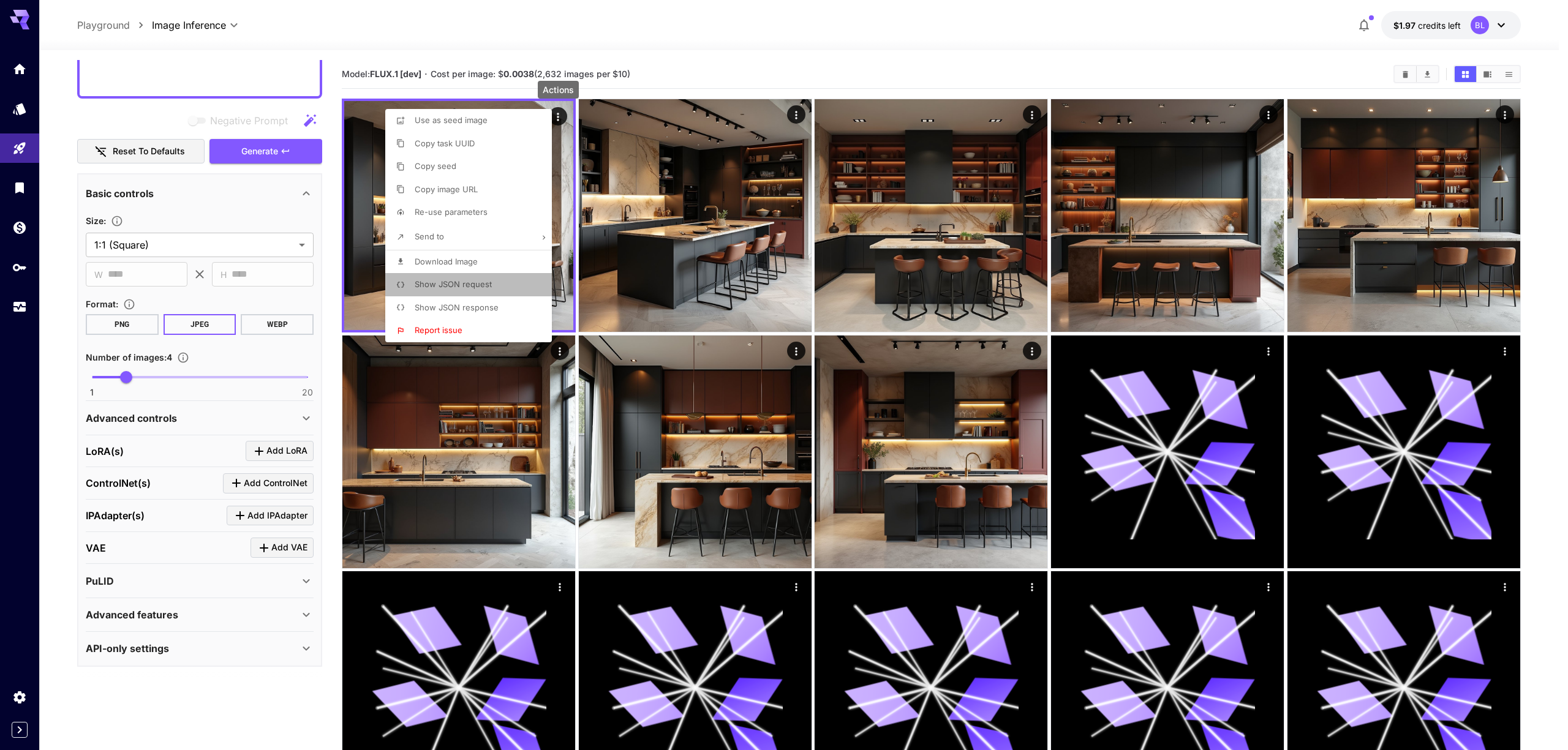
click at [452, 286] on span "Show JSON request" at bounding box center [453, 284] width 77 height 10
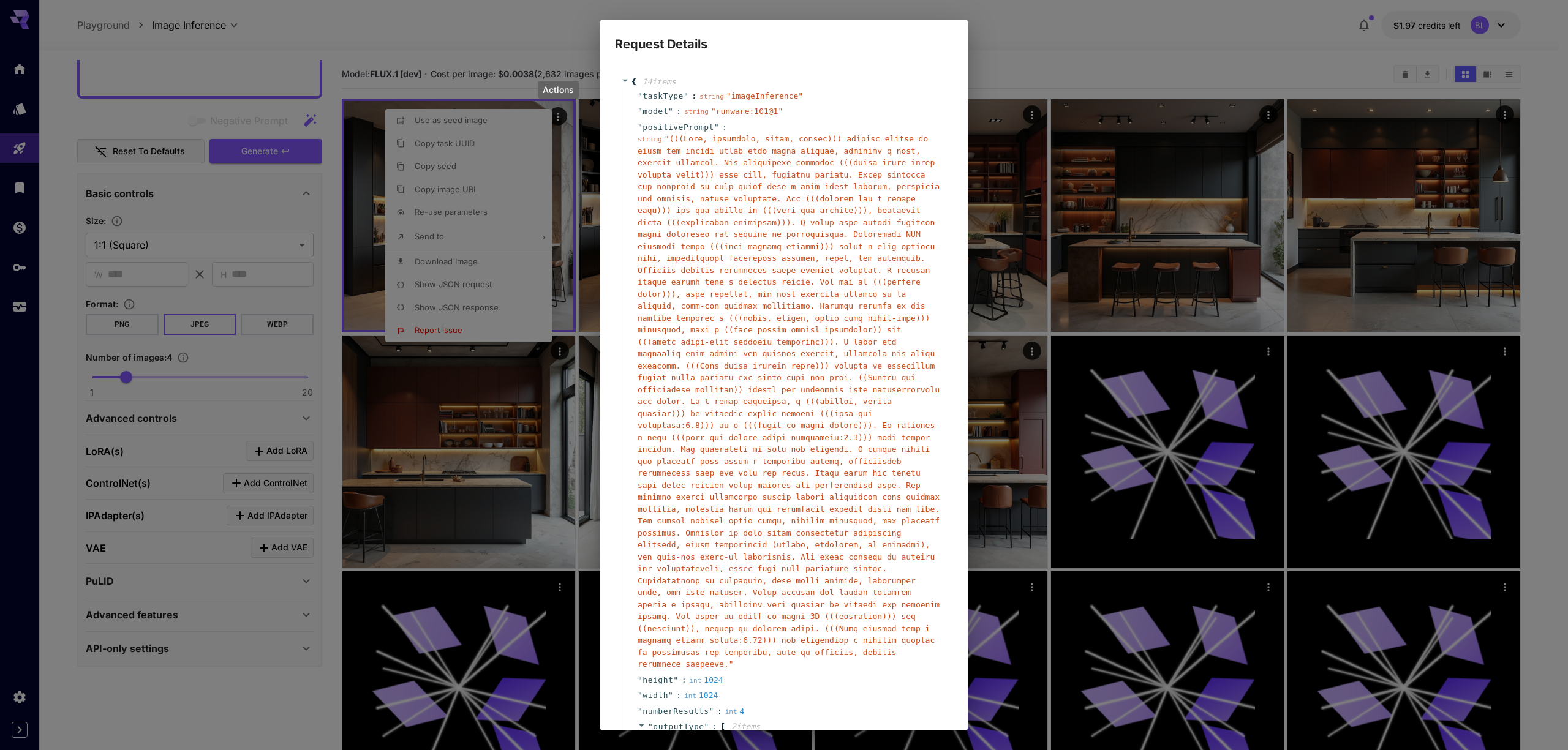
scroll to position [254, 0]
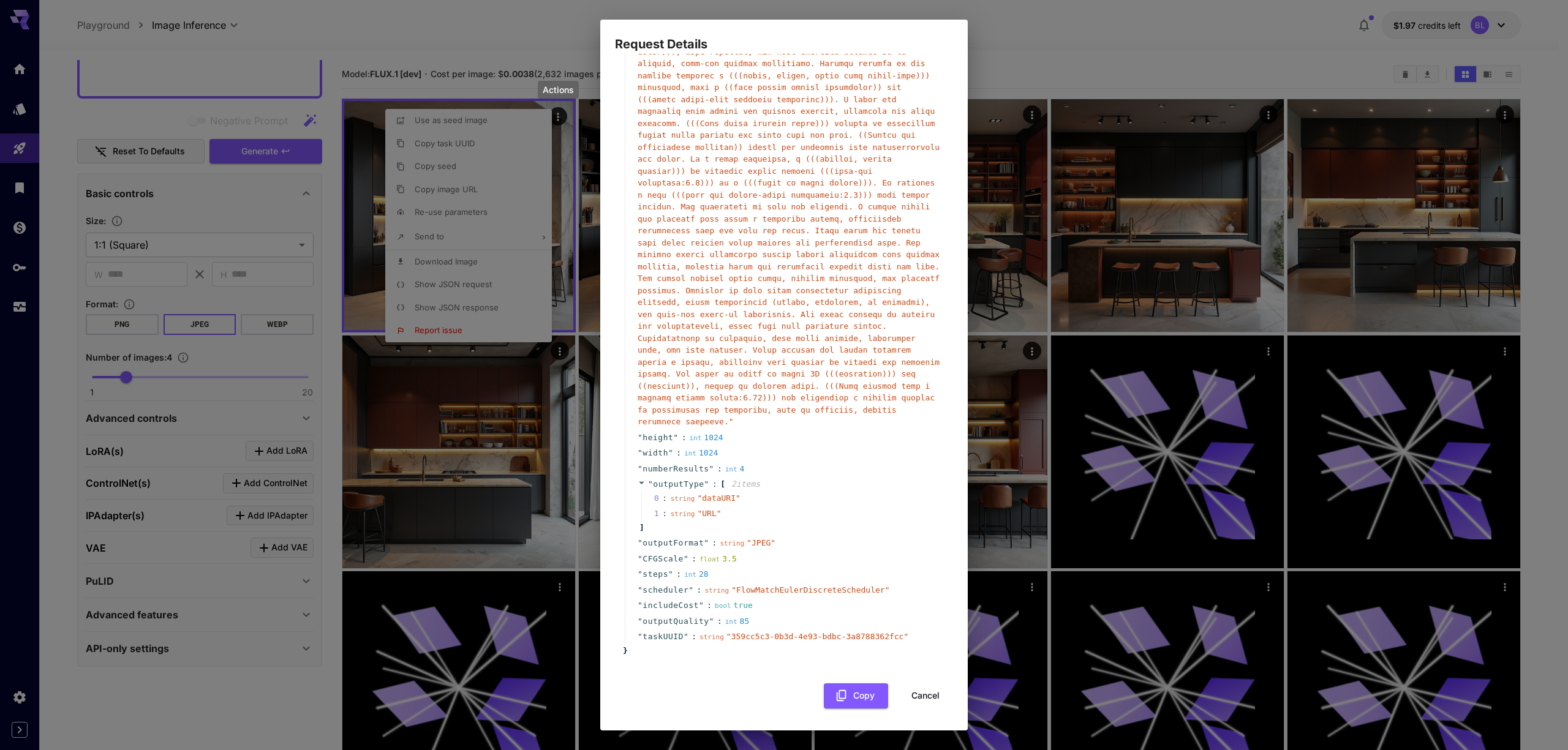
click at [902, 698] on button "Cancel" at bounding box center [925, 695] width 55 height 25
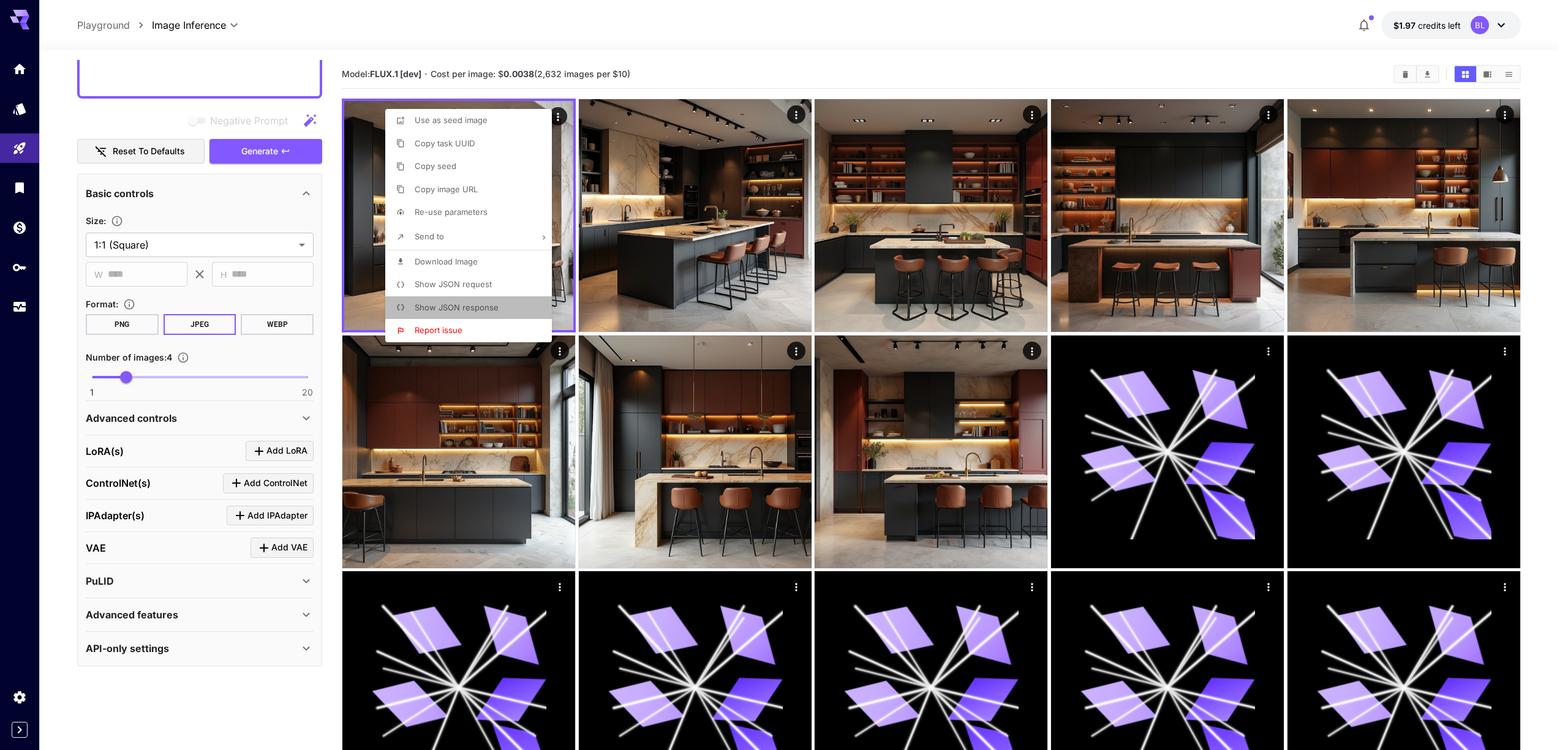
click at [472, 311] on span "Show JSON response" at bounding box center [457, 307] width 84 height 10
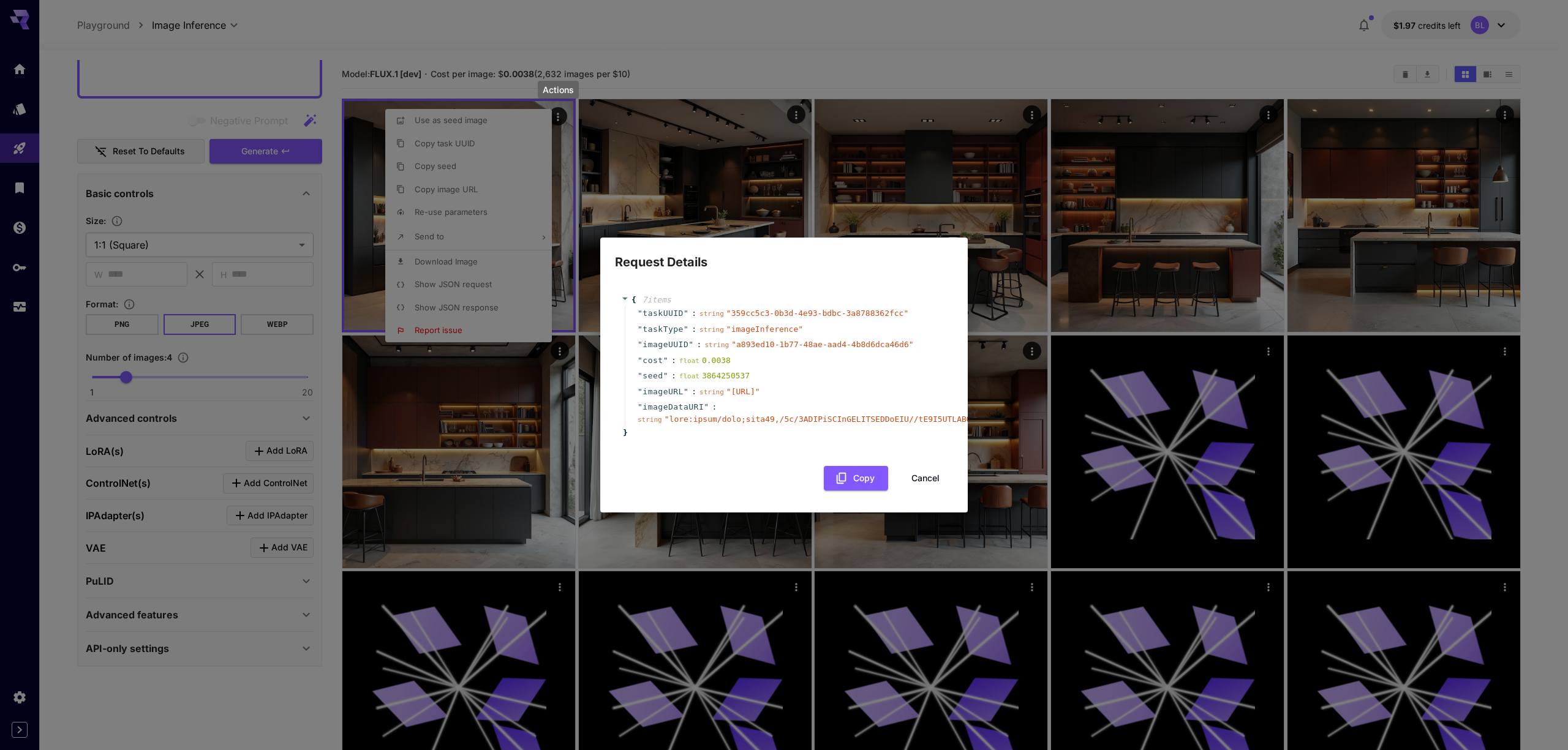
drag, startPoint x: 669, startPoint y: 386, endPoint x: 739, endPoint y: 398, distance: 71.0
click at [739, 396] on span "" https://im.runware.ai/image/ws/2/ii/a893ed10-1b77-48ae-aad4-4b8d6dca46d6.jpg "" at bounding box center [743, 391] width 34 height 9
copy span "https://im.runware.ai/image/ws/2/ii/a893ed10-1b77-48ae-aad4-4b8d6dca46d6.jpg"
click at [940, 487] on button "Cancel" at bounding box center [925, 478] width 55 height 25
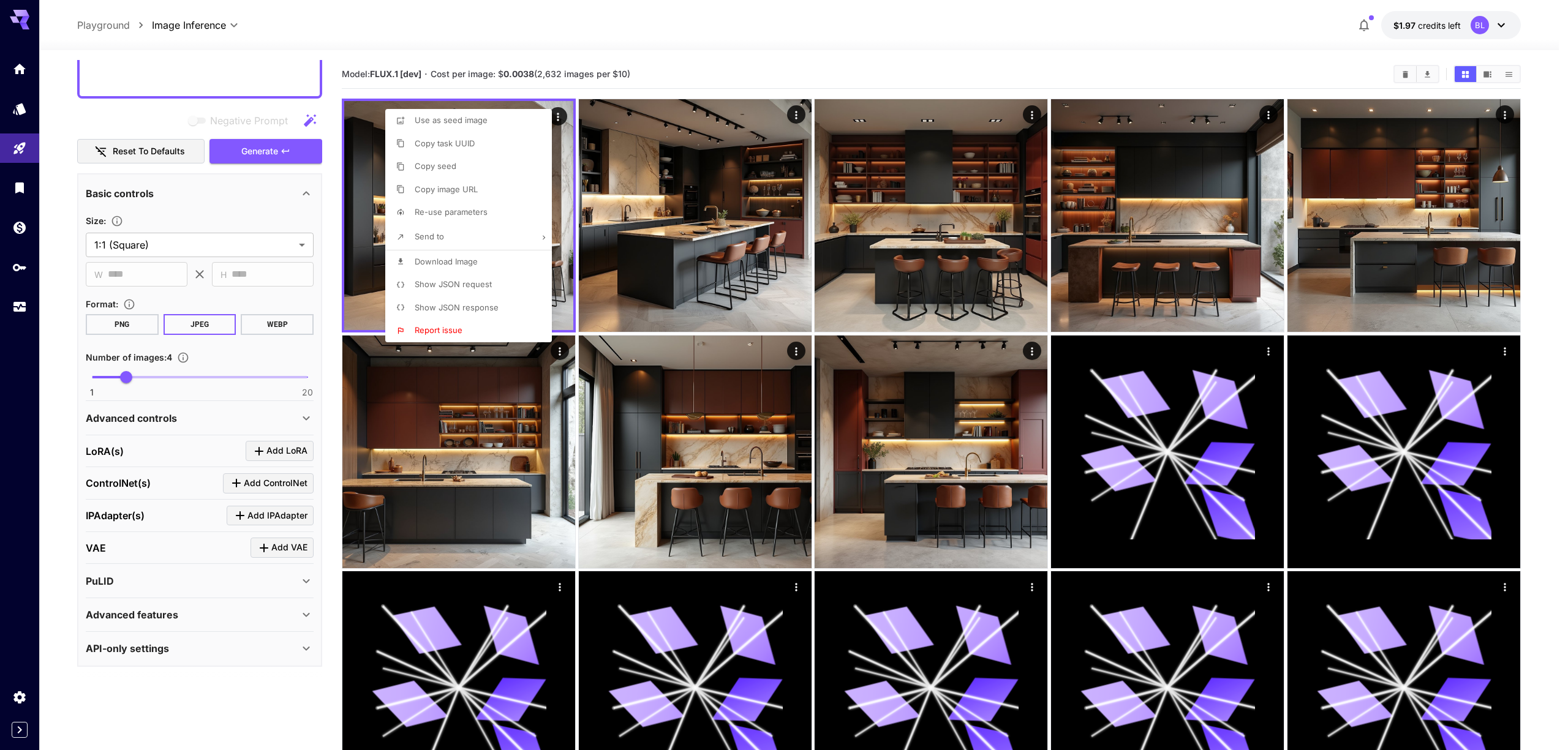
click at [864, 71] on div at bounding box center [784, 375] width 1568 height 750
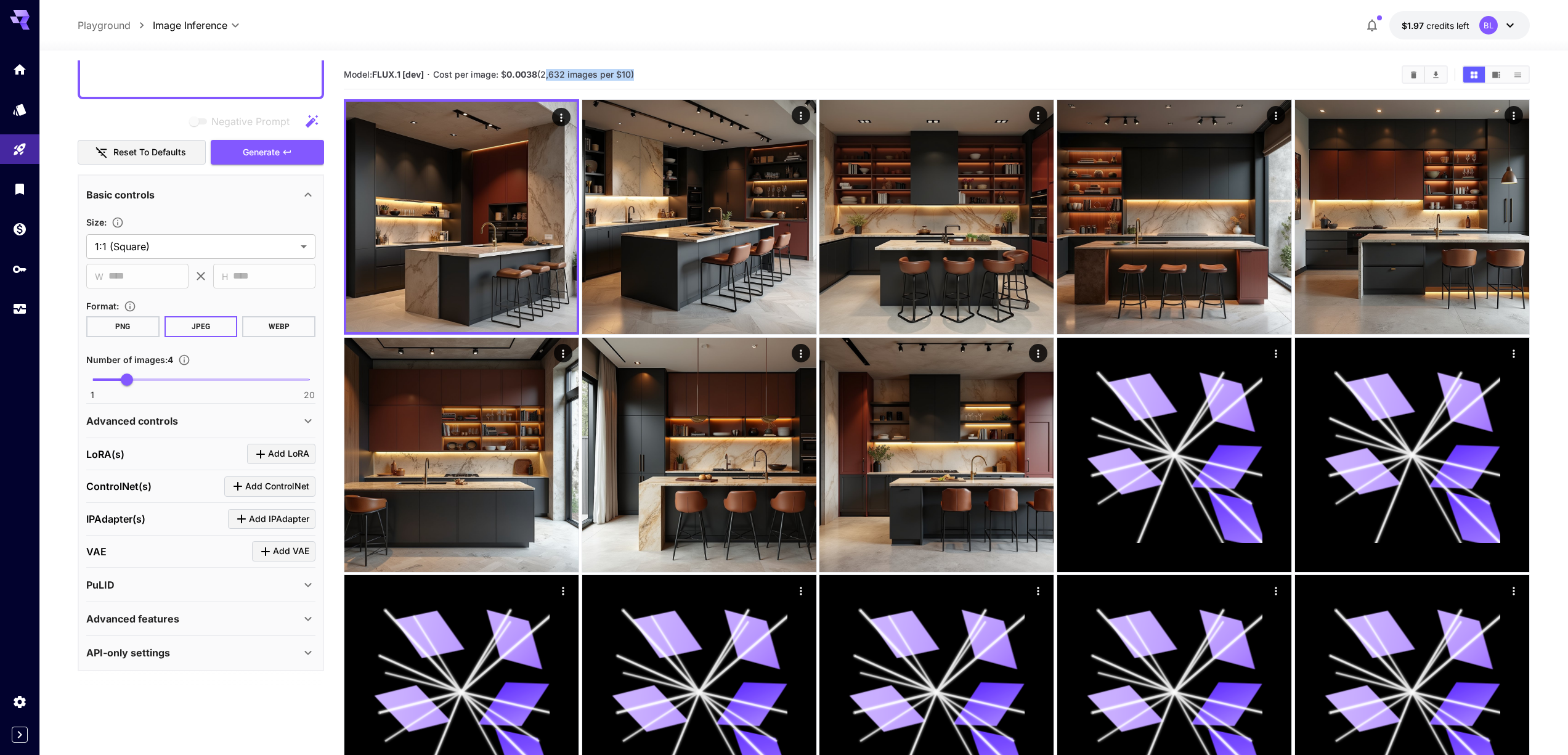
drag, startPoint x: 545, startPoint y: 74, endPoint x: 633, endPoint y: 73, distance: 88.0
click at [633, 73] on span "Cost per image: $ 0.0038 (2,632 images per $10)" at bounding box center [534, 74] width 201 height 11
click at [1496, 76] on icon "Show images in video view" at bounding box center [1495, 74] width 8 height 6
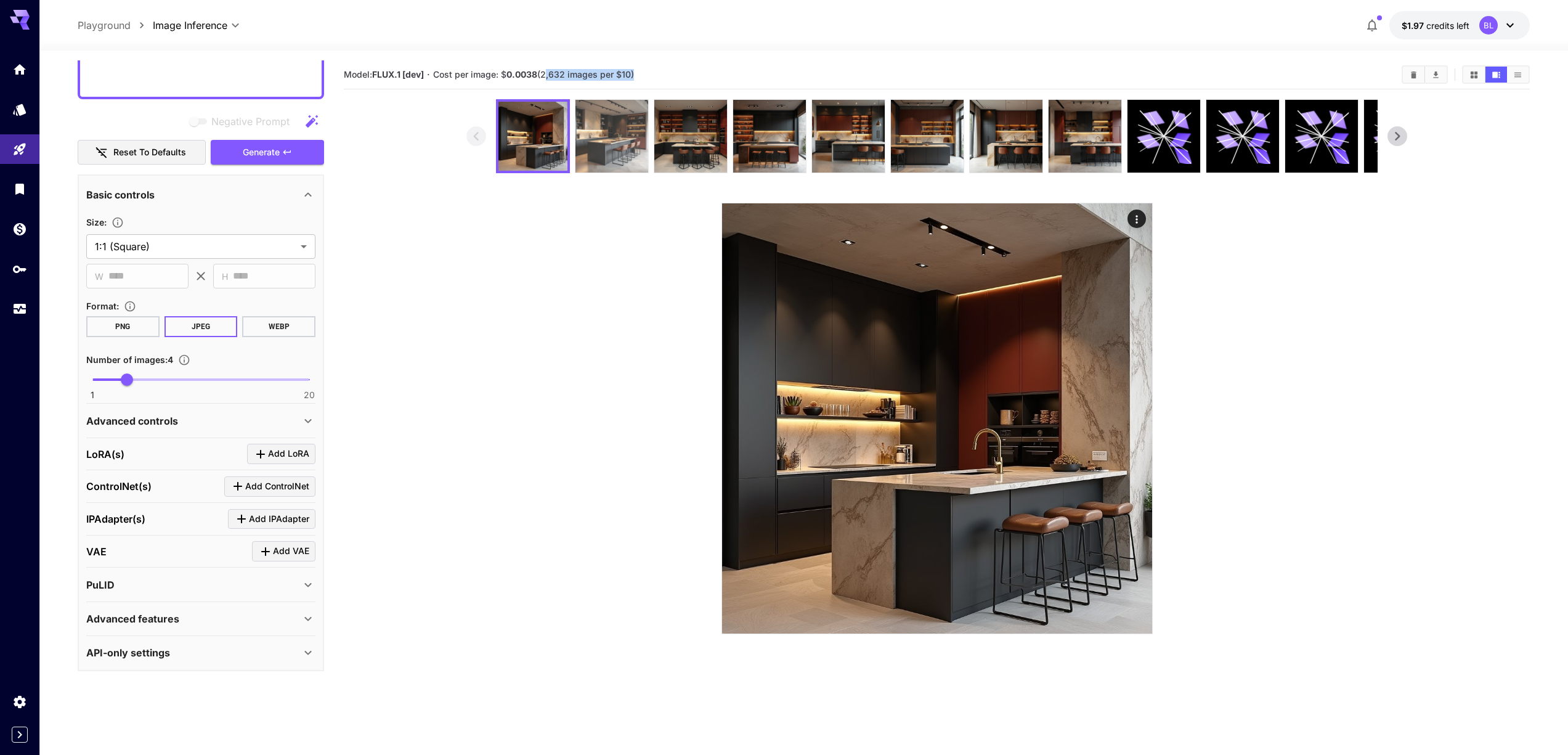
click at [632, 146] on img at bounding box center [611, 136] width 73 height 73
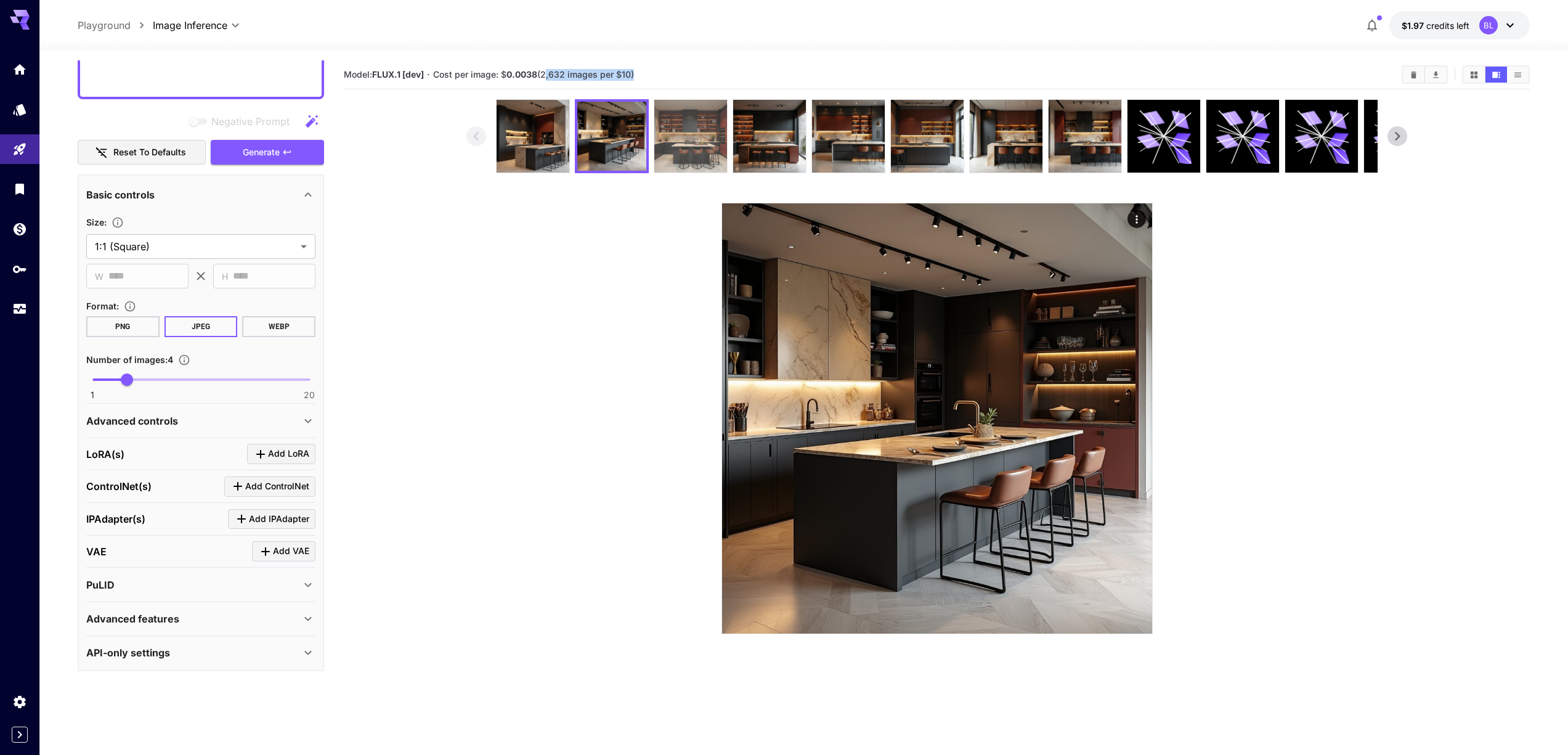
click at [663, 138] on img at bounding box center [690, 136] width 73 height 73
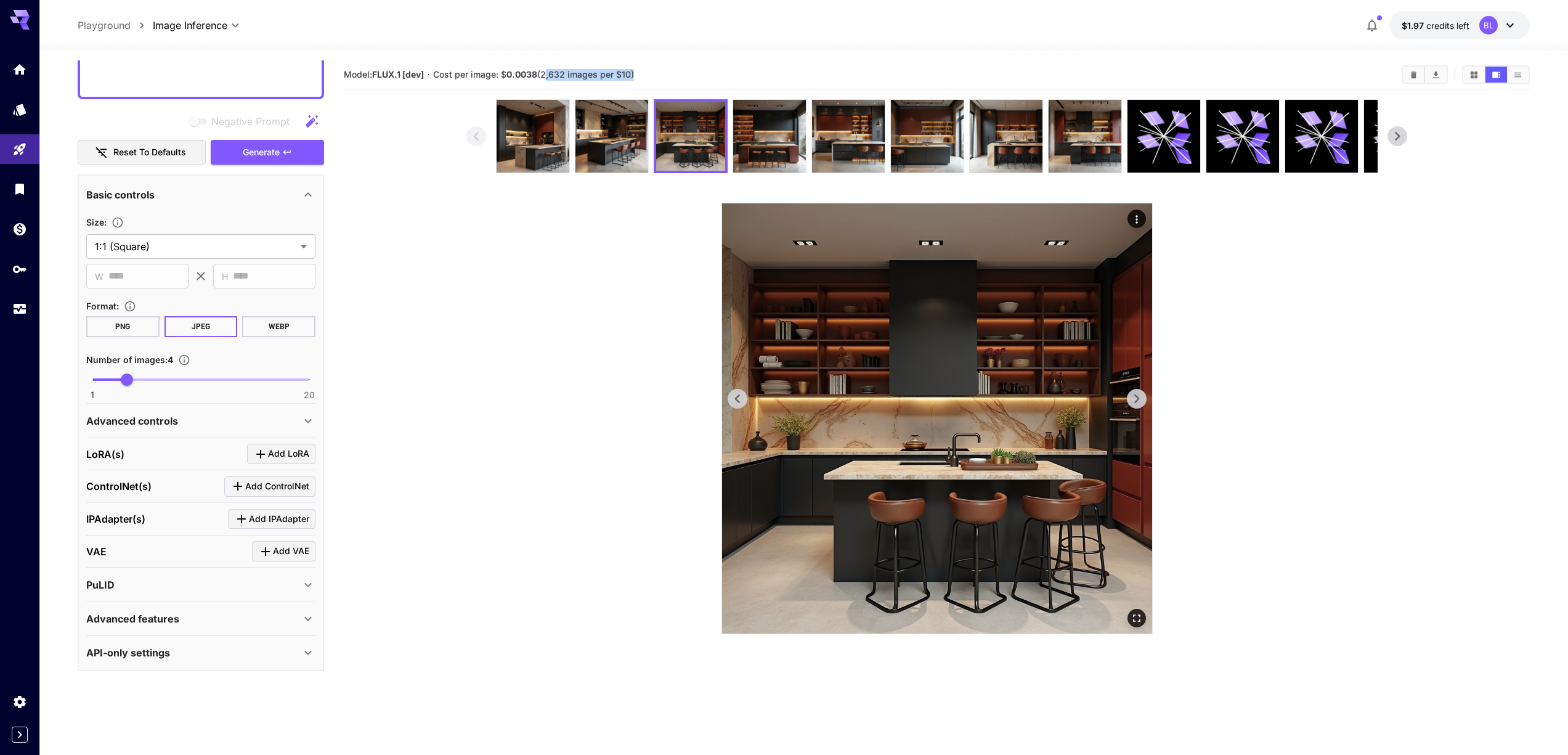
click at [1138, 619] on icon "Open in fullscreen" at bounding box center [1137, 618] width 12 height 12
click at [1523, 73] on button "Show images in list view" at bounding box center [1517, 74] width 22 height 16
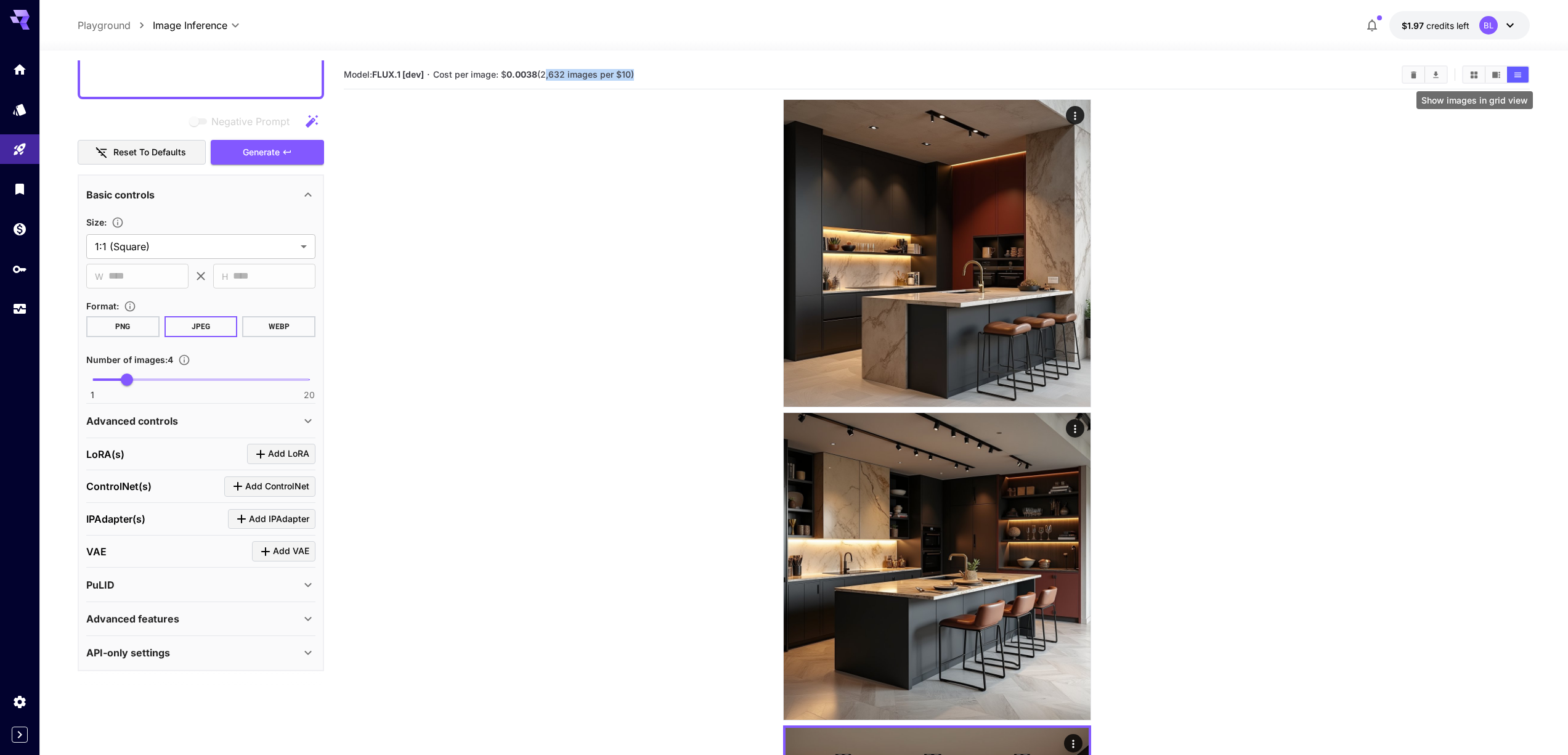
click at [1481, 76] on button "Show images in grid view" at bounding box center [1474, 74] width 22 height 16
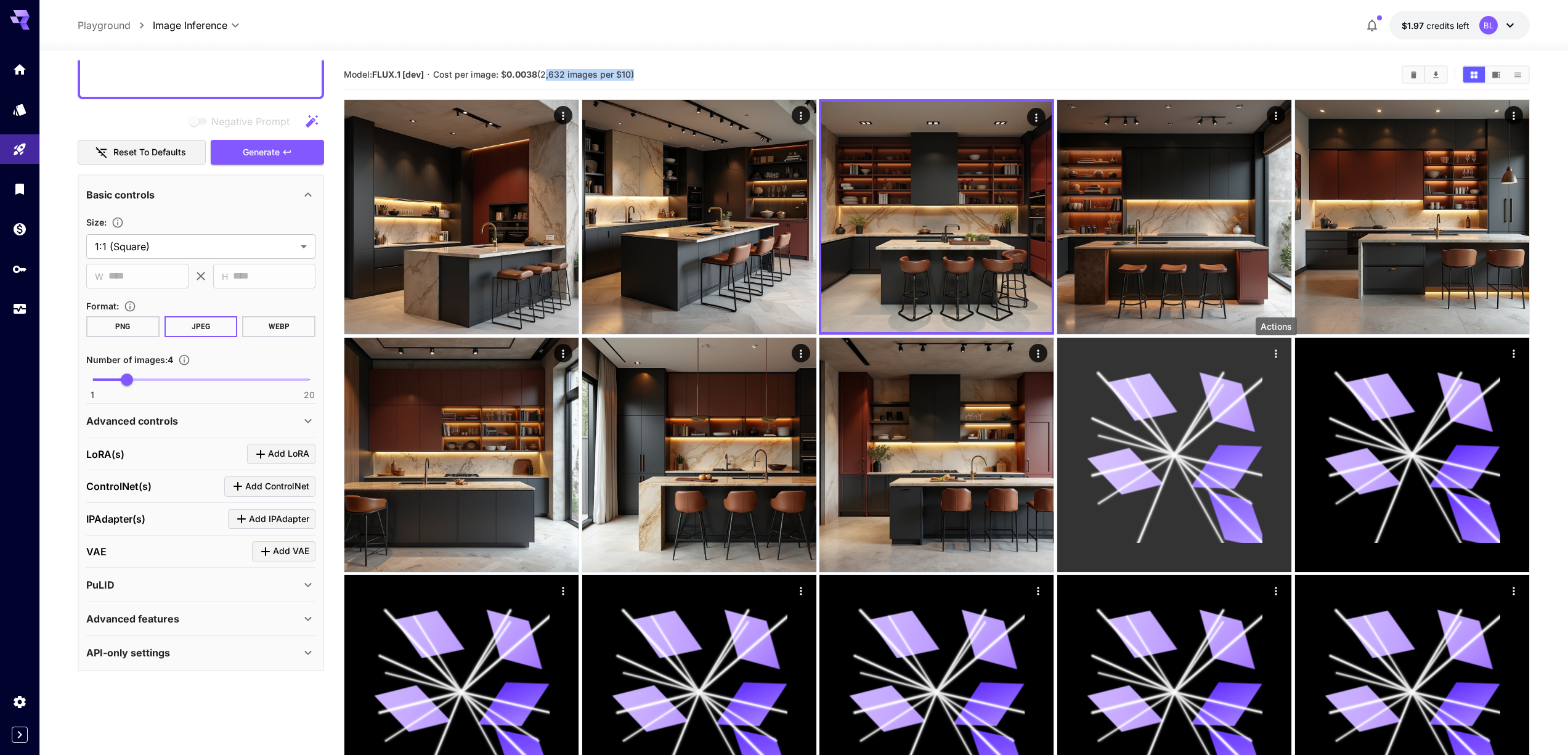
click at [1277, 351] on icon "Actions" at bounding box center [1276, 353] width 12 height 12
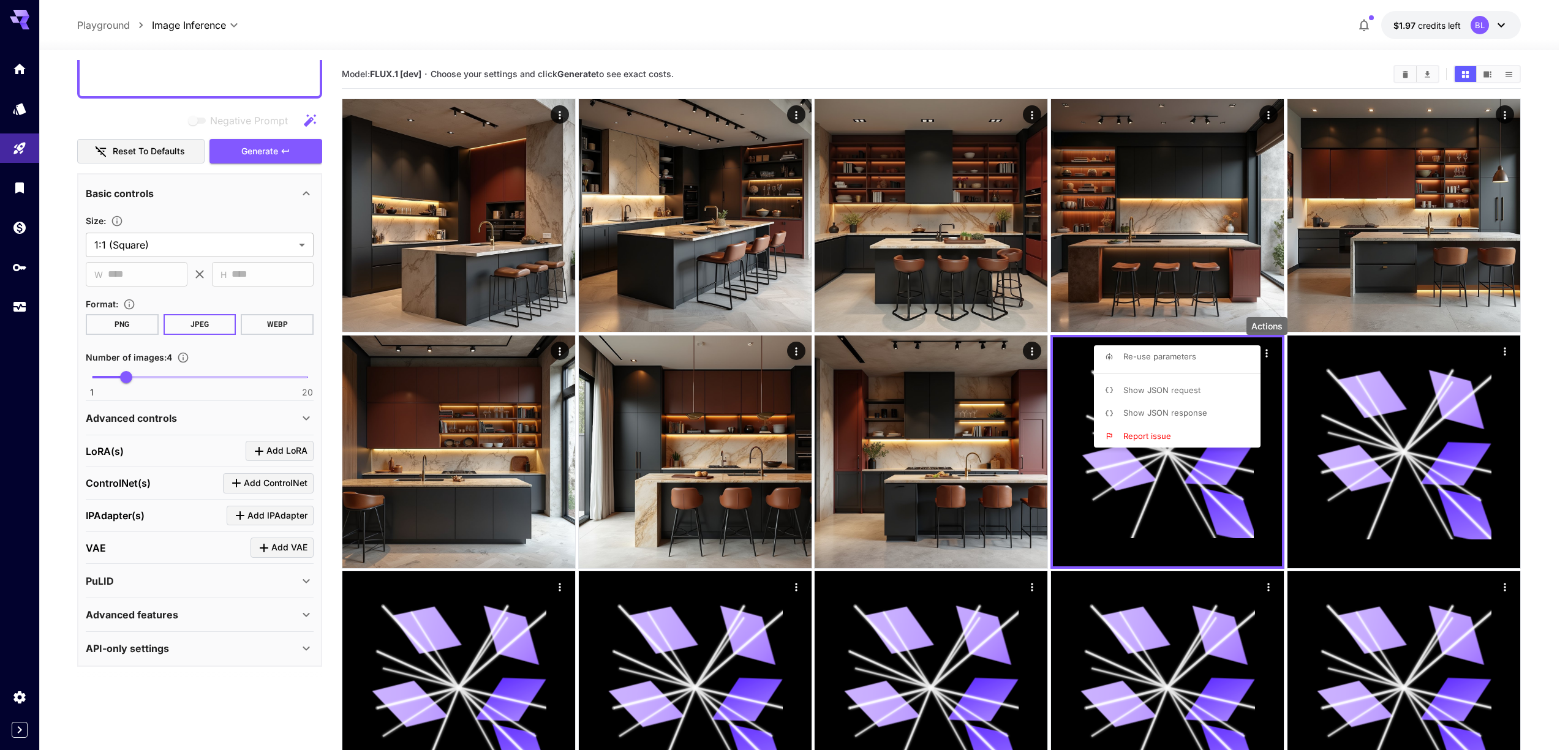
click at [1164, 392] on span "Show JSON request" at bounding box center [1161, 390] width 77 height 10
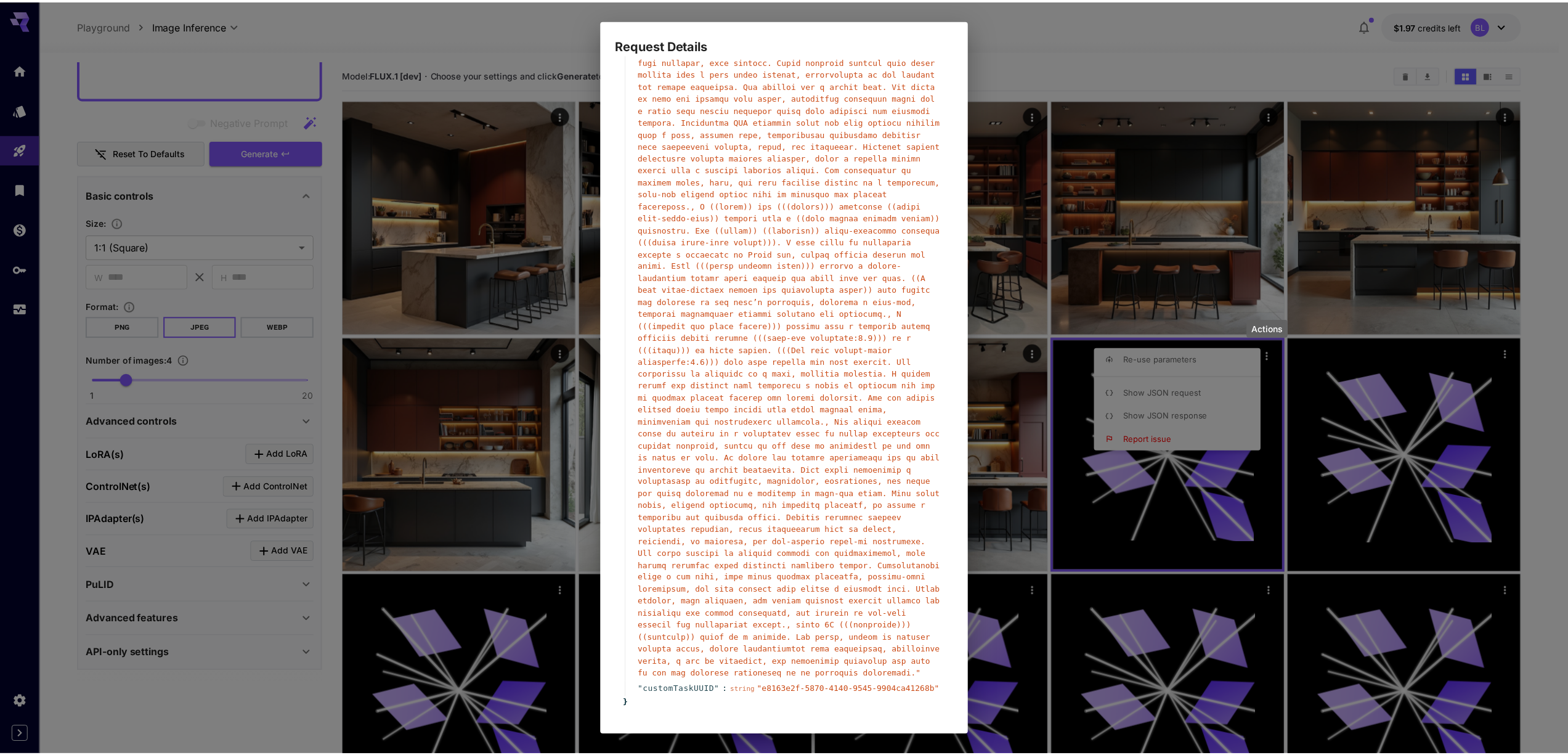
scroll to position [396, 0]
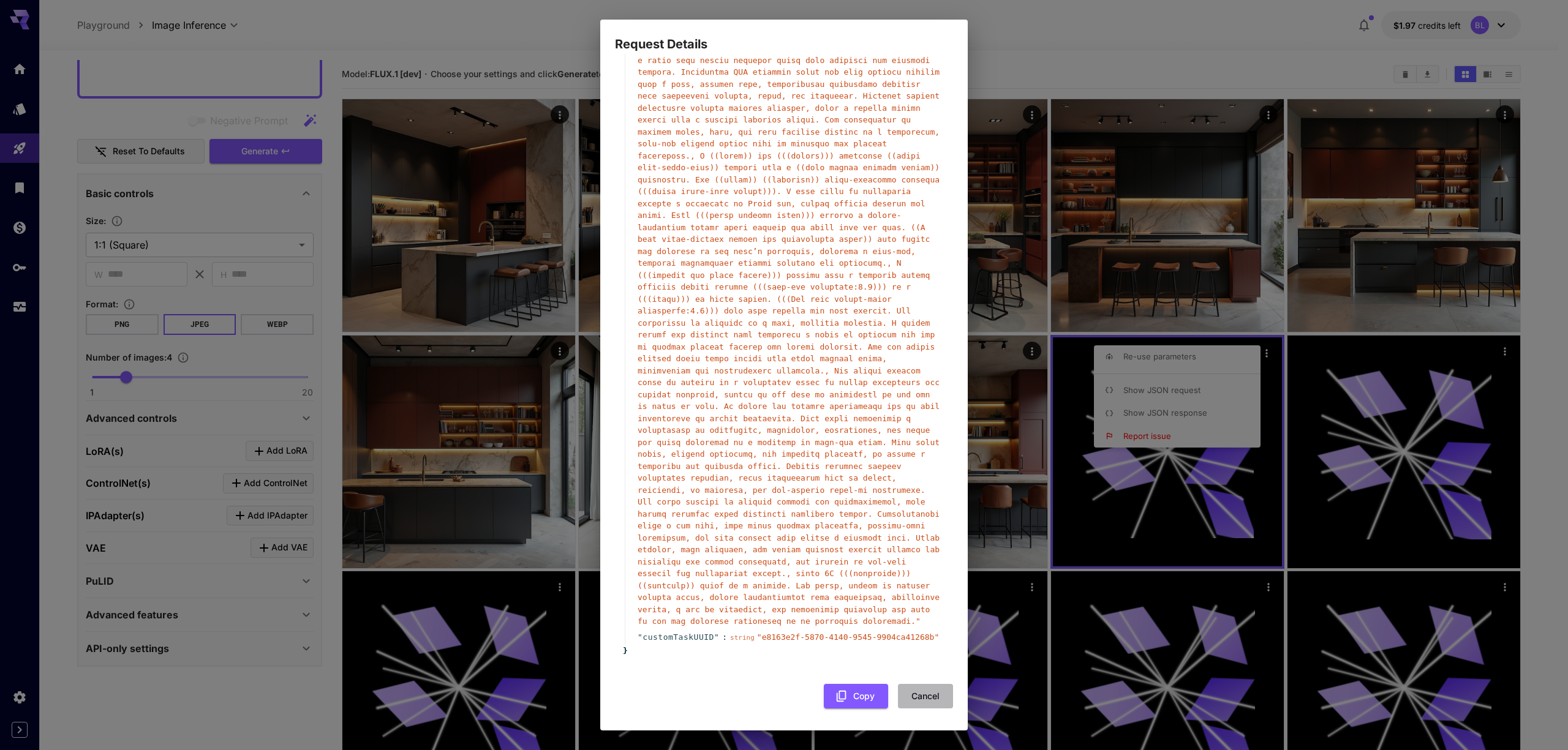
click at [908, 690] on button "Cancel" at bounding box center [925, 696] width 55 height 25
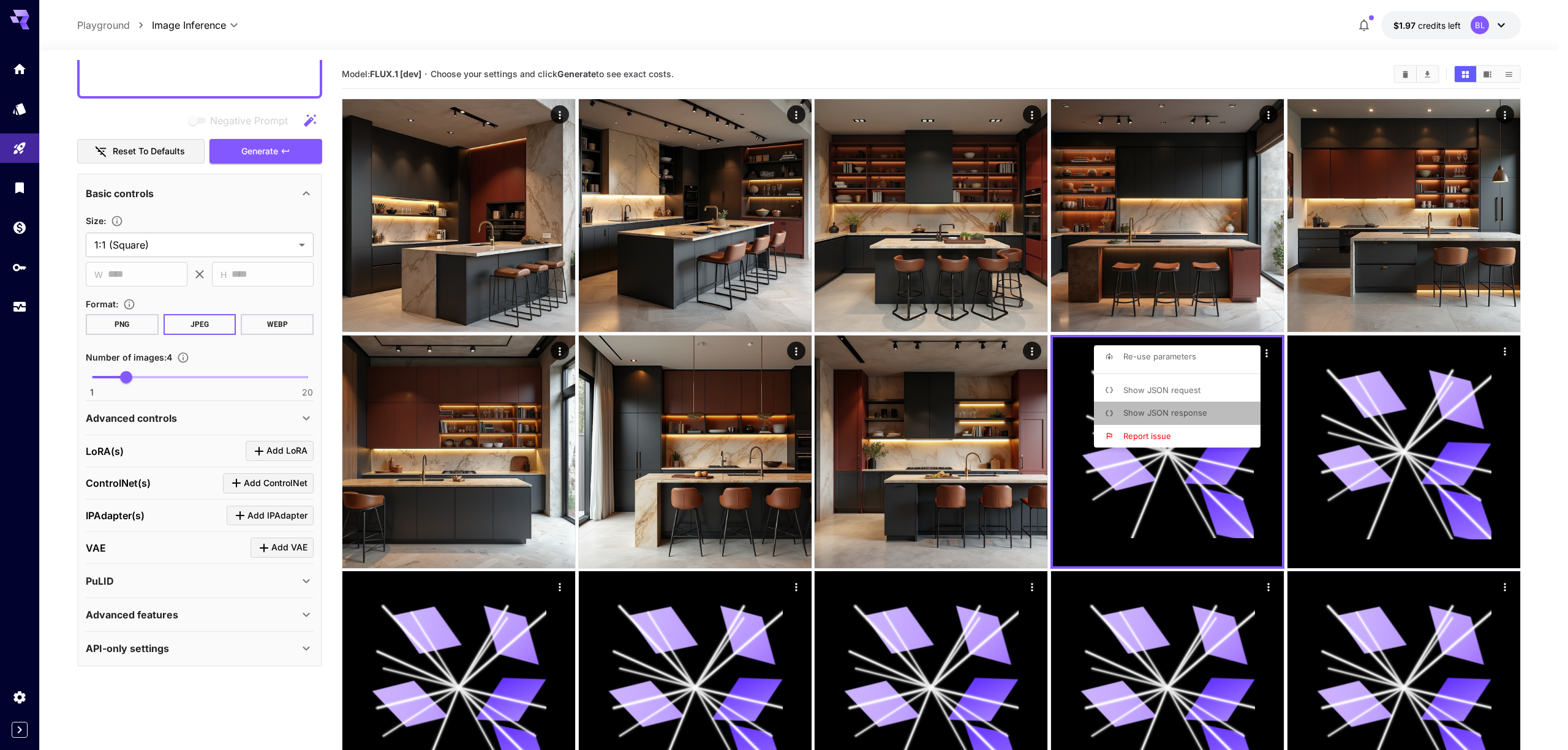
click at [1187, 417] on span "Show JSON response" at bounding box center [1165, 413] width 84 height 10
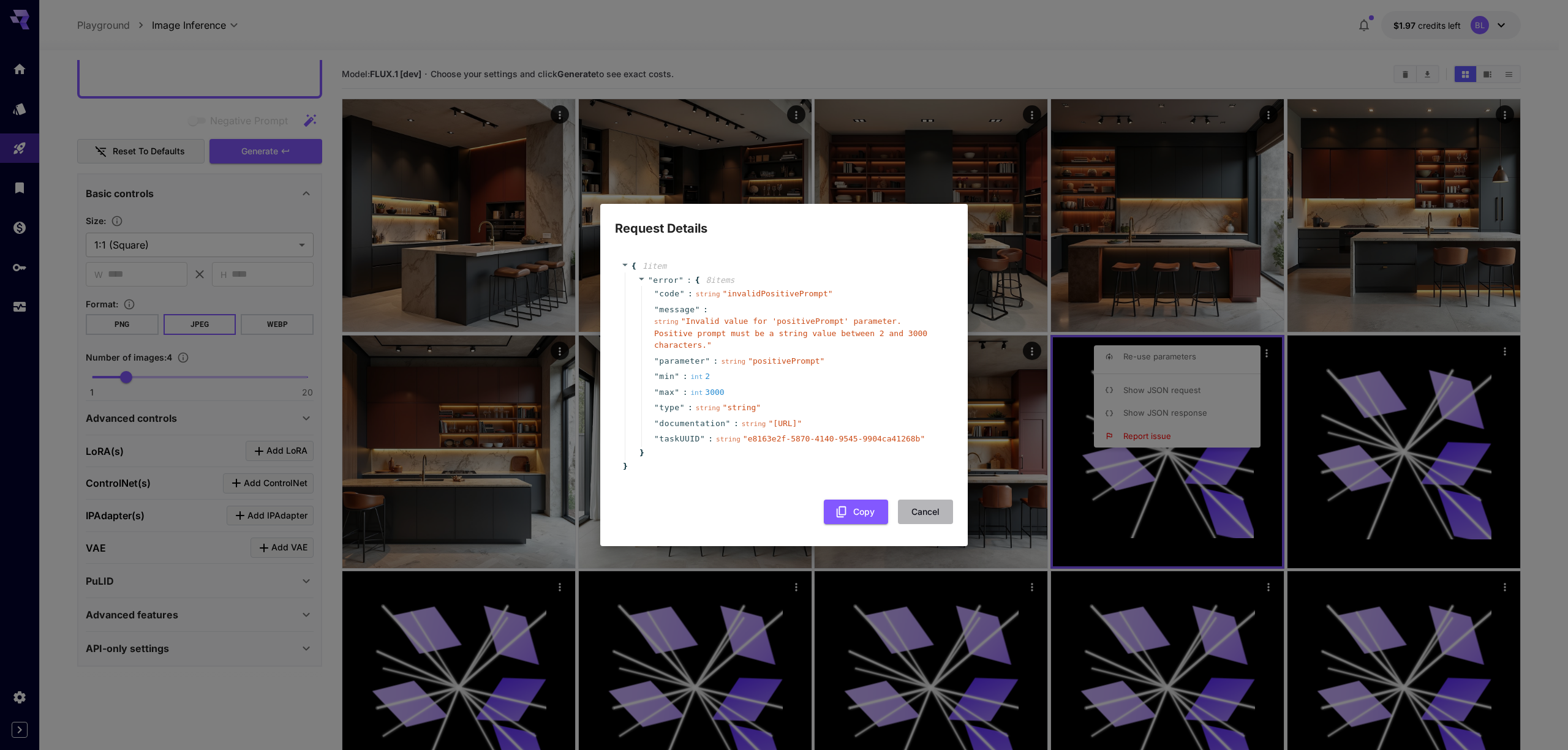
click at [920, 523] on button "Cancel" at bounding box center [925, 512] width 55 height 25
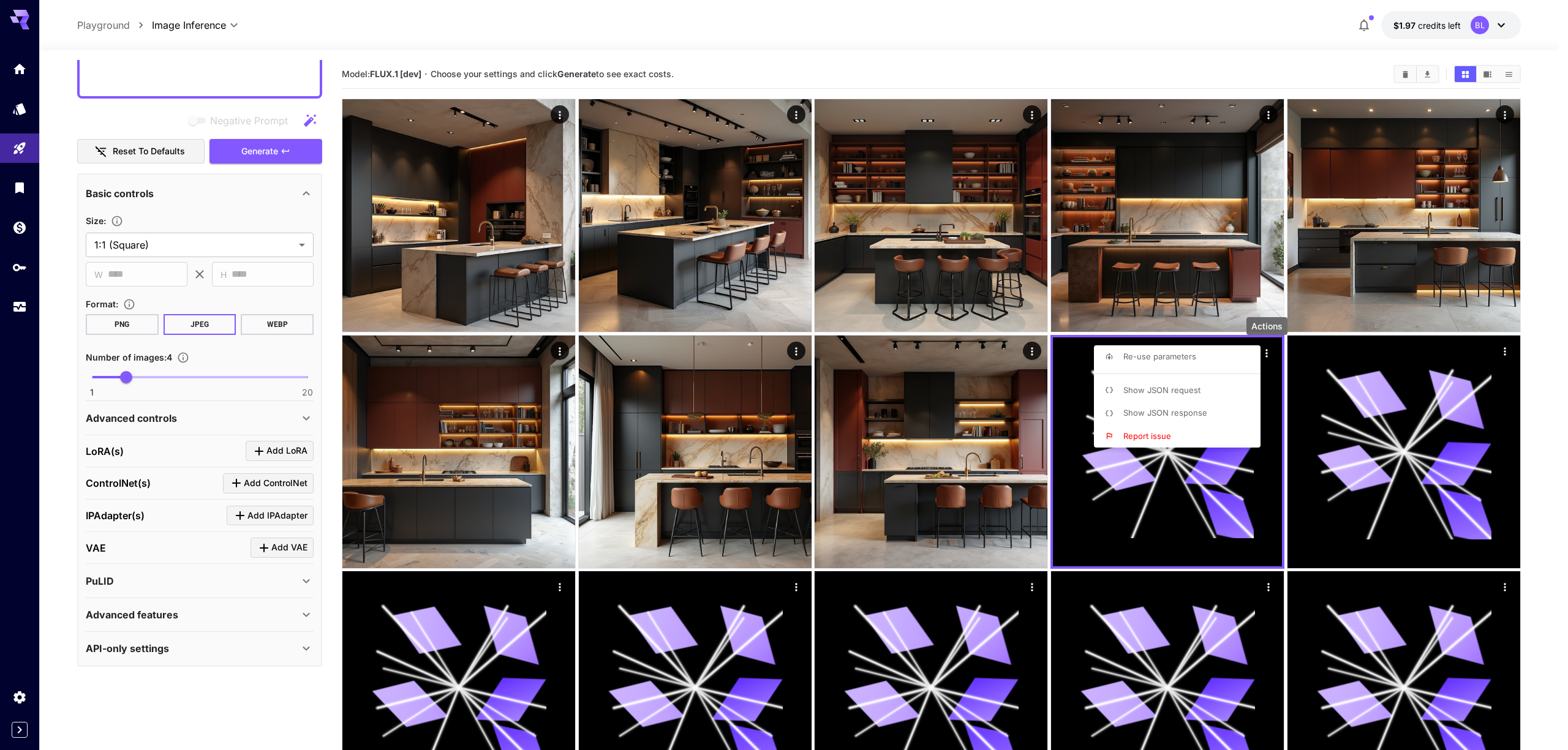
click at [1149, 13] on div at bounding box center [784, 375] width 1568 height 750
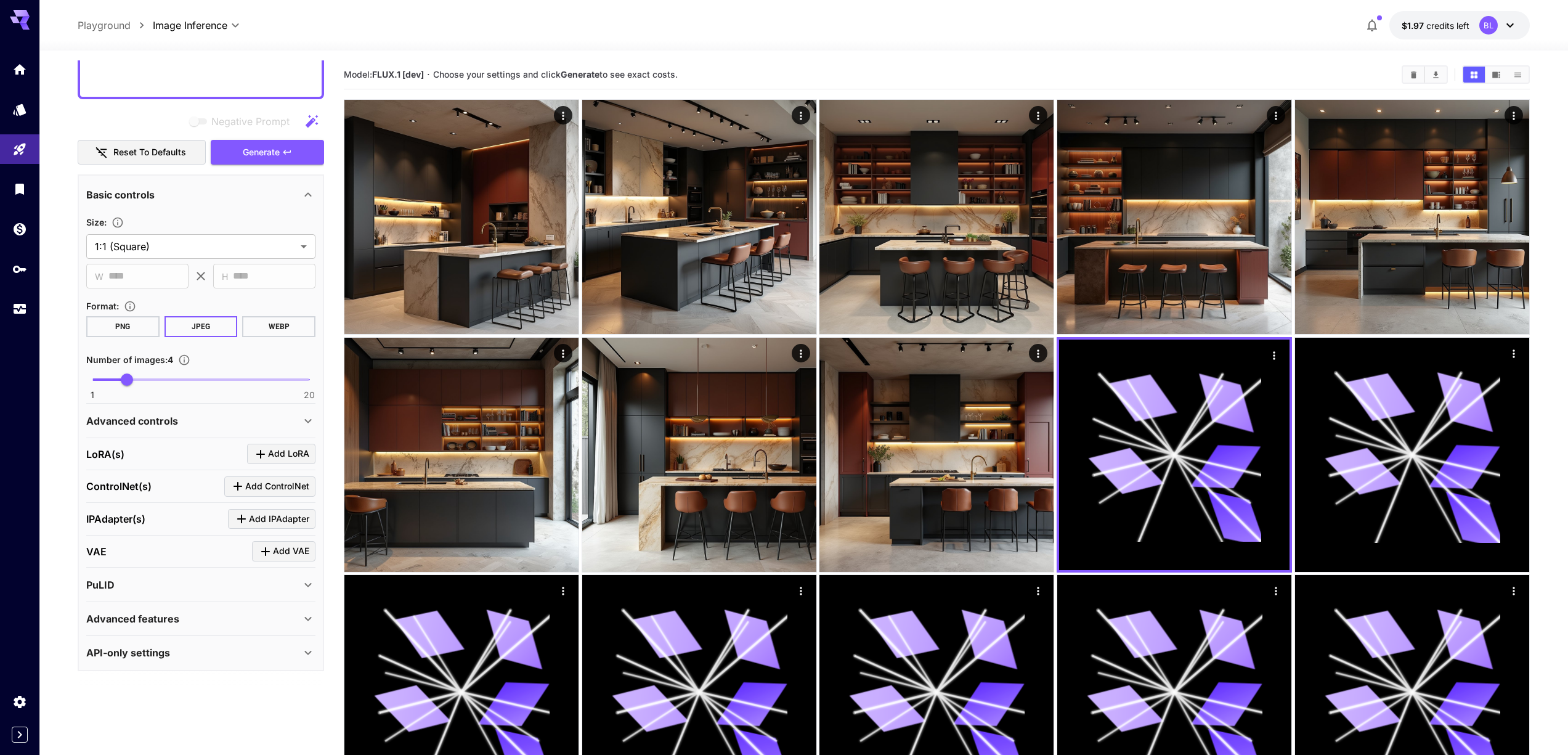
click at [1500, 32] on div "BL" at bounding box center [1499, 25] width 38 height 19
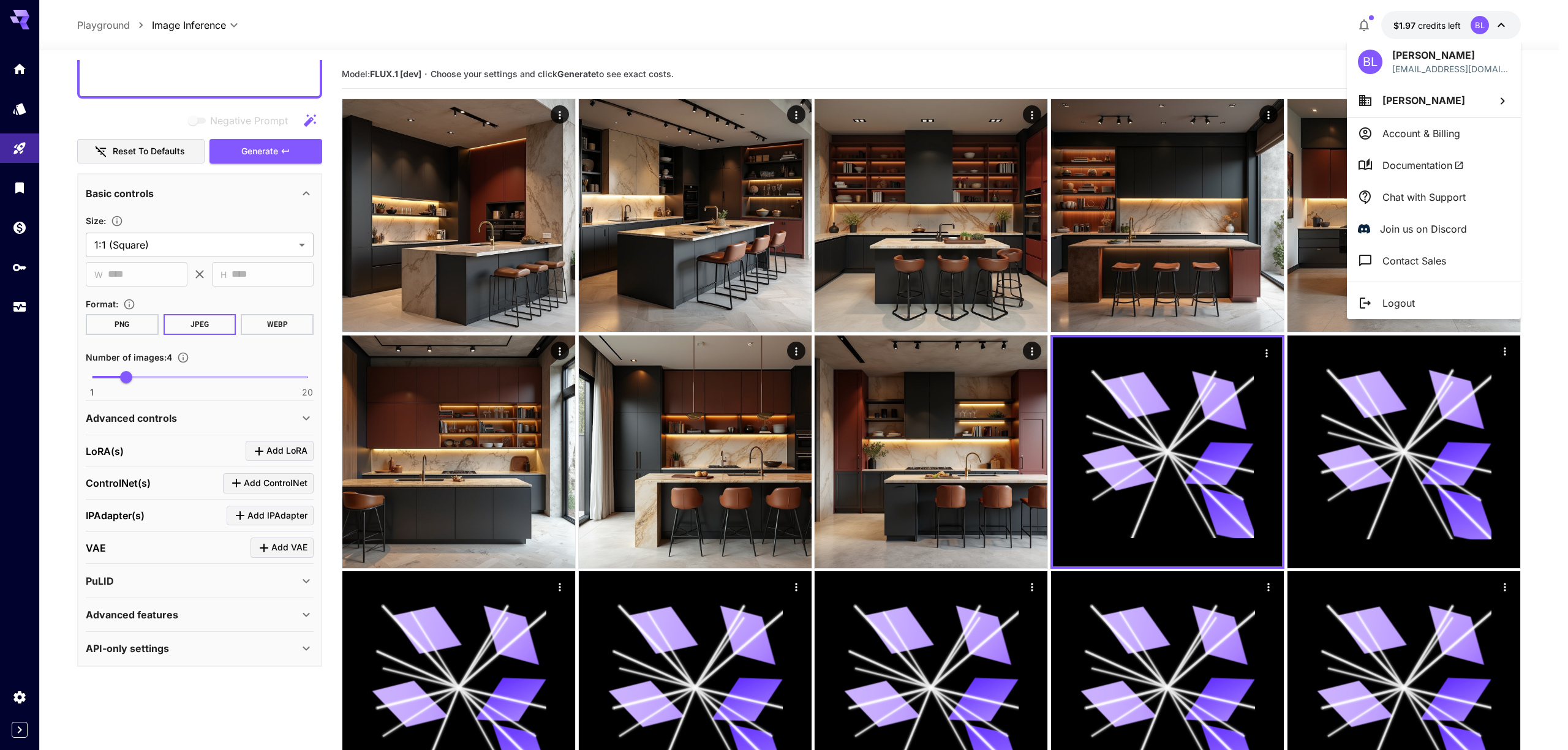
click at [1445, 227] on p "Join us on Discord" at bounding box center [1423, 229] width 87 height 15
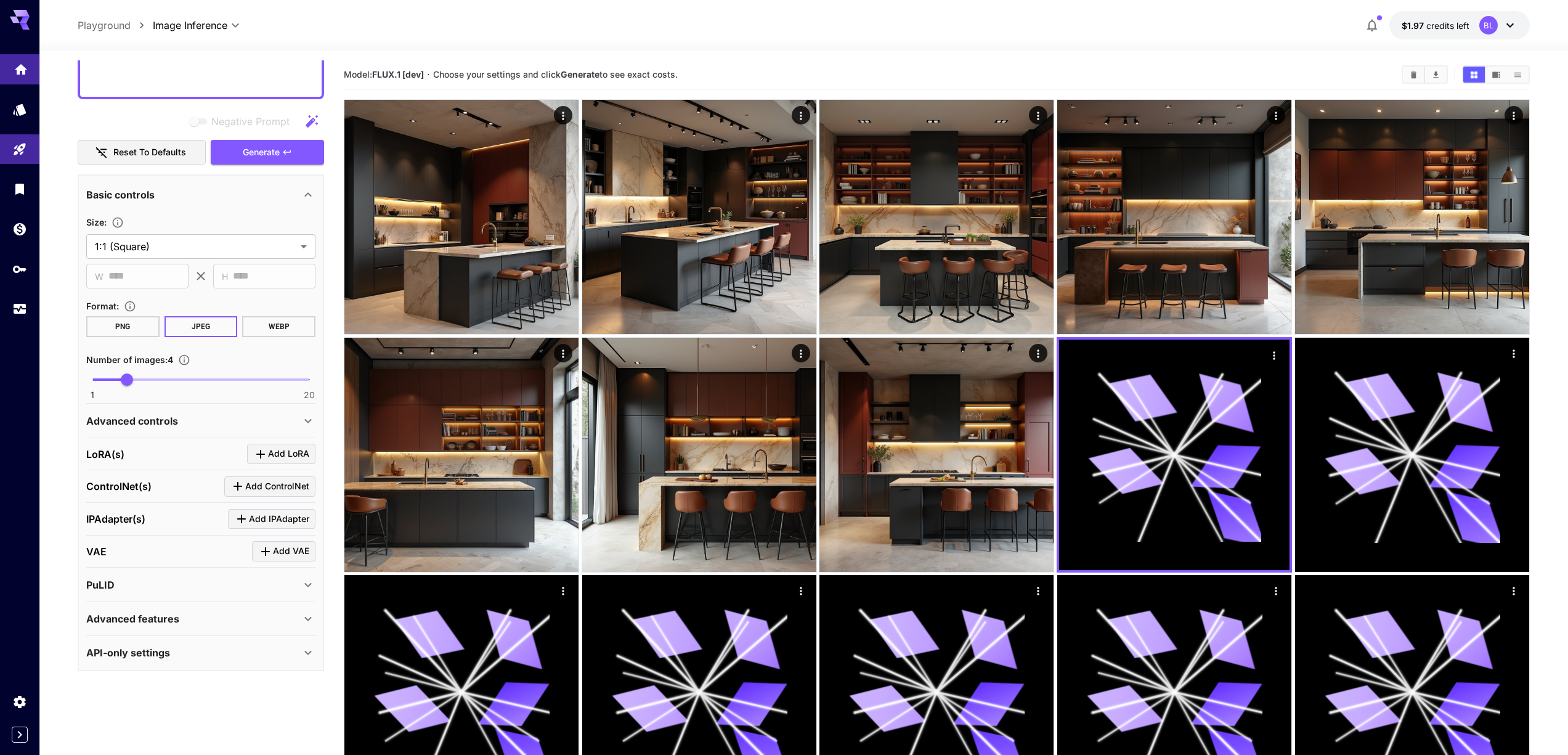
click at [25, 81] on link at bounding box center [20, 69] width 40 height 30
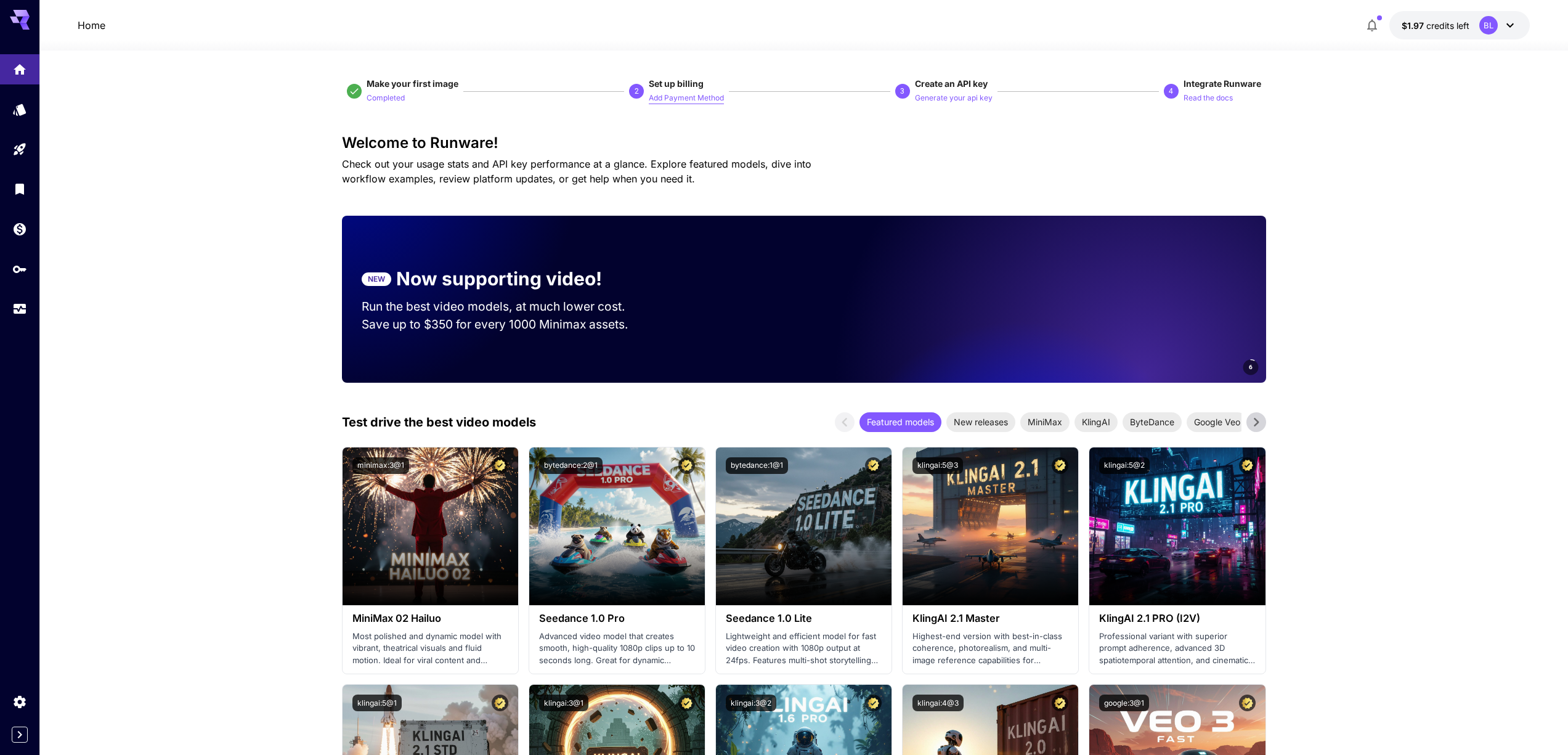
click at [679, 100] on p "Add Payment Method" at bounding box center [686, 98] width 75 height 12
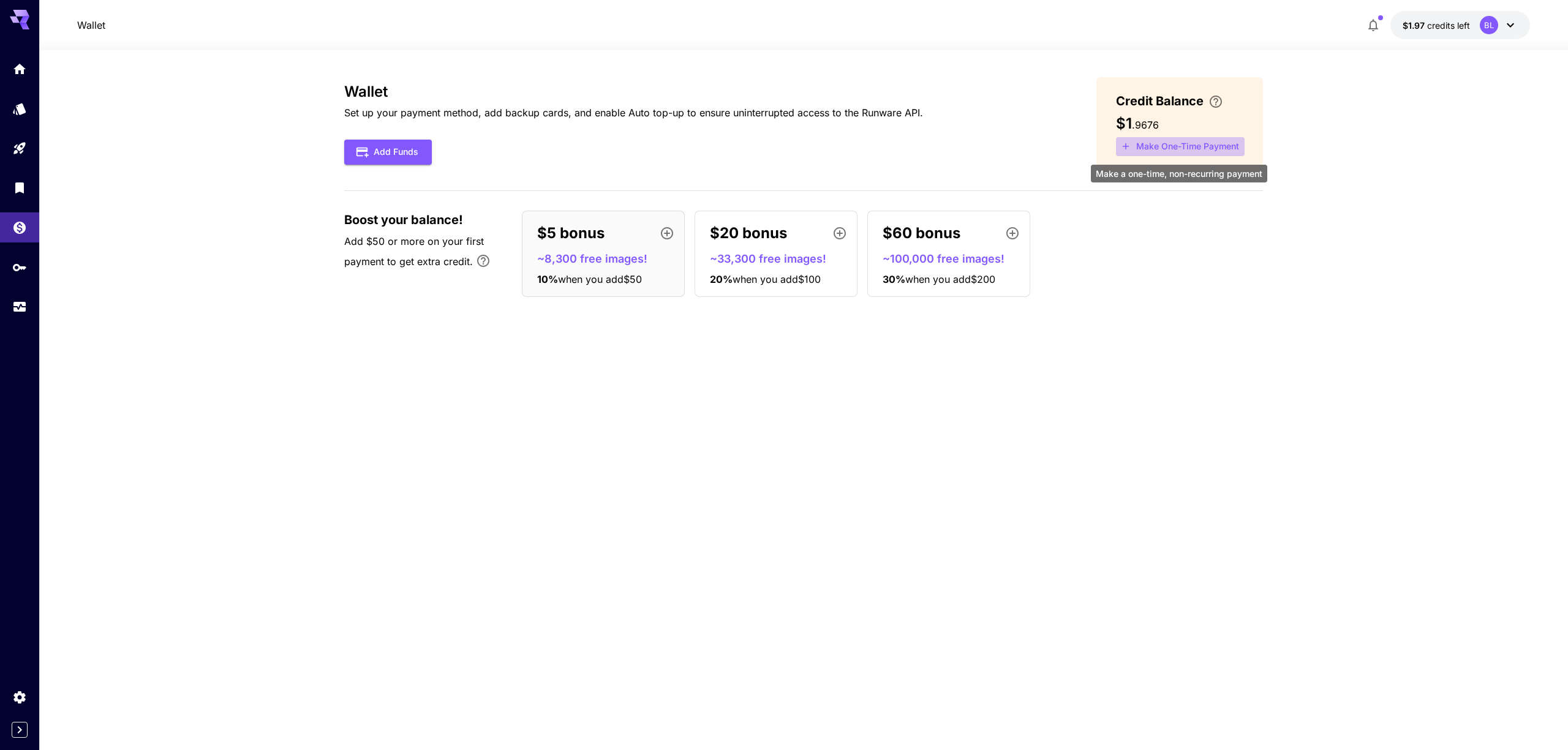
click at [1163, 151] on button "Make One-Time Payment" at bounding box center [1180, 147] width 129 height 19
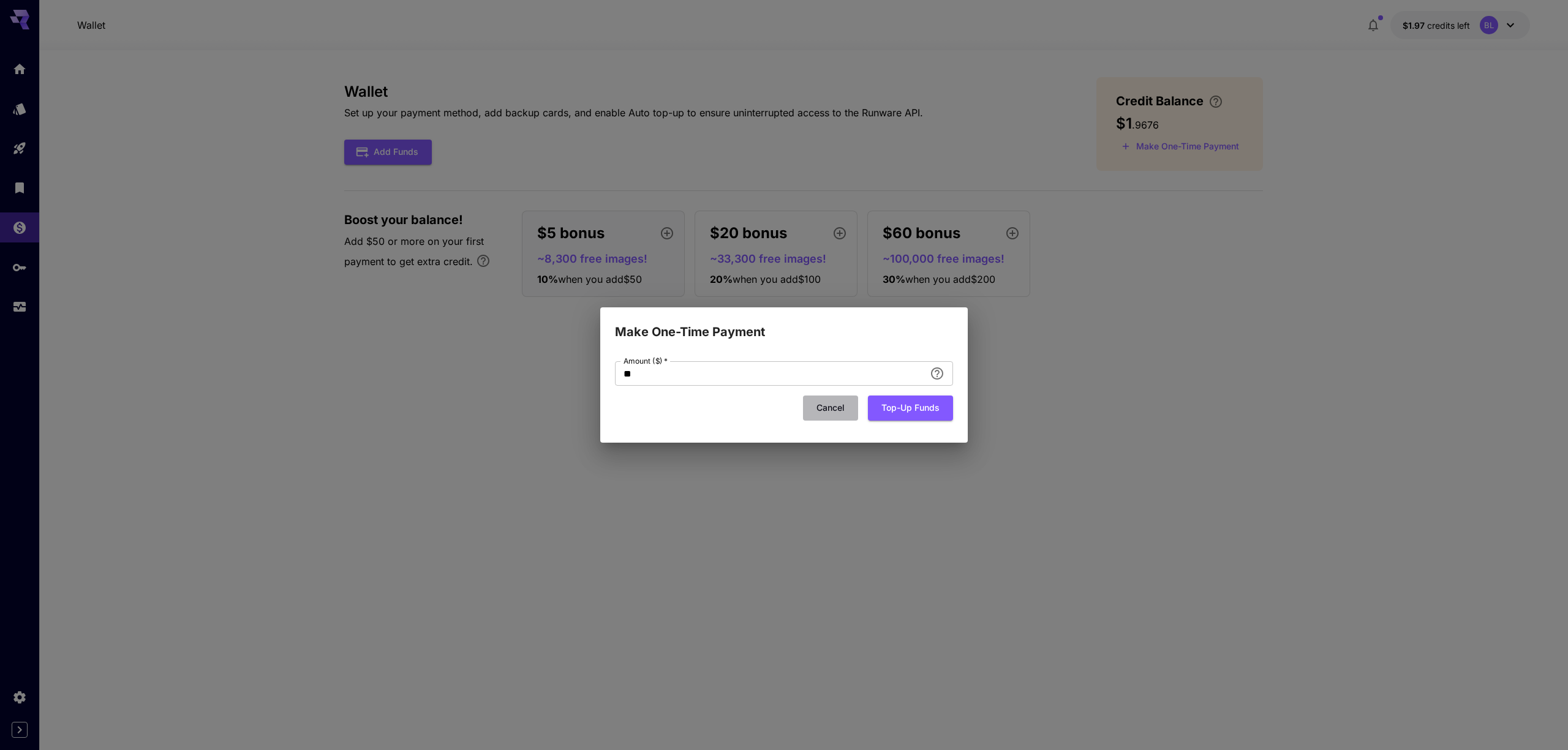
click at [832, 412] on button "Cancel" at bounding box center [830, 408] width 55 height 25
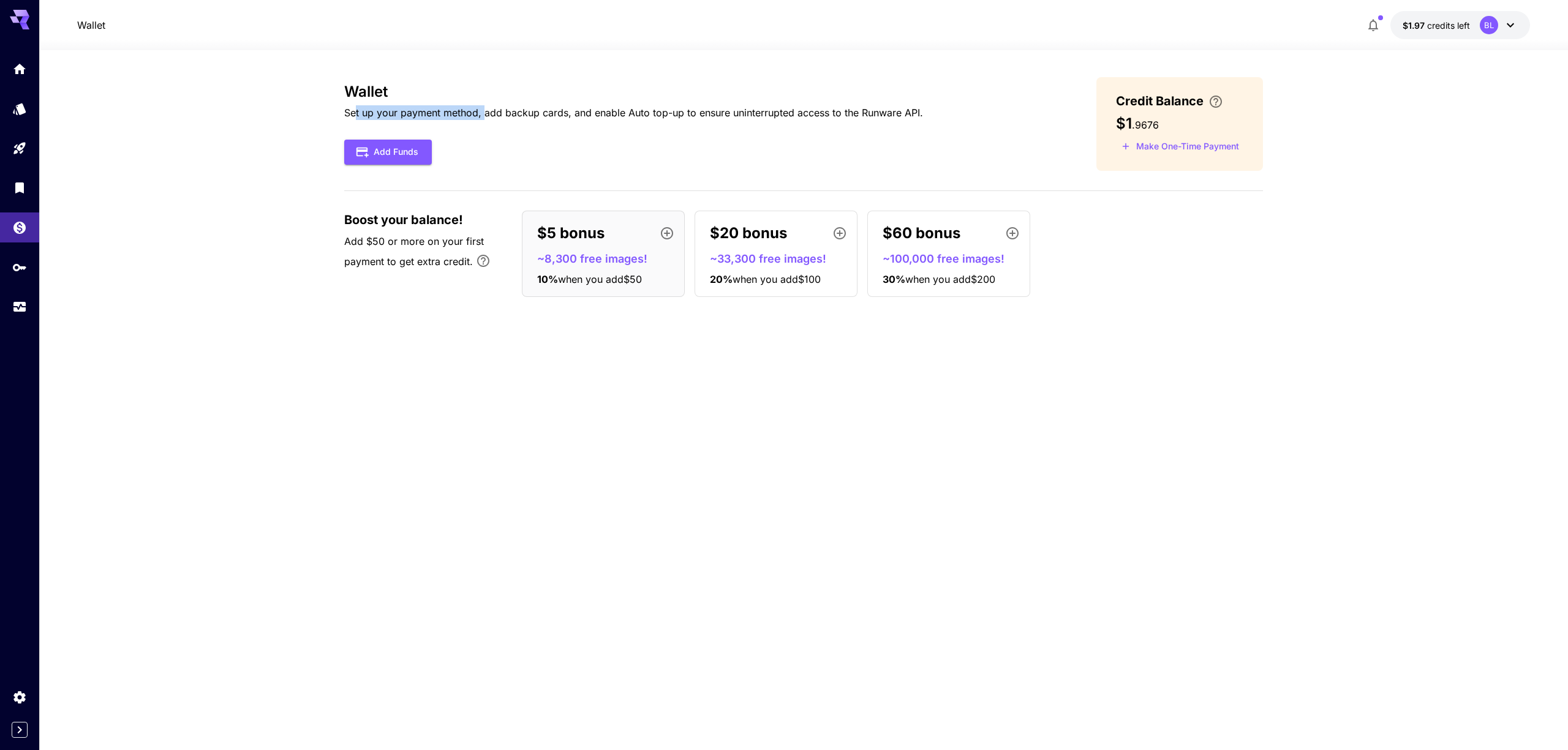
drag, startPoint x: 354, startPoint y: 113, endPoint x: 483, endPoint y: 112, distance: 129.0
click at [483, 112] on p "Set up your payment method, add backup cards, and enable Auto top-up to ensure …" at bounding box center [633, 113] width 579 height 15
click at [484, 112] on p "Set up your payment method, add backup cards, and enable Auto top-up to ensure …" at bounding box center [633, 113] width 579 height 15
click at [405, 149] on button "Add Funds" at bounding box center [388, 152] width 87 height 25
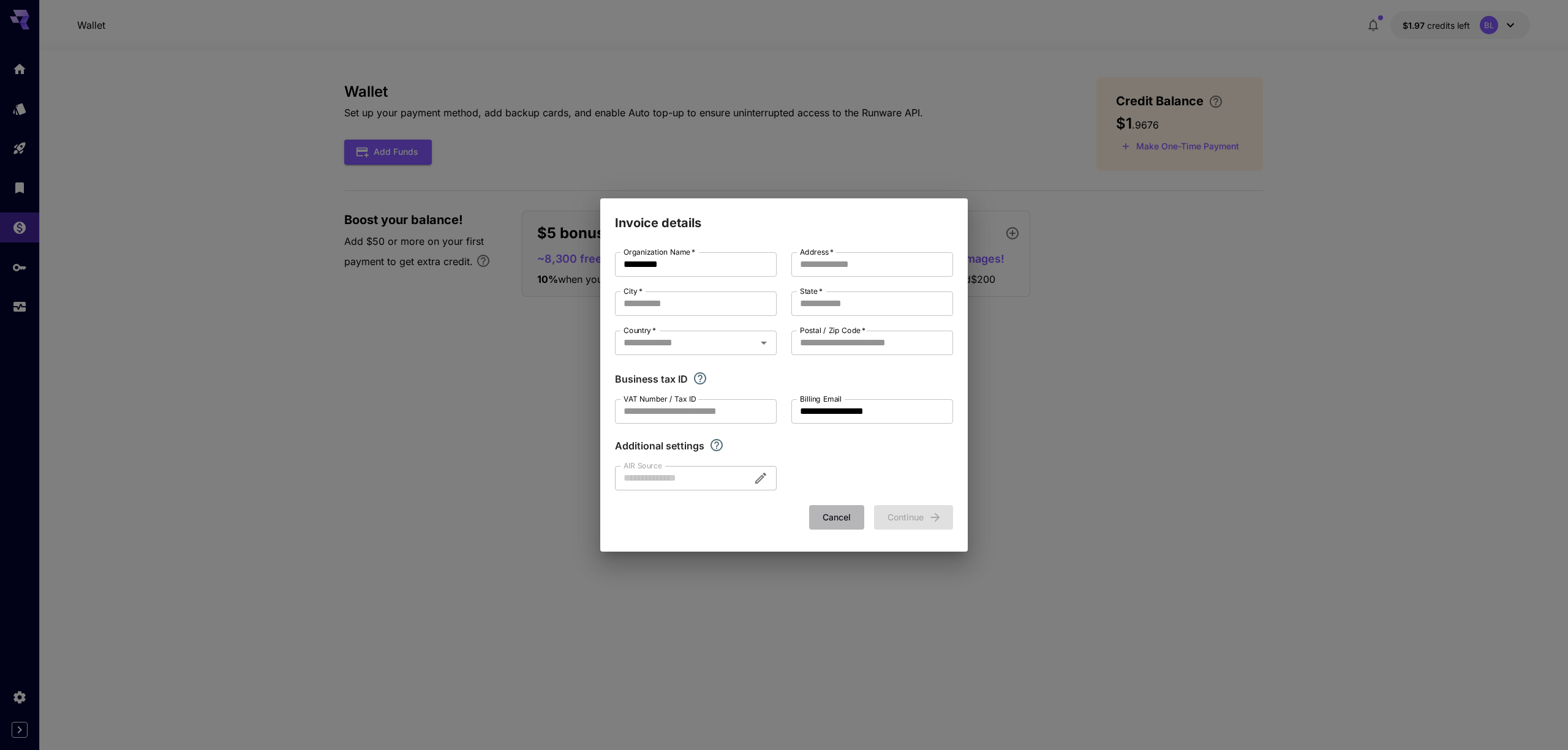
click at [821, 516] on button "Cancel" at bounding box center [836, 517] width 55 height 25
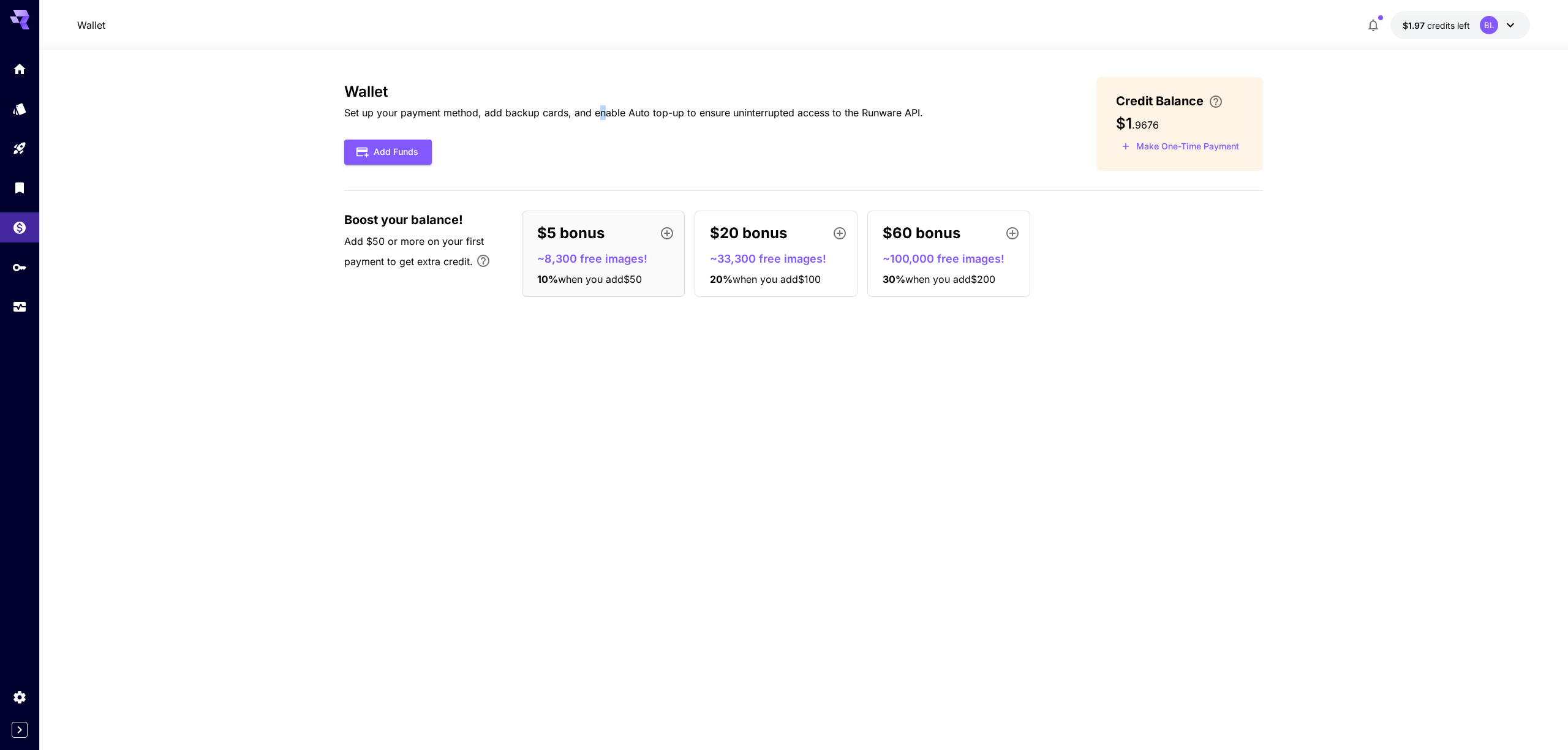
click at [599, 115] on p "Set up your payment method, add backup cards, and enable Auto top-up to ensure …" at bounding box center [633, 113] width 579 height 15
click at [20, 729] on icon "Expand sidebar" at bounding box center [20, 730] width 4 height 7
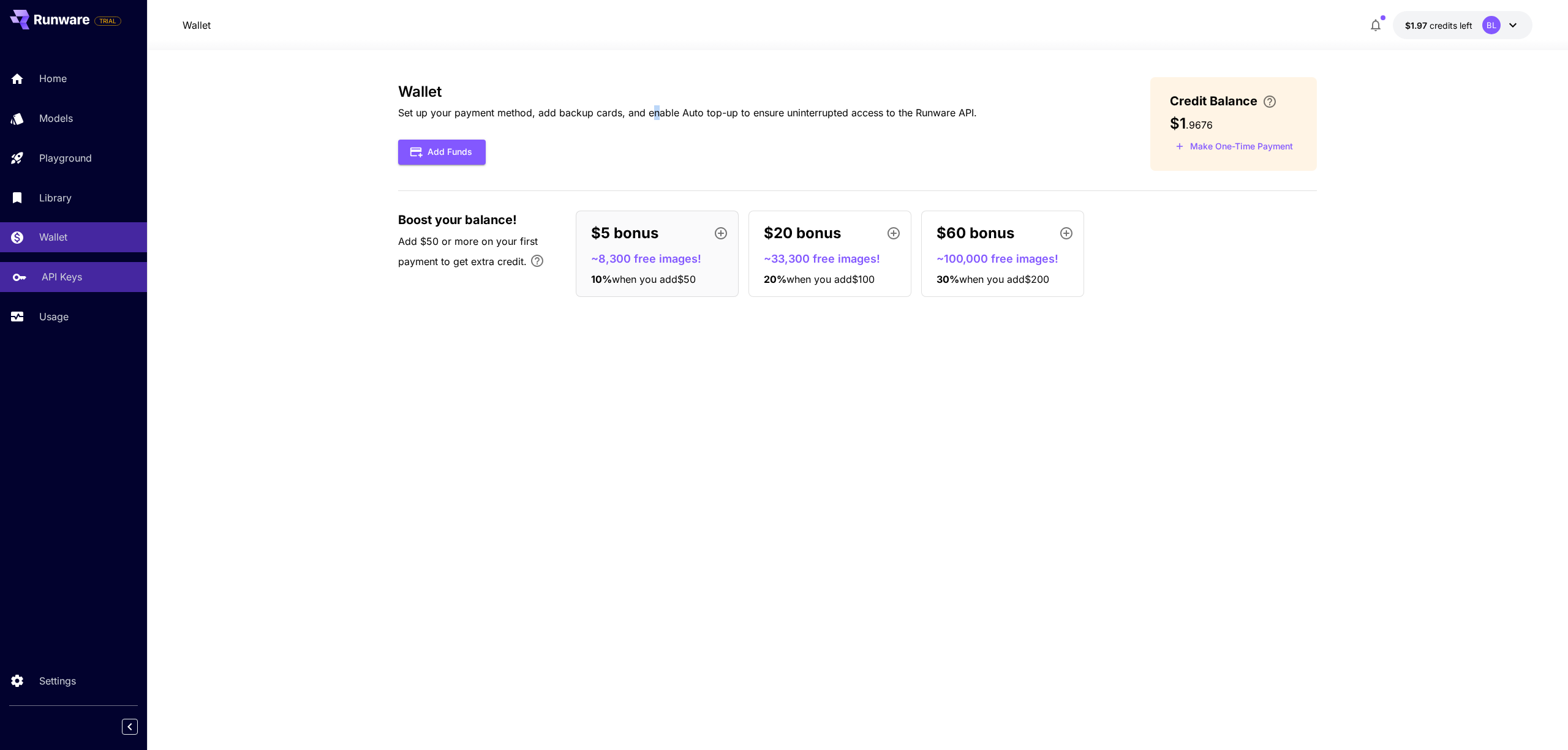
click at [39, 277] on link "API Keys" at bounding box center [73, 276] width 147 height 30
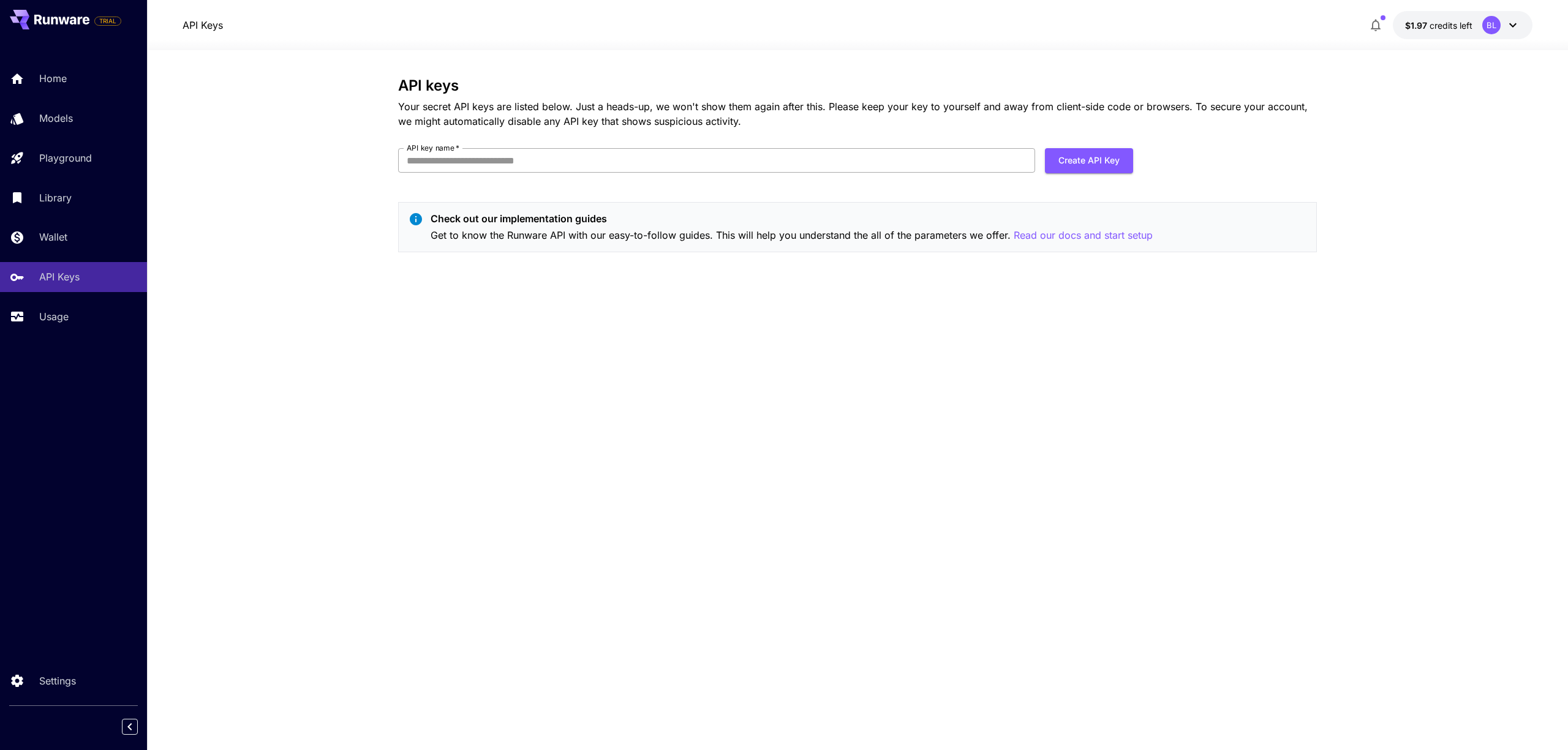
click at [450, 155] on input "API key name   *" at bounding box center [717, 161] width 637 height 25
type input "**********"
click at [1071, 164] on button "Create API Key" at bounding box center [1089, 161] width 88 height 25
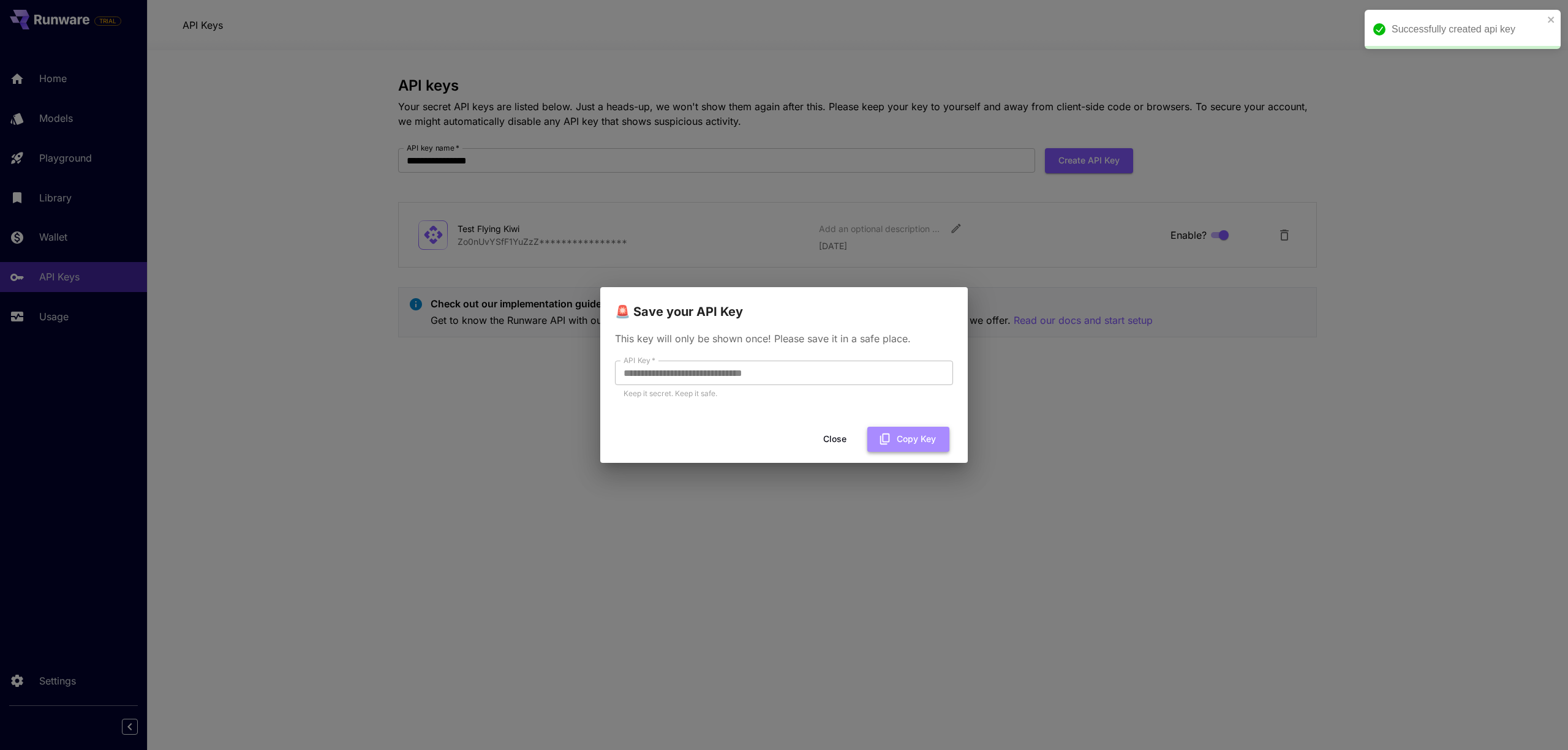
click at [899, 433] on button "Copy Key" at bounding box center [908, 439] width 82 height 25
click at [832, 437] on button "Close" at bounding box center [834, 439] width 55 height 25
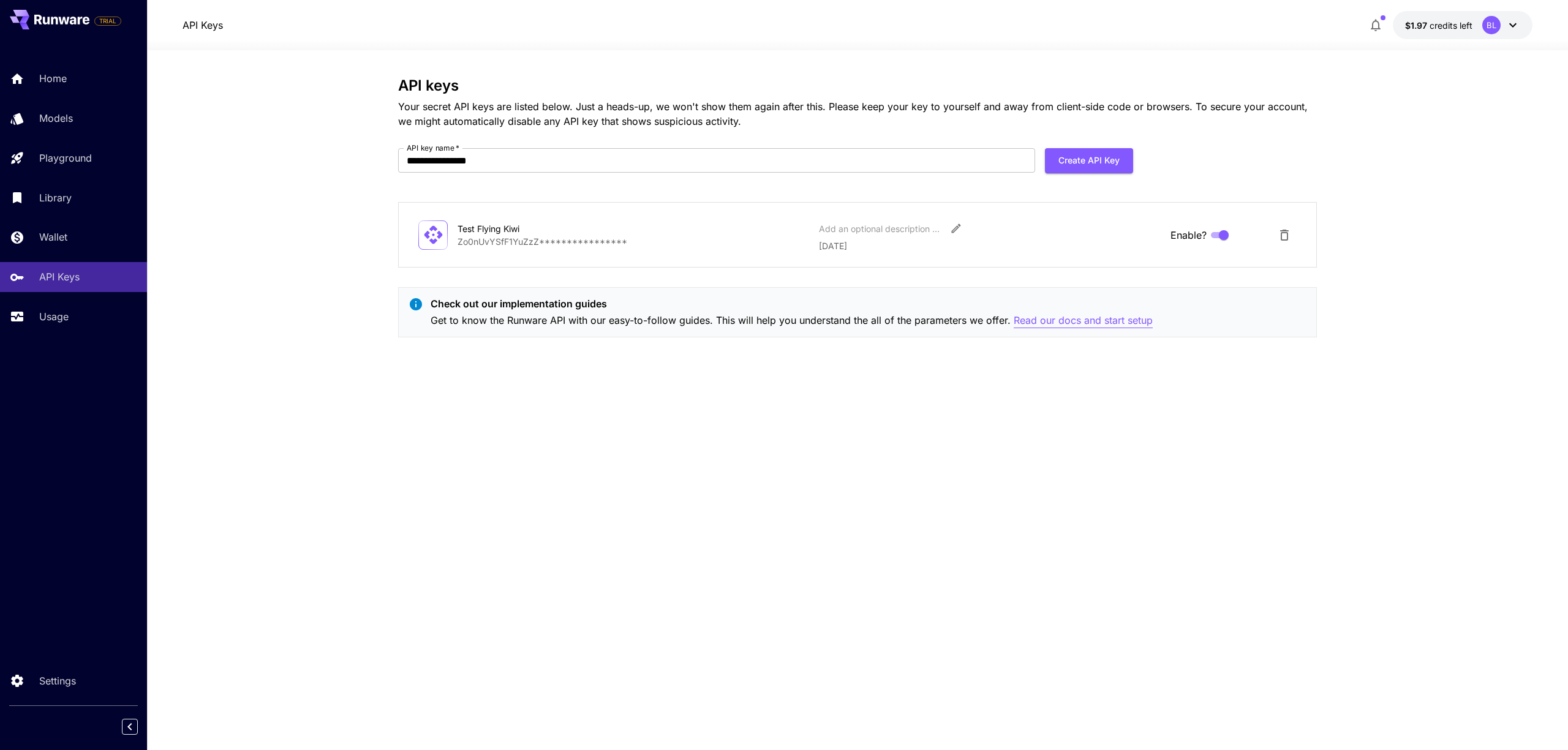
click at [1118, 322] on p "Read our docs and start setup" at bounding box center [1083, 320] width 139 height 15
